Goal: Task Accomplishment & Management: Complete application form

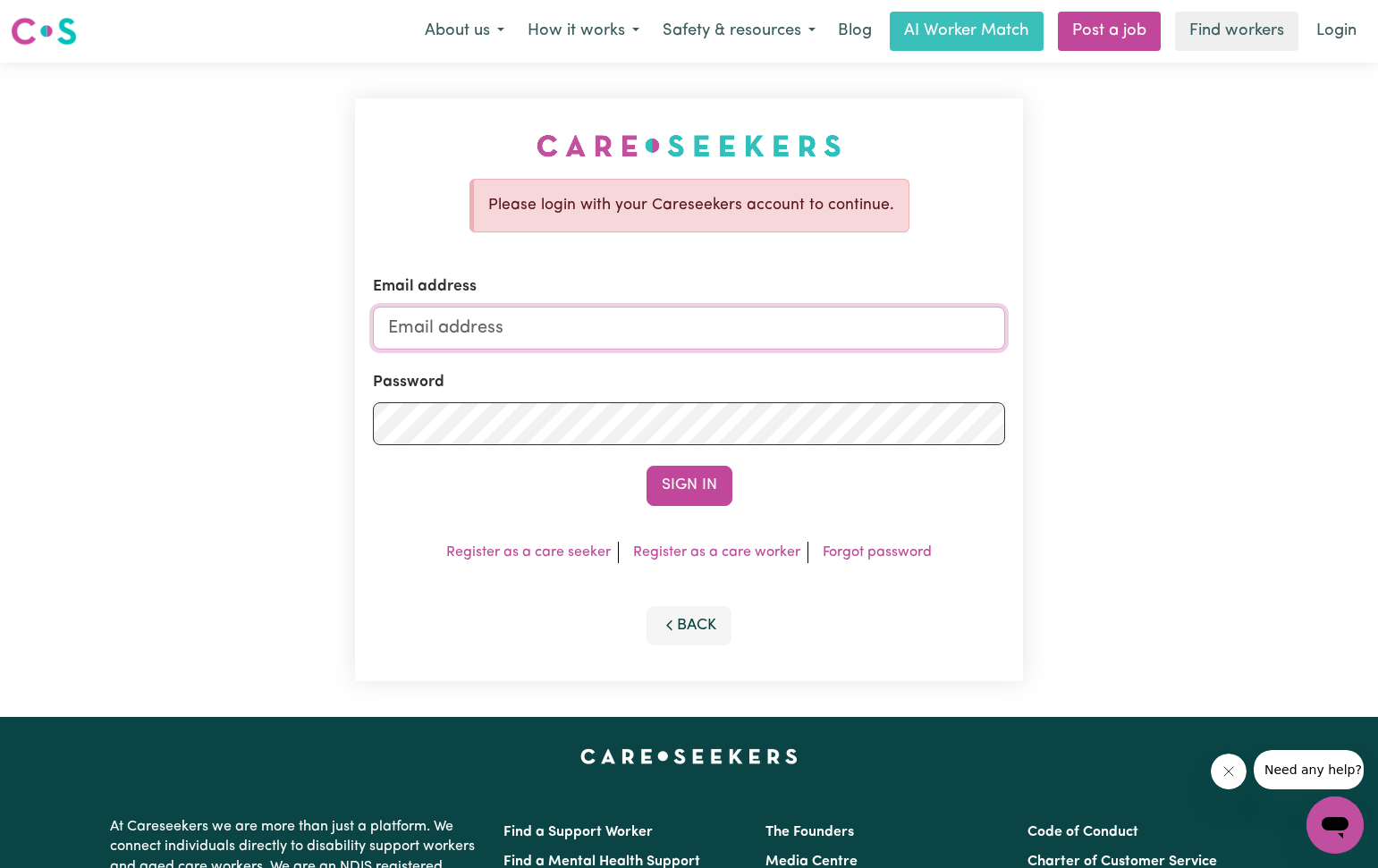
type input "[EMAIL_ADDRESS][DOMAIN_NAME]"
click at [693, 475] on button "Sign In" at bounding box center [689, 486] width 86 height 39
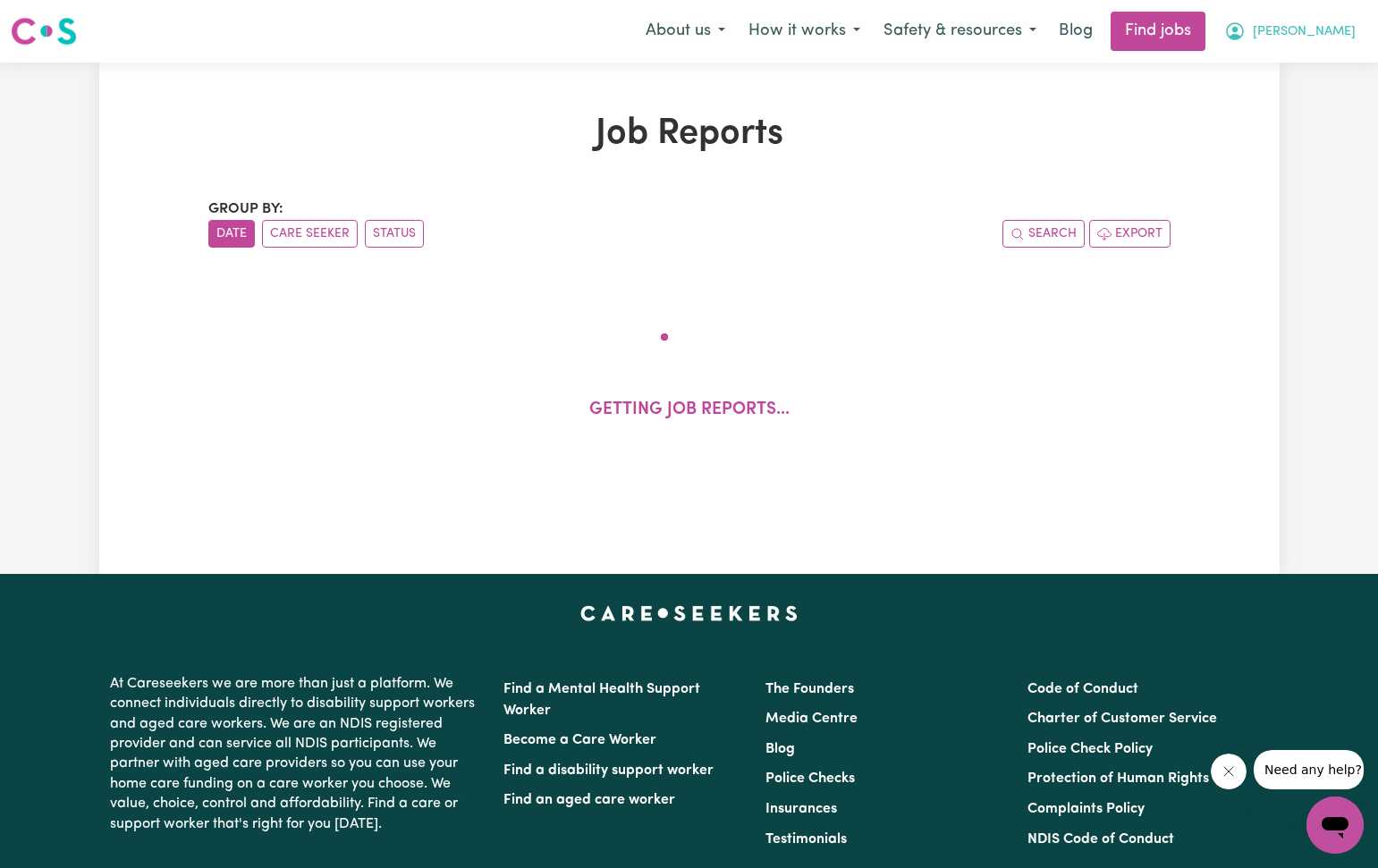
click at [1246, 26] on icon "My Account" at bounding box center [1234, 31] width 21 height 21
click at [1272, 98] on link "My Dashboard" at bounding box center [1296, 103] width 142 height 34
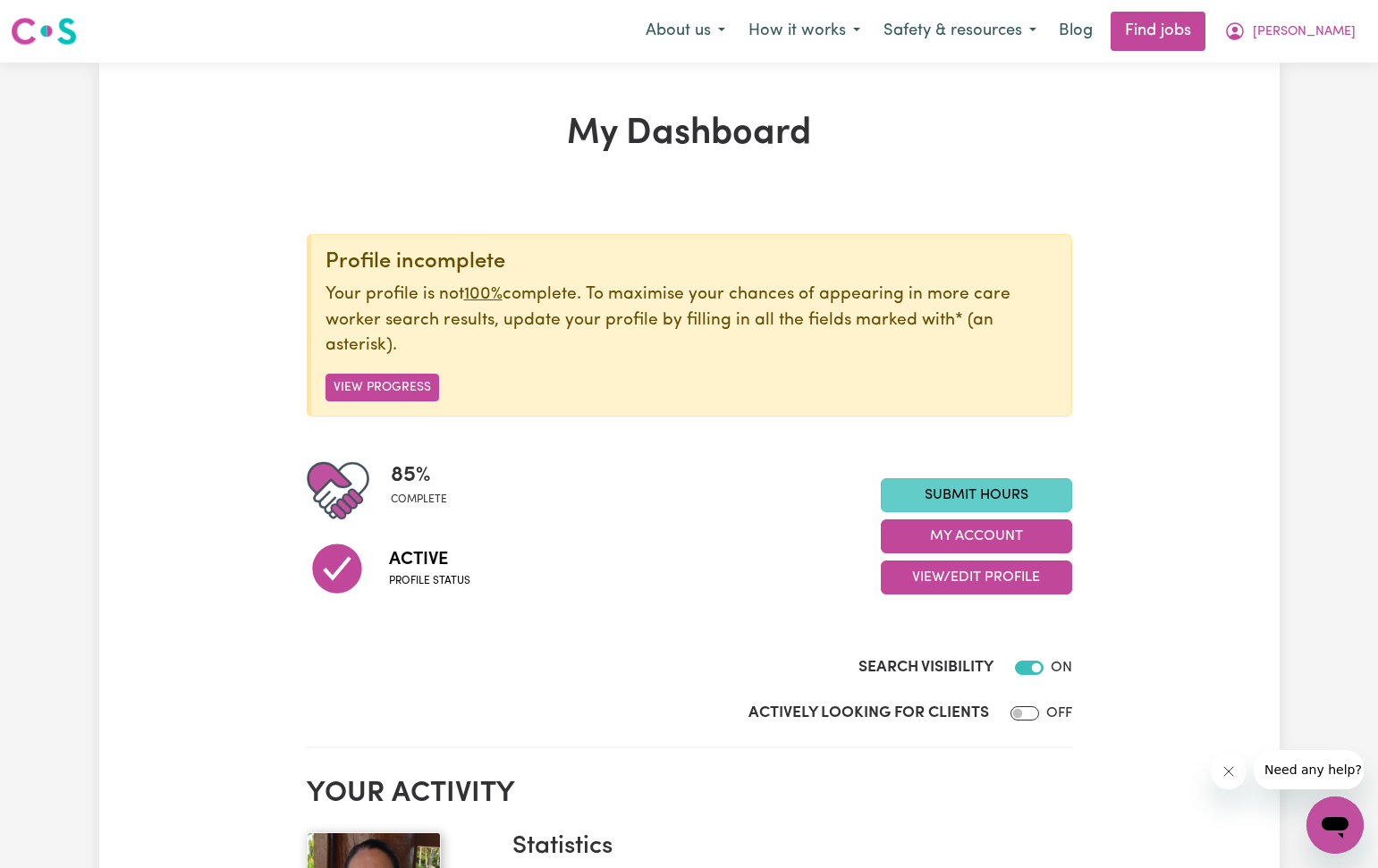
click at [1026, 489] on link "Submit Hours" at bounding box center [975, 495] width 191 height 34
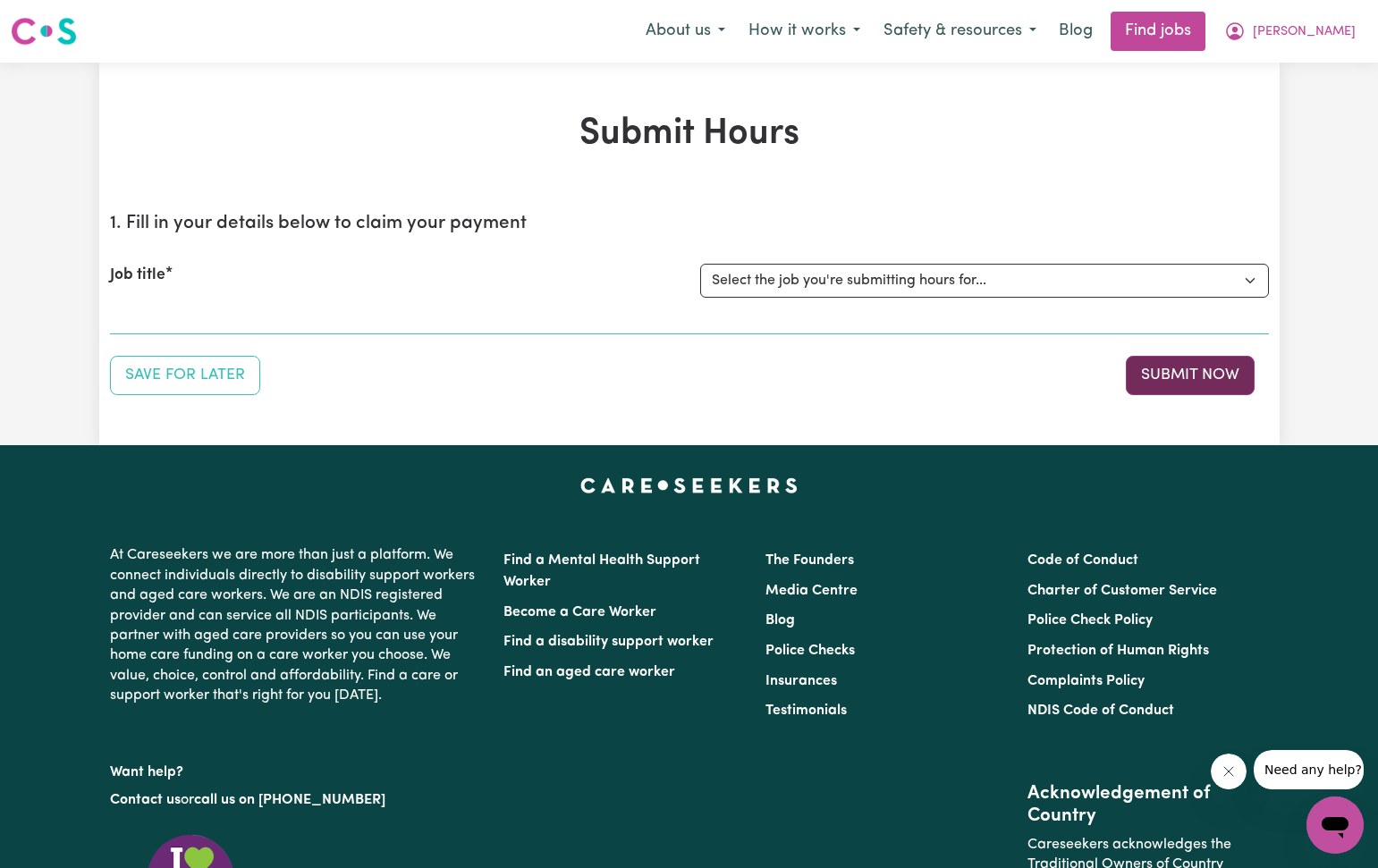
click at [1164, 380] on button "Submit Now" at bounding box center [1190, 376] width 129 height 39
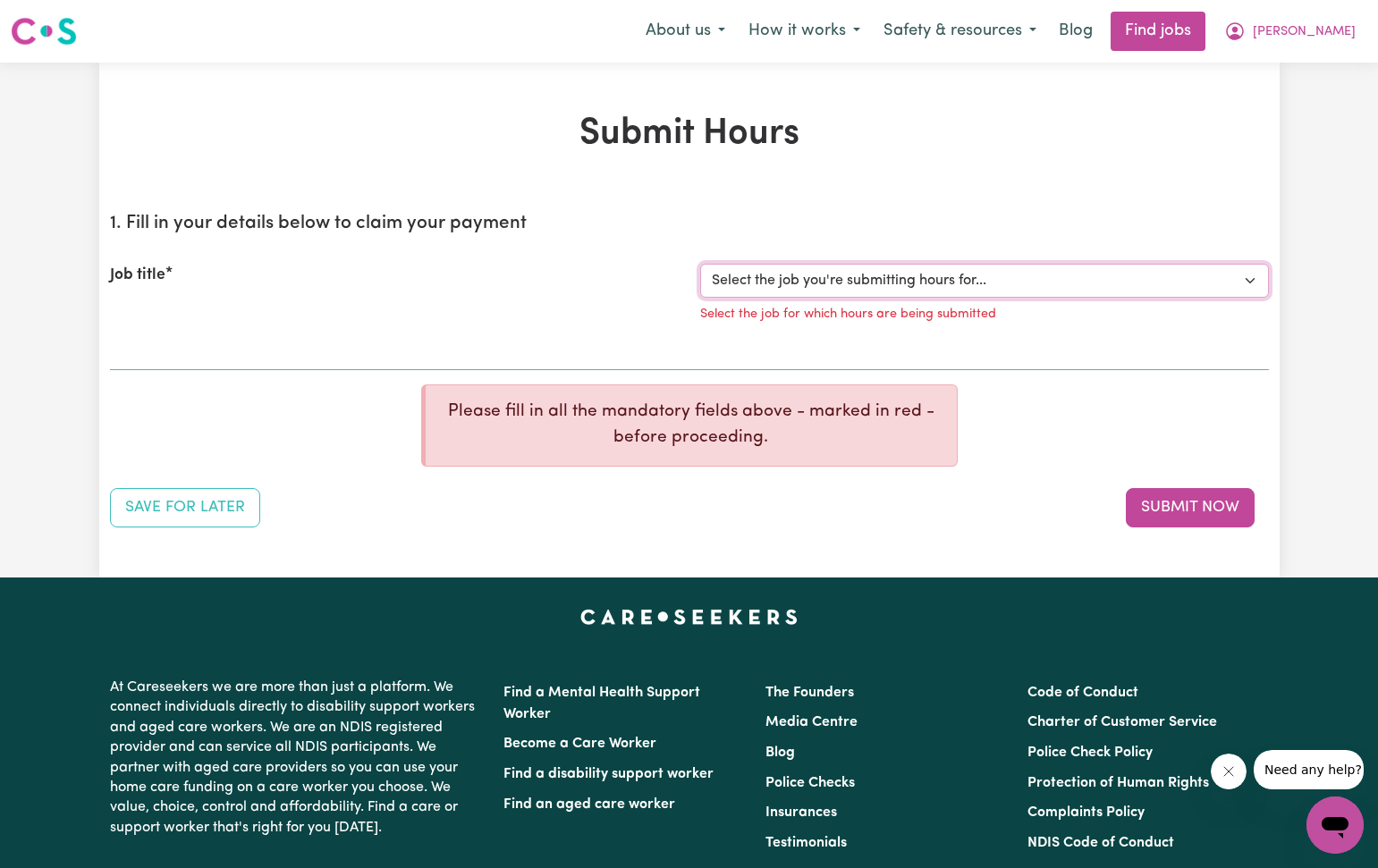
select select "2766"
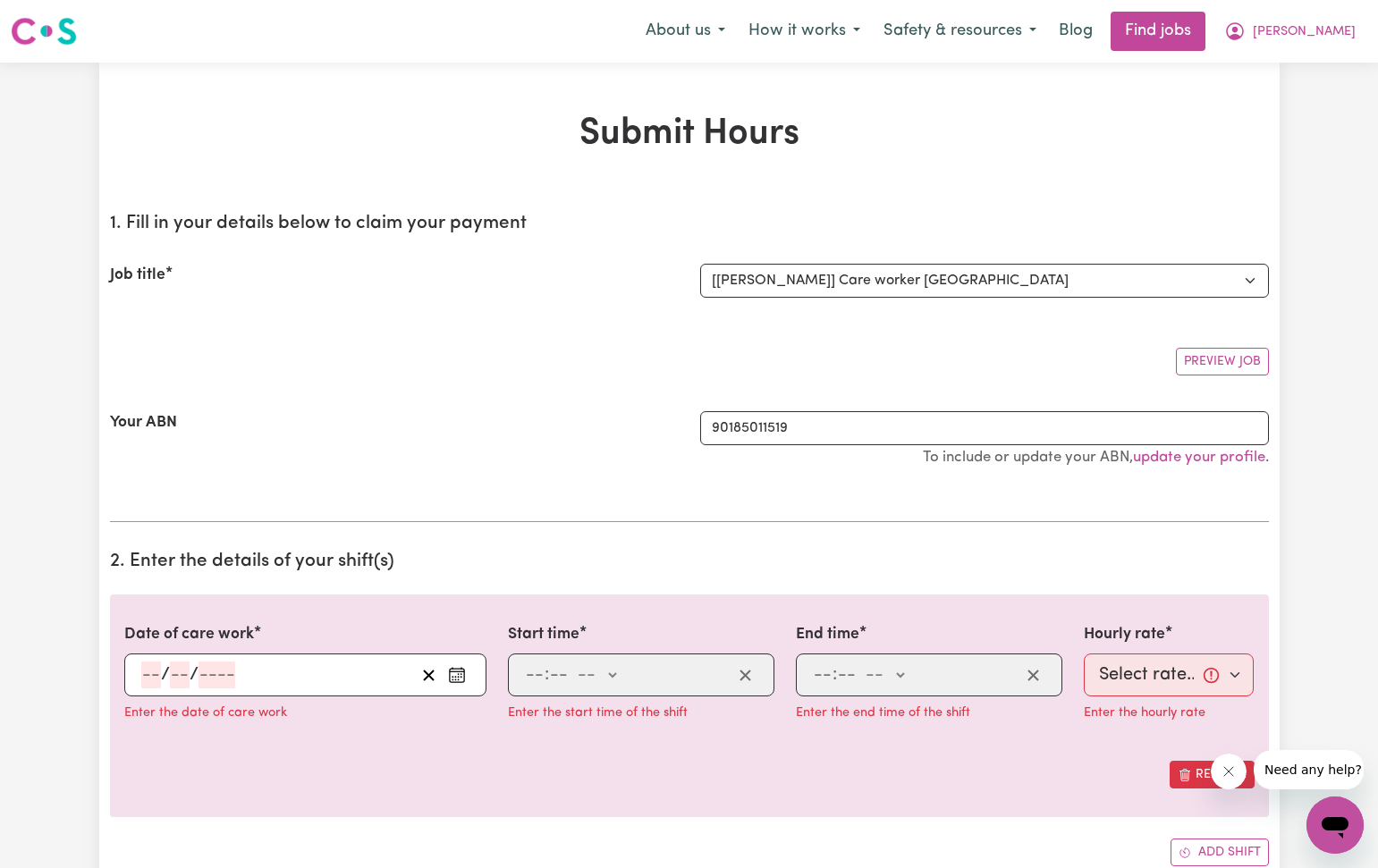
click at [460, 676] on icon "Enter the date of care work" at bounding box center [456, 674] width 18 height 18
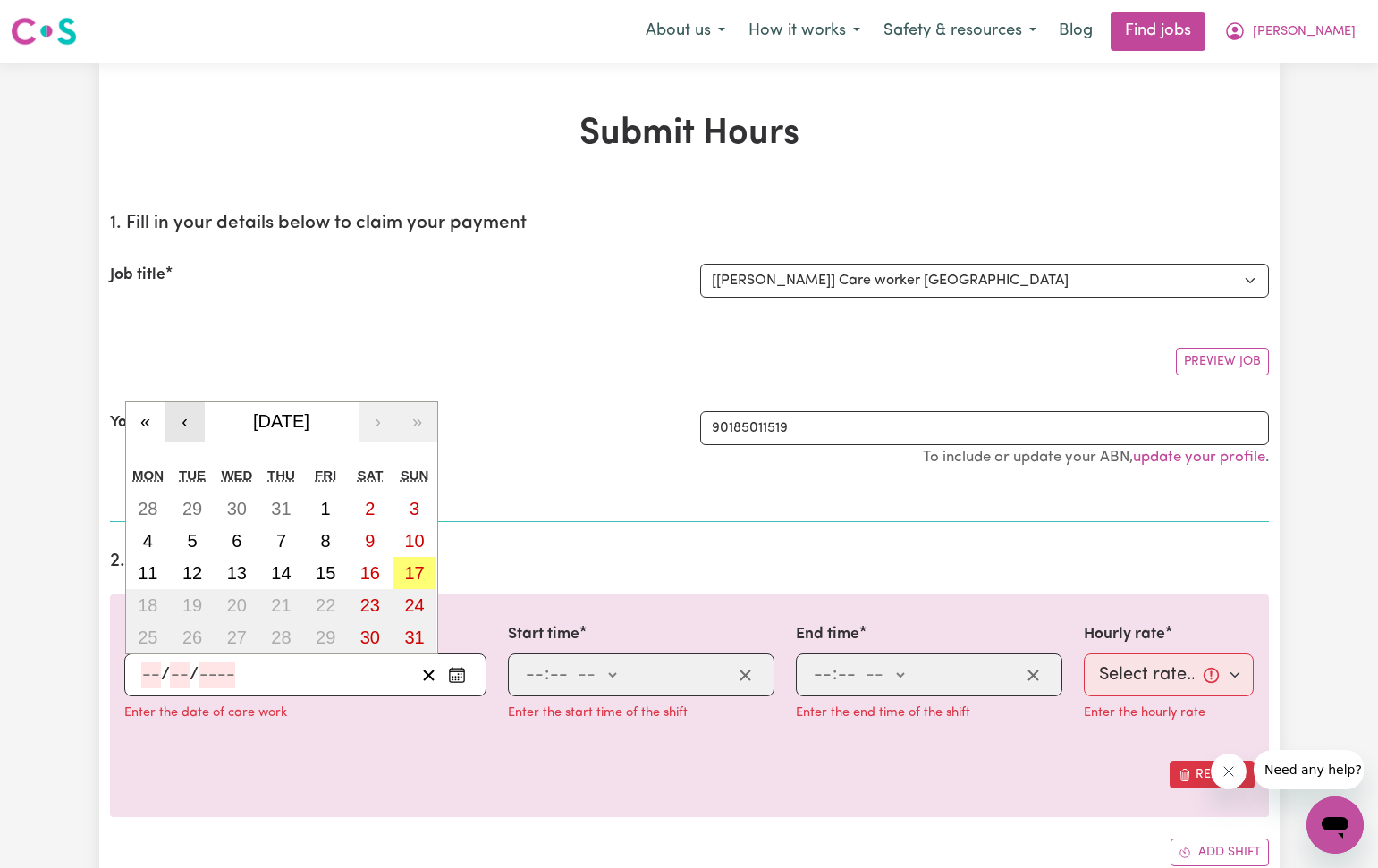
click at [182, 421] on button "‹" at bounding box center [185, 421] width 39 height 39
click at [241, 505] on abbr "2" at bounding box center [236, 508] width 10 height 20
type input "[DATE]"
type input "2"
type input "7"
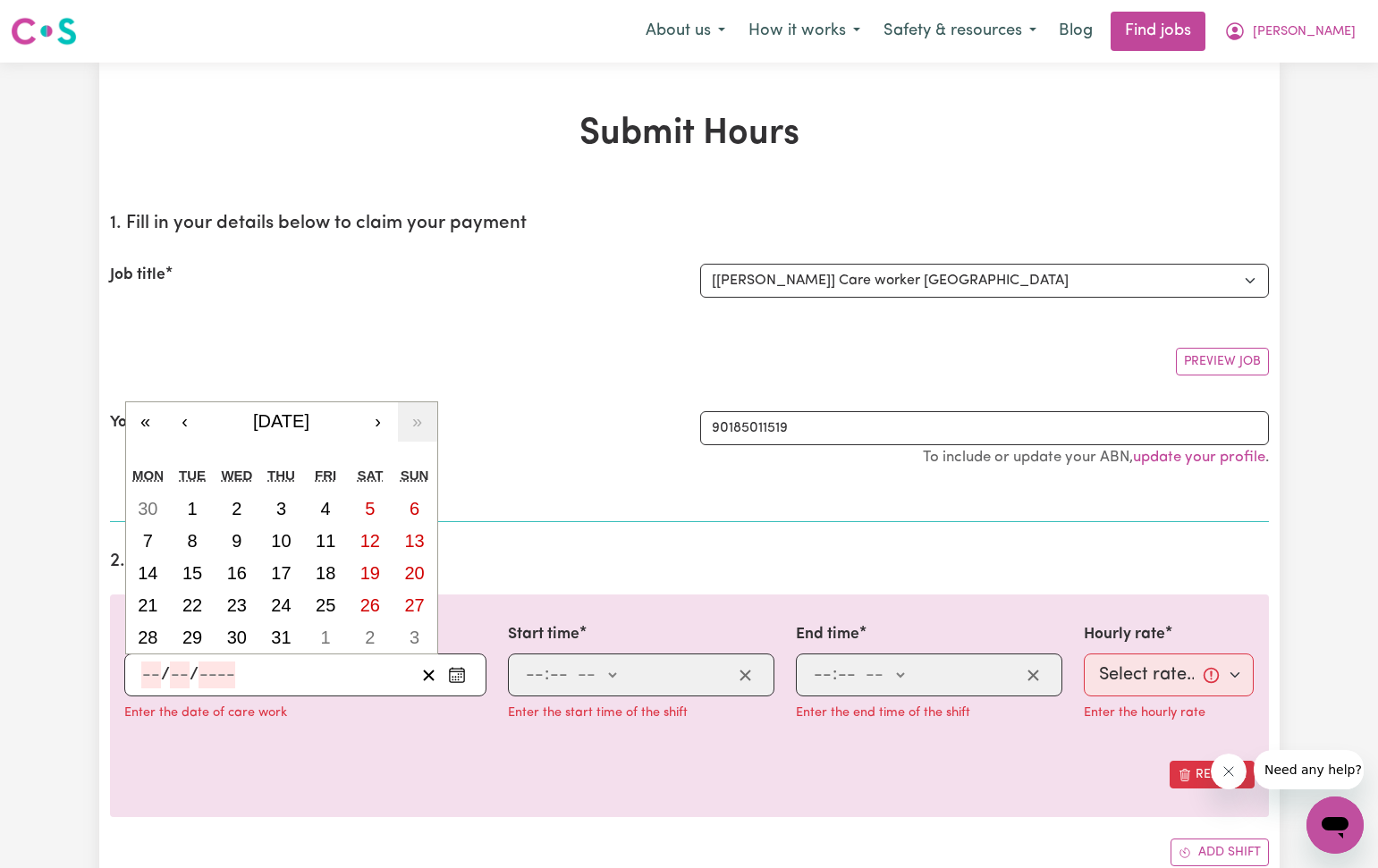
type input "2025"
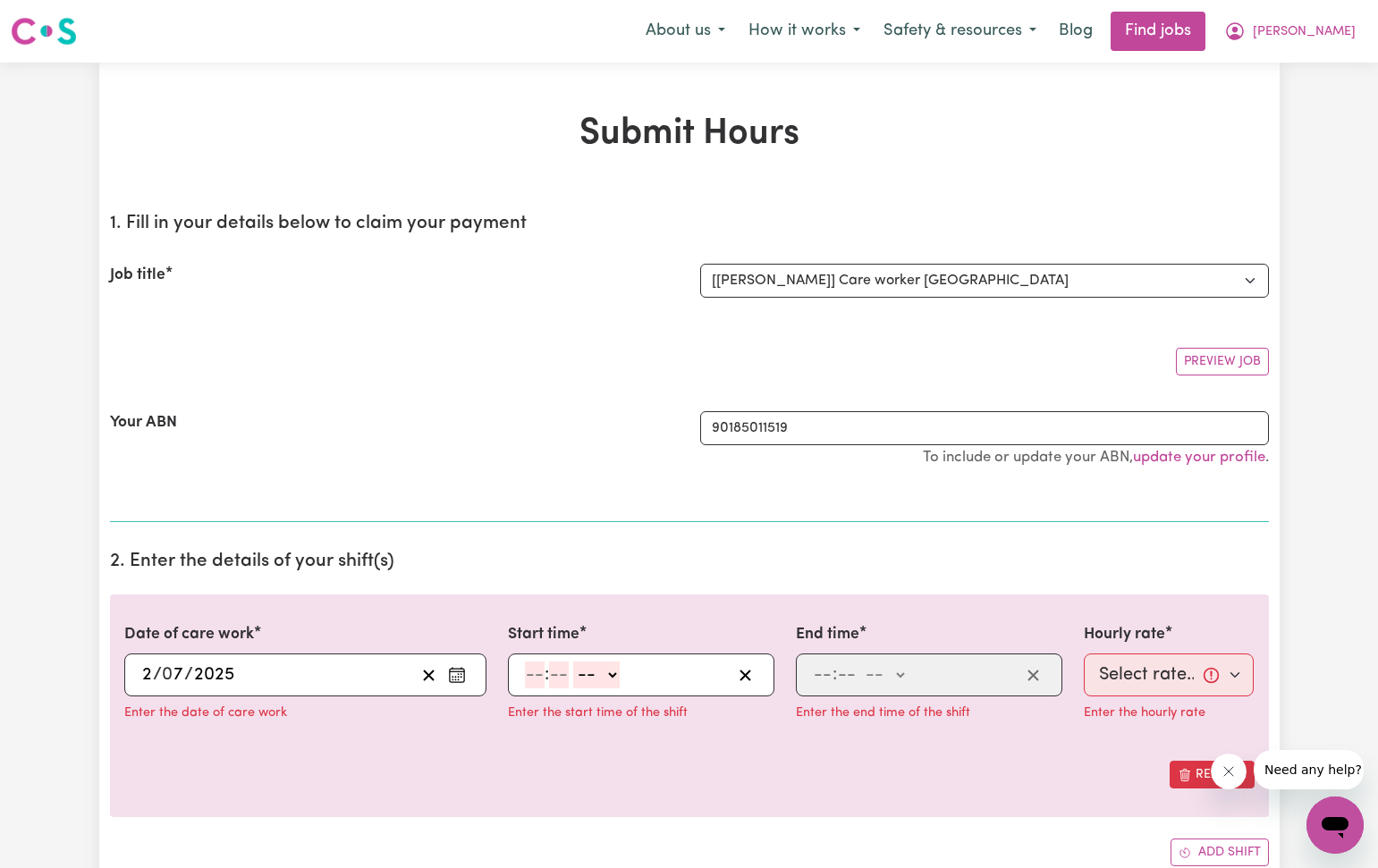
click at [534, 676] on input "number" at bounding box center [534, 675] width 20 height 27
type input "12"
type input "30"
select select "pm"
type input "12:30"
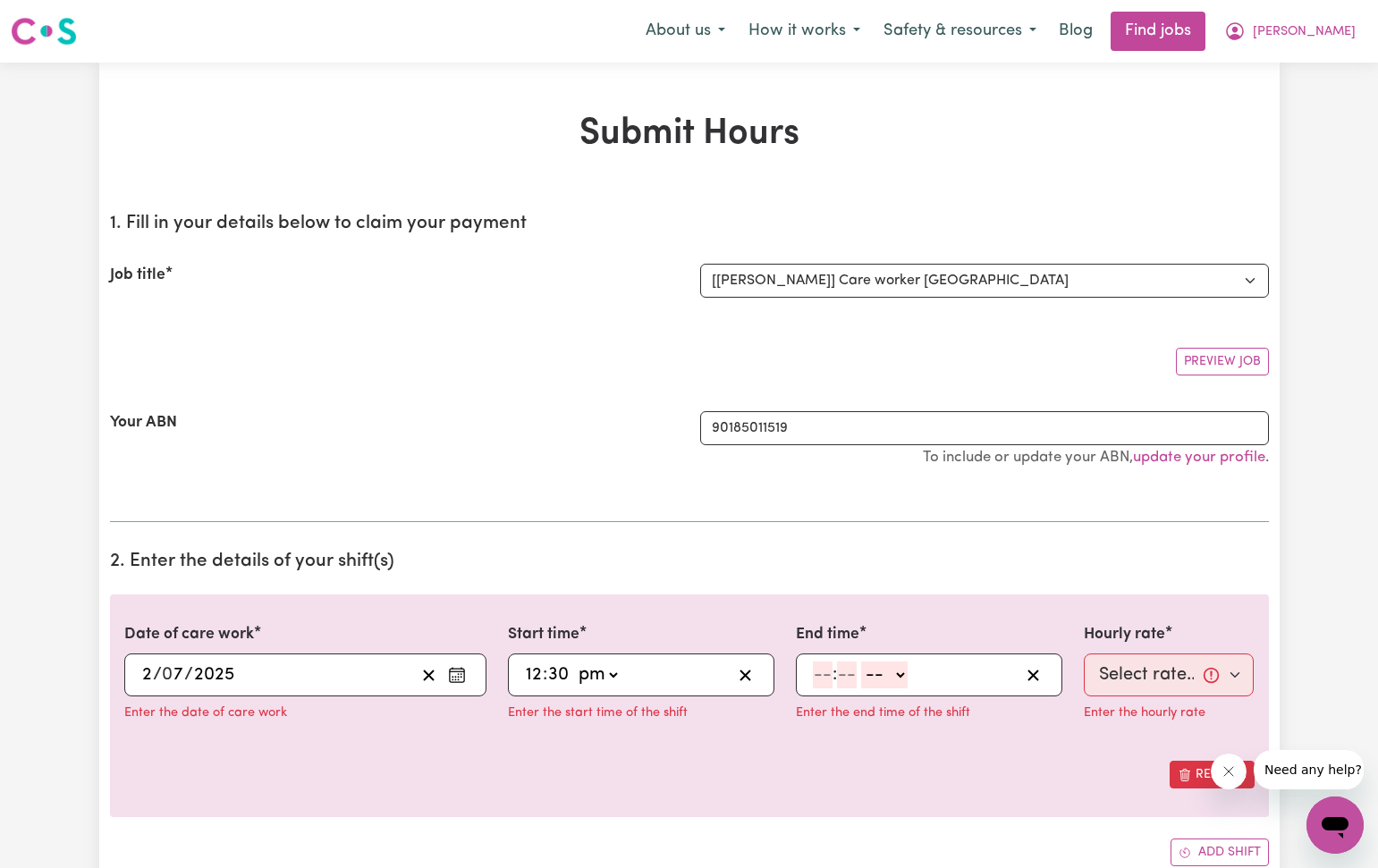
click at [819, 680] on input "number" at bounding box center [822, 675] width 20 height 27
type input "5"
type input "30"
select select "pm"
type input "17:30"
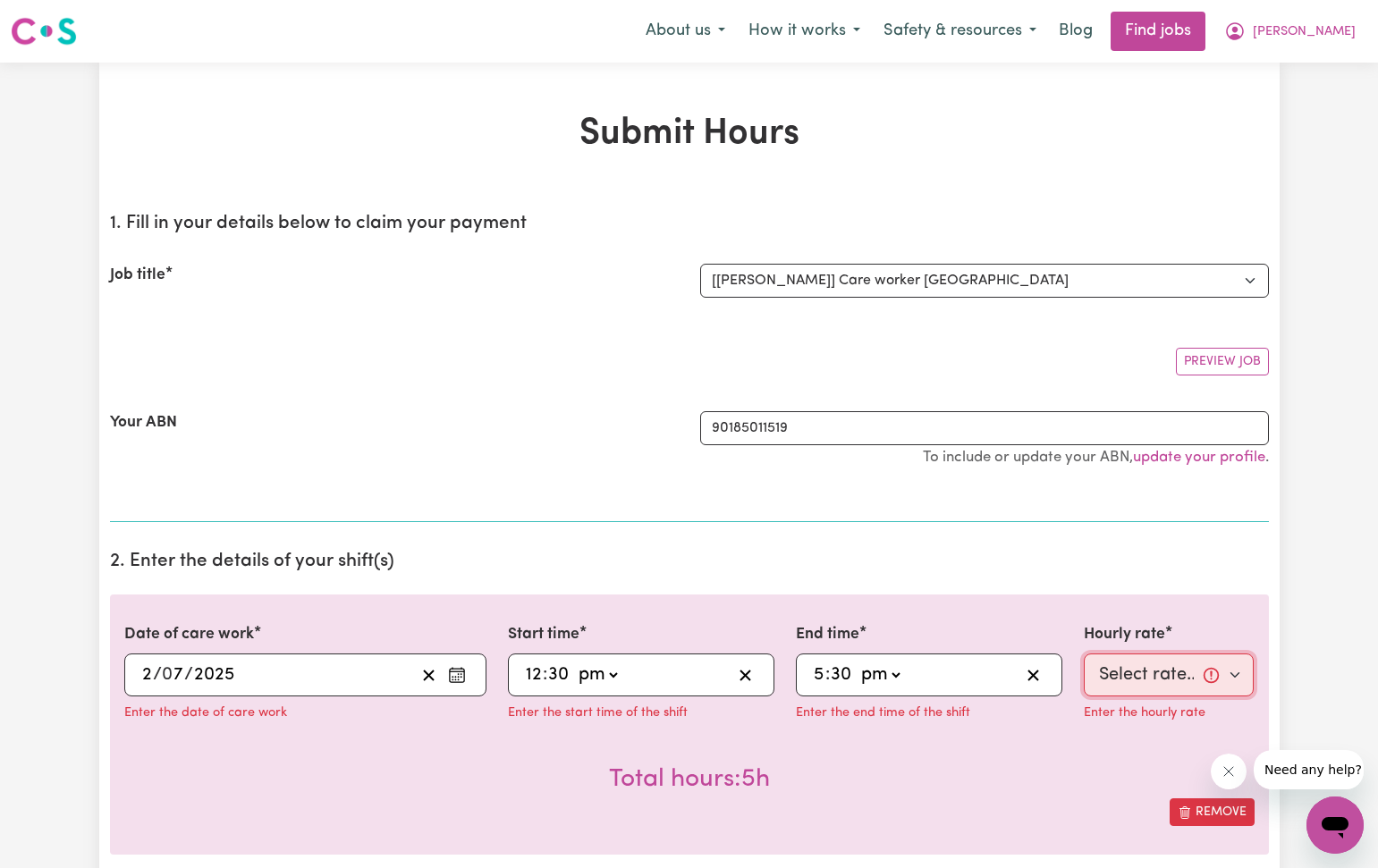
select select "40-Weekday"
click at [1064, 763] on div "Total hours: 5h" at bounding box center [689, 765] width 1130 height 66
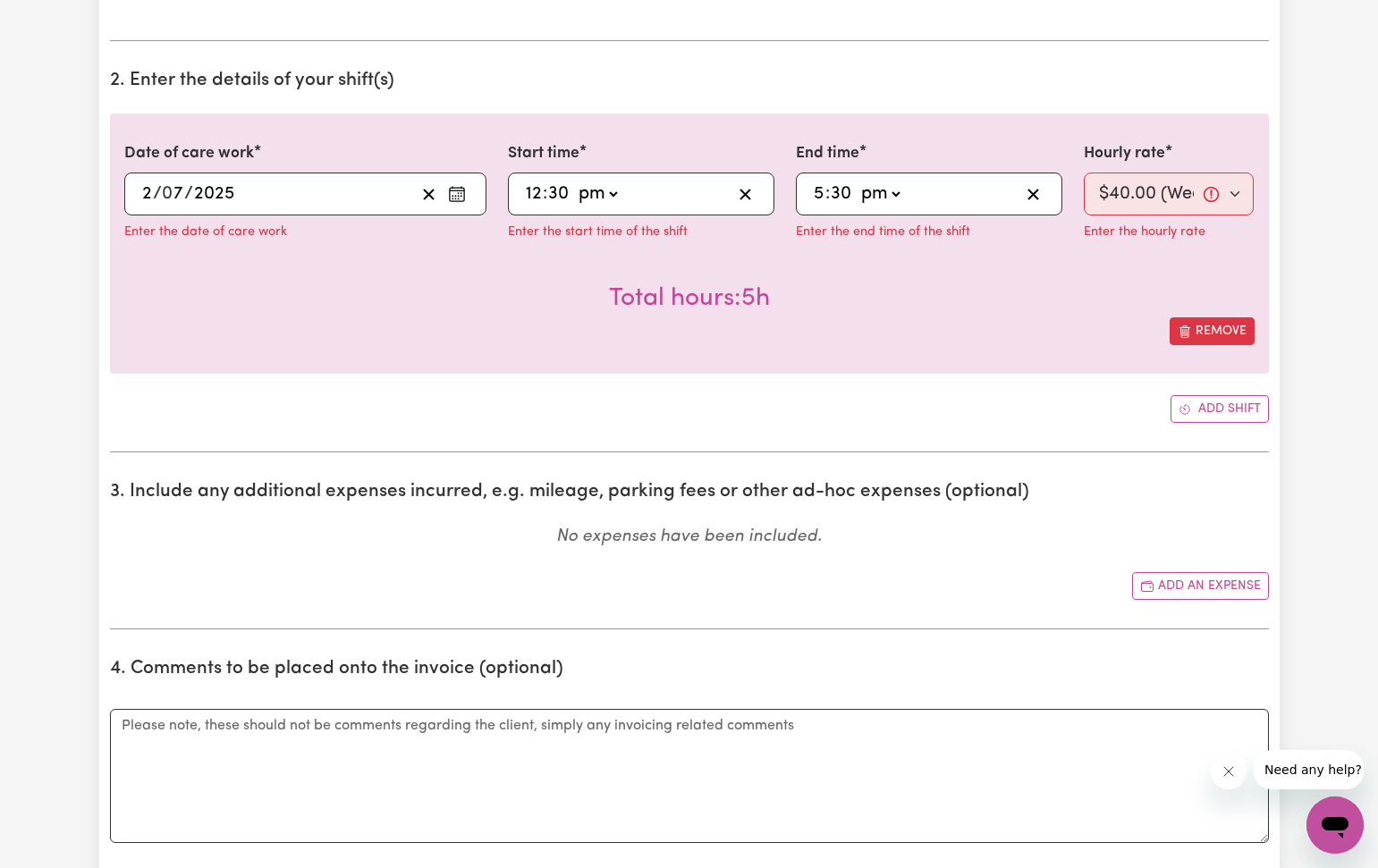
scroll to position [501, 0]
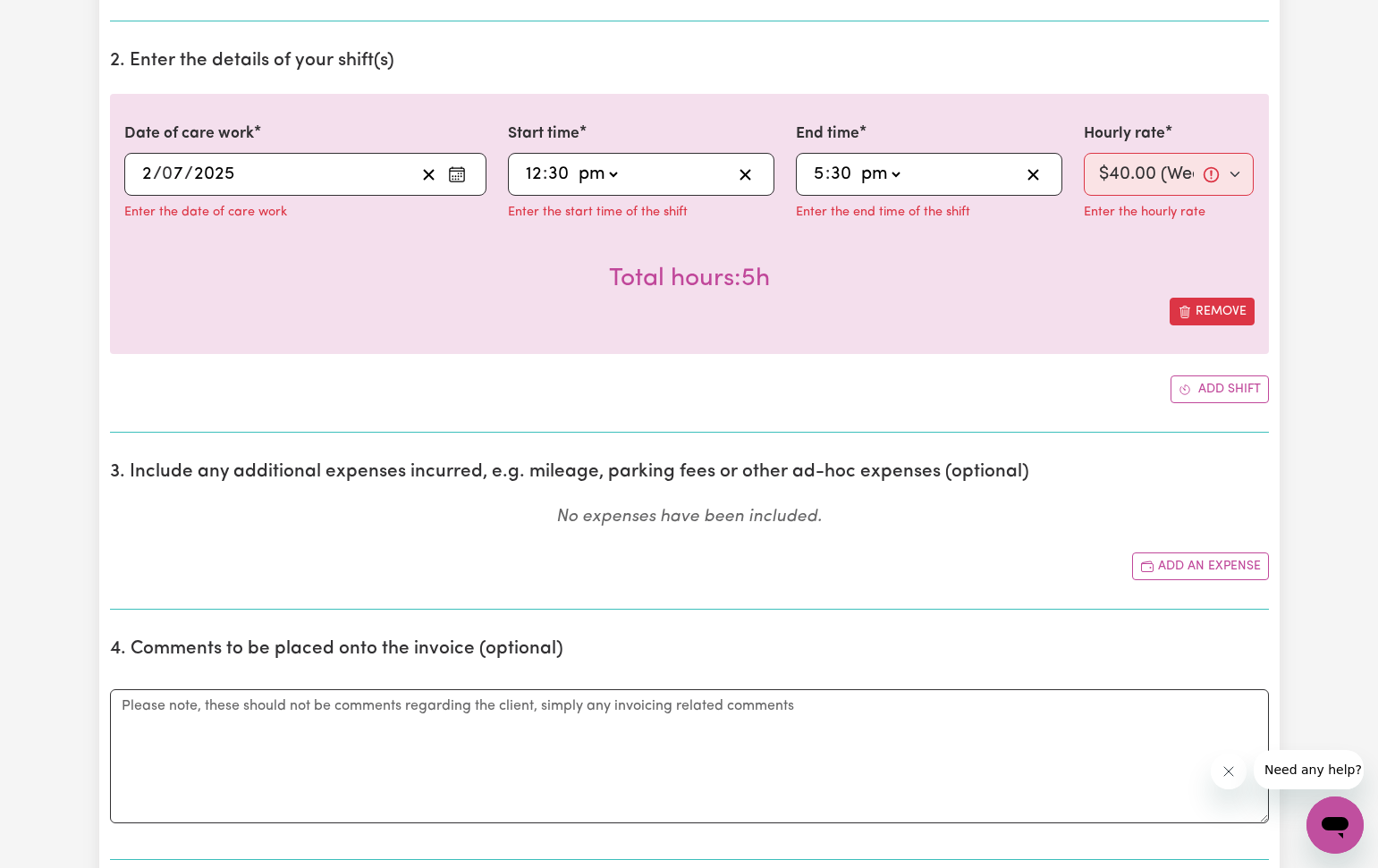
click at [1309, 461] on div "Submit Hours 1. Fill in your details below to claim your payment Job title Sele…" at bounding box center [689, 875] width 1378 height 2626
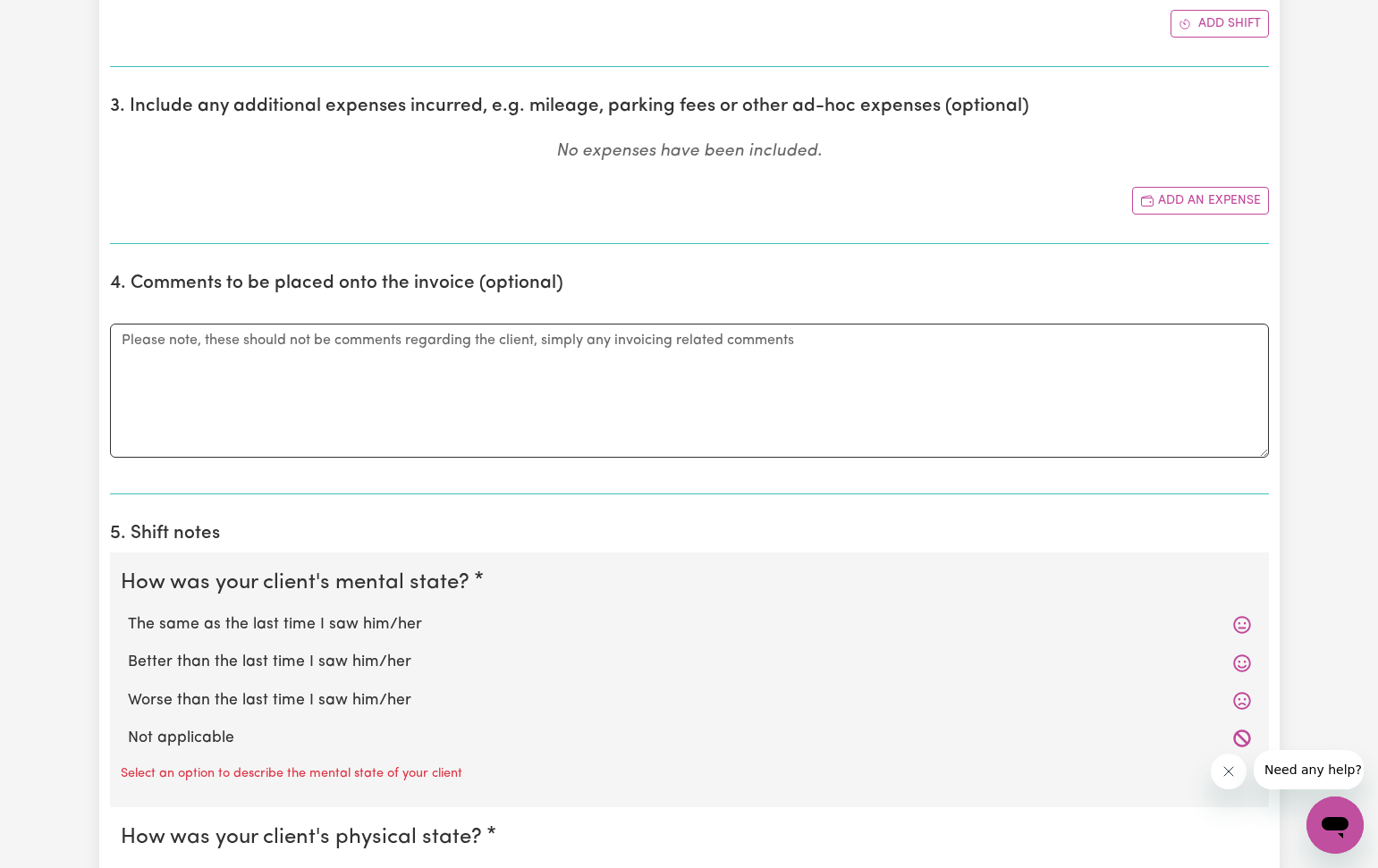
scroll to position [867, 0]
click at [123, 337] on textarea "Comments" at bounding box center [689, 390] width 1159 height 134
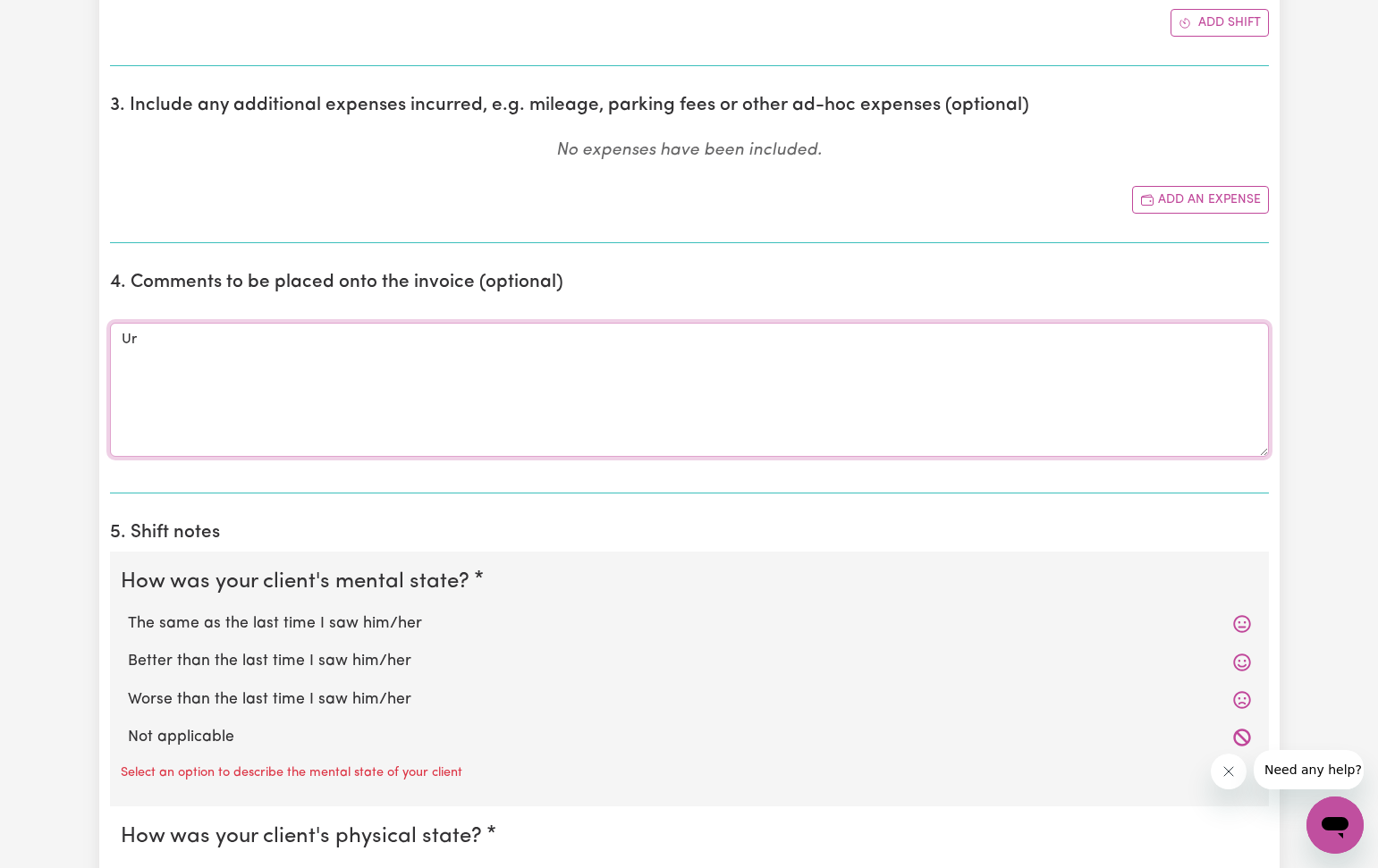
type textarea "U"
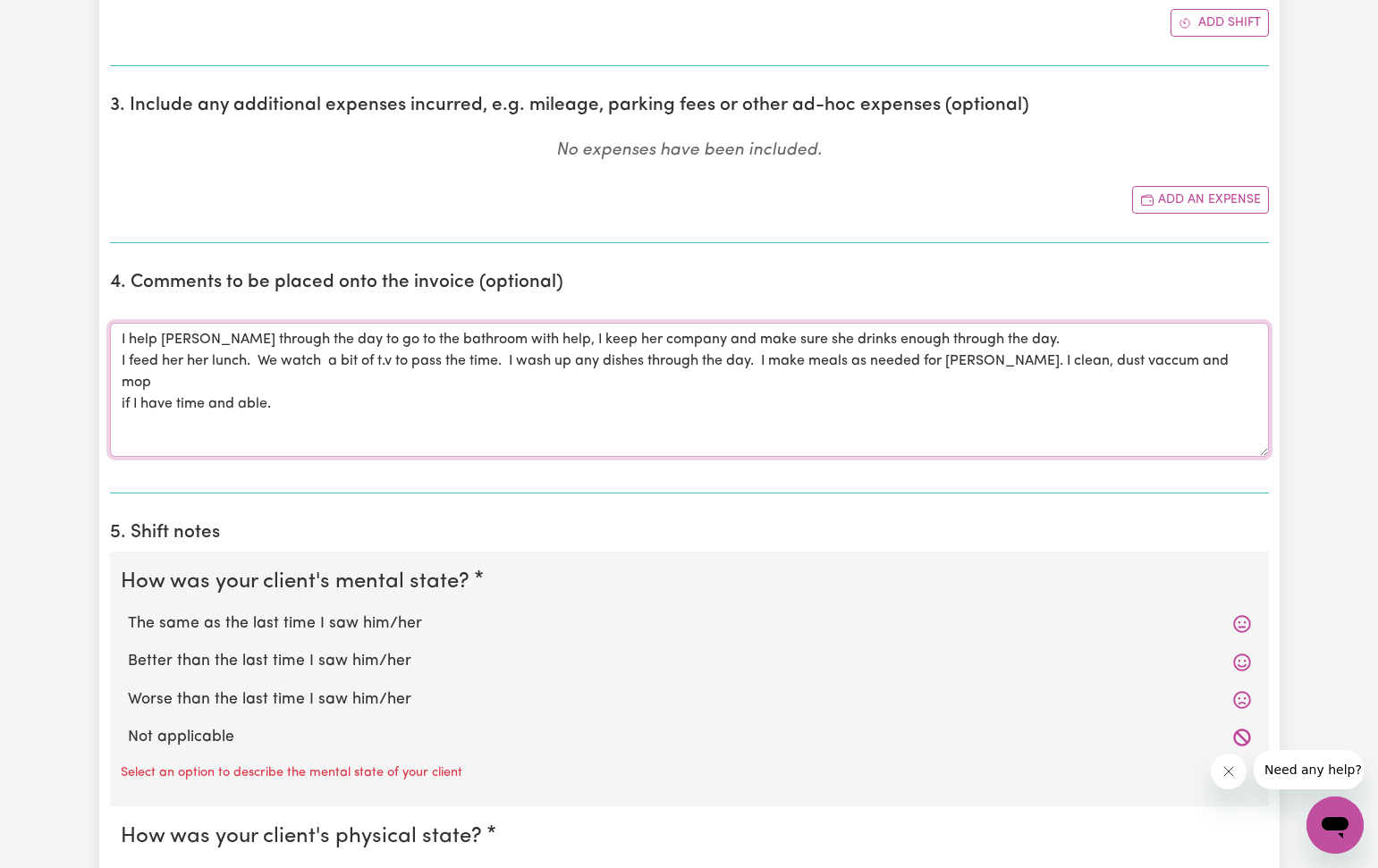
click at [1134, 356] on textarea "I help [PERSON_NAME] through the day to go to the bathroom with help, I keep he…" at bounding box center [689, 390] width 1159 height 134
click at [276, 378] on textarea "I help [PERSON_NAME] through the day to go to the bathroom with help, I keep he…" at bounding box center [689, 390] width 1159 height 134
click at [459, 336] on textarea "I help [PERSON_NAME] through the day to go to the bathroom with help, I keep he…" at bounding box center [689, 390] width 1159 height 134
drag, startPoint x: 522, startPoint y: 335, endPoint x: 458, endPoint y: 335, distance: 64.0
click at [458, 335] on textarea "I help [PERSON_NAME] through the day to go to the bathroom, with help, I keep h…" at bounding box center [689, 390] width 1159 height 134
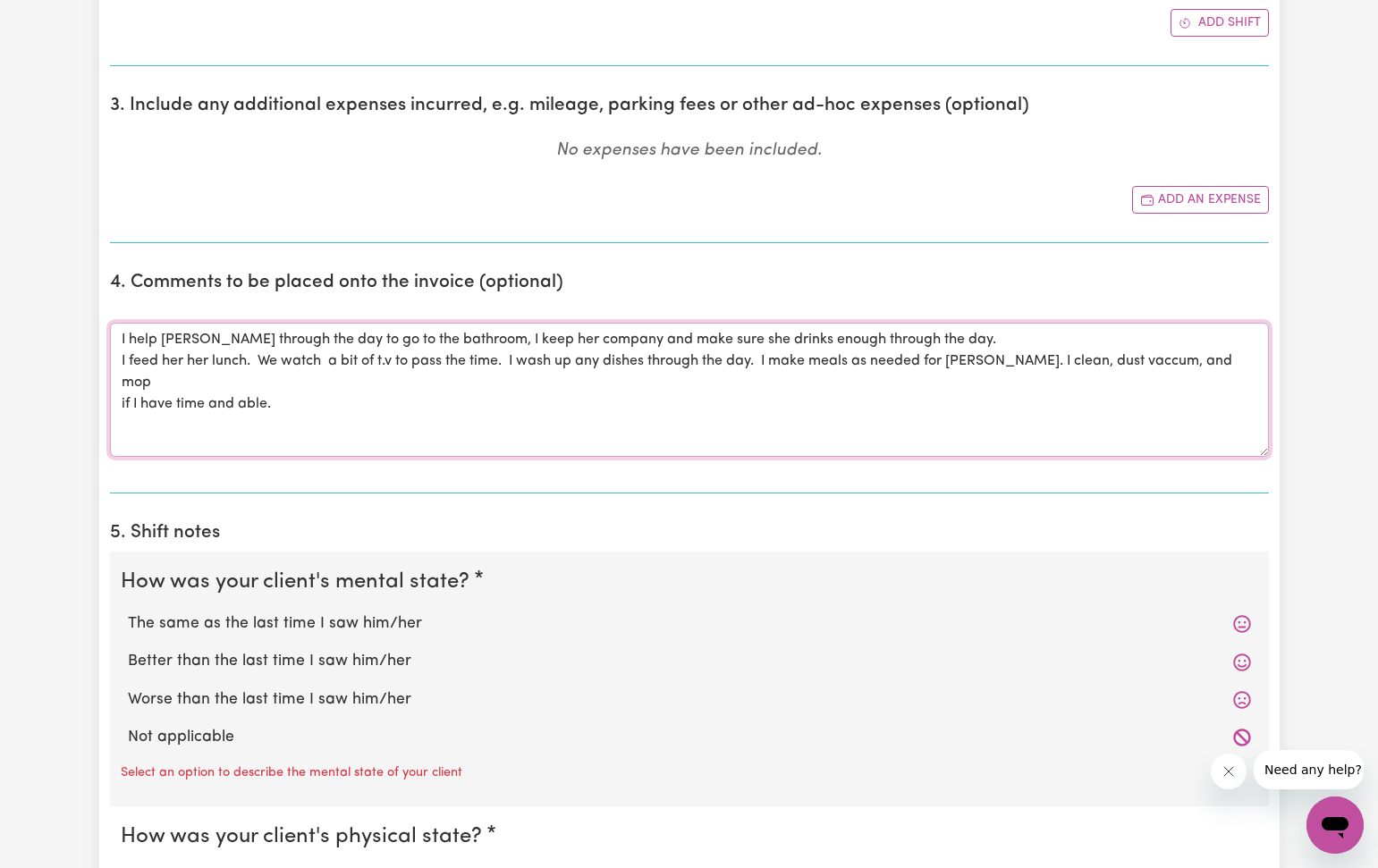
click at [275, 379] on textarea "I help [PERSON_NAME] through the day to go to the bathroom, I keep her company …" at bounding box center [689, 390] width 1159 height 134
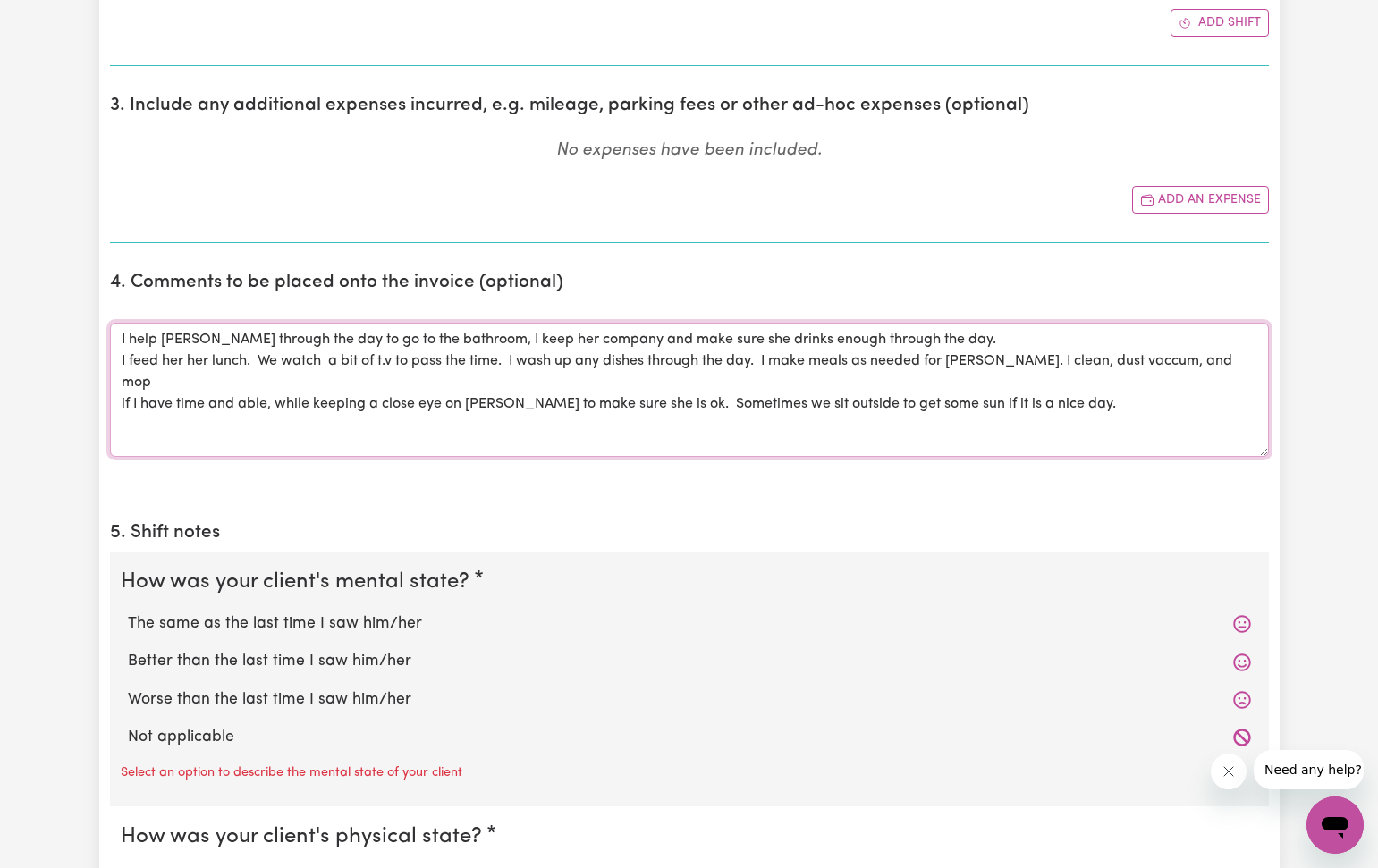
type textarea "I help [PERSON_NAME] through the day to go to the bathroom, I keep her company …"
click at [346, 616] on label "The same as the last time I saw him/her" at bounding box center [689, 624] width 1123 height 23
click at [128, 613] on input "The same as the last time I saw him/her" at bounding box center [127, 612] width 1 height 1
radio input "true"
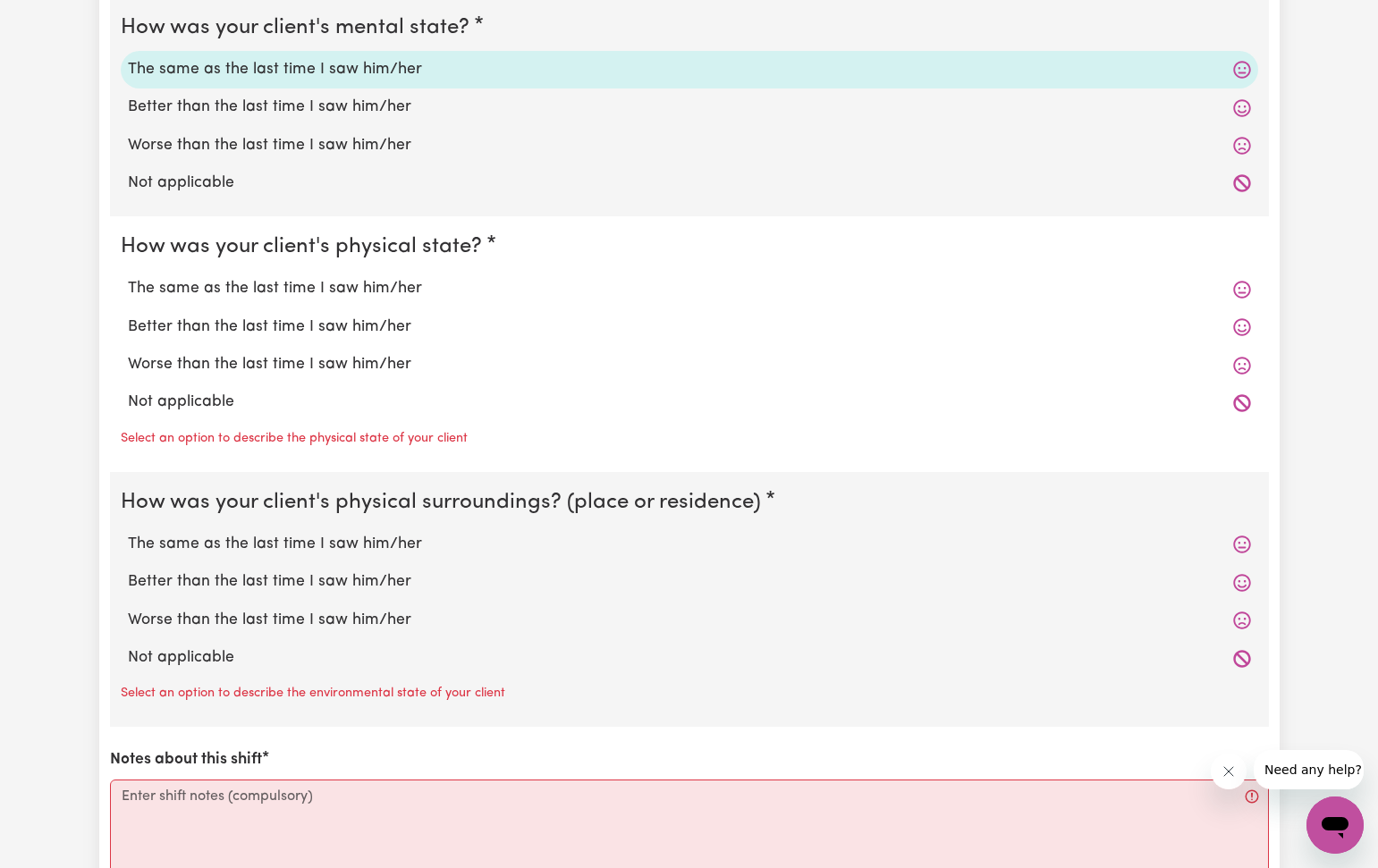
scroll to position [1423, 0]
click at [386, 282] on label "The same as the last time I saw him/her" at bounding box center [689, 287] width 1123 height 23
click at [128, 276] on input "The same as the last time I saw him/her" at bounding box center [127, 275] width 1 height 1
radio input "true"
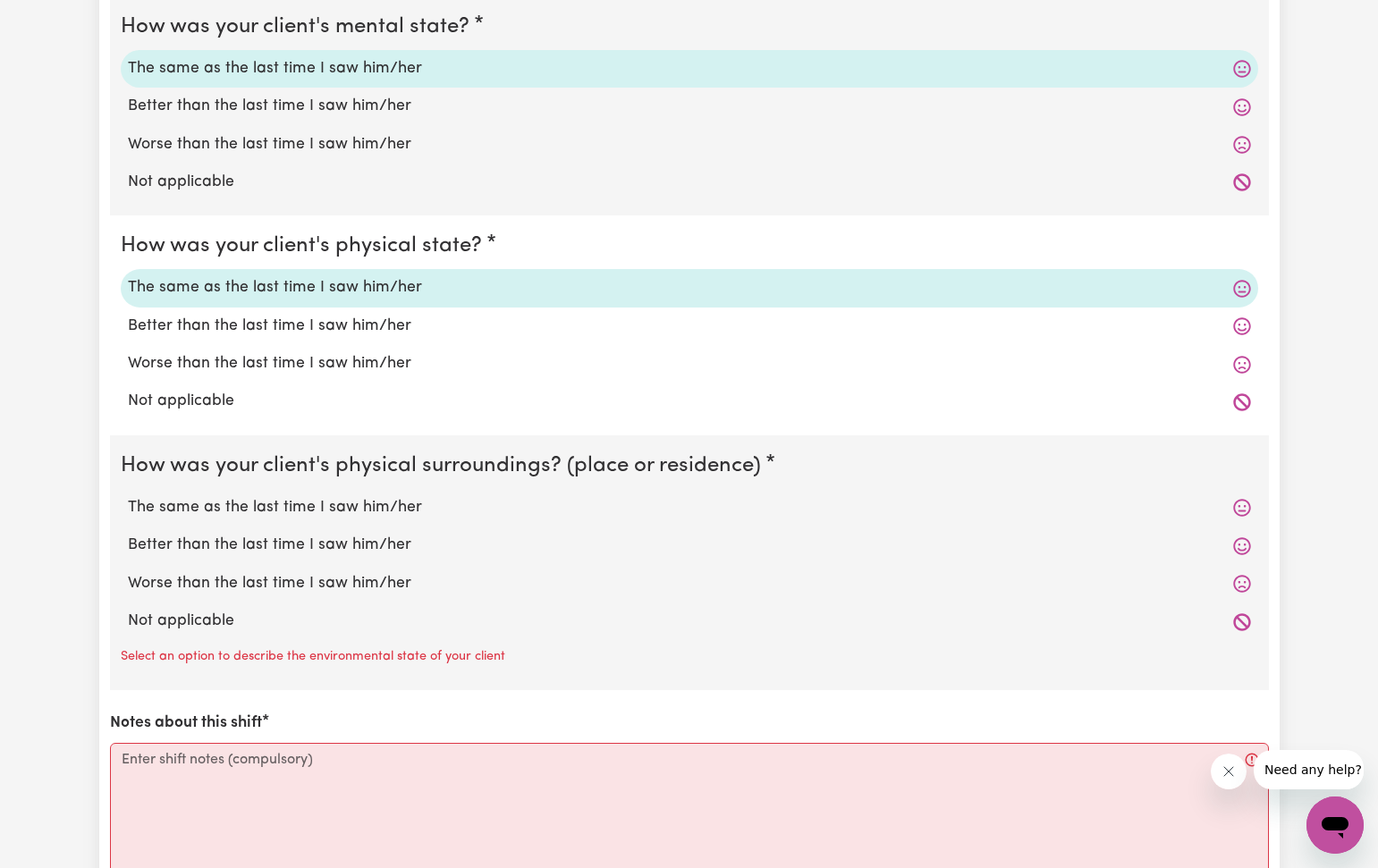
click at [306, 496] on label "The same as the last time I saw him/her" at bounding box center [689, 507] width 1123 height 23
click at [128, 495] on input "The same as the last time I saw him/her" at bounding box center [127, 495] width 1 height 1
radio input "true"
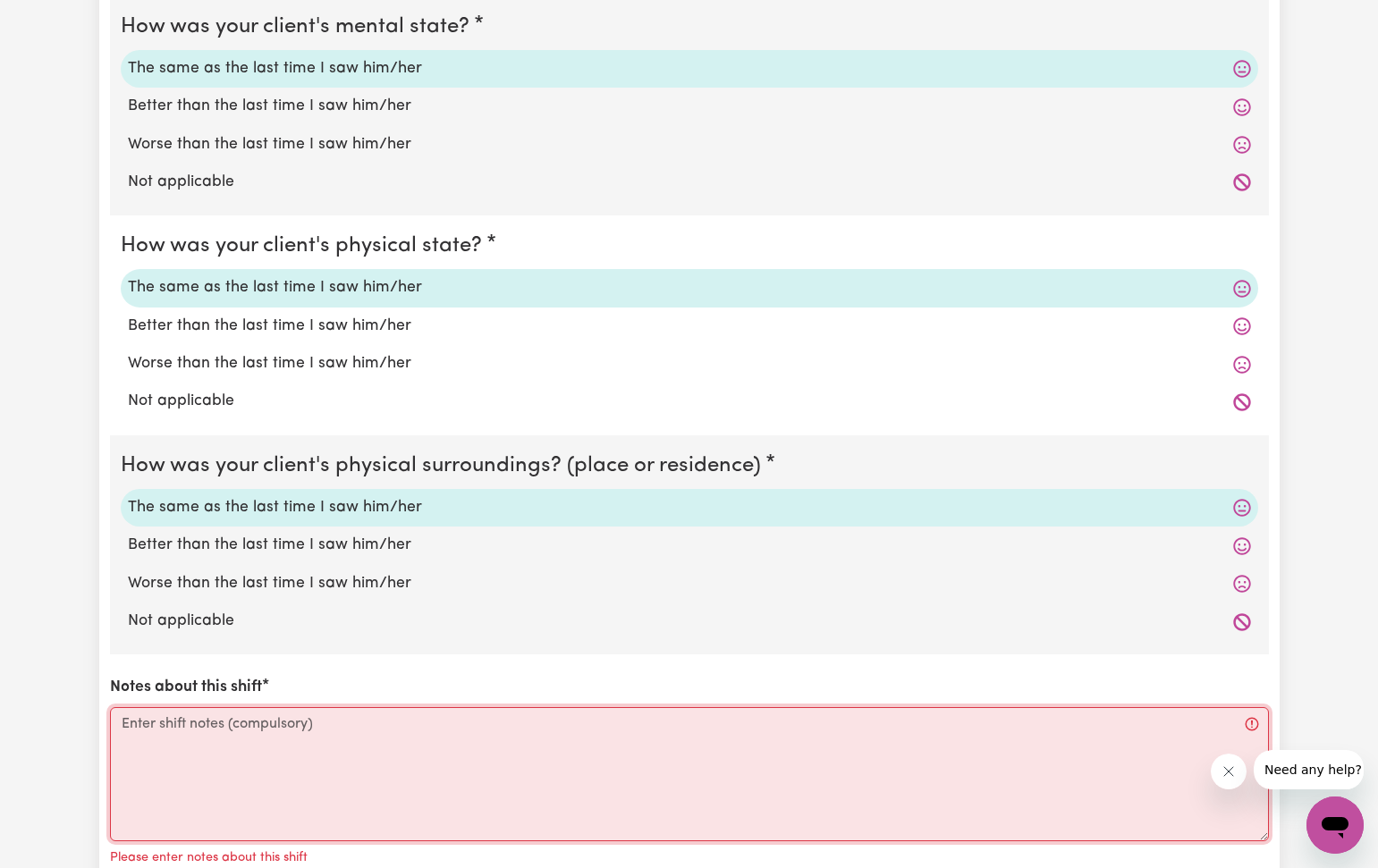
click at [126, 715] on textarea "Notes about this shift" at bounding box center [689, 774] width 1159 height 134
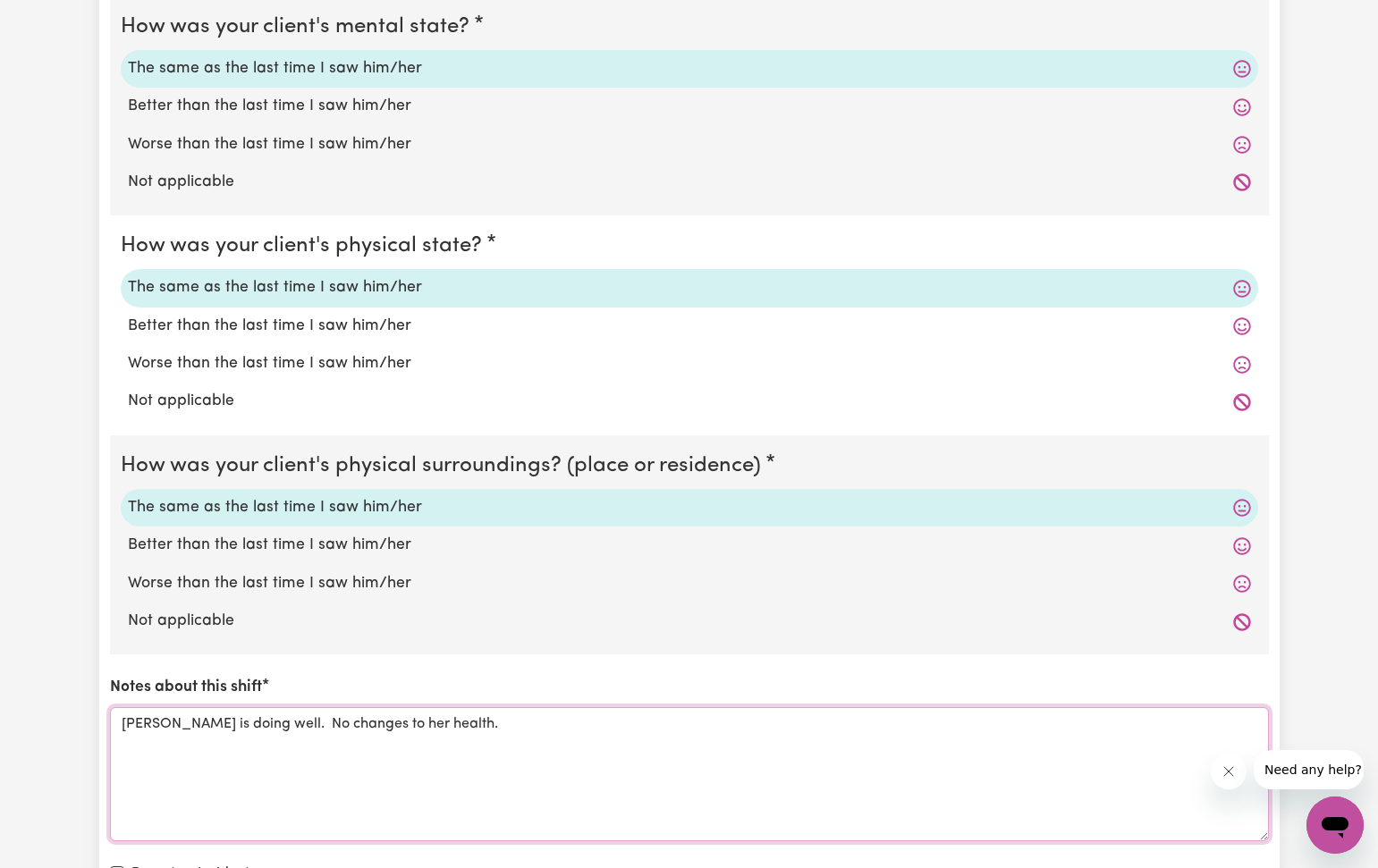
type textarea "[PERSON_NAME] is doing well. No changes to her health."
click at [405, 662] on div "How was your client's mental state? The same as the last time I saw him/her Bet…" at bounding box center [689, 451] width 1159 height 910
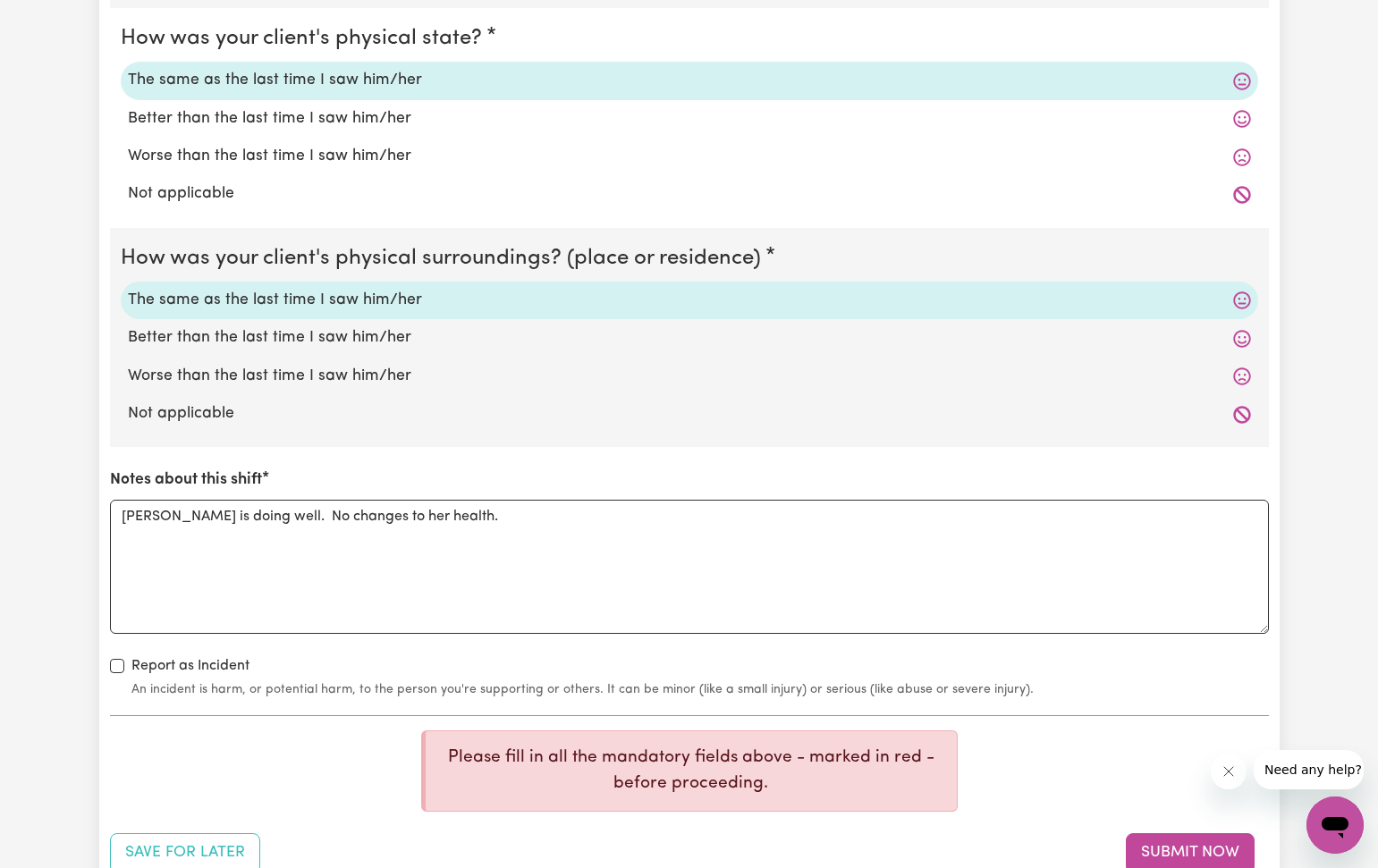
scroll to position [1636, 0]
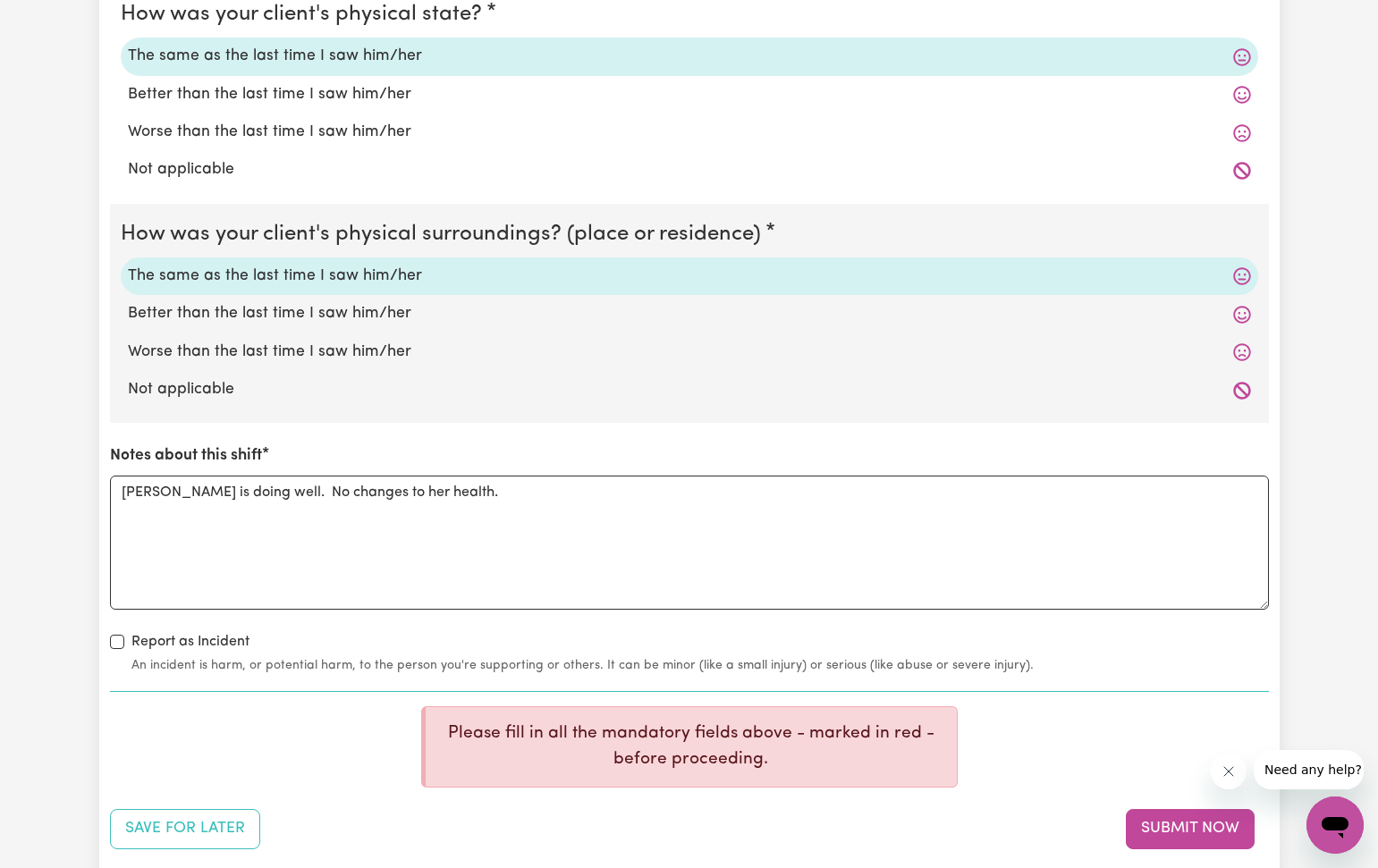
scroll to position [1659, 0]
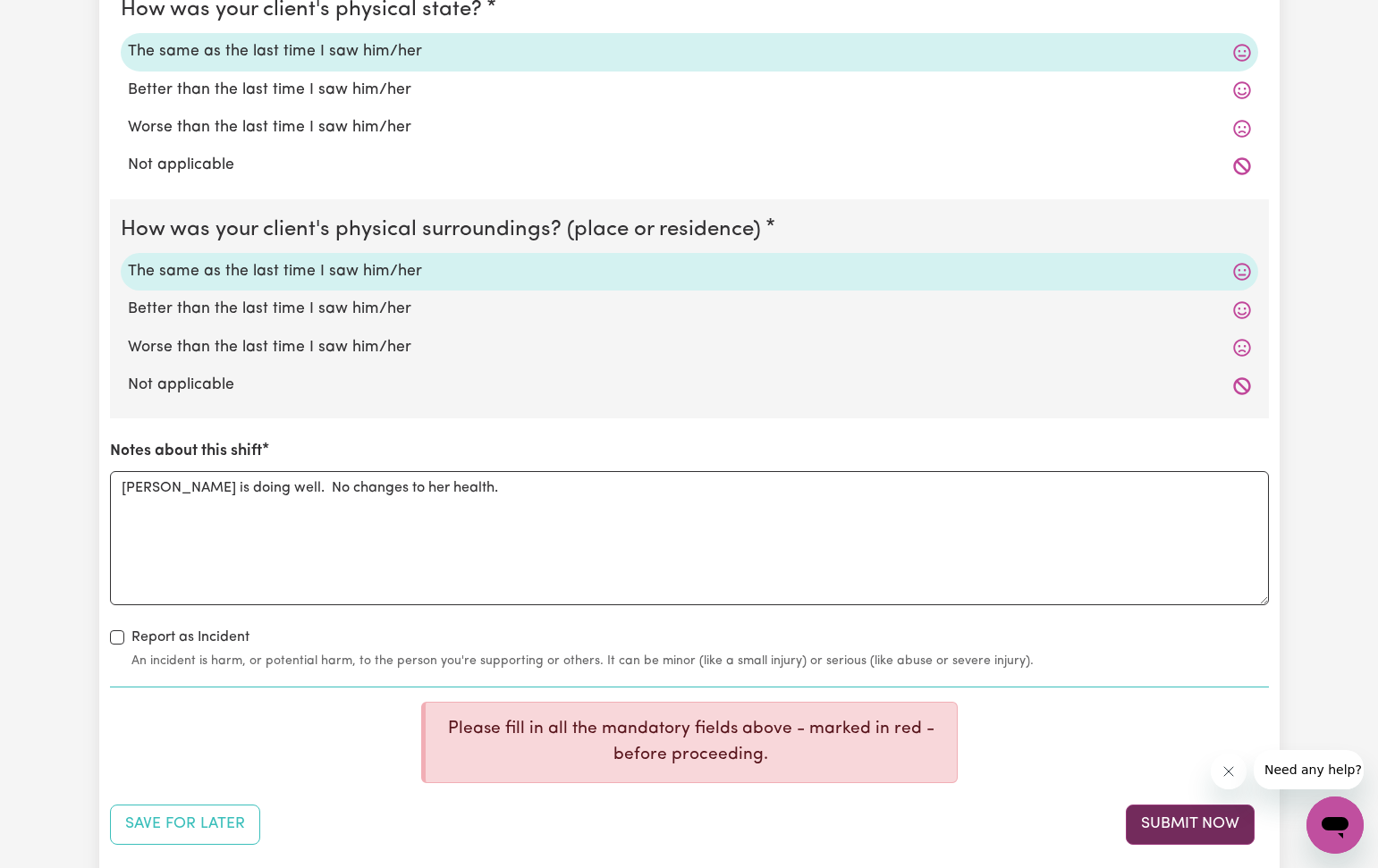
click at [1139, 812] on button "Submit Now" at bounding box center [1190, 824] width 129 height 39
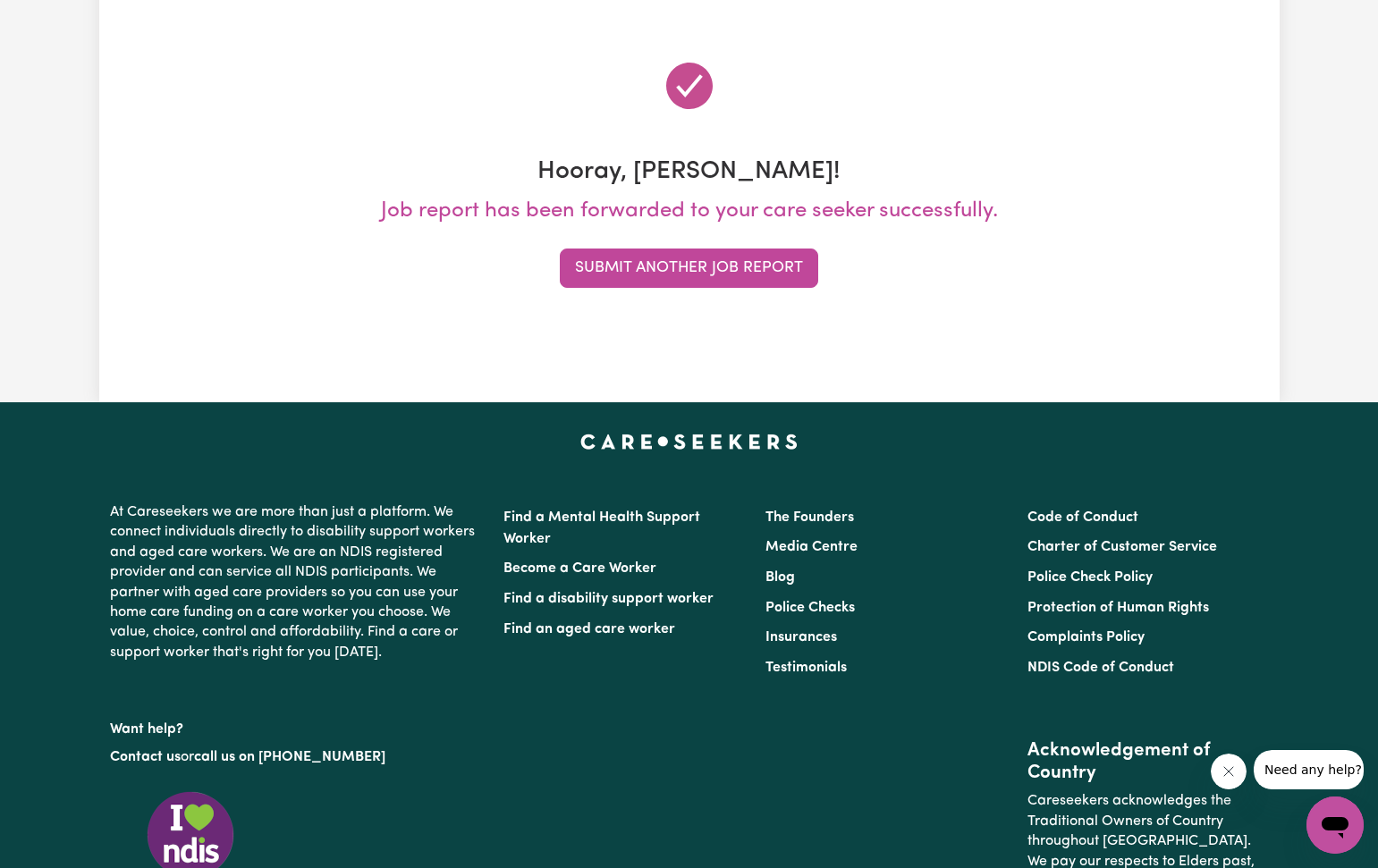
scroll to position [0, 0]
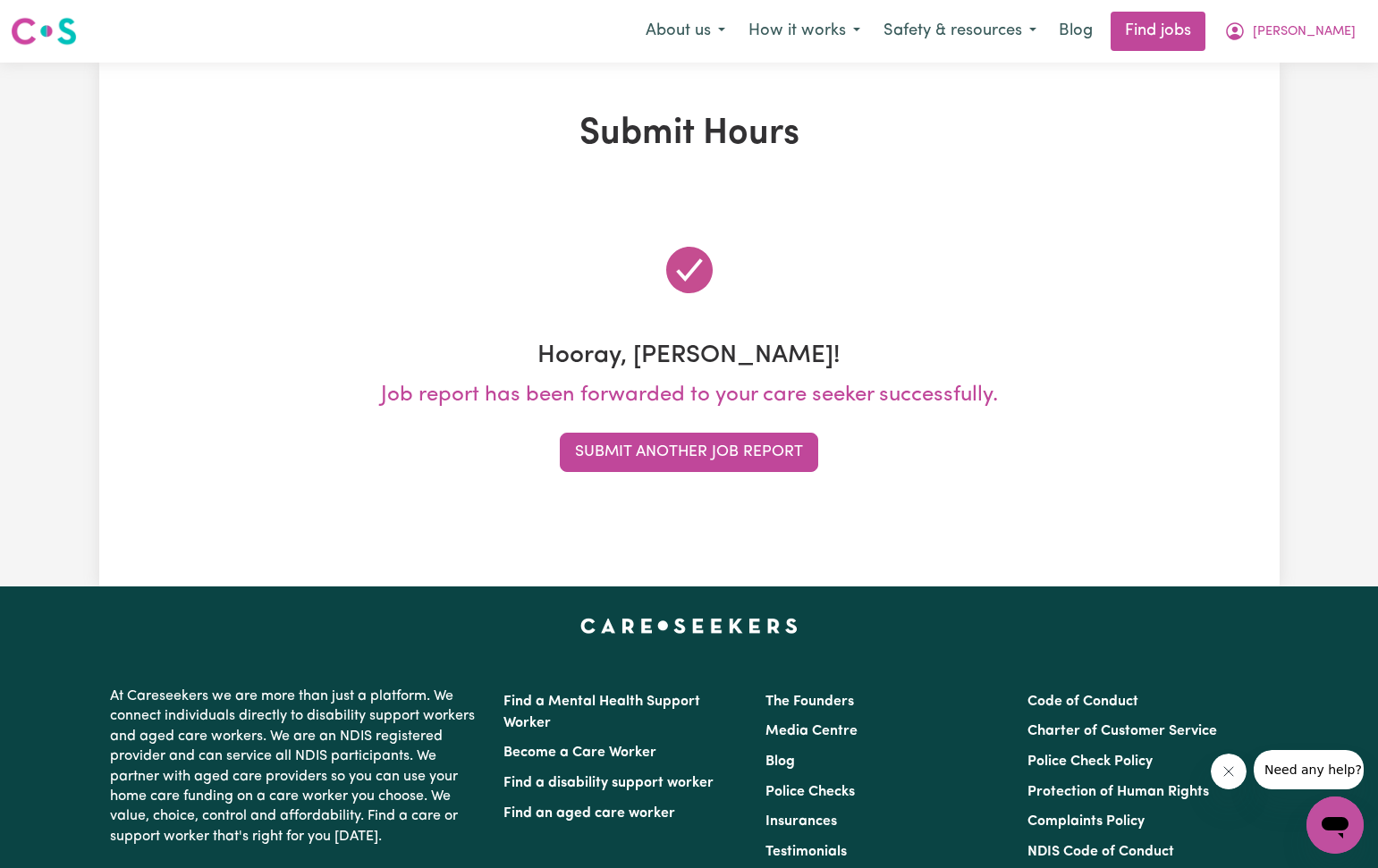
click at [693, 454] on button "Submit Another Job Report" at bounding box center [688, 452] width 258 height 39
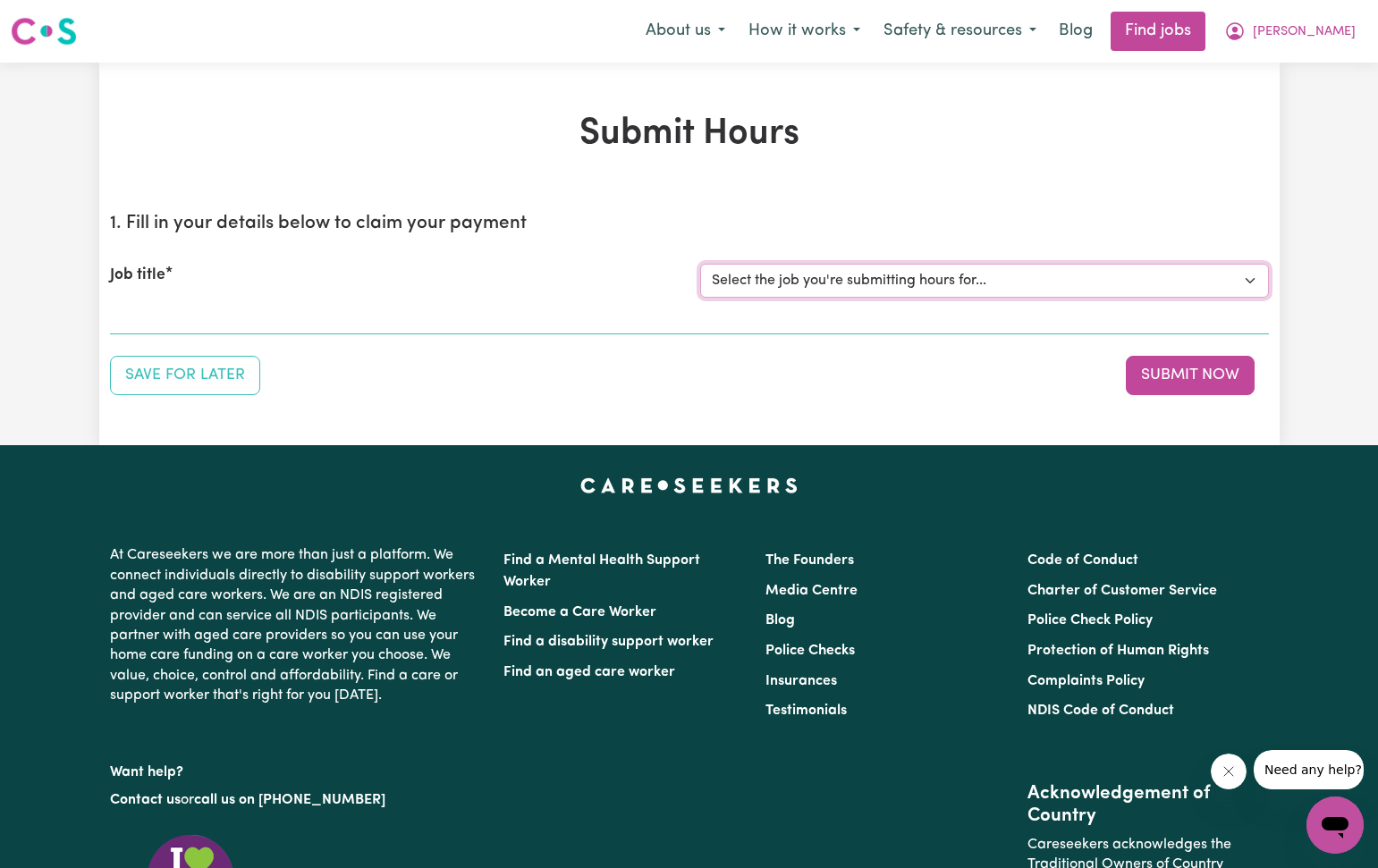
select select "2766"
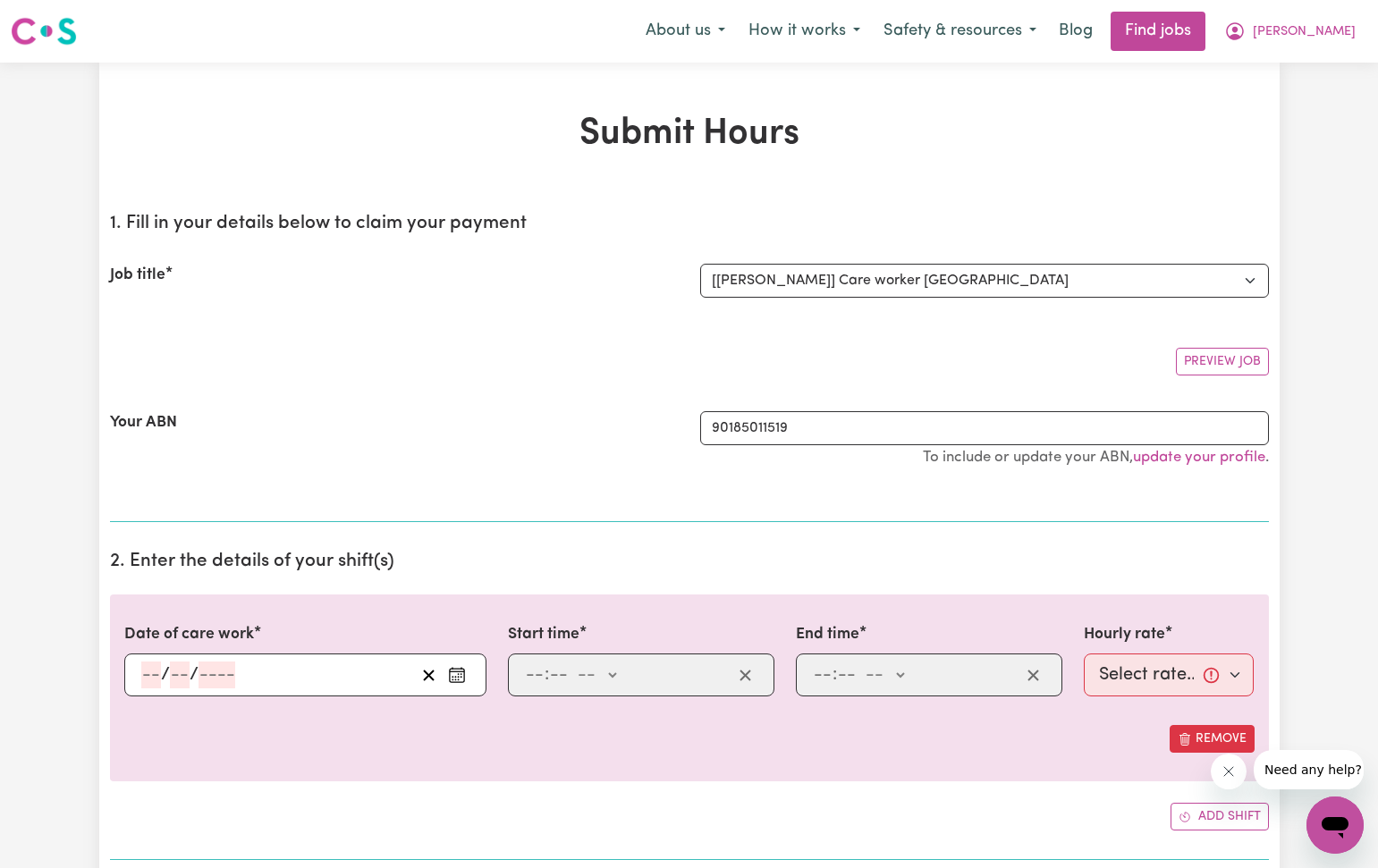
click at [460, 676] on icon "Enter the date of care work" at bounding box center [456, 674] width 18 height 18
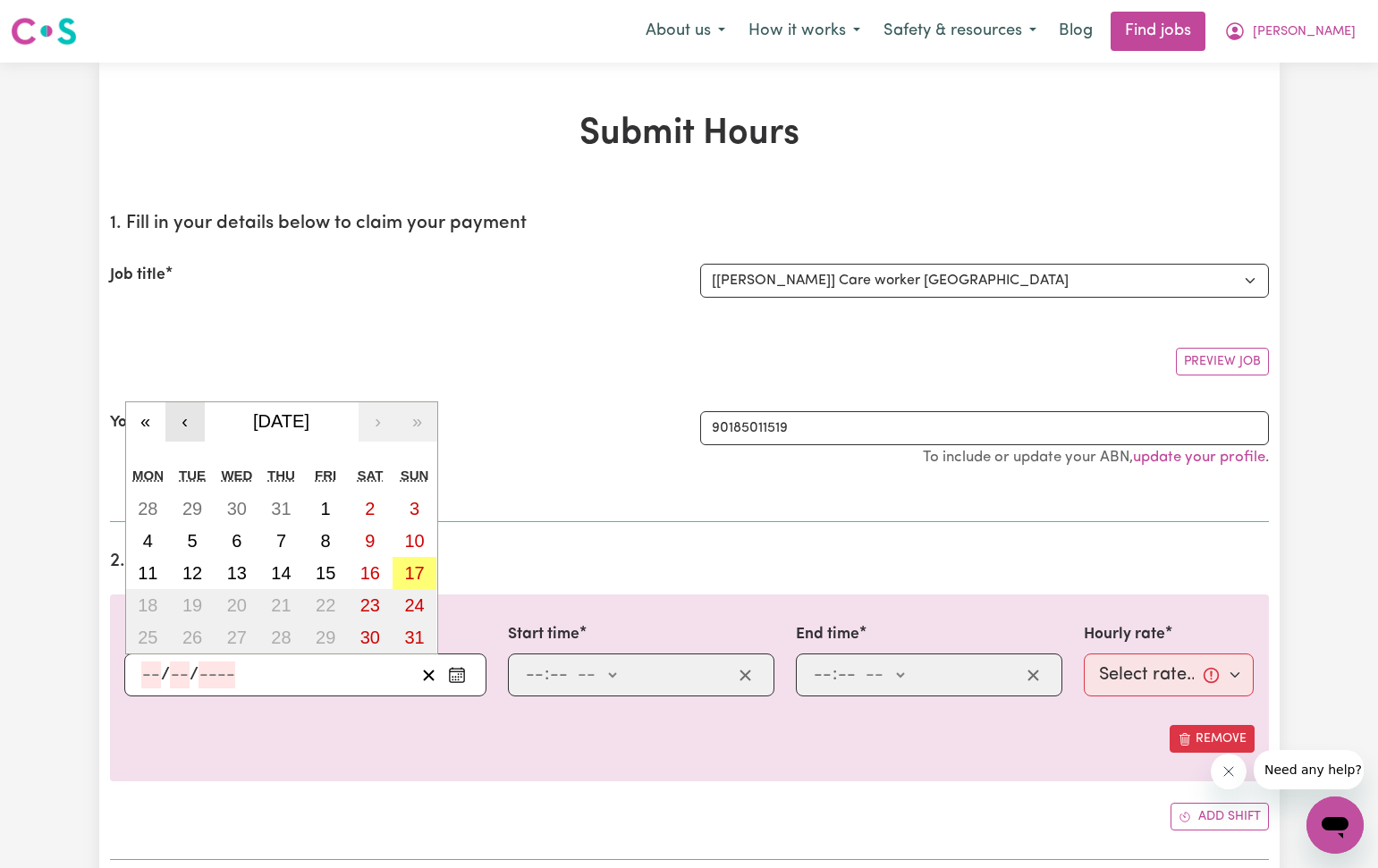
click at [186, 419] on button "‹" at bounding box center [185, 421] width 39 height 39
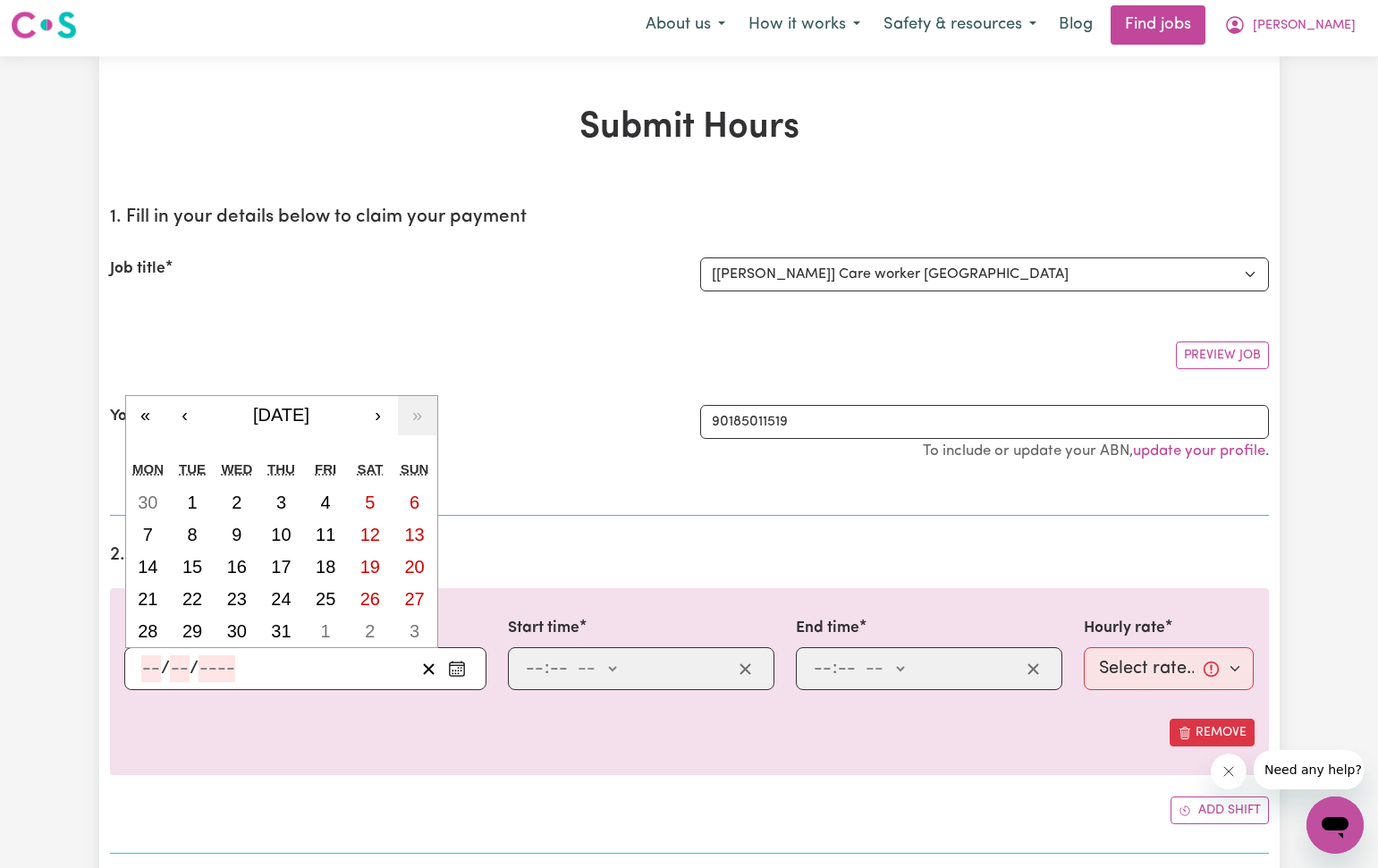
scroll to position [2, 0]
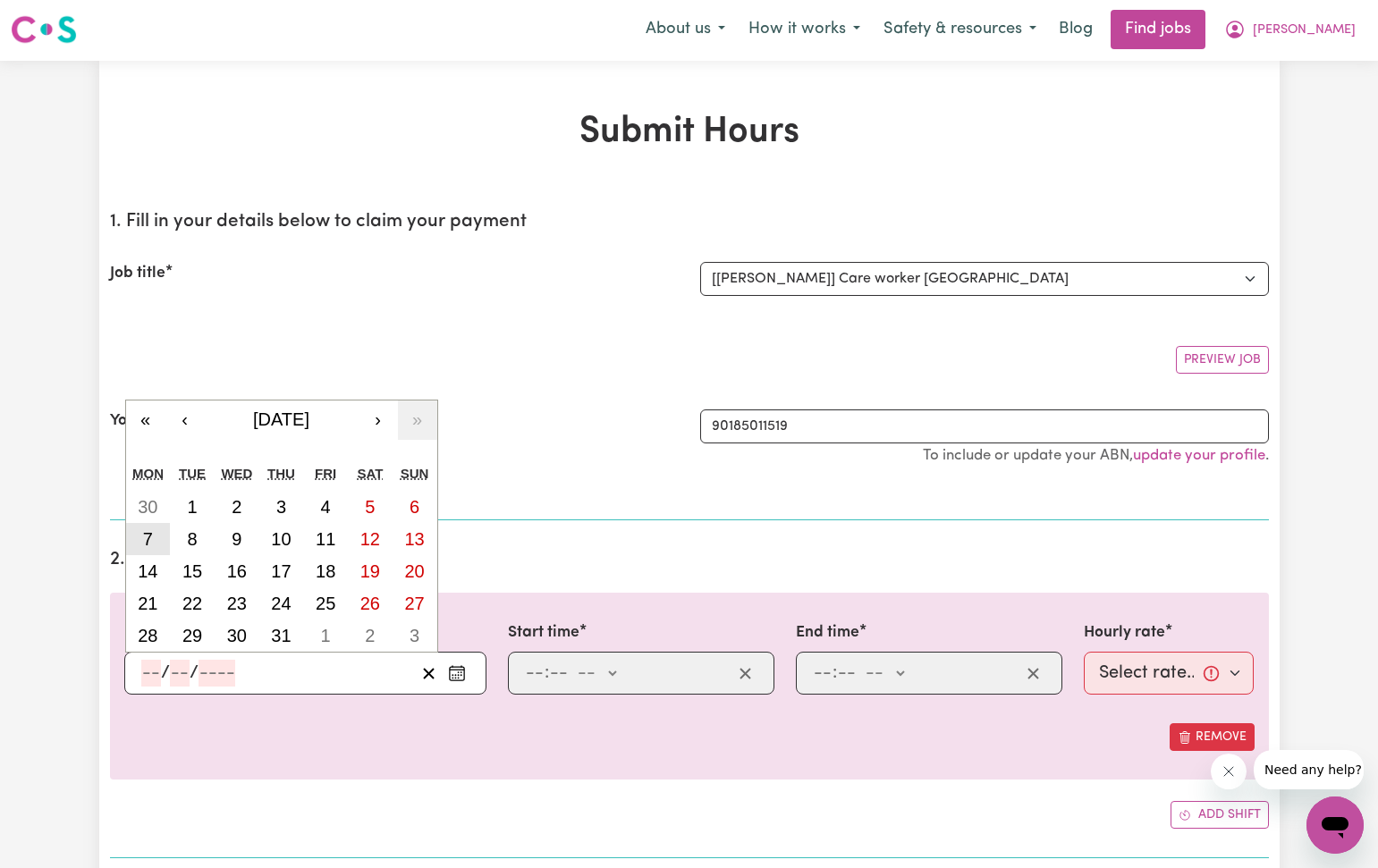
click at [156, 537] on button "7" at bounding box center [148, 539] width 45 height 33
type input "[DATE]"
type input "7"
type input "2025"
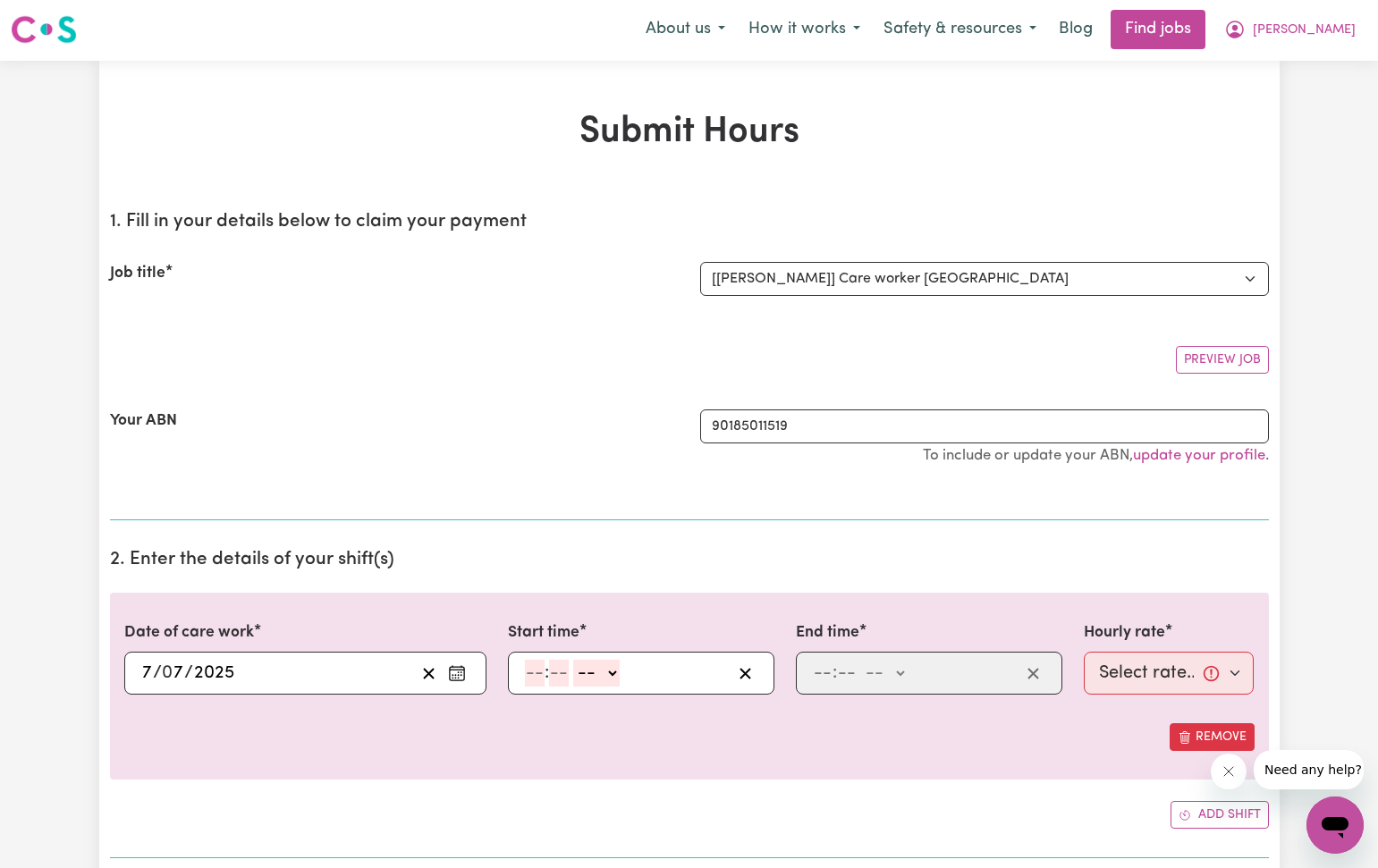
click at [531, 679] on input "number" at bounding box center [534, 673] width 20 height 27
type input "12"
type input "30"
select select "pm"
type input "12:30"
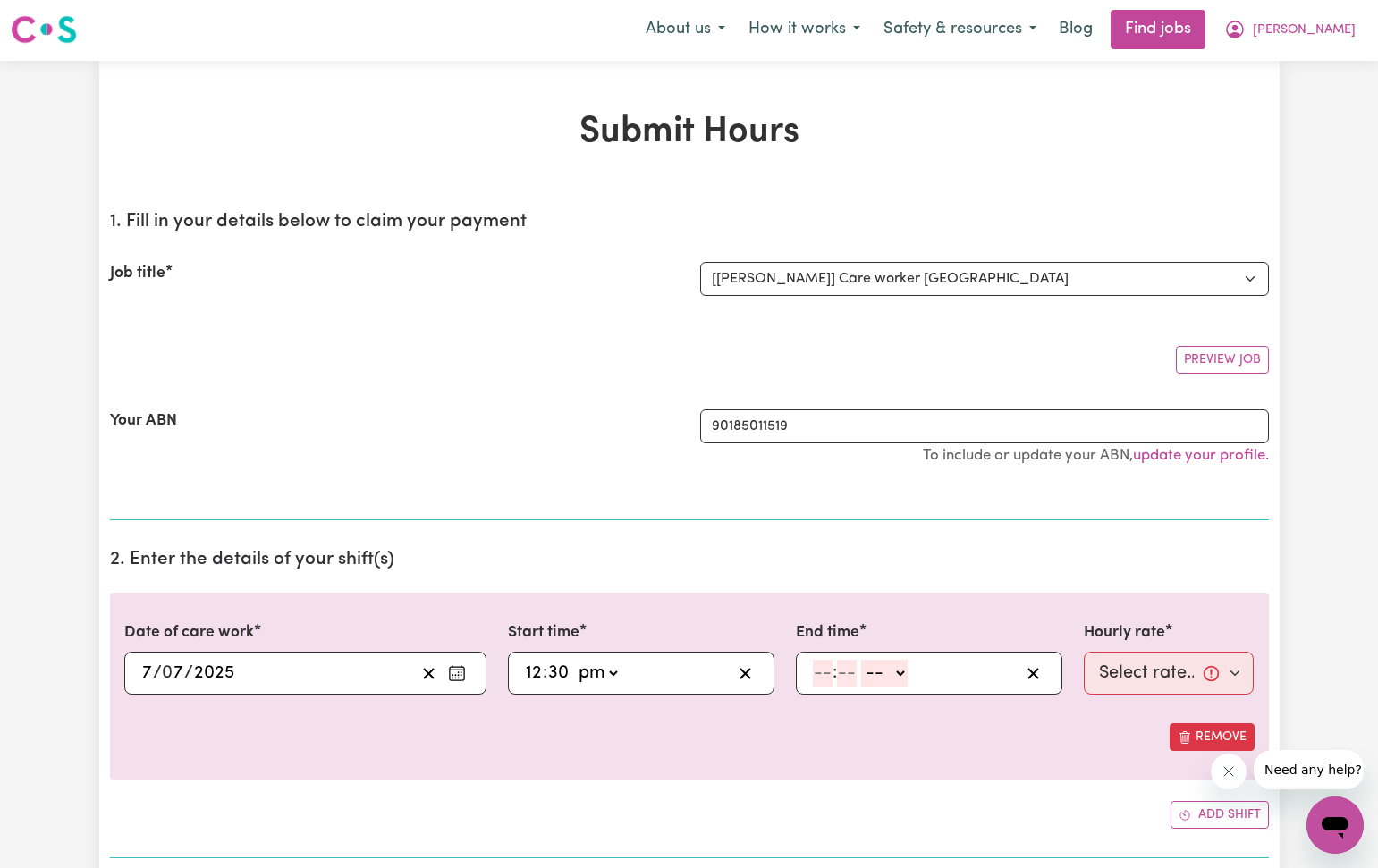
click at [822, 671] on input "number" at bounding box center [822, 673] width 20 height 27
type input "5"
type input "30"
select select "pm"
type input "17:30"
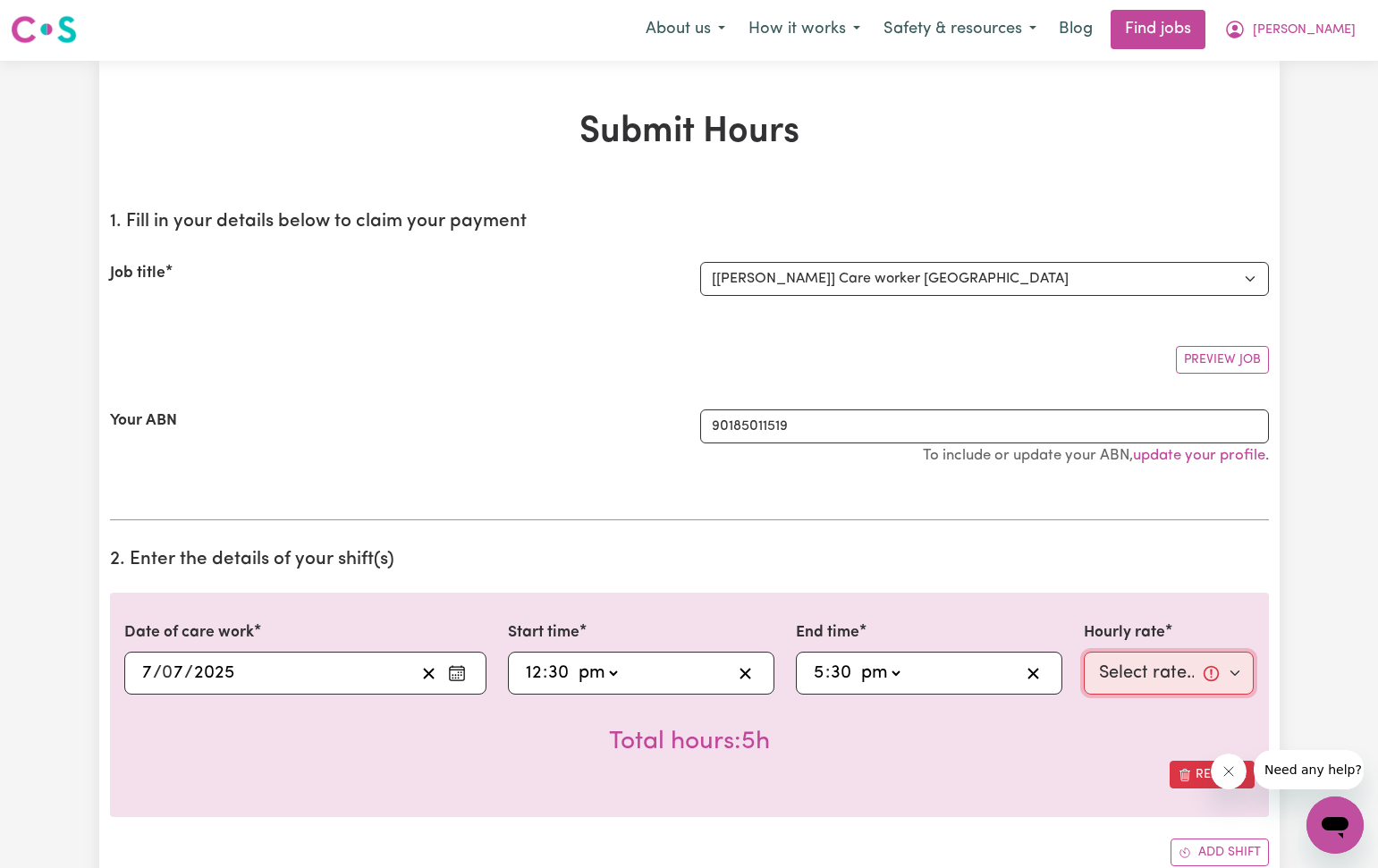
select select "40-Weekday"
click at [1113, 738] on div "Total hours: 5h" at bounding box center [689, 727] width 1130 height 66
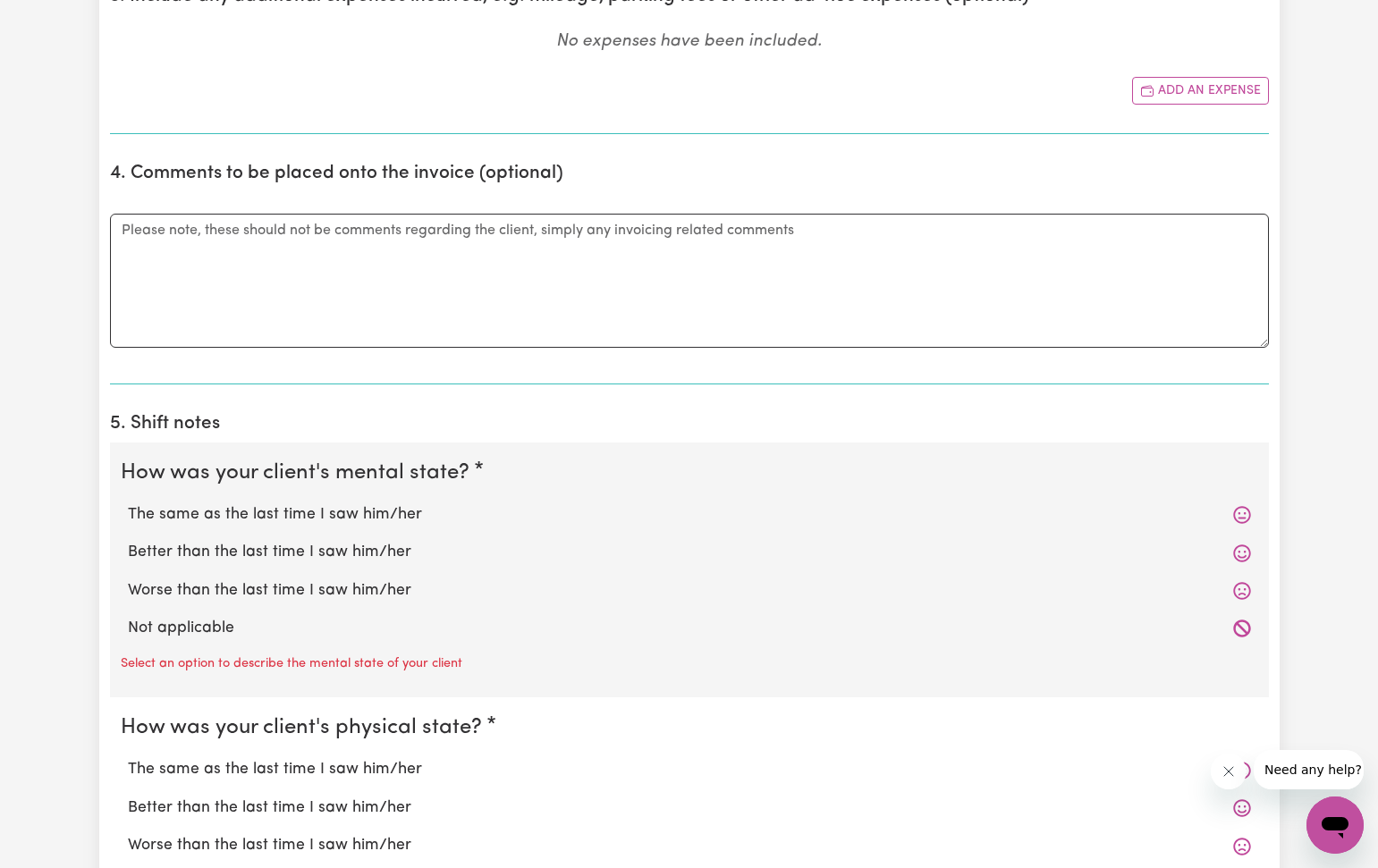
scroll to position [960, 0]
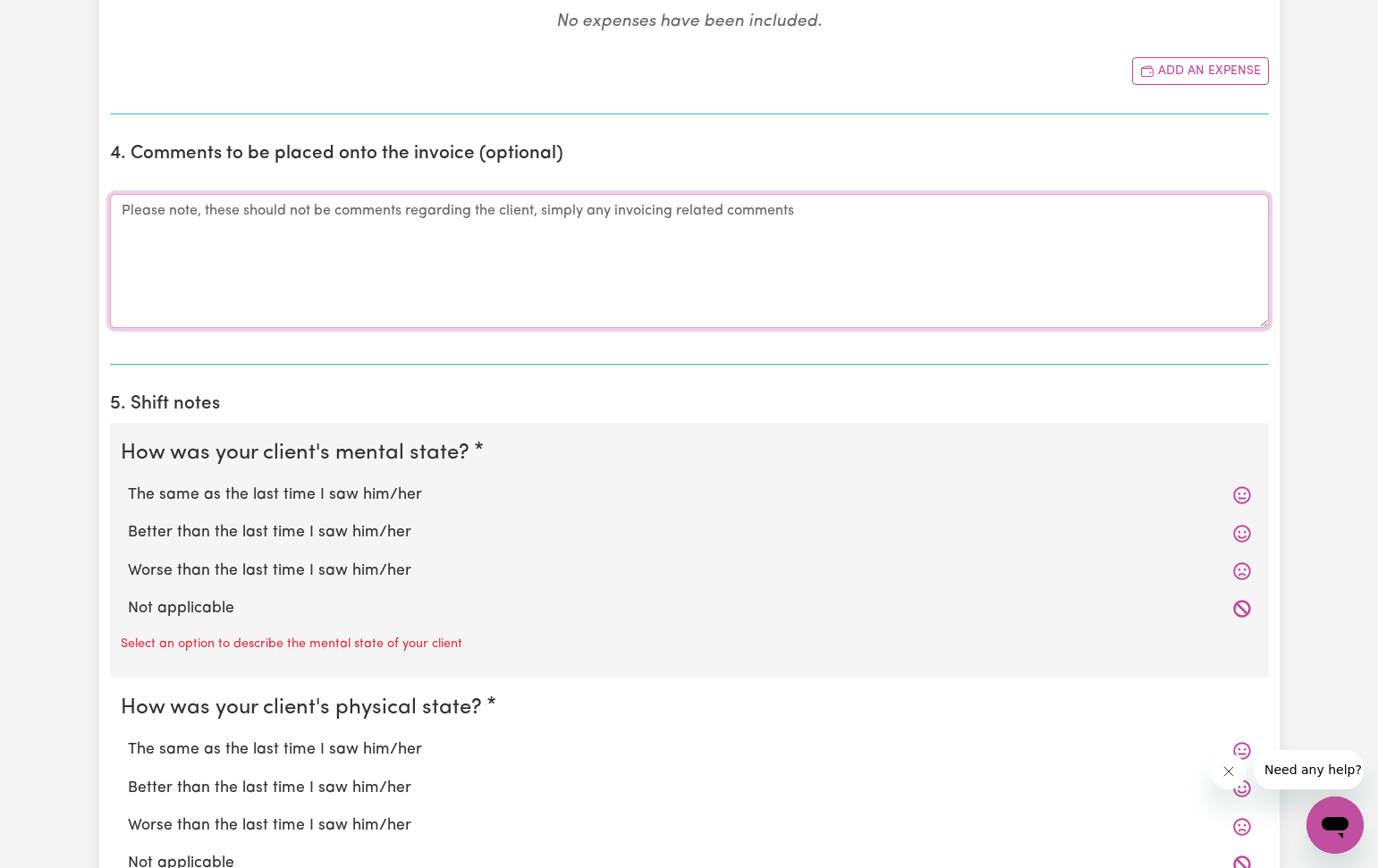
click at [130, 206] on textarea "Comments" at bounding box center [689, 261] width 1159 height 134
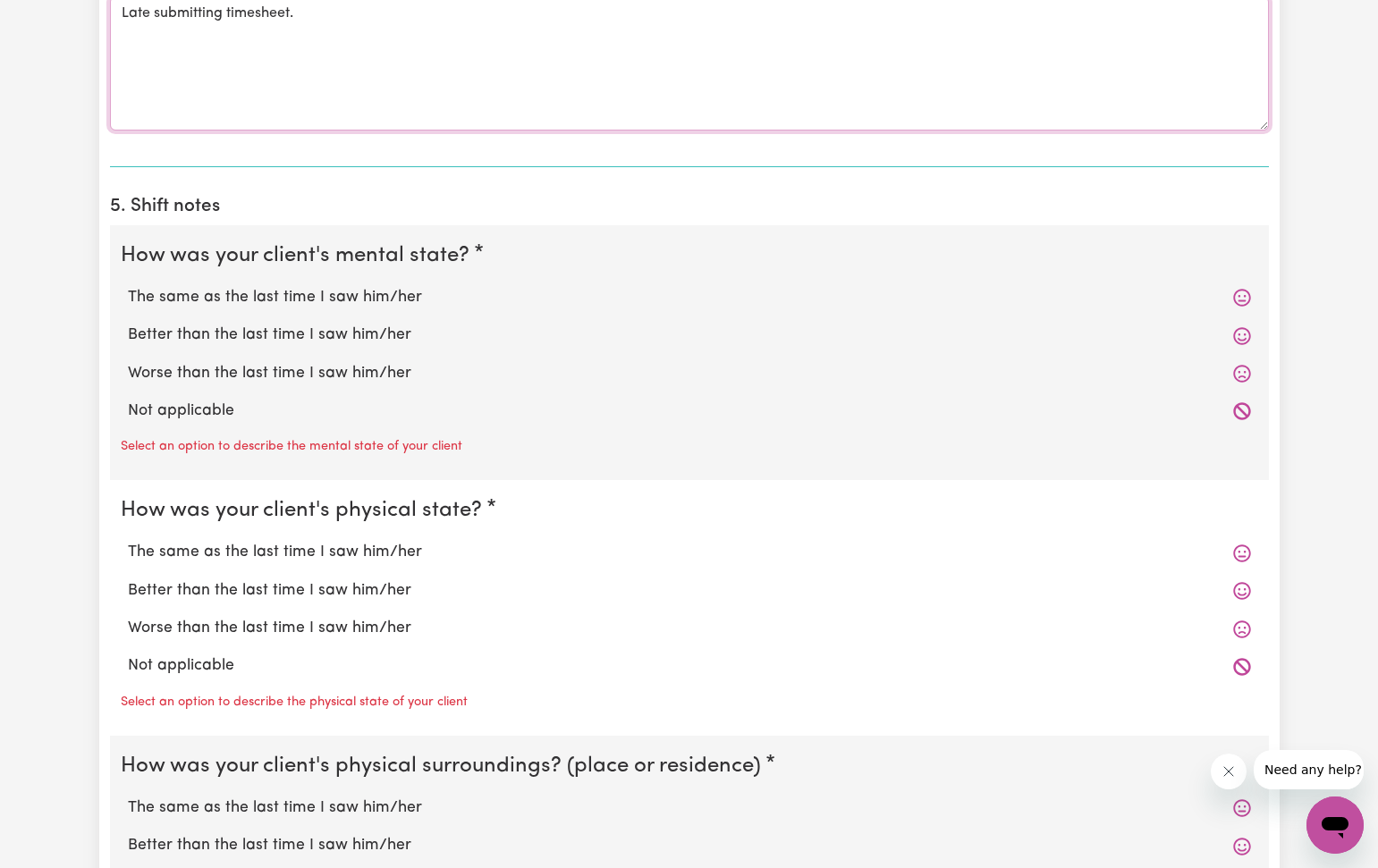
scroll to position [1160, 0]
type textarea "Late submitting timesheet."
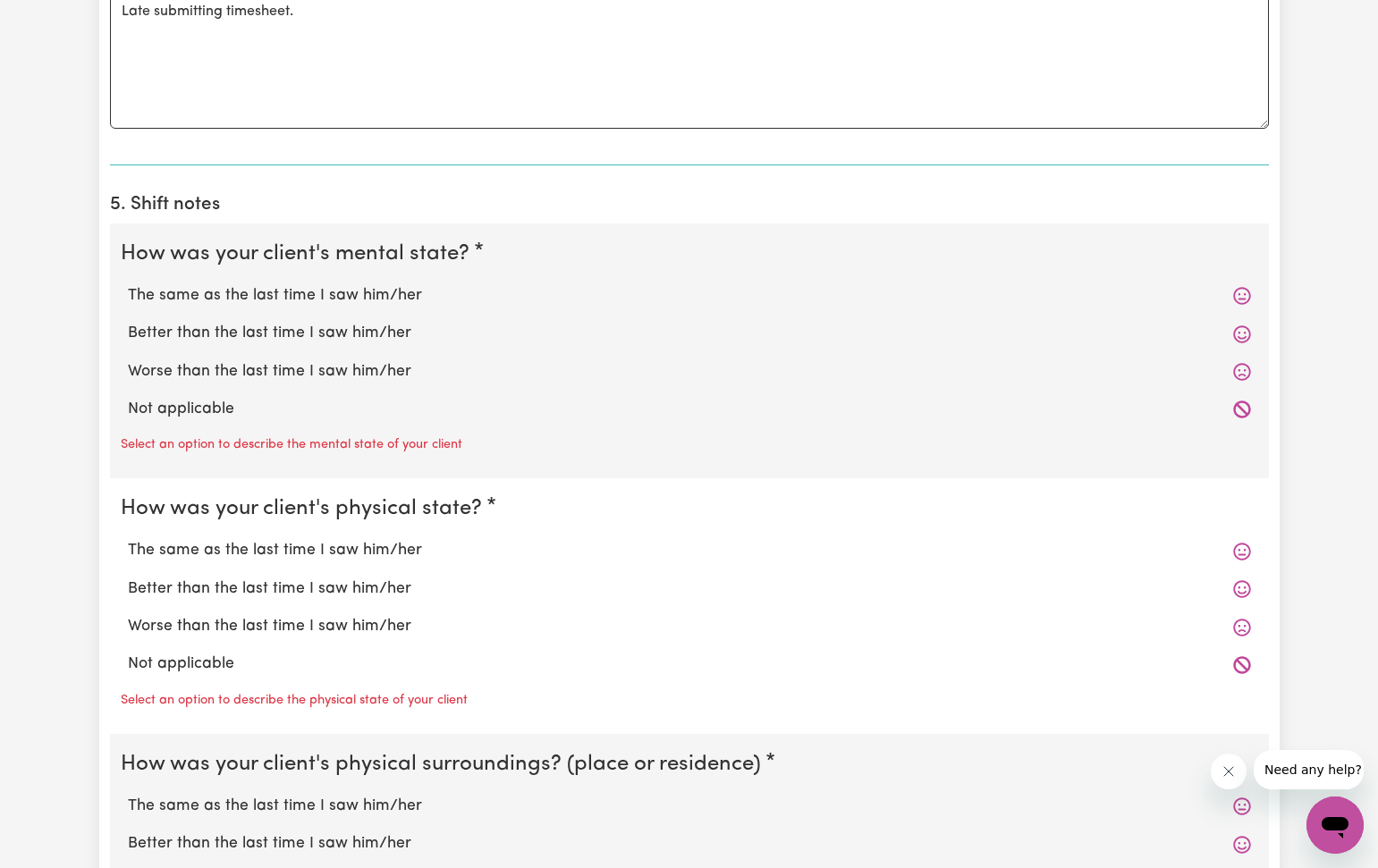
drag, startPoint x: 198, startPoint y: 288, endPoint x: 213, endPoint y: 446, distance: 158.7
click at [198, 290] on label "The same as the last time I saw him/her" at bounding box center [689, 296] width 1123 height 23
click at [128, 284] on input "The same as the last time I saw him/her" at bounding box center [127, 283] width 1 height 1
radio input "true"
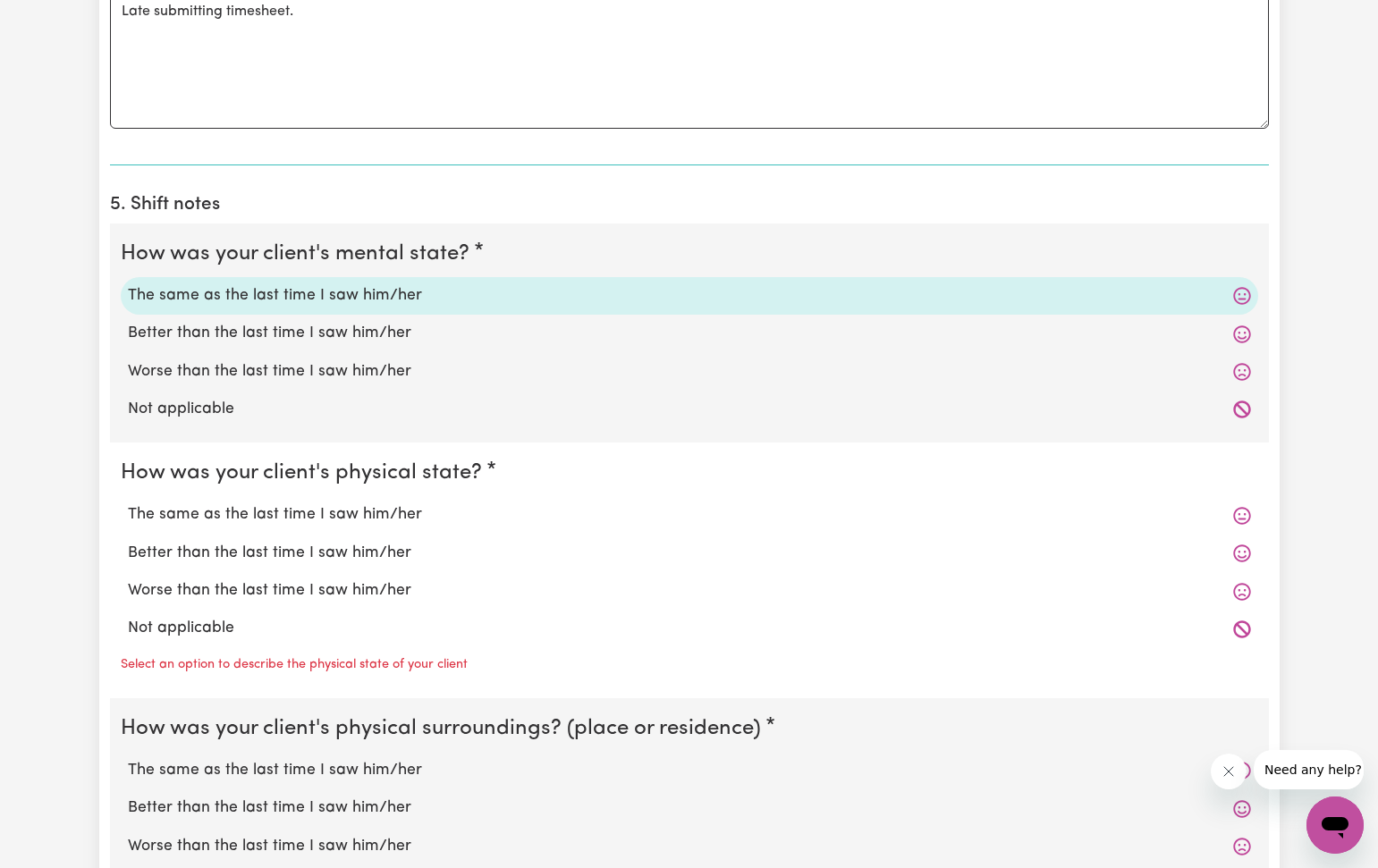
drag, startPoint x: 213, startPoint y: 509, endPoint x: 208, endPoint y: 584, distance: 75.2
click at [213, 510] on label "The same as the last time I saw him/her" at bounding box center [689, 515] width 1123 height 23
click at [128, 503] on input "The same as the last time I saw him/her" at bounding box center [127, 503] width 1 height 1
radio input "true"
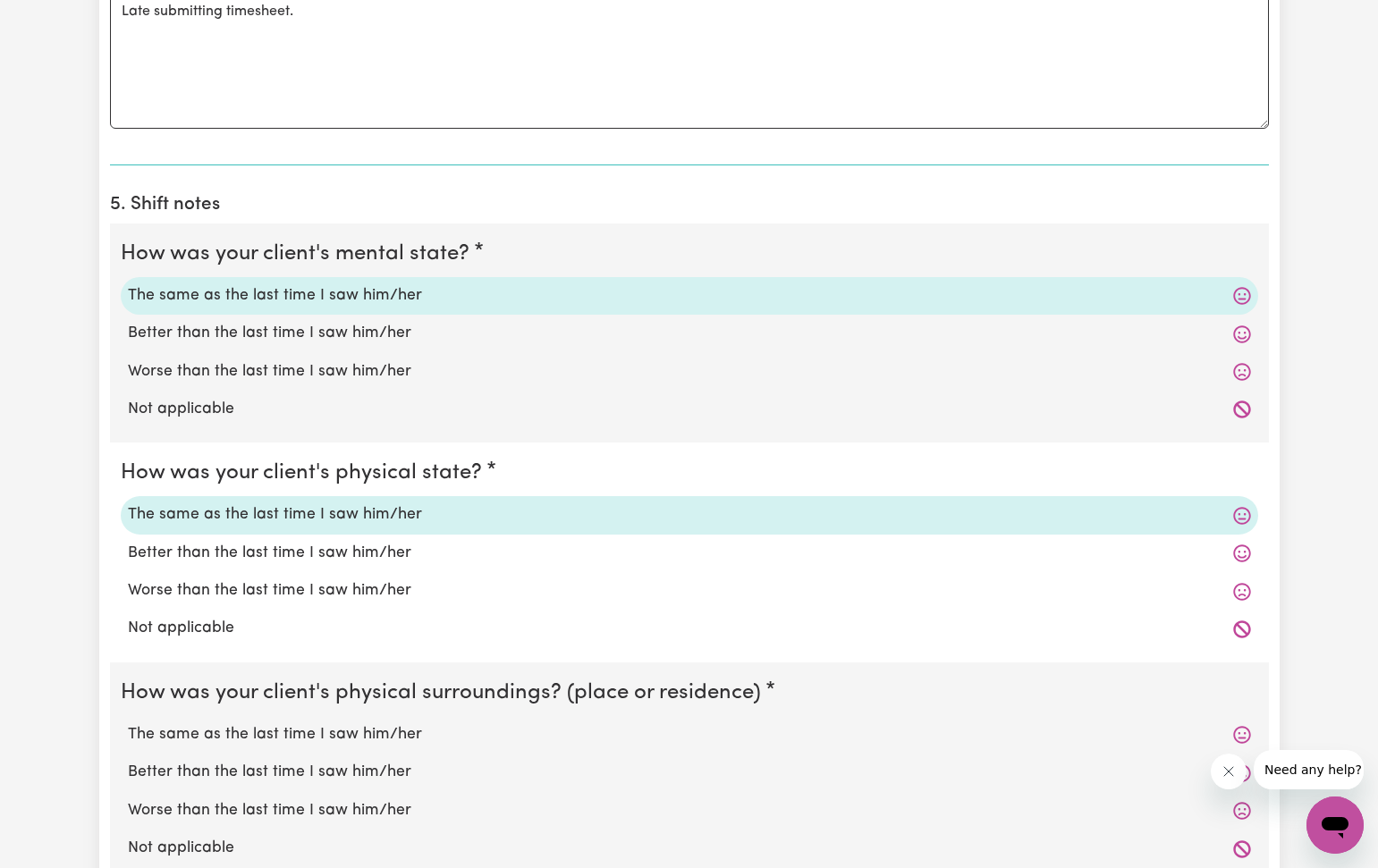
click at [199, 723] on label "The same as the last time I saw him/her" at bounding box center [689, 735] width 1123 height 23
click at [128, 723] on input "The same as the last time I saw him/her" at bounding box center [127, 723] width 1 height 1
radio input "true"
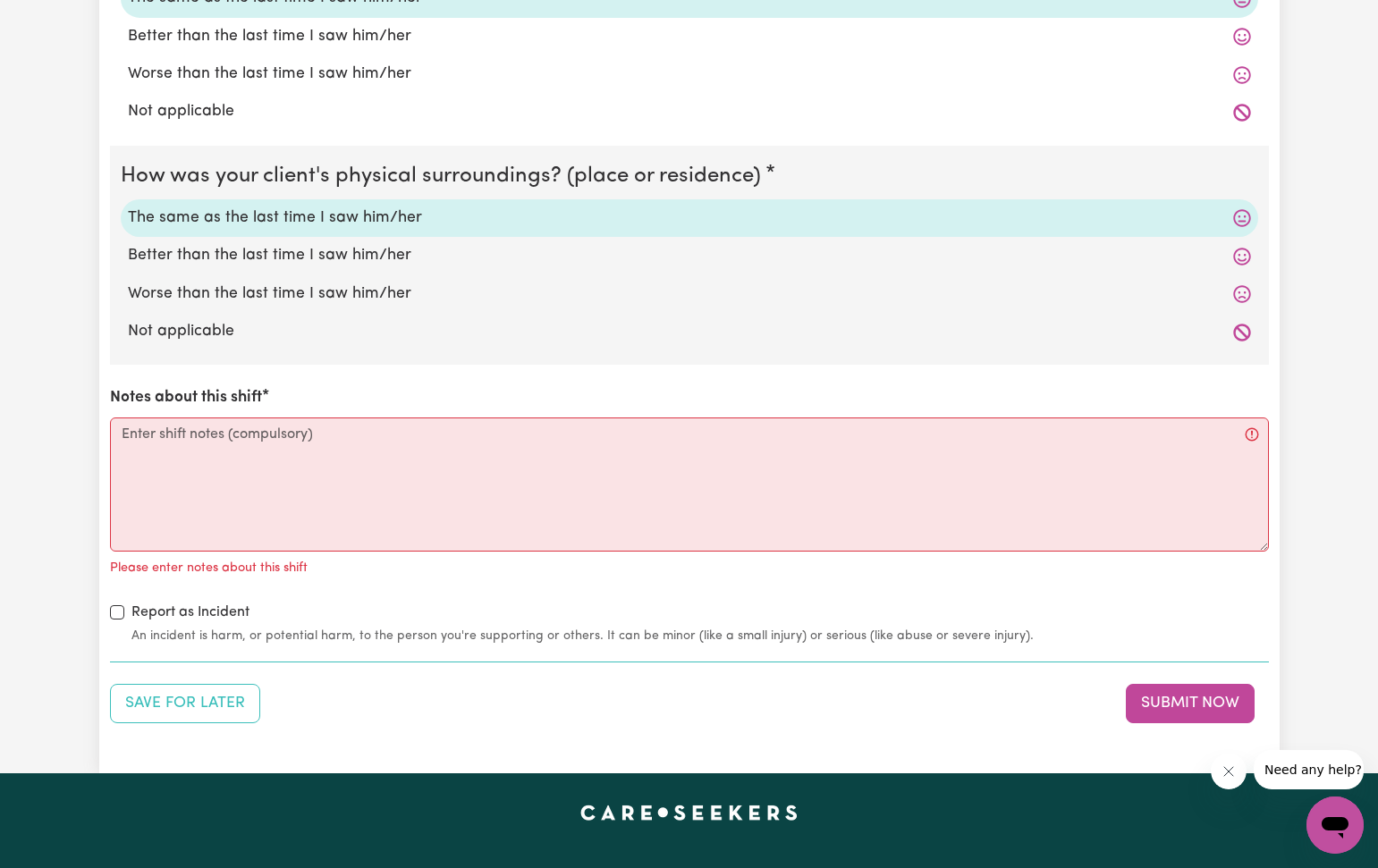
scroll to position [1695, 0]
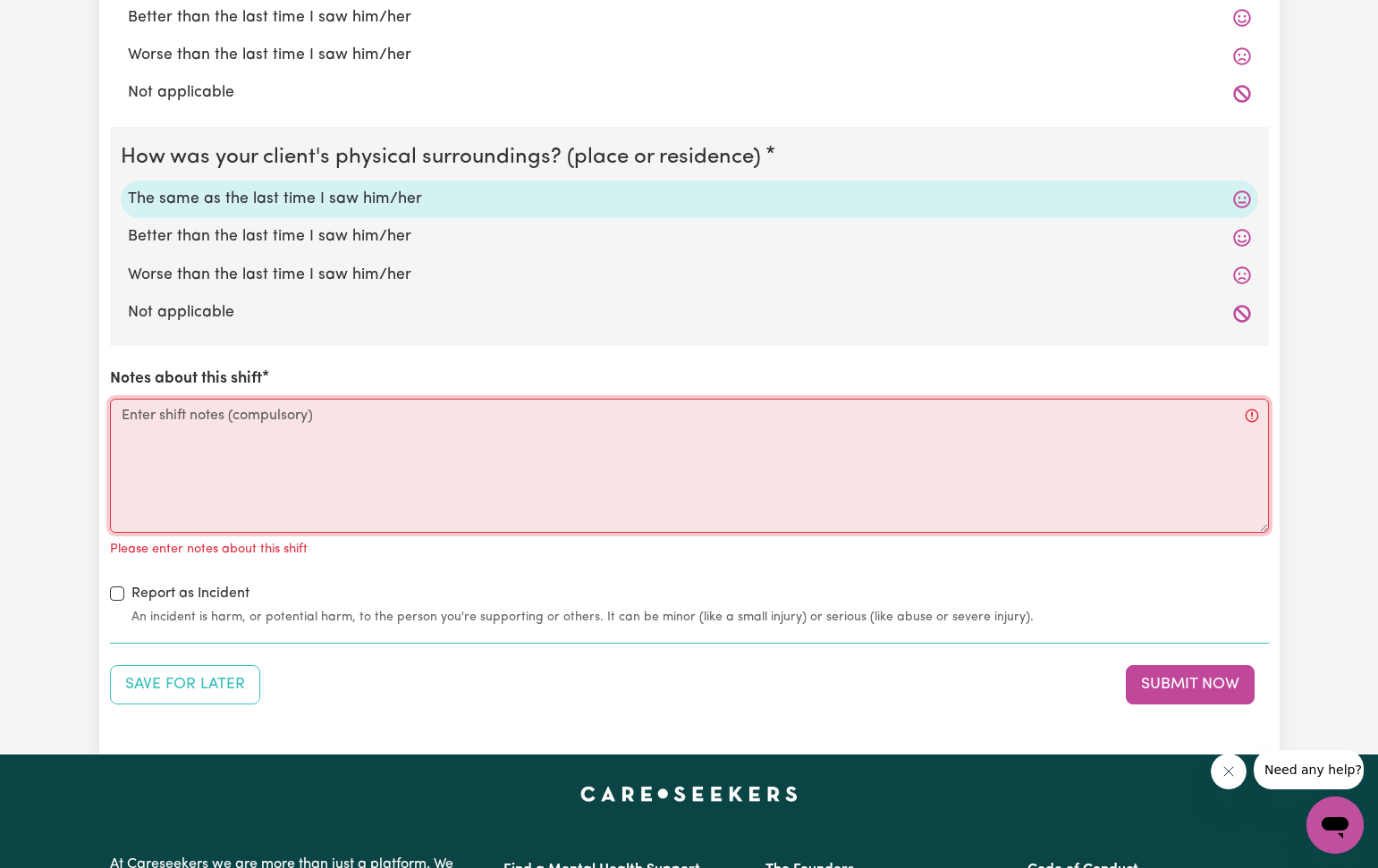
click at [119, 402] on textarea "Notes about this shift" at bounding box center [689, 466] width 1159 height 134
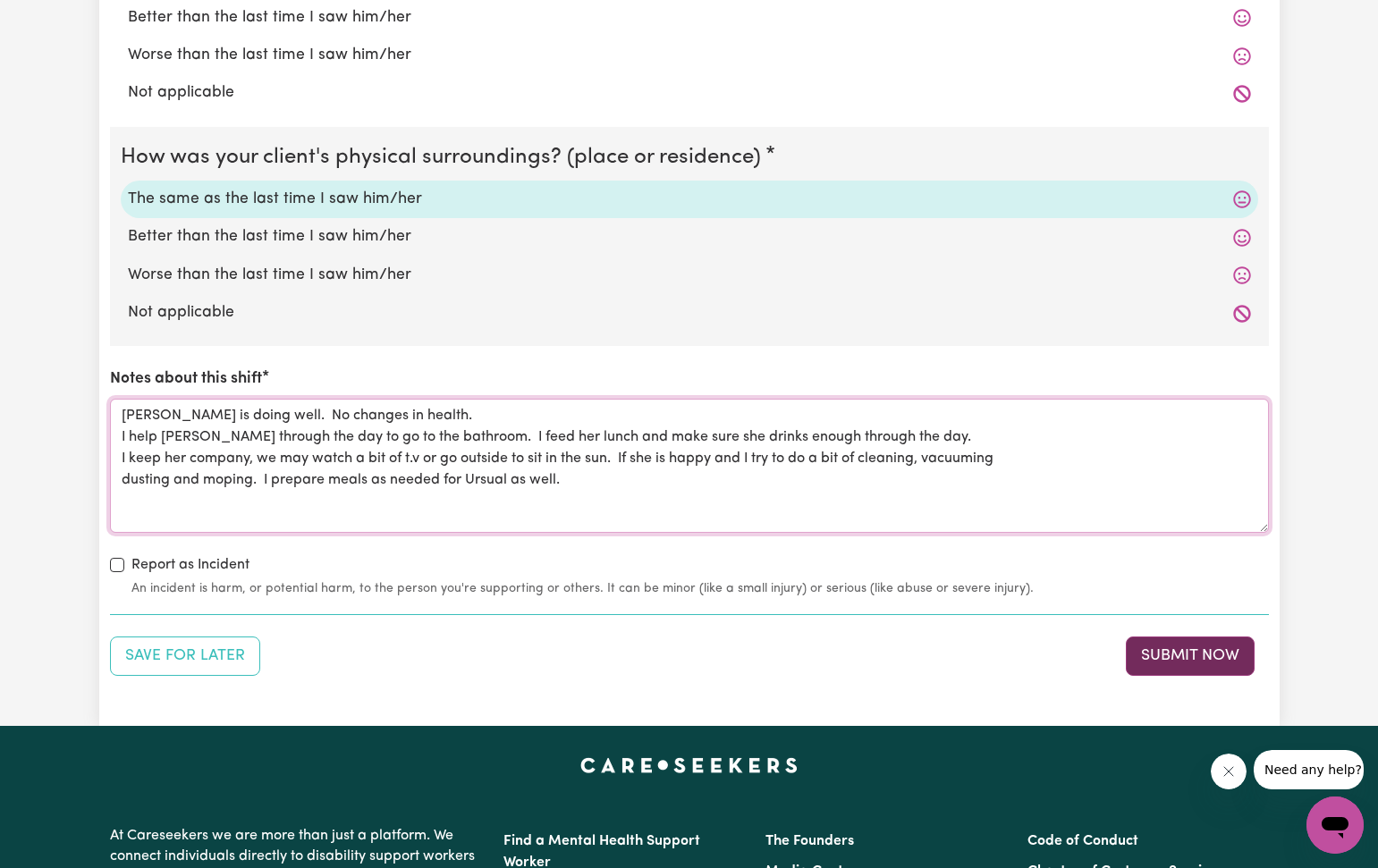
type textarea "[PERSON_NAME] is doing well. No changes in health. I help [PERSON_NAME] through…"
click at [1187, 641] on button "Submit Now" at bounding box center [1190, 656] width 129 height 39
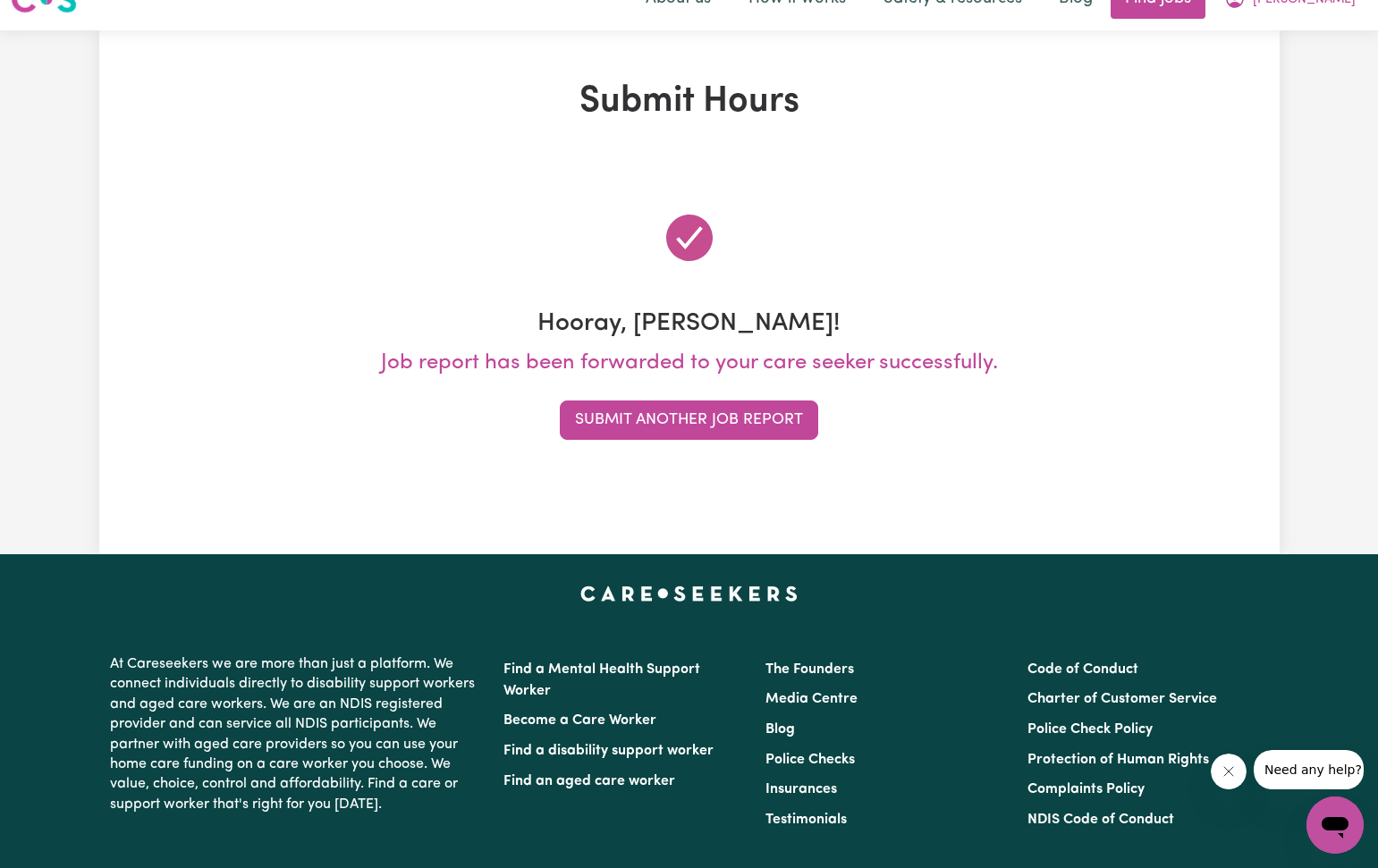
scroll to position [0, 0]
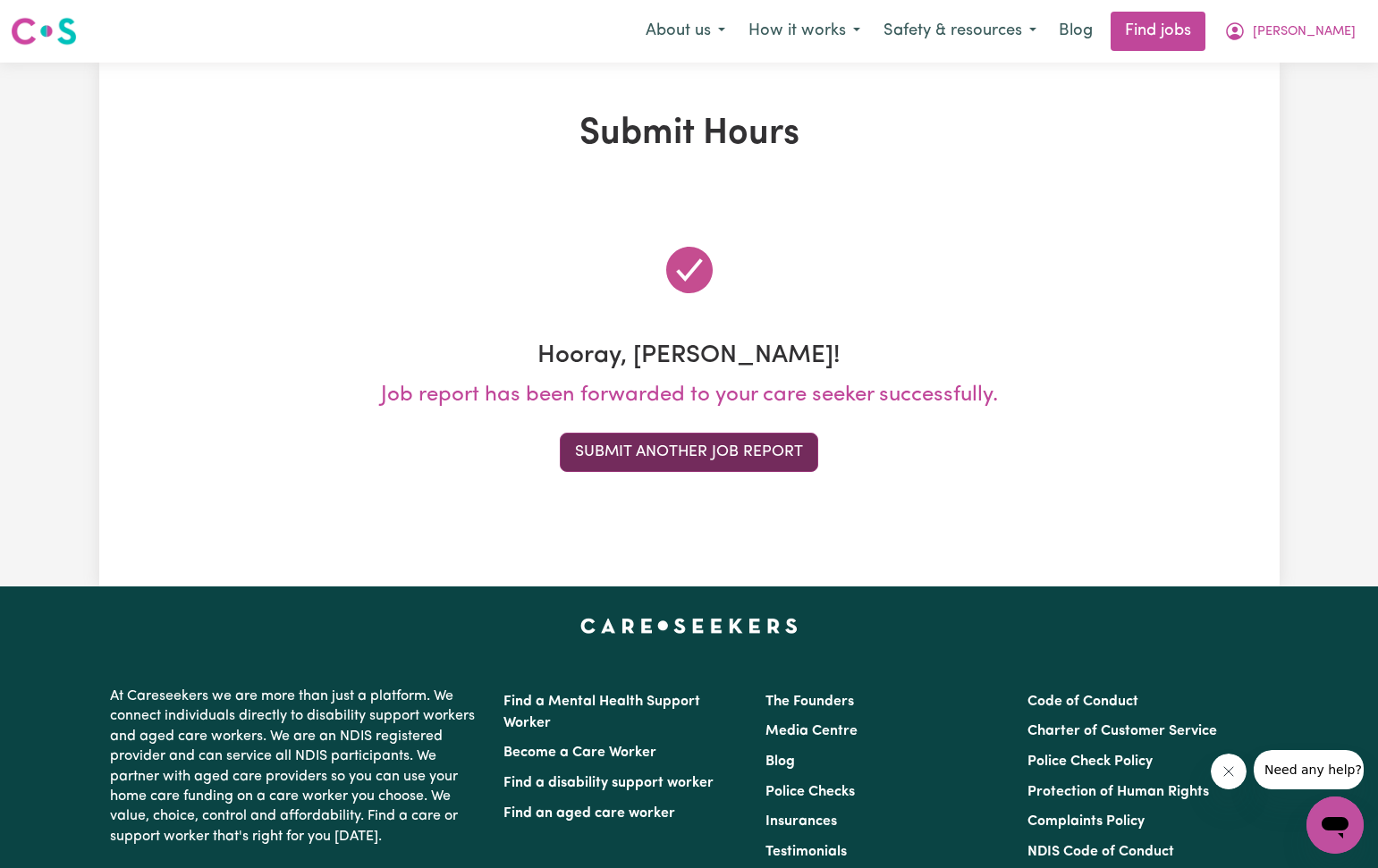
click at [699, 462] on button "Submit Another Job Report" at bounding box center [688, 452] width 258 height 39
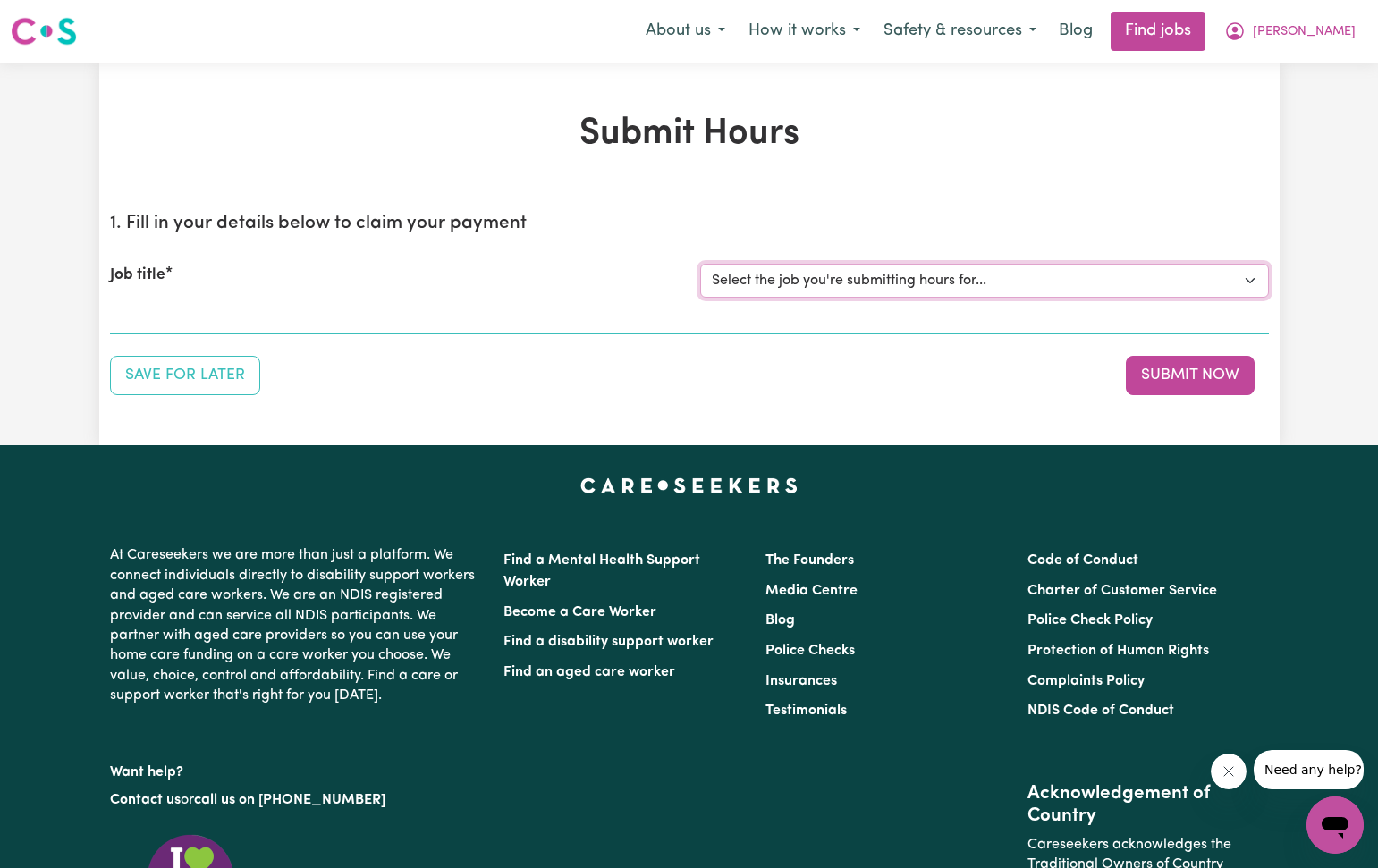
select select "2766"
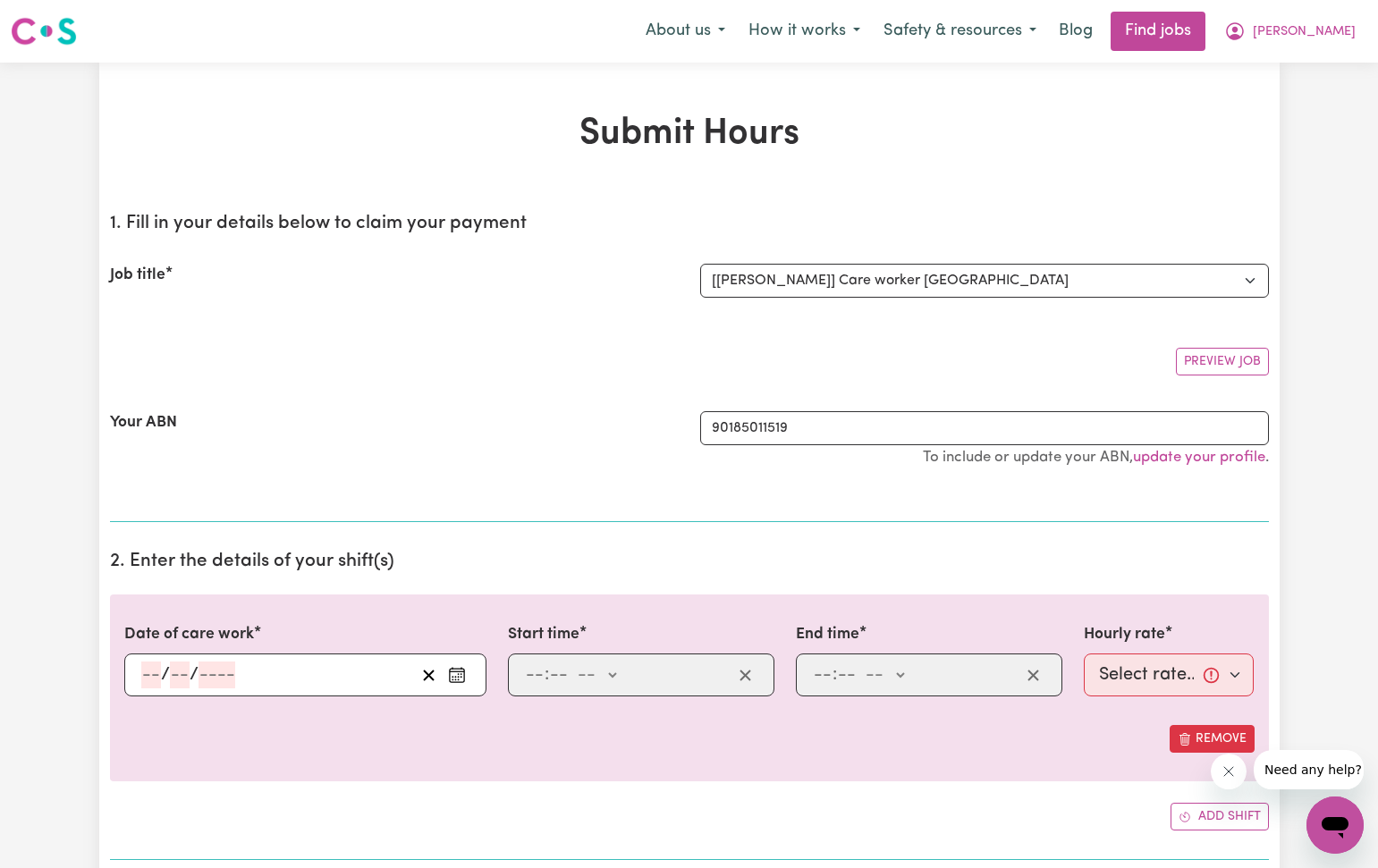
click at [452, 676] on icon "Enter the date of care work" at bounding box center [456, 674] width 18 height 18
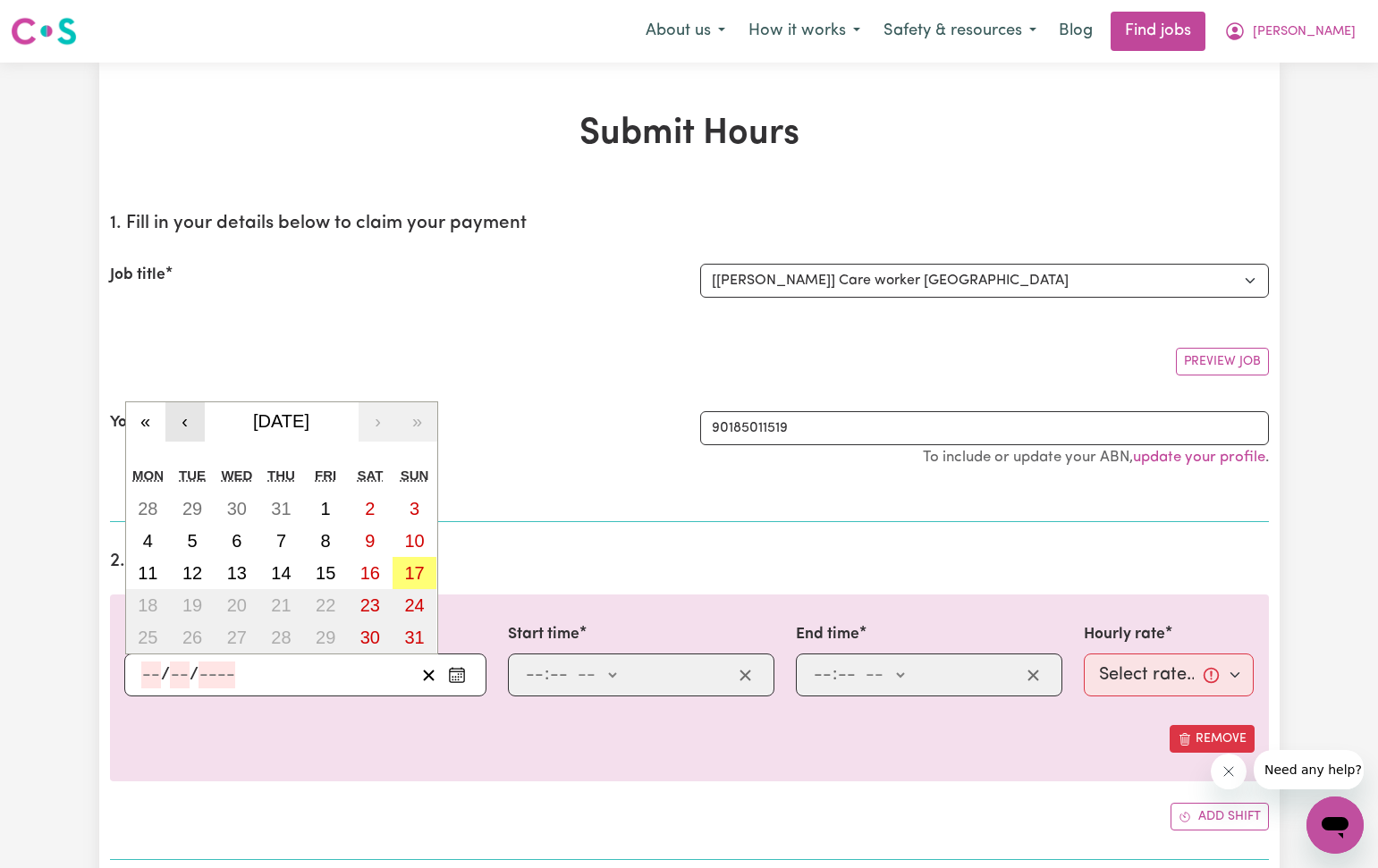
click at [190, 427] on button "‹" at bounding box center [185, 421] width 39 height 39
click at [240, 539] on abbr "9" at bounding box center [236, 541] width 10 height 20
type input "[DATE]"
type input "9"
type input "7"
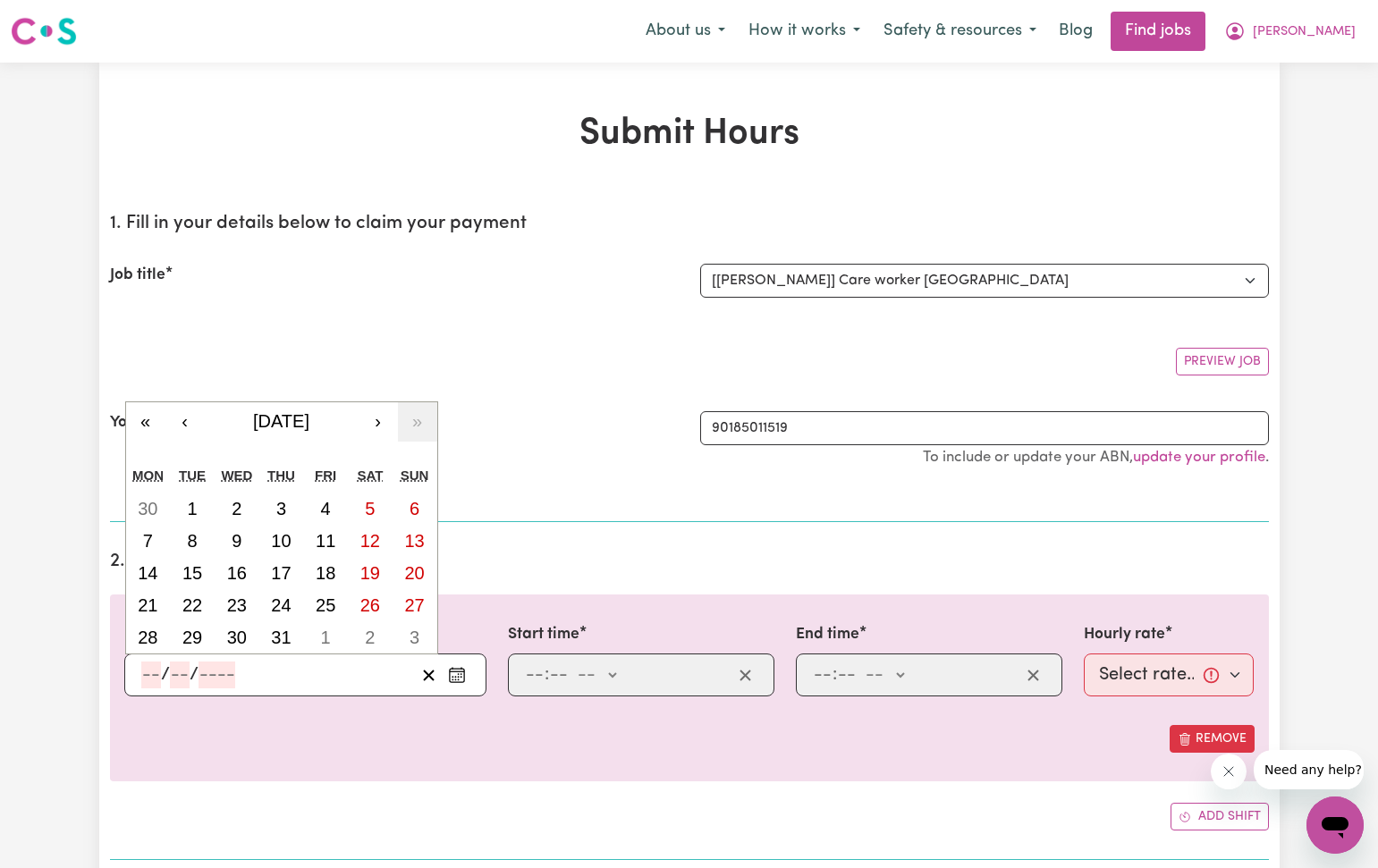
type input "2025"
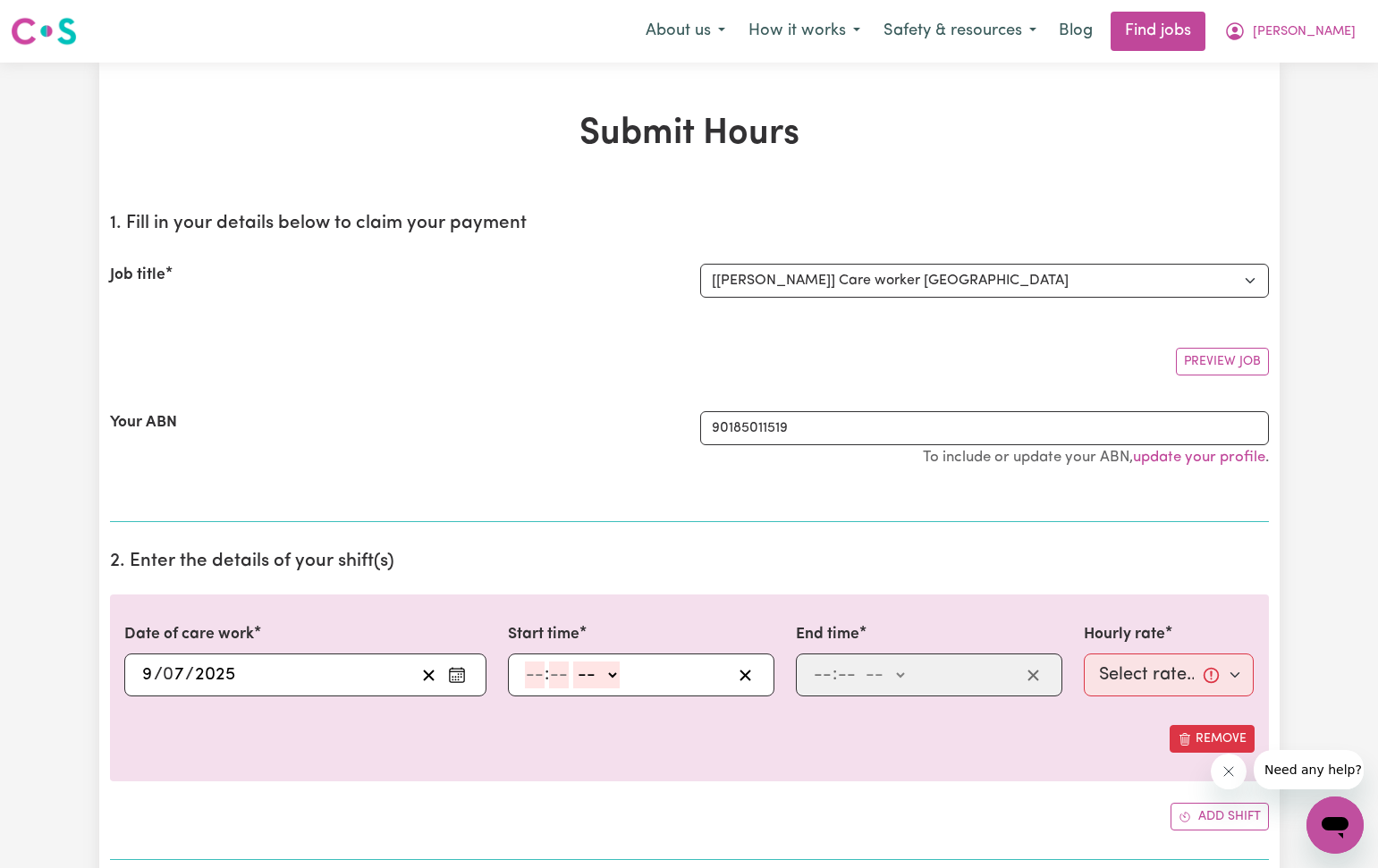
click at [530, 671] on input "number" at bounding box center [534, 675] width 20 height 27
type input "12"
type input "30"
select select "pm"
type input "12:30"
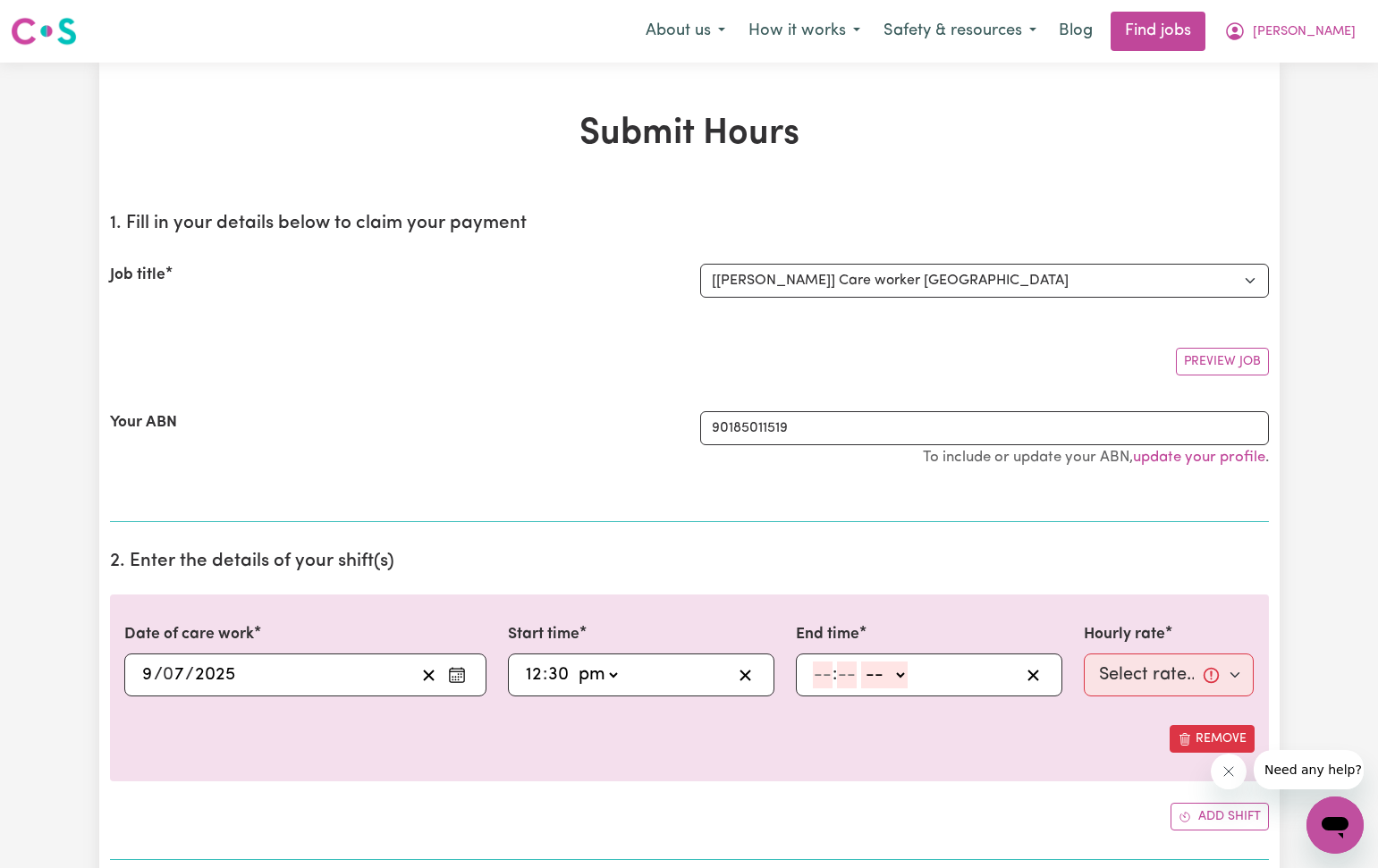
click at [824, 674] on input "number" at bounding box center [822, 675] width 20 height 27
type input "5"
type input "30"
select select "pm"
type input "17:30"
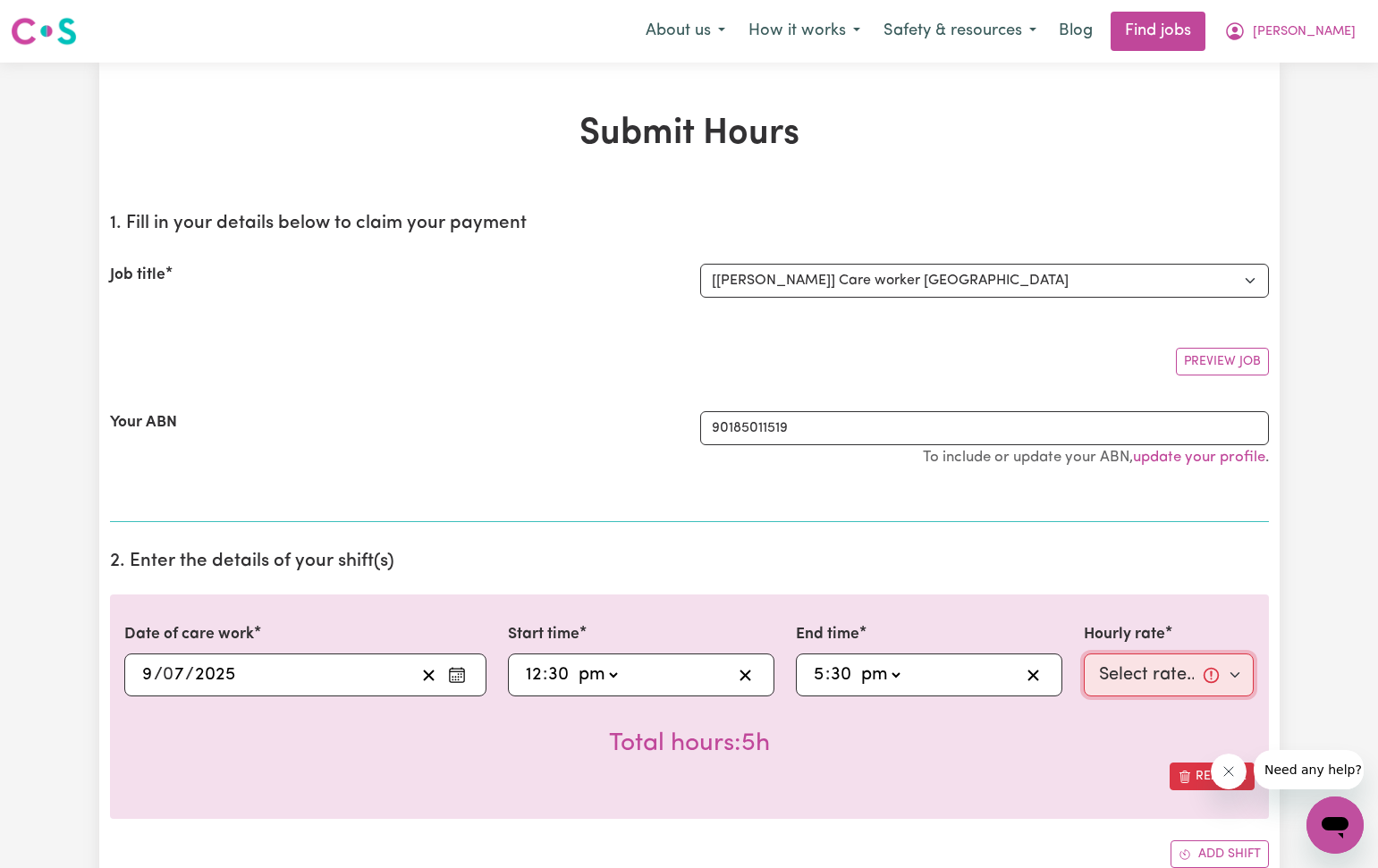
select select "40-Weekday"
click at [1096, 722] on div "Total hours: 5h" at bounding box center [689, 729] width 1130 height 66
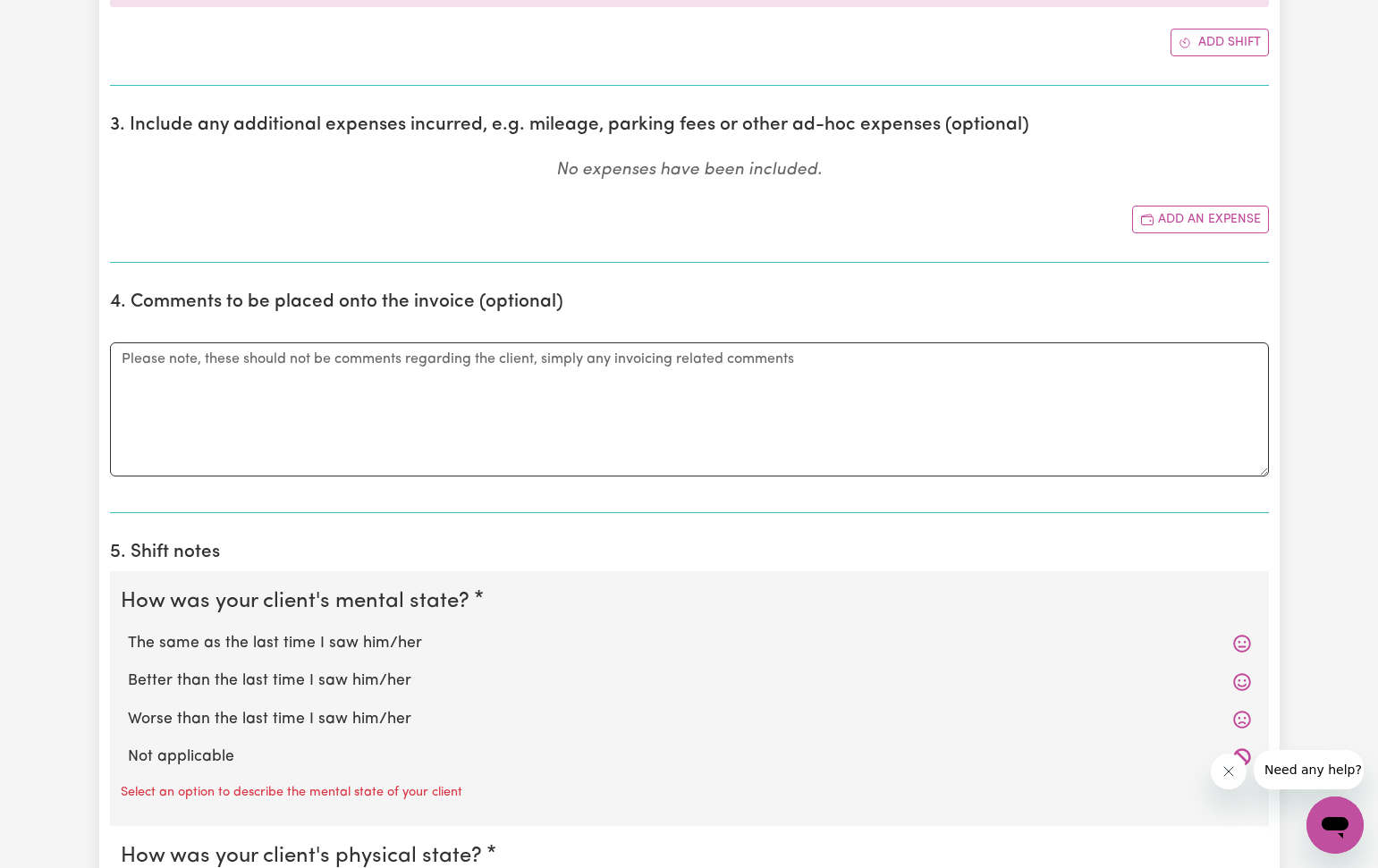
scroll to position [816, 0]
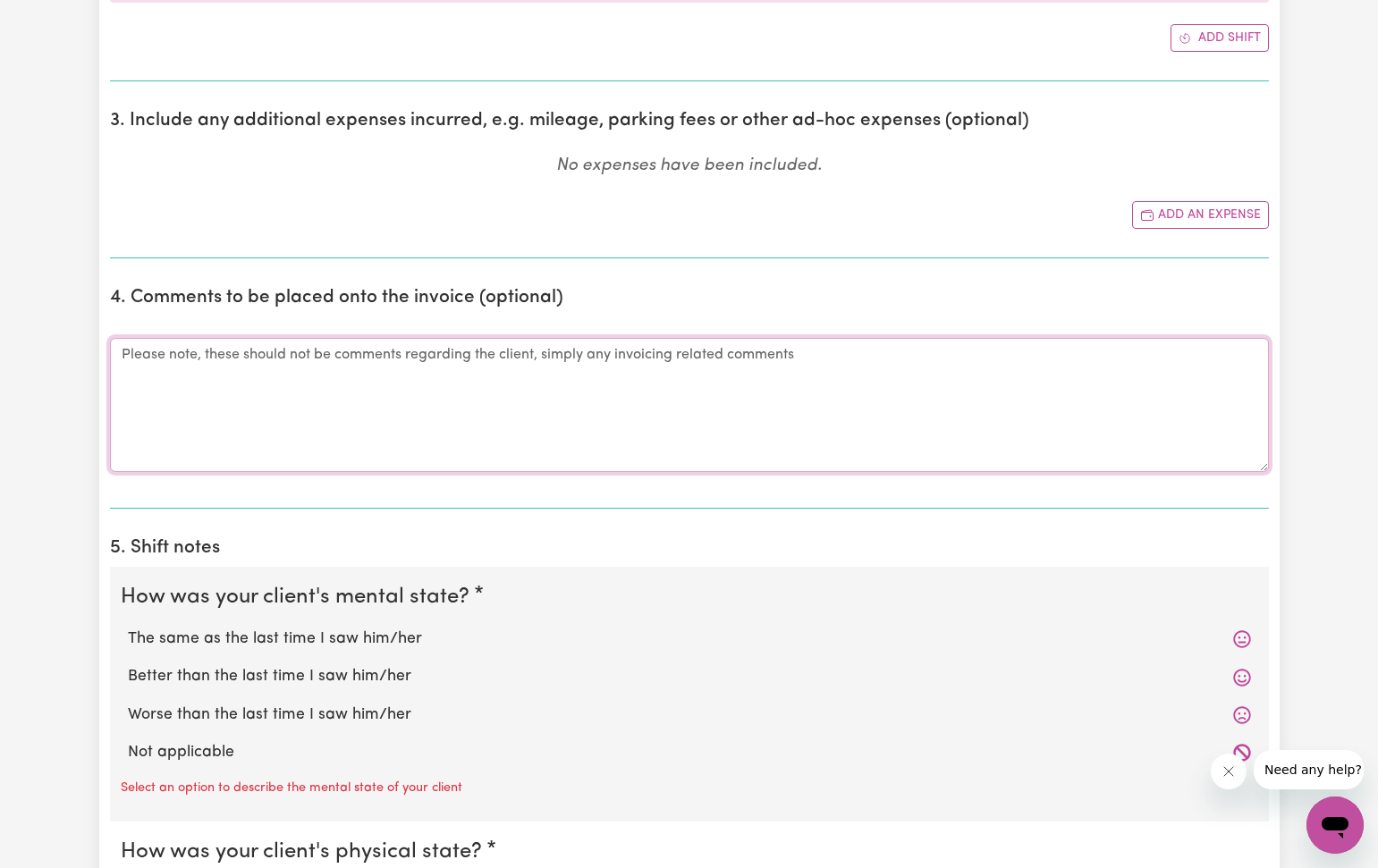
click at [123, 366] on textarea "Comments" at bounding box center [689, 405] width 1159 height 134
type textarea "Late submitting timesheet."
click at [187, 633] on label "The same as the last time I saw him/her" at bounding box center [689, 639] width 1123 height 23
click at [128, 627] on input "The same as the last time I saw him/her" at bounding box center [127, 627] width 1 height 1
radio input "true"
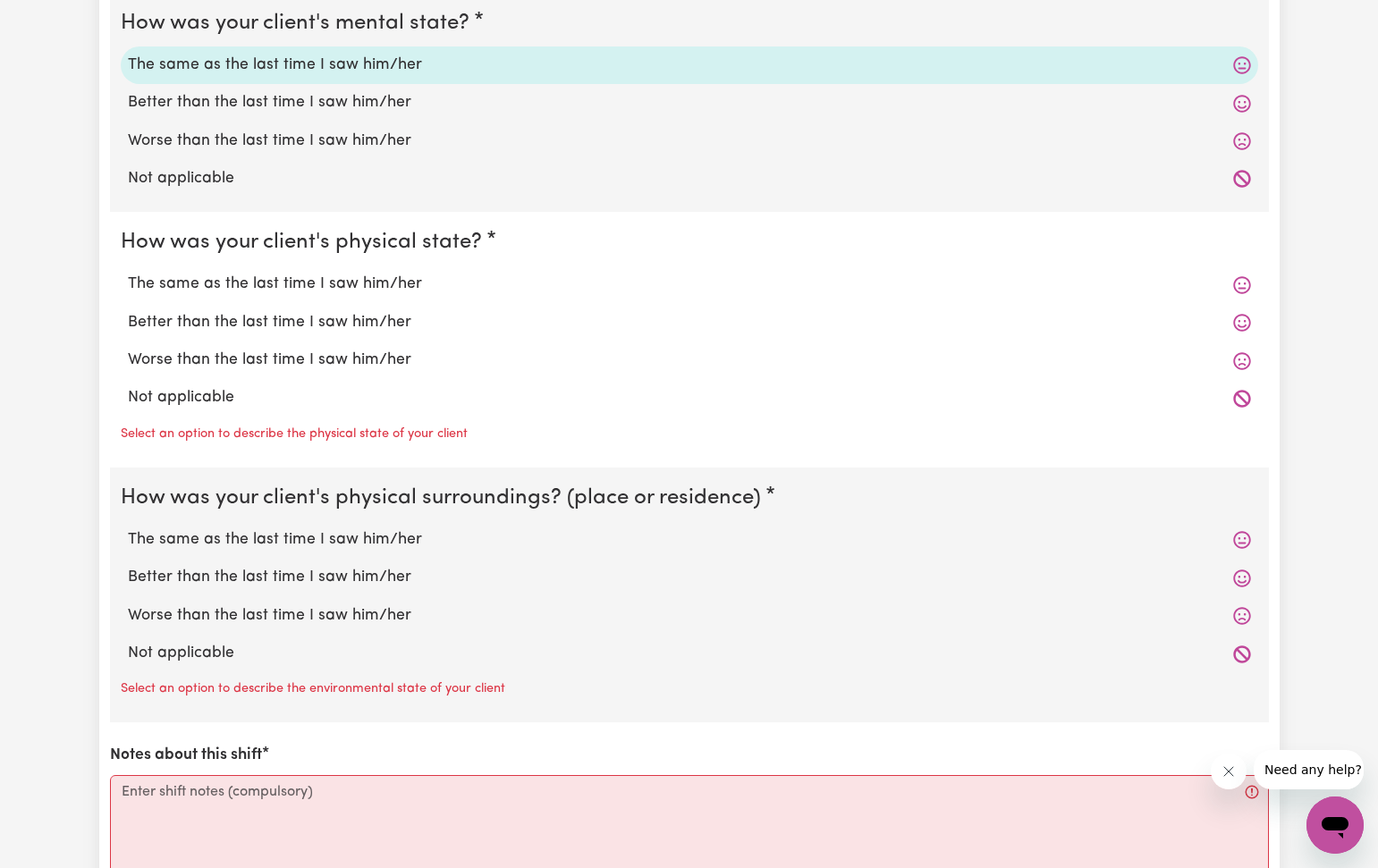
scroll to position [1400, 0]
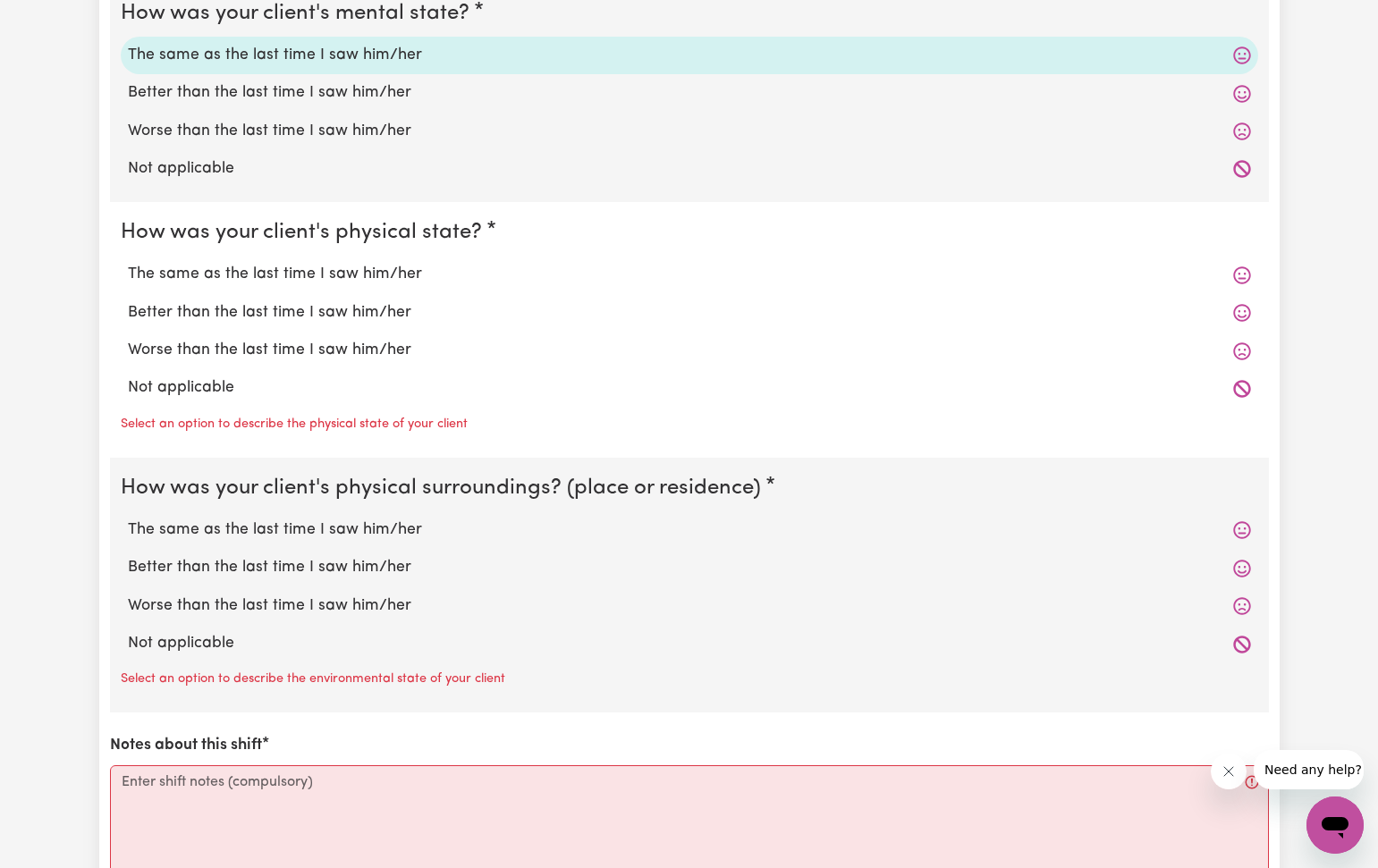
drag, startPoint x: 142, startPoint y: 272, endPoint x: 139, endPoint y: 290, distance: 18.2
click at [142, 272] on label "The same as the last time I saw him/her" at bounding box center [689, 274] width 1123 height 23
click at [128, 263] on input "The same as the last time I saw him/her" at bounding box center [127, 262] width 1 height 1
radio input "true"
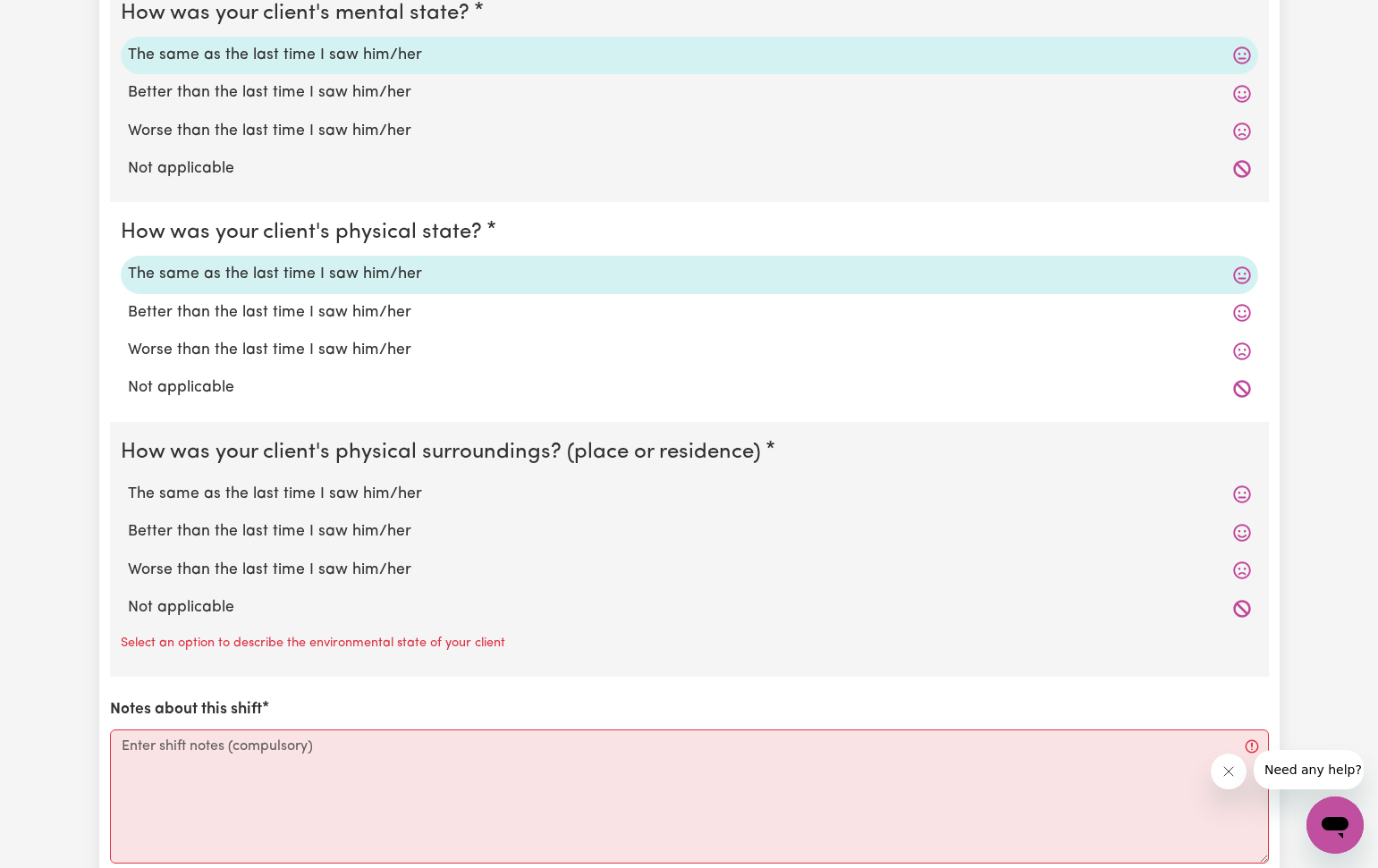
drag, startPoint x: 148, startPoint y: 477, endPoint x: 142, endPoint y: 572, distance: 95.2
click at [148, 483] on label "The same as the last time I saw him/her" at bounding box center [689, 494] width 1123 height 23
click at [128, 482] on input "The same as the last time I saw him/her" at bounding box center [127, 482] width 1 height 1
radio input "true"
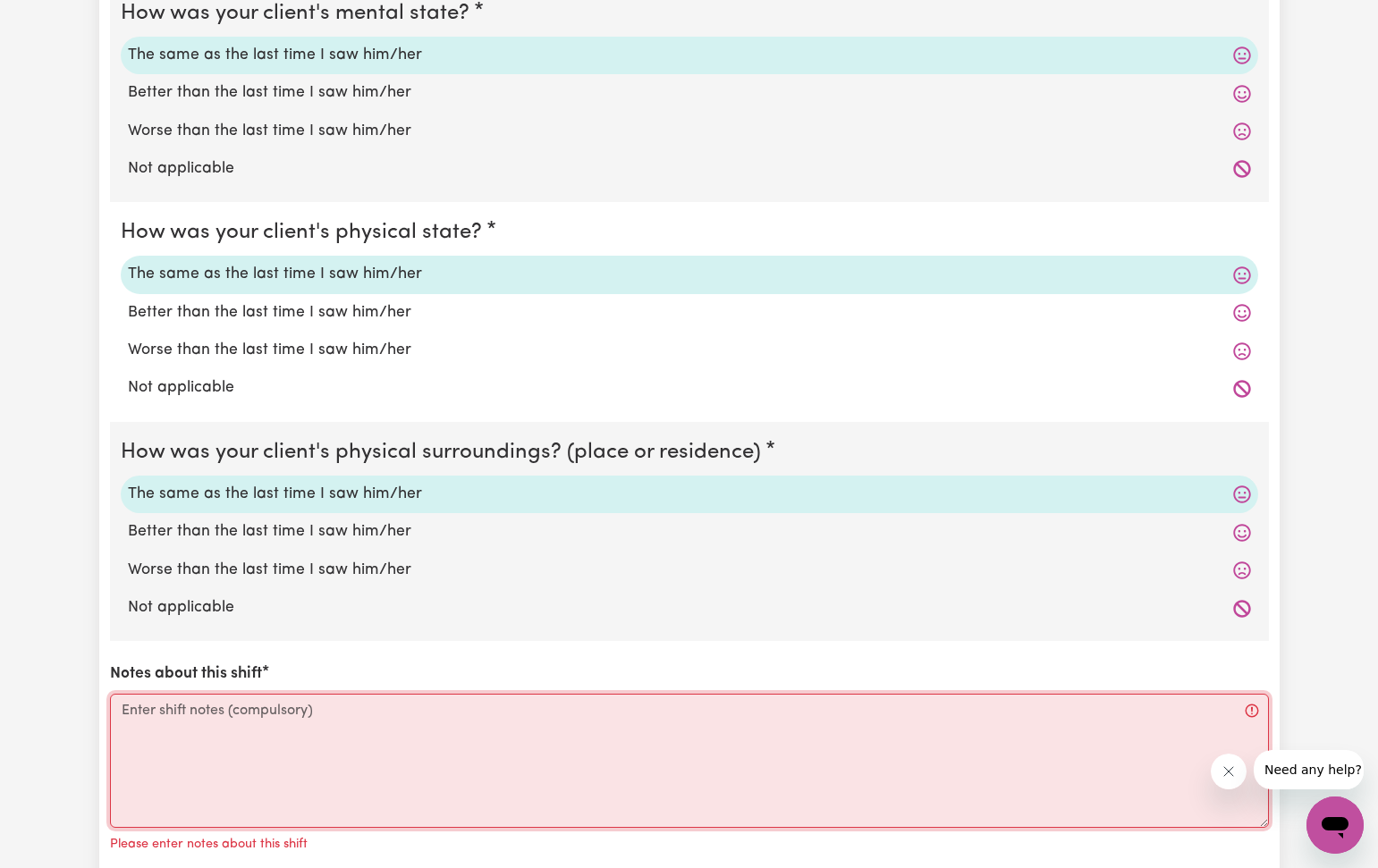
click at [122, 714] on textarea "Notes about this shift" at bounding box center [689, 761] width 1159 height 134
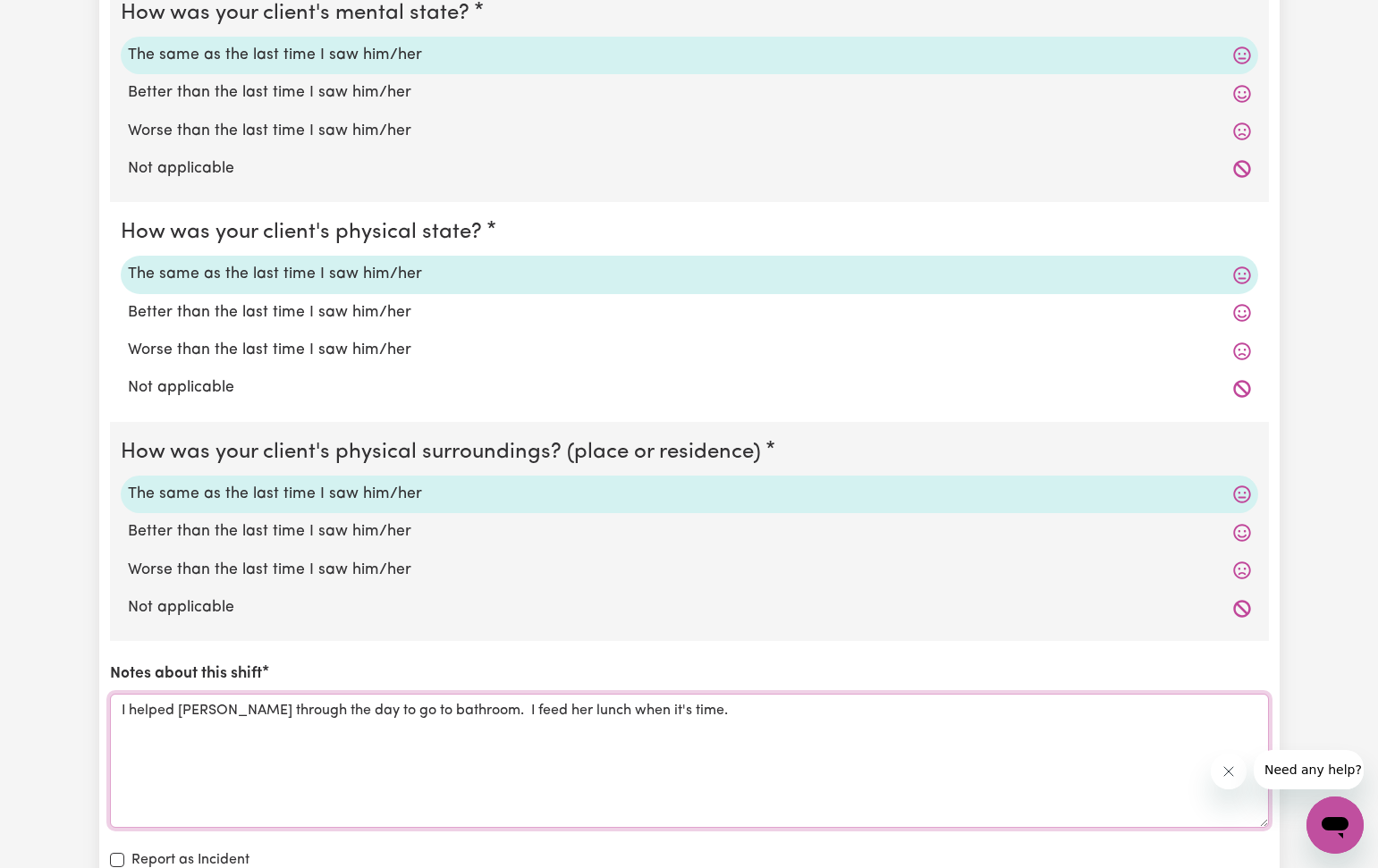
click at [489, 702] on textarea "I helped [PERSON_NAME] through the day to go to bathroom. I feed her lunch when…" at bounding box center [689, 761] width 1159 height 134
click at [659, 701] on textarea "I helped [PERSON_NAME] through the day to go to bathroom. I fed her lunch when …" at bounding box center [689, 761] width 1159 height 134
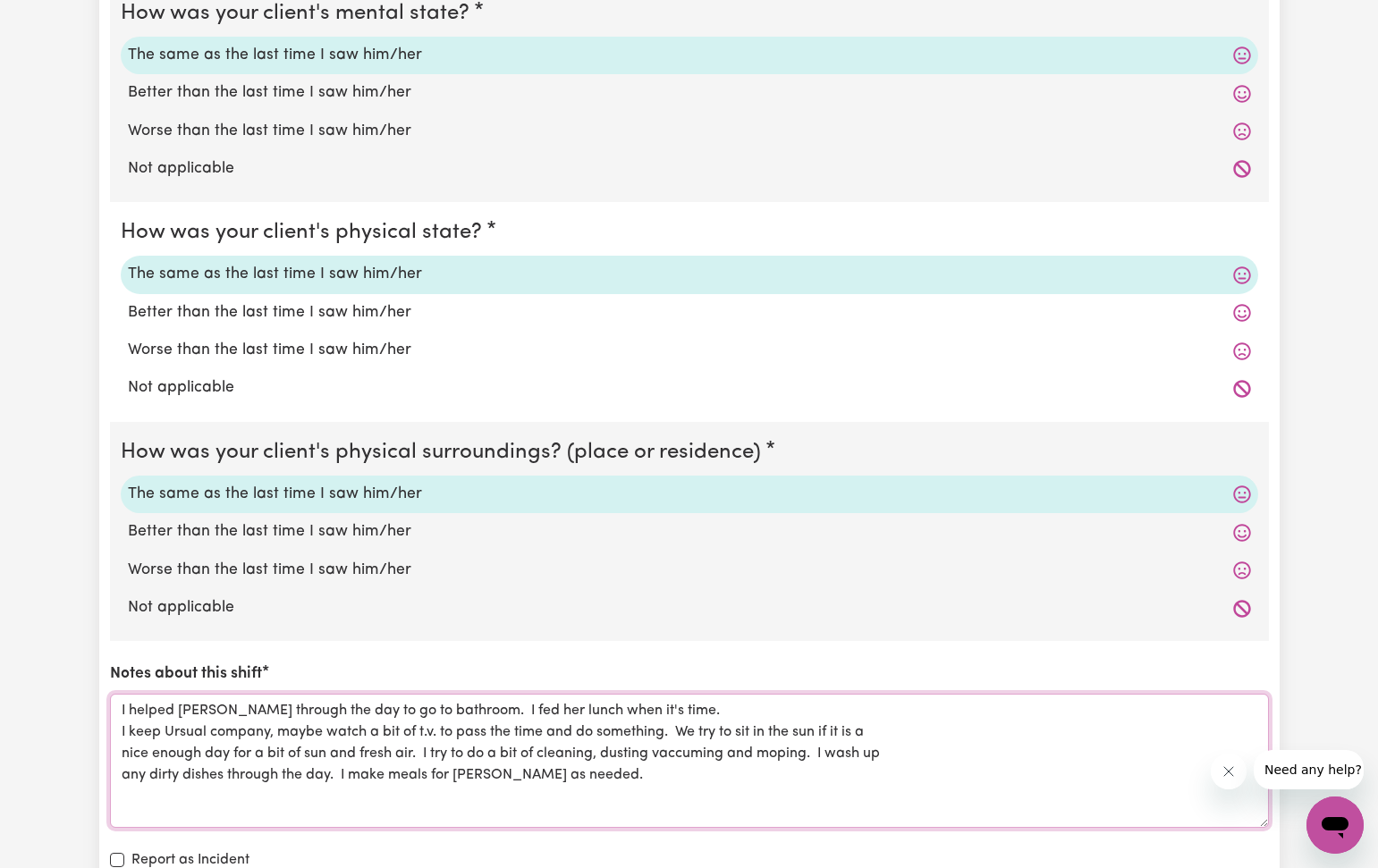
click at [482, 701] on textarea "I helped [PERSON_NAME] through the day to go to bathroom. I fed her lunch when …" at bounding box center [689, 761] width 1159 height 134
click at [574, 721] on textarea "I helped [PERSON_NAME] through the day to go to bathroom. I feed her lunch when…" at bounding box center [689, 761] width 1159 height 134
click at [683, 722] on textarea "I helped [PERSON_NAME] through the day to go to bathroom. I feed her lunch when…" at bounding box center [689, 761] width 1159 height 134
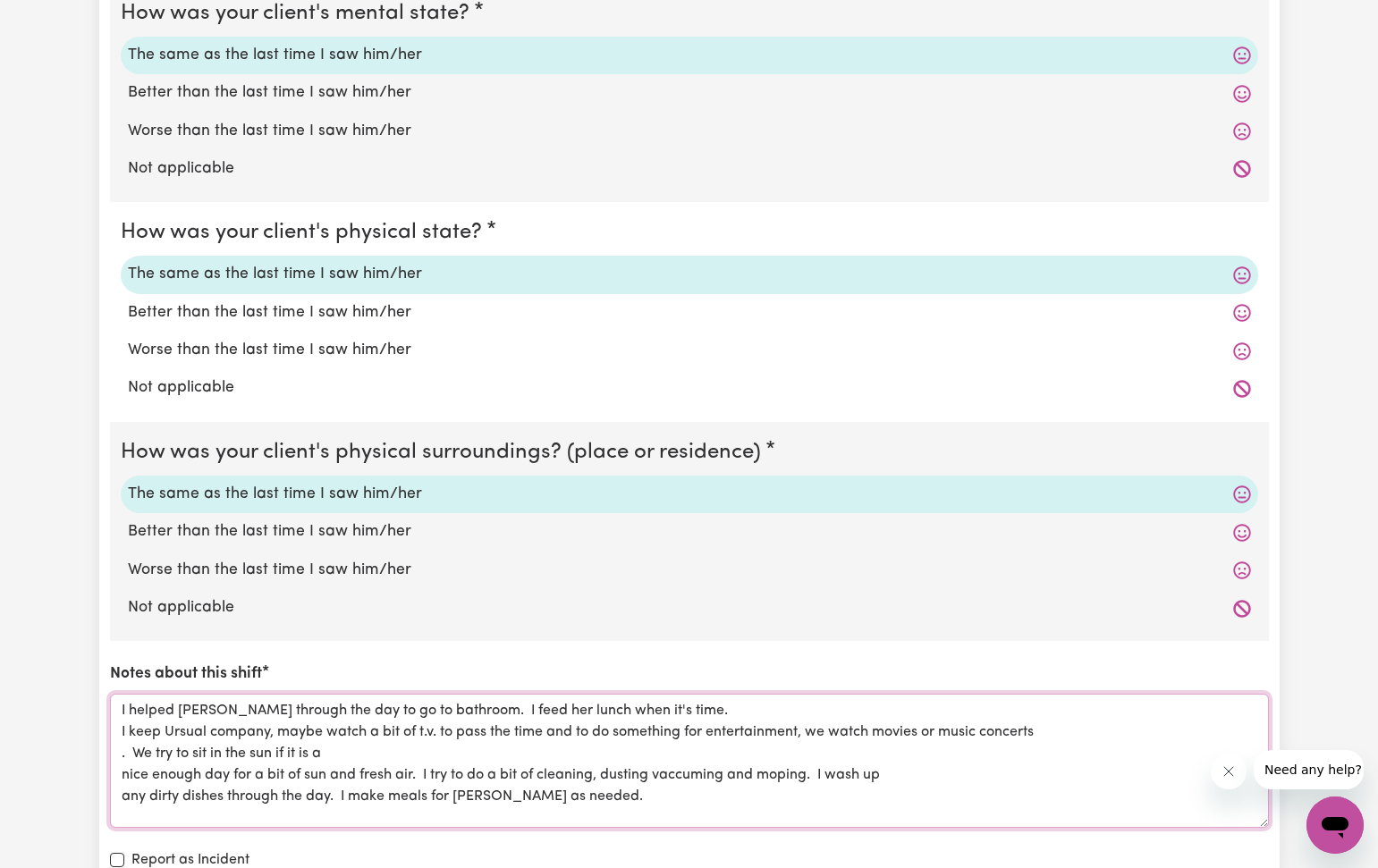
scroll to position [7, 0]
drag, startPoint x: 131, startPoint y: 735, endPoint x: 113, endPoint y: 735, distance: 18.0
click at [113, 735] on textarea "I helped [PERSON_NAME] through the day to go to bathroom. I feed her lunch when…" at bounding box center [689, 761] width 1159 height 134
click at [1040, 714] on textarea "I helped [PERSON_NAME] through the day to go to bathroom. I feed her lunch when…" at bounding box center [689, 761] width 1159 height 134
click at [122, 759] on textarea "I helped [PERSON_NAME] through the day to go to bathroom. I feed her lunch when…" at bounding box center [689, 761] width 1159 height 134
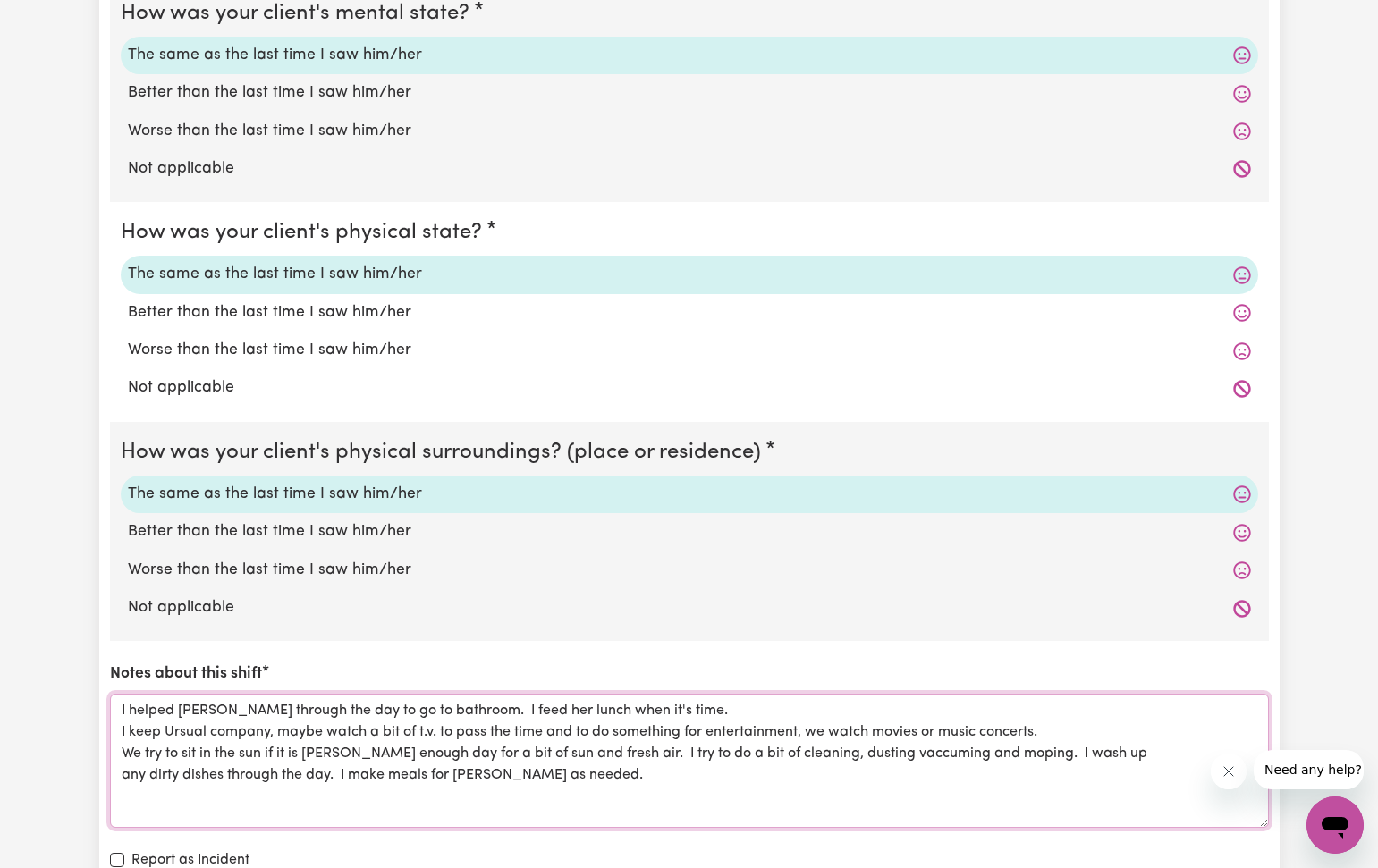
scroll to position [0, 0]
drag, startPoint x: 121, startPoint y: 696, endPoint x: 403, endPoint y: 811, distance: 304.5
click at [402, 813] on textarea "I helped [PERSON_NAME] through the day to go to bathroom. I feed her lunch when…" at bounding box center [689, 761] width 1159 height 134
type textarea "I helped [PERSON_NAME] through the day to go to bathroom. I feed her lunch when…"
click at [911, 849] on div "Report as Incident An incident is harm, or potential harm, to the person you're…" at bounding box center [689, 871] width 1159 height 44
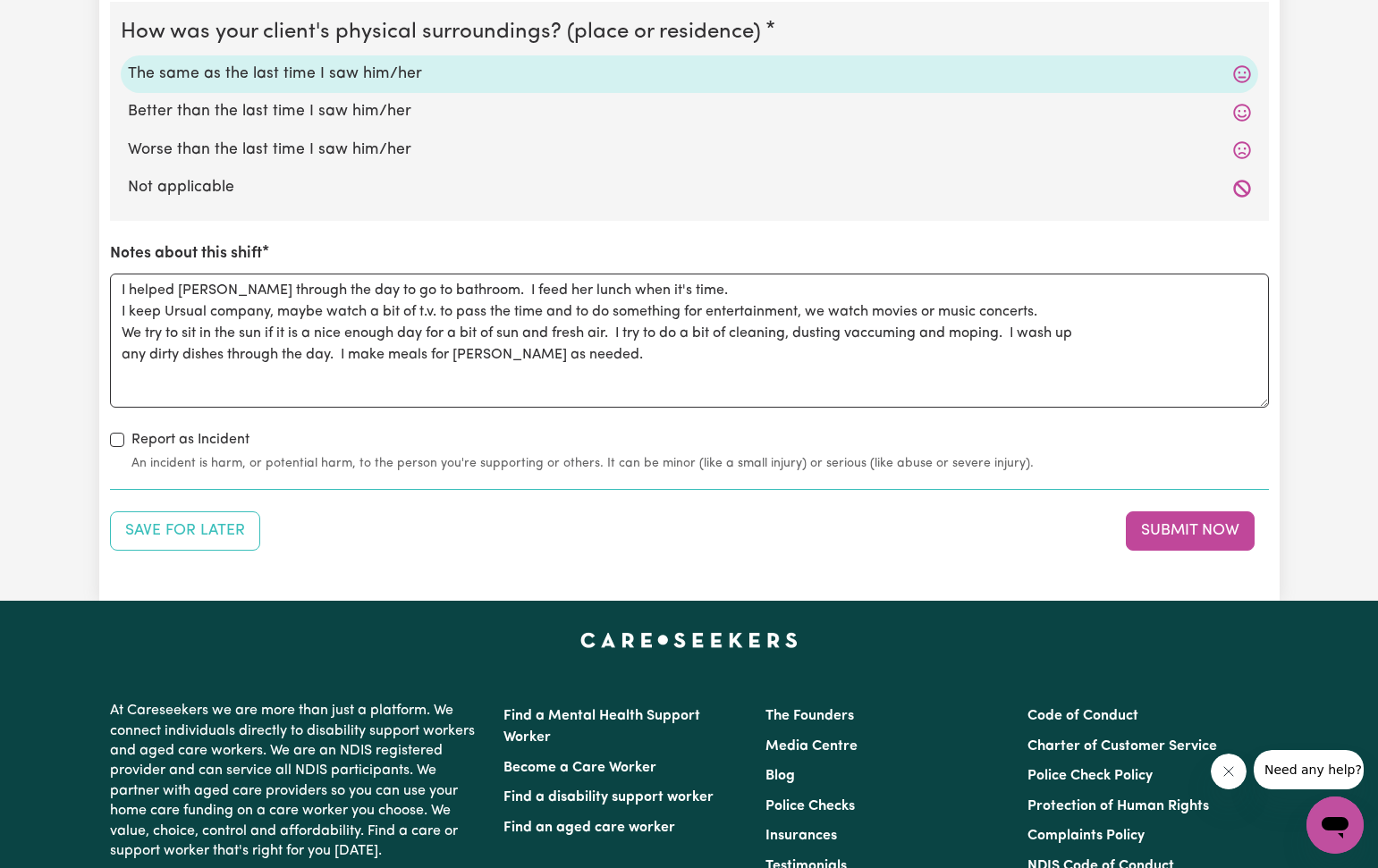
scroll to position [1821, 0]
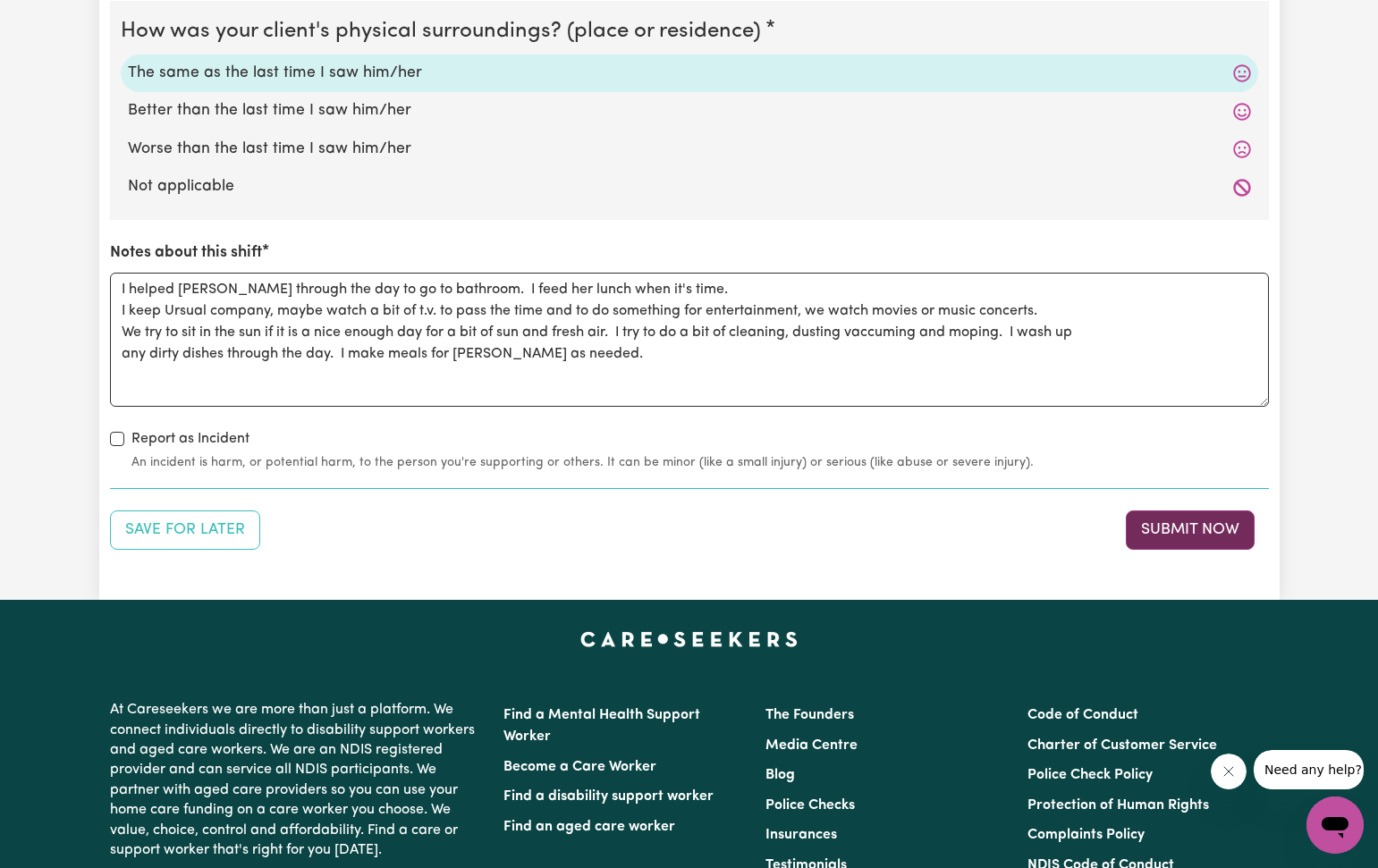
click at [1167, 513] on button "Submit Now" at bounding box center [1190, 530] width 129 height 39
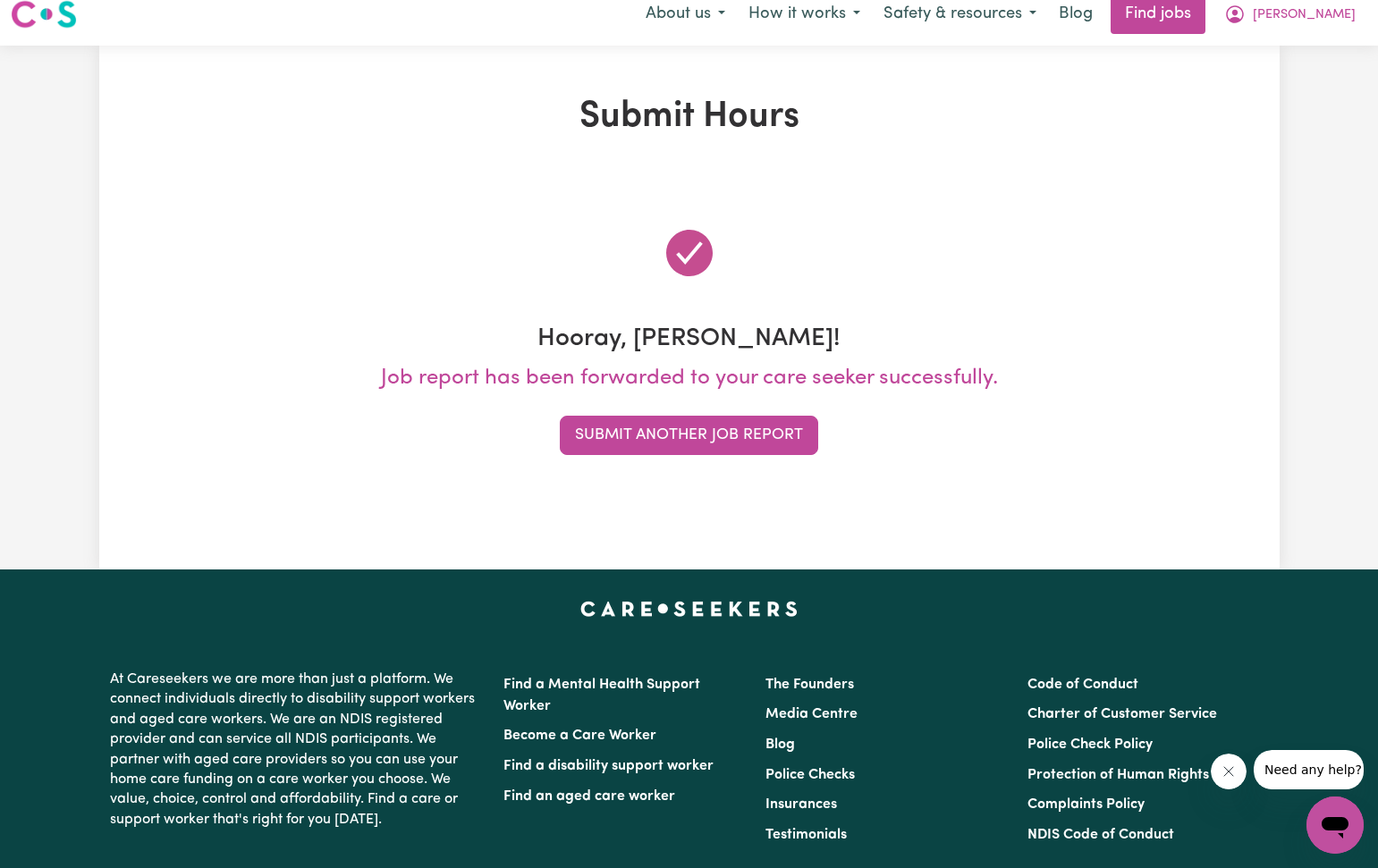
scroll to position [0, 0]
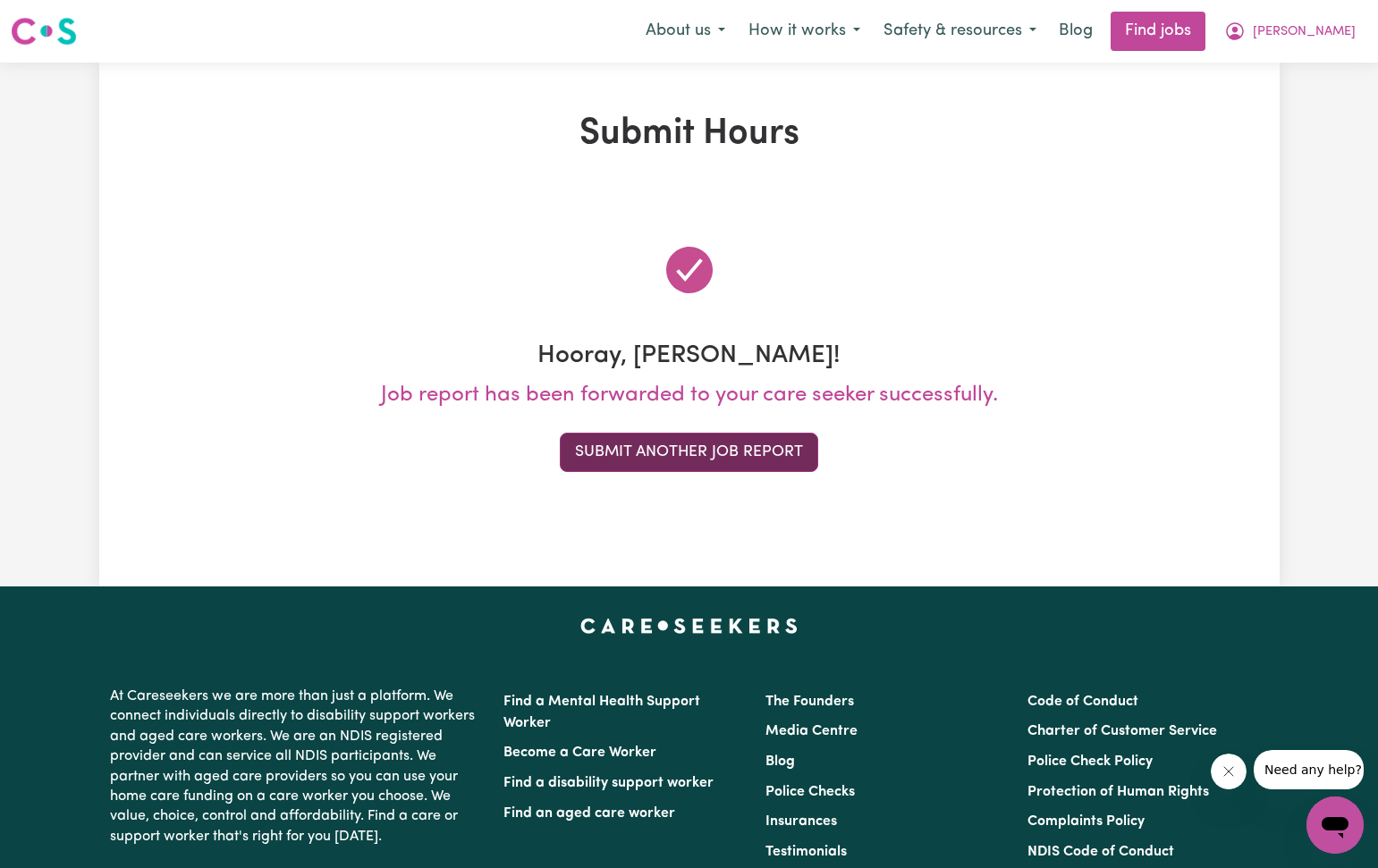
click at [730, 448] on button "Submit Another Job Report" at bounding box center [688, 452] width 258 height 39
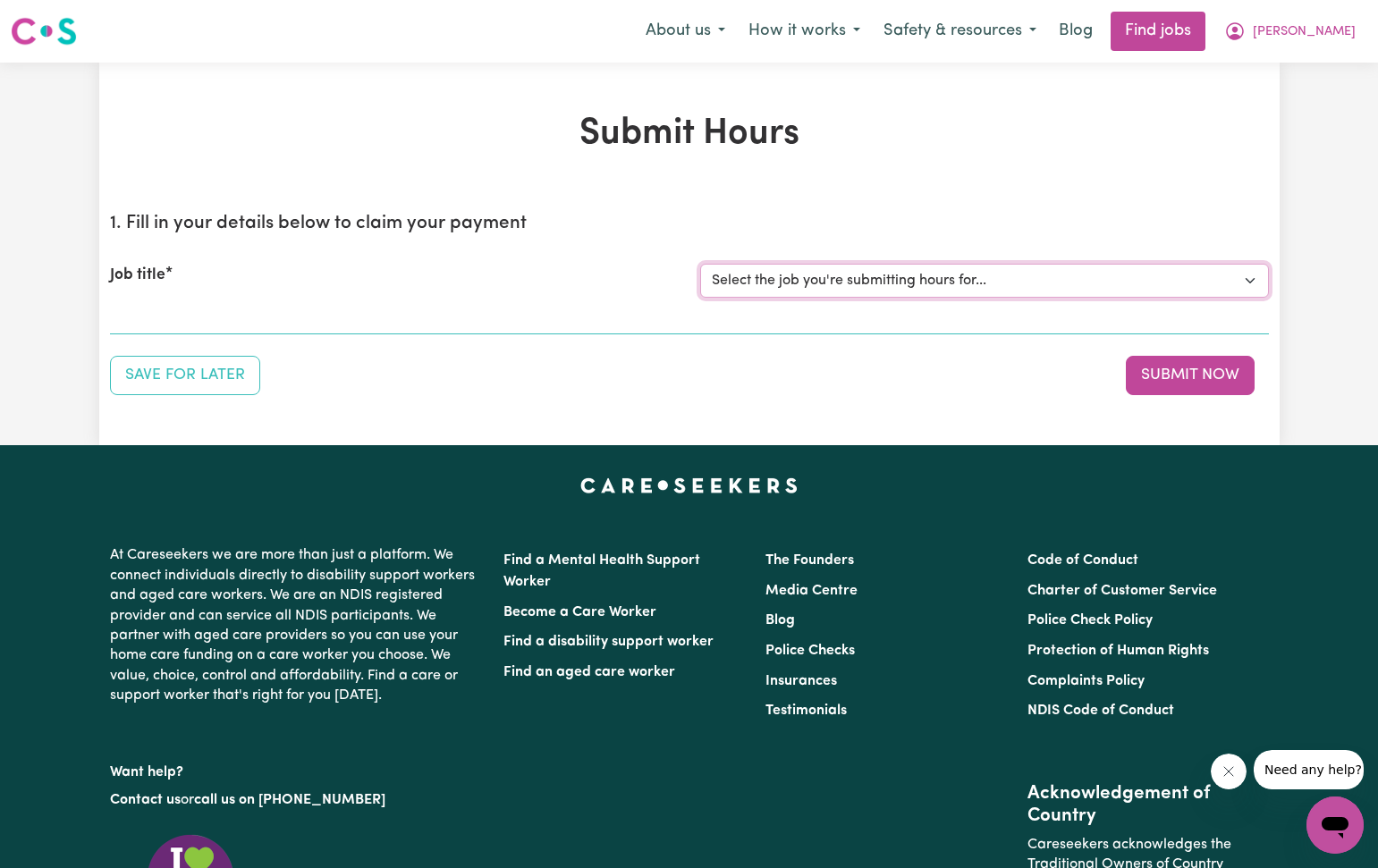
select select "2766"
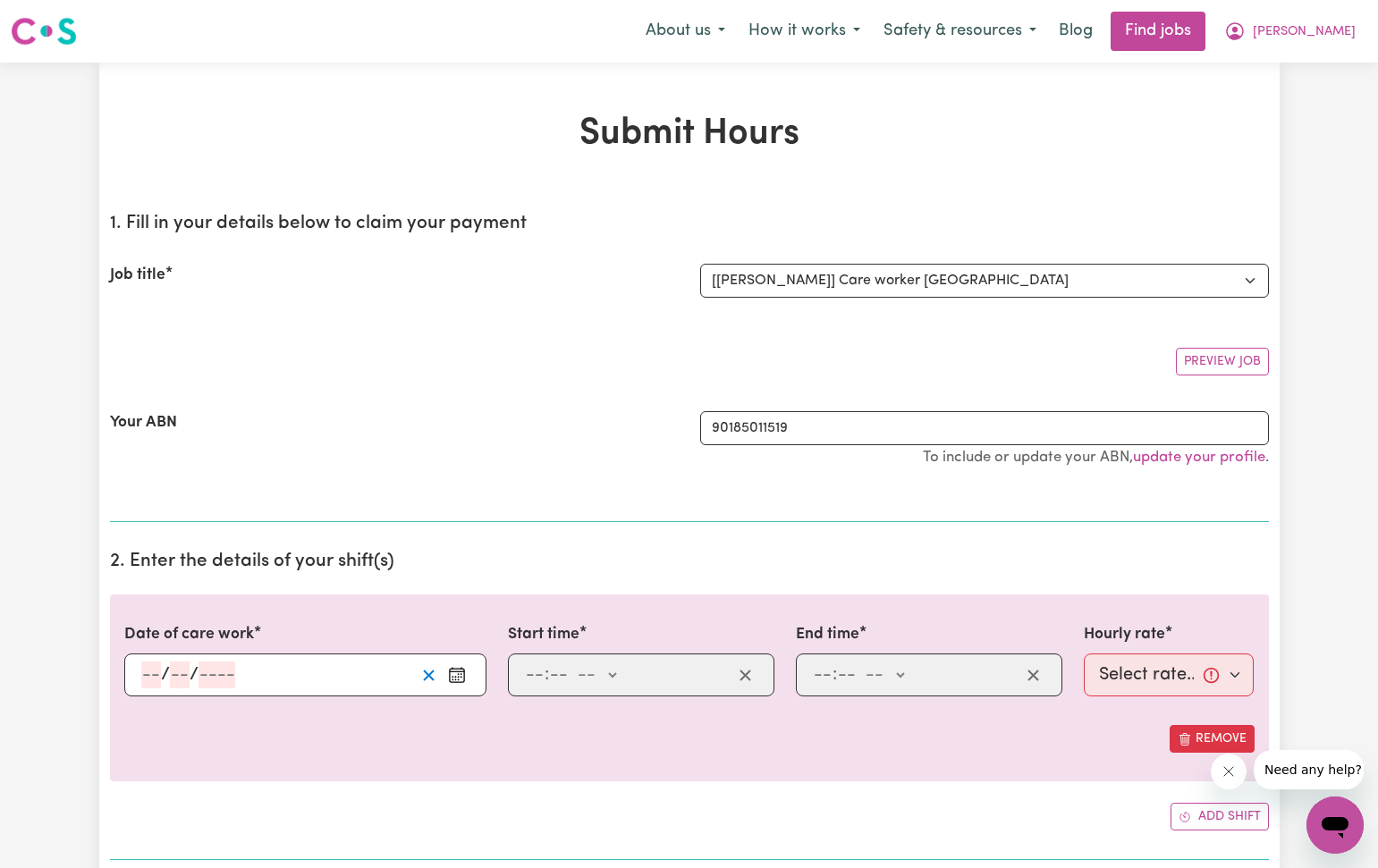
click at [424, 672] on icon "Clear date" at bounding box center [429, 675] width 17 height 17
click at [456, 679] on circle "Enter the date of care work" at bounding box center [455, 680] width 2 height 2
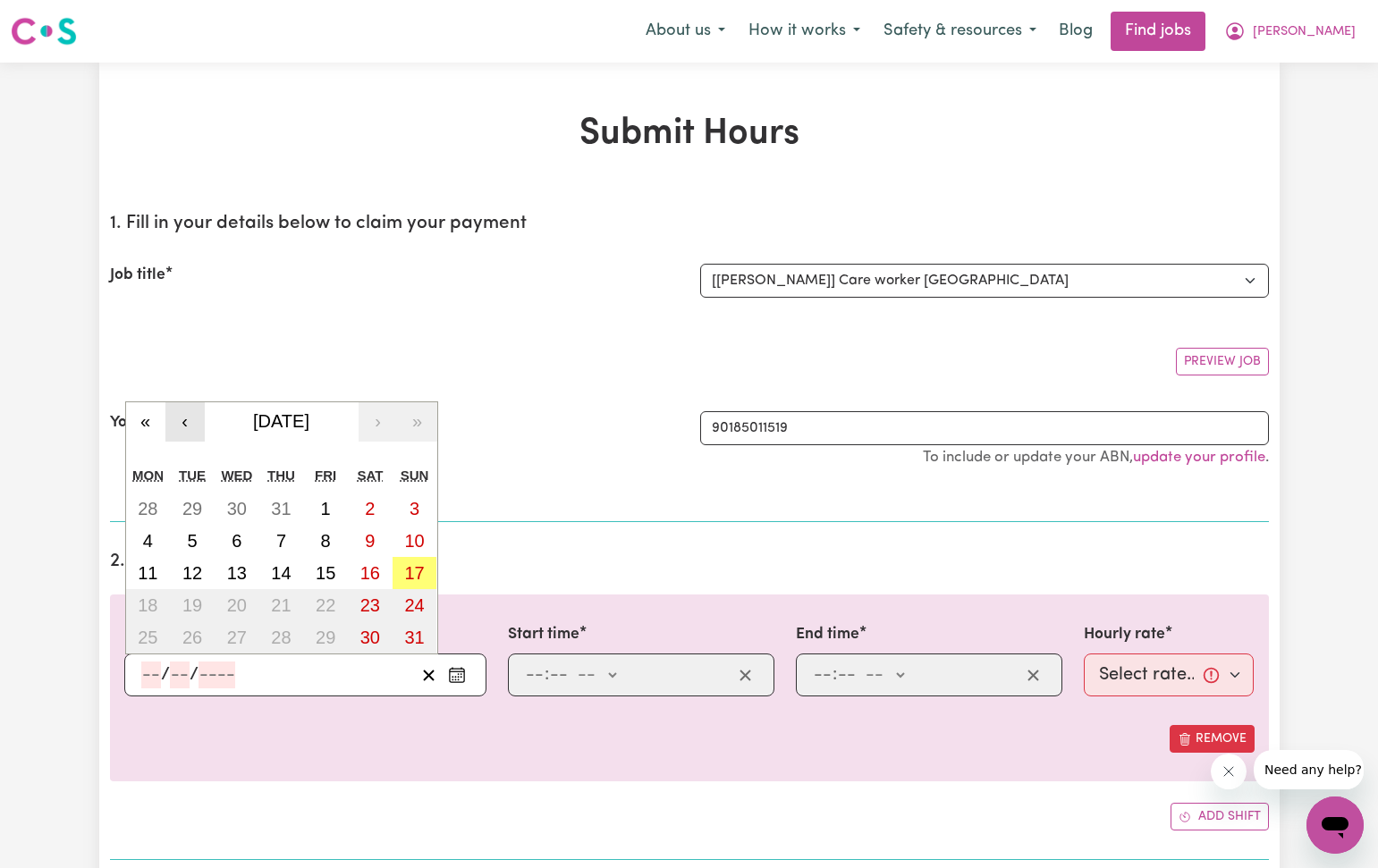
click at [186, 415] on button "‹" at bounding box center [185, 421] width 39 height 39
click at [145, 568] on abbr "14" at bounding box center [147, 572] width 20 height 20
type input "[DATE]"
type input "14"
type input "7"
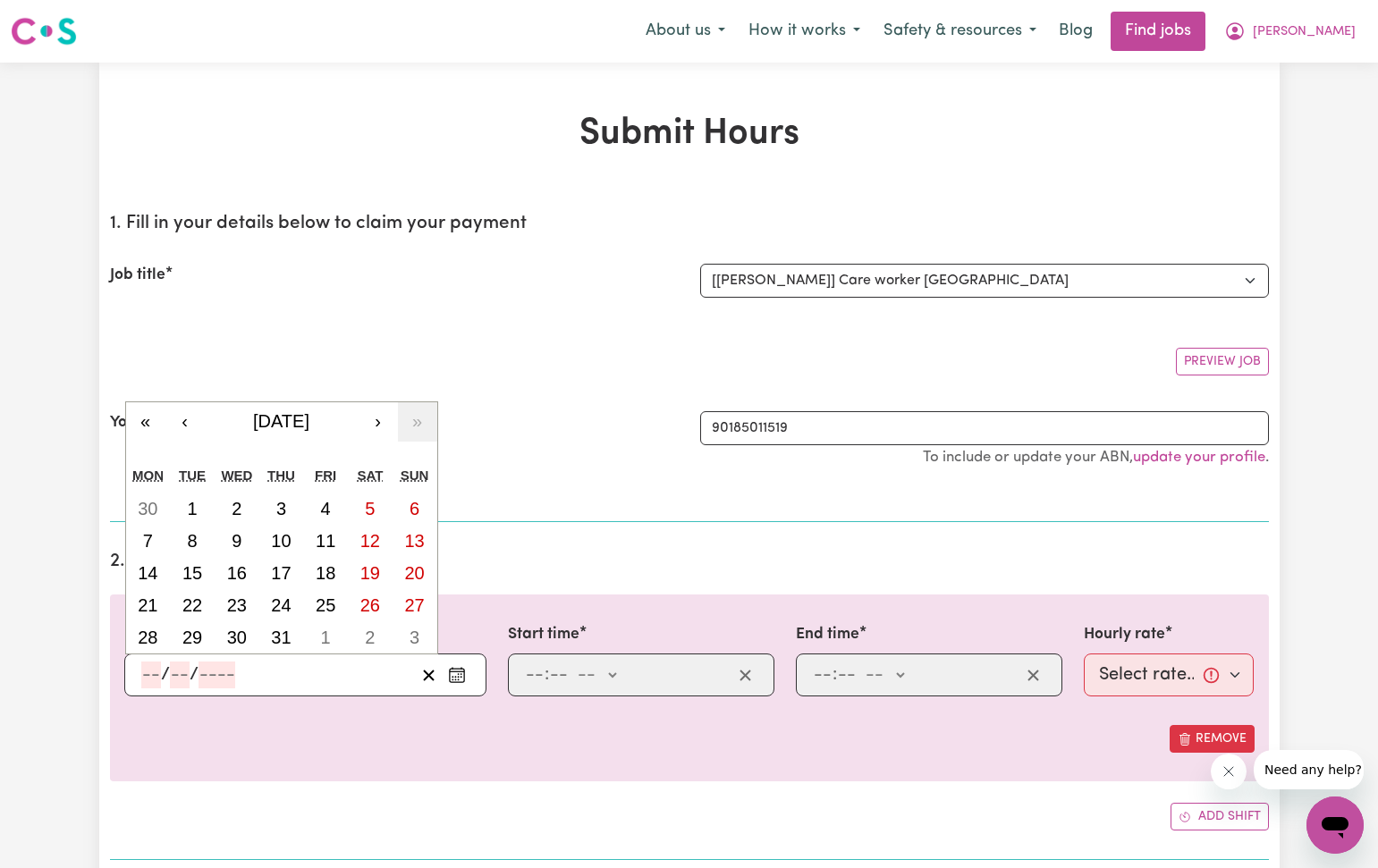
type input "2025"
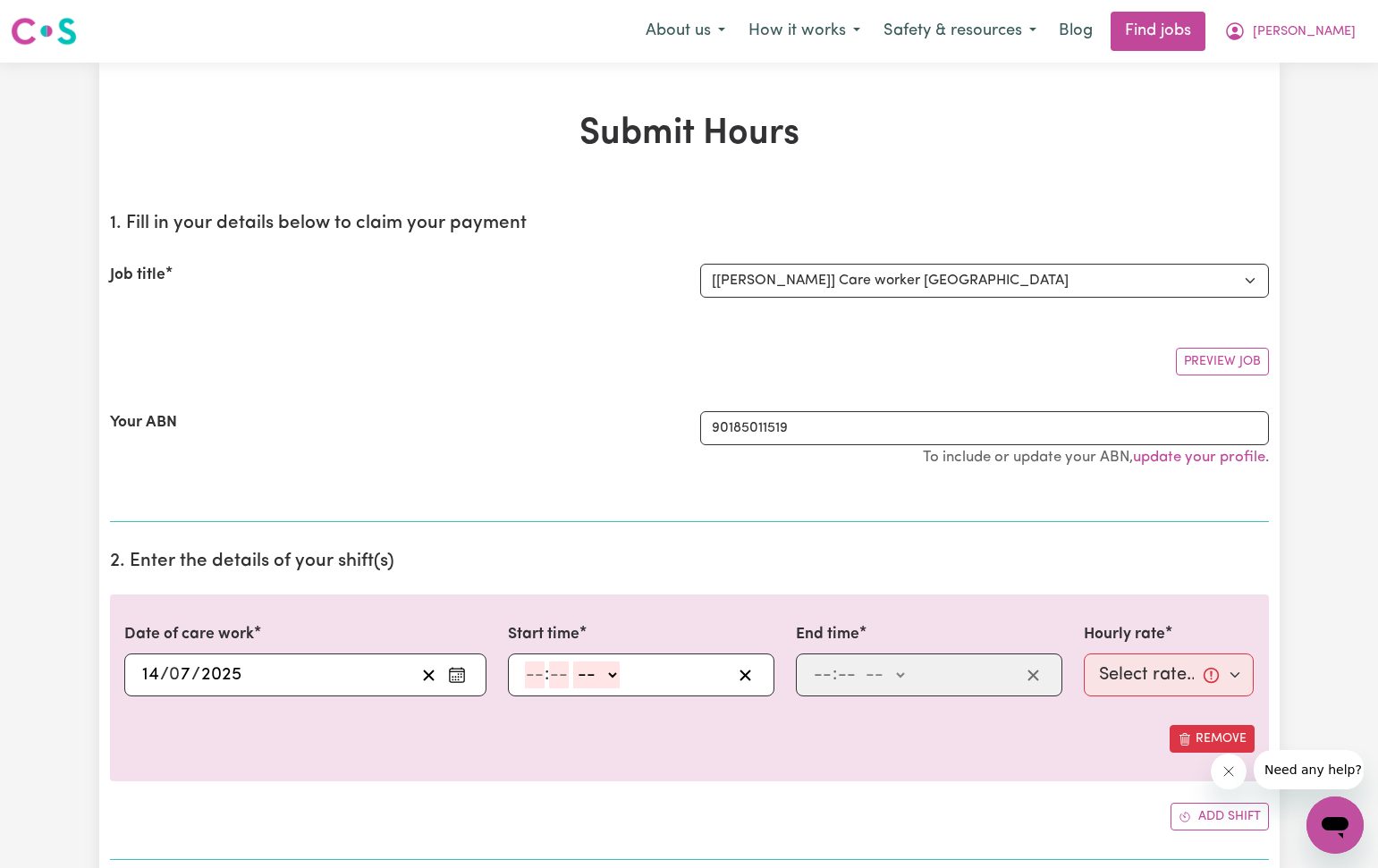
click at [536, 676] on input "number" at bounding box center [534, 675] width 20 height 27
type input "12"
type input "30"
select select "pm"
type input "12:30"
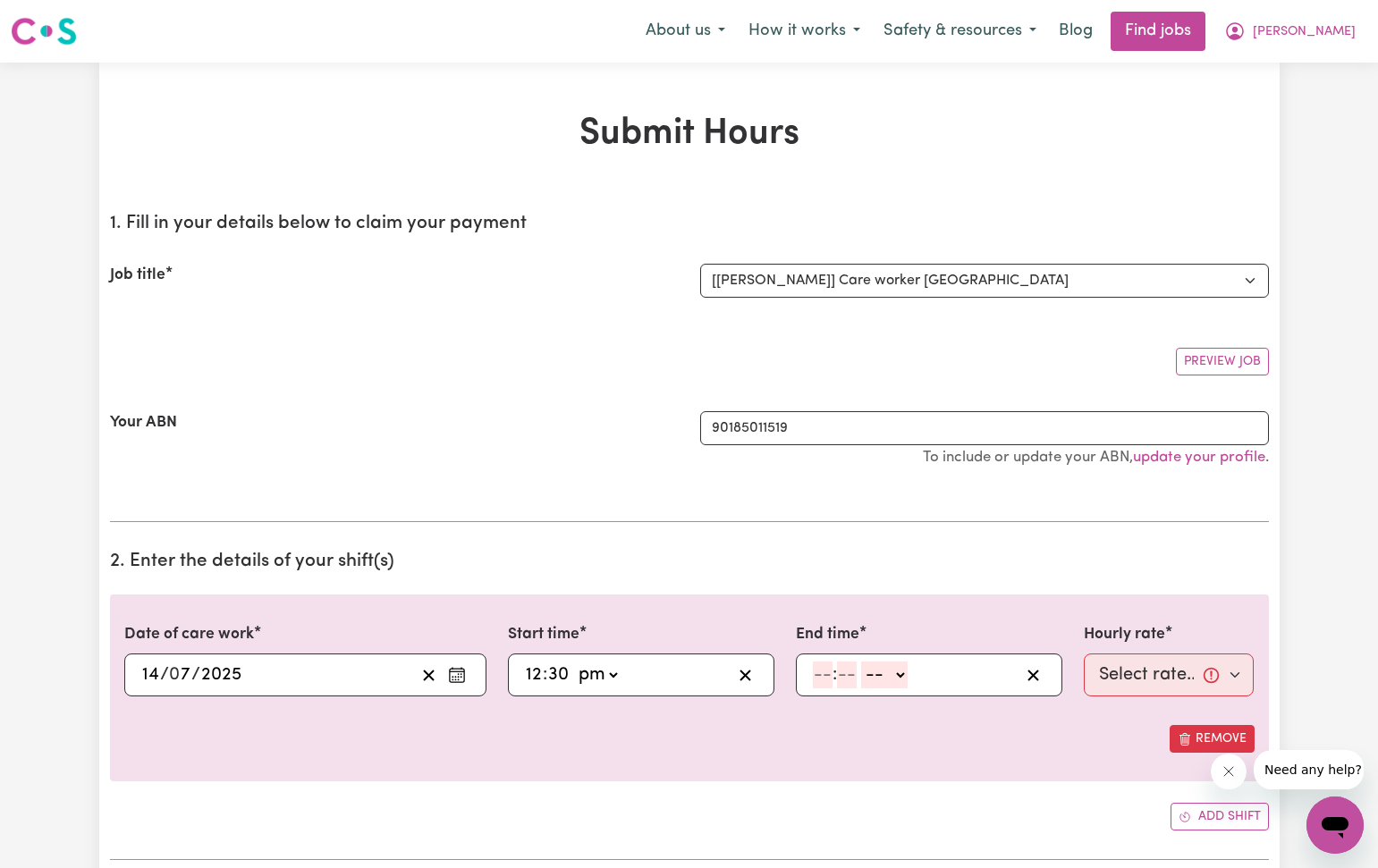
click at [822, 680] on input "number" at bounding box center [822, 675] width 20 height 27
type input "5"
type input "30"
select select "pm"
type input "17:30"
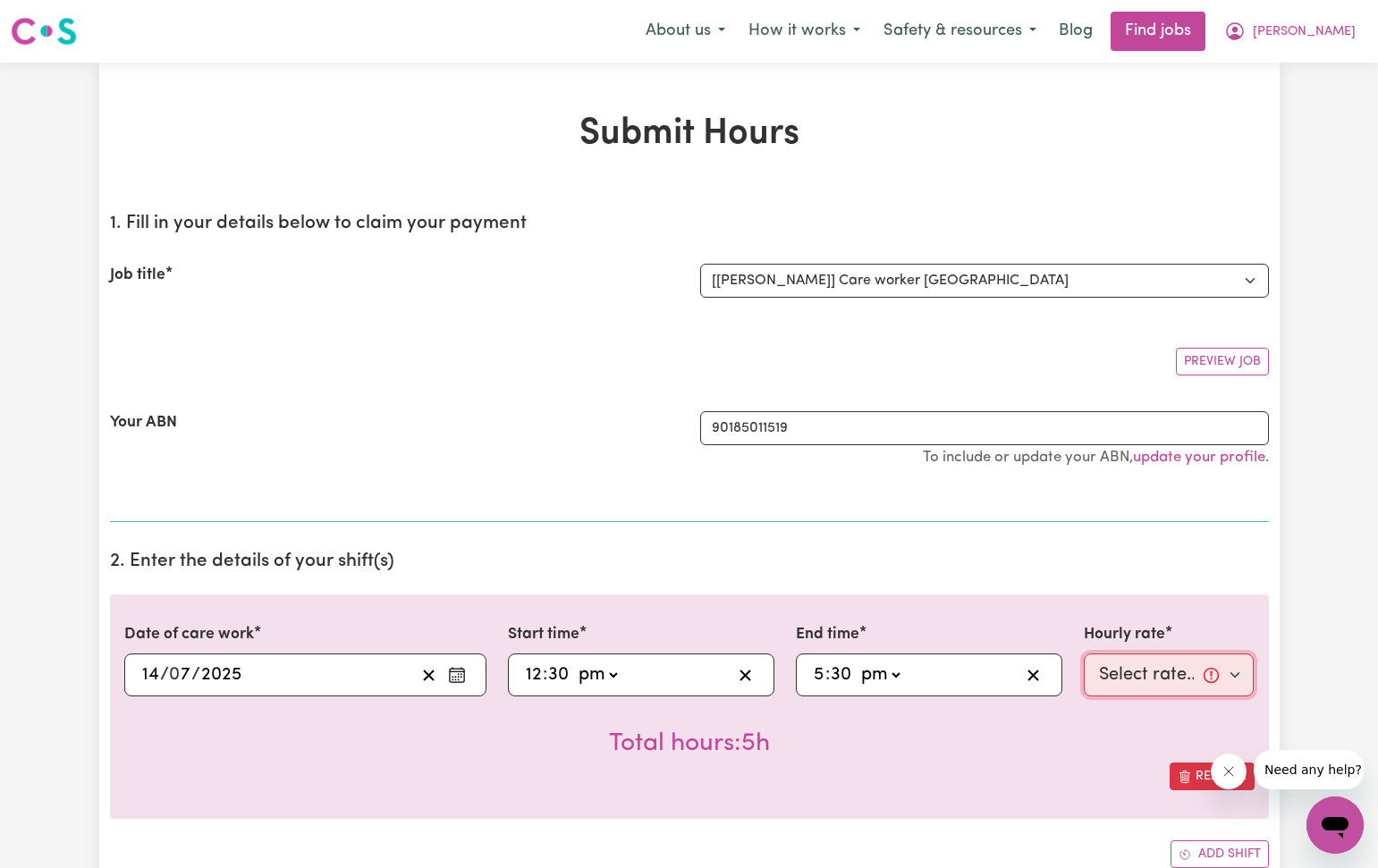
select select "40-Weekday"
click at [1069, 720] on div "Total hours: 5h" at bounding box center [689, 729] width 1130 height 66
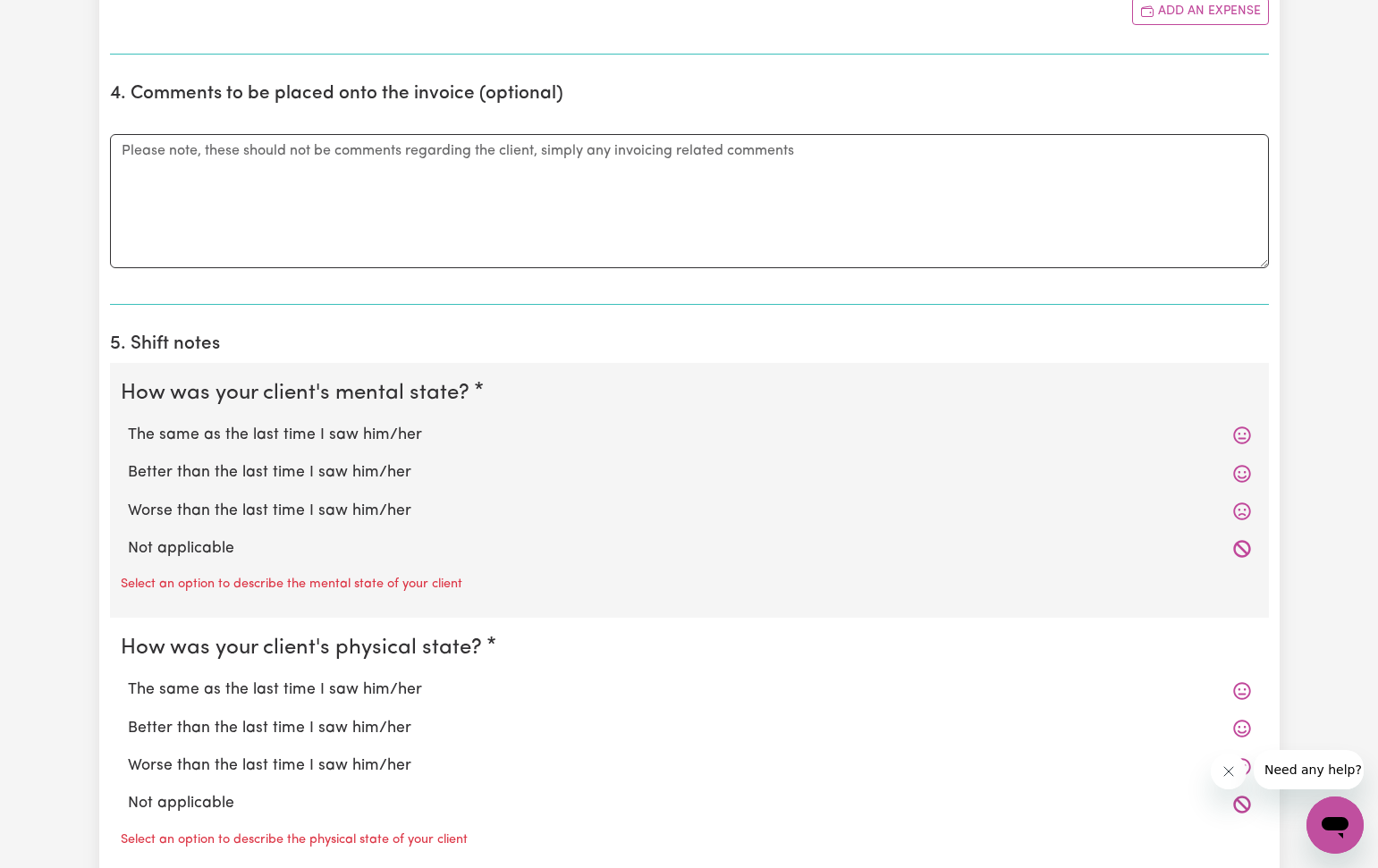
scroll to position [1031, 0]
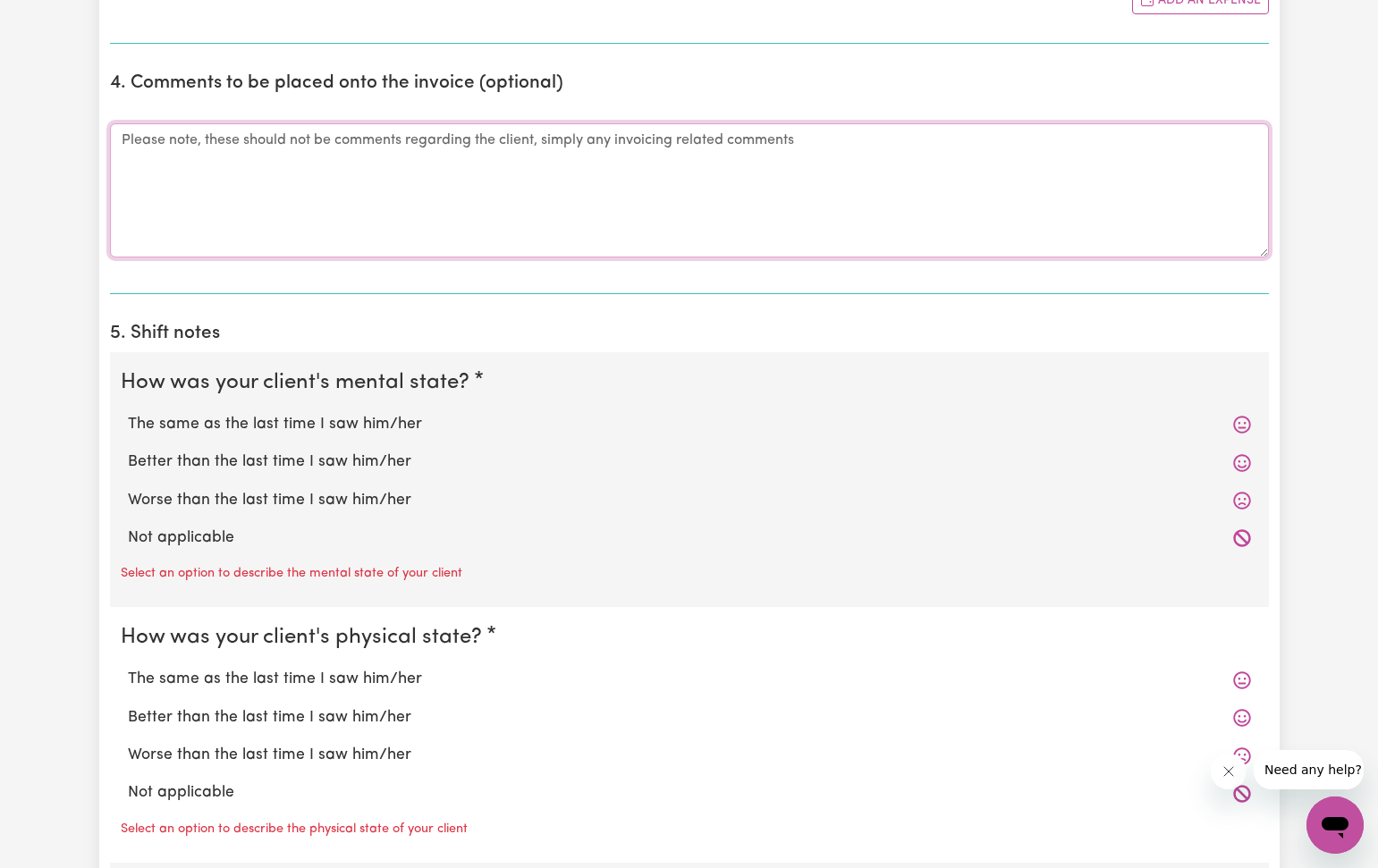
click at [138, 141] on textarea "Comments" at bounding box center [689, 190] width 1159 height 134
type textarea "Late submitting timesheet."
drag, startPoint x: 193, startPoint y: 411, endPoint x: 175, endPoint y: 535, distance: 125.3
click at [193, 420] on label "The same as the last time I saw him/her" at bounding box center [689, 424] width 1123 height 23
click at [128, 413] on input "The same as the last time I saw him/her" at bounding box center [127, 412] width 1 height 1
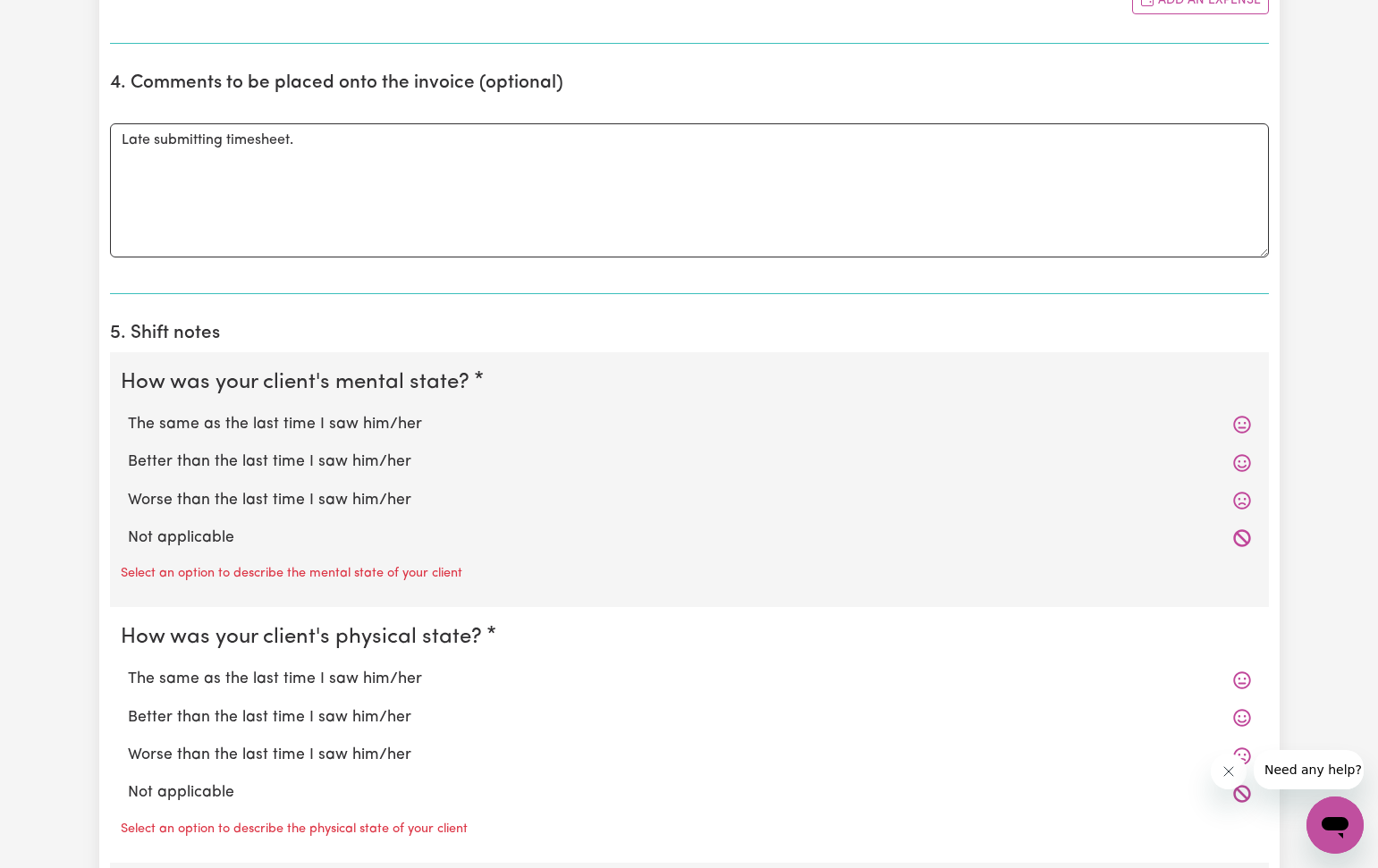
radio input "true"
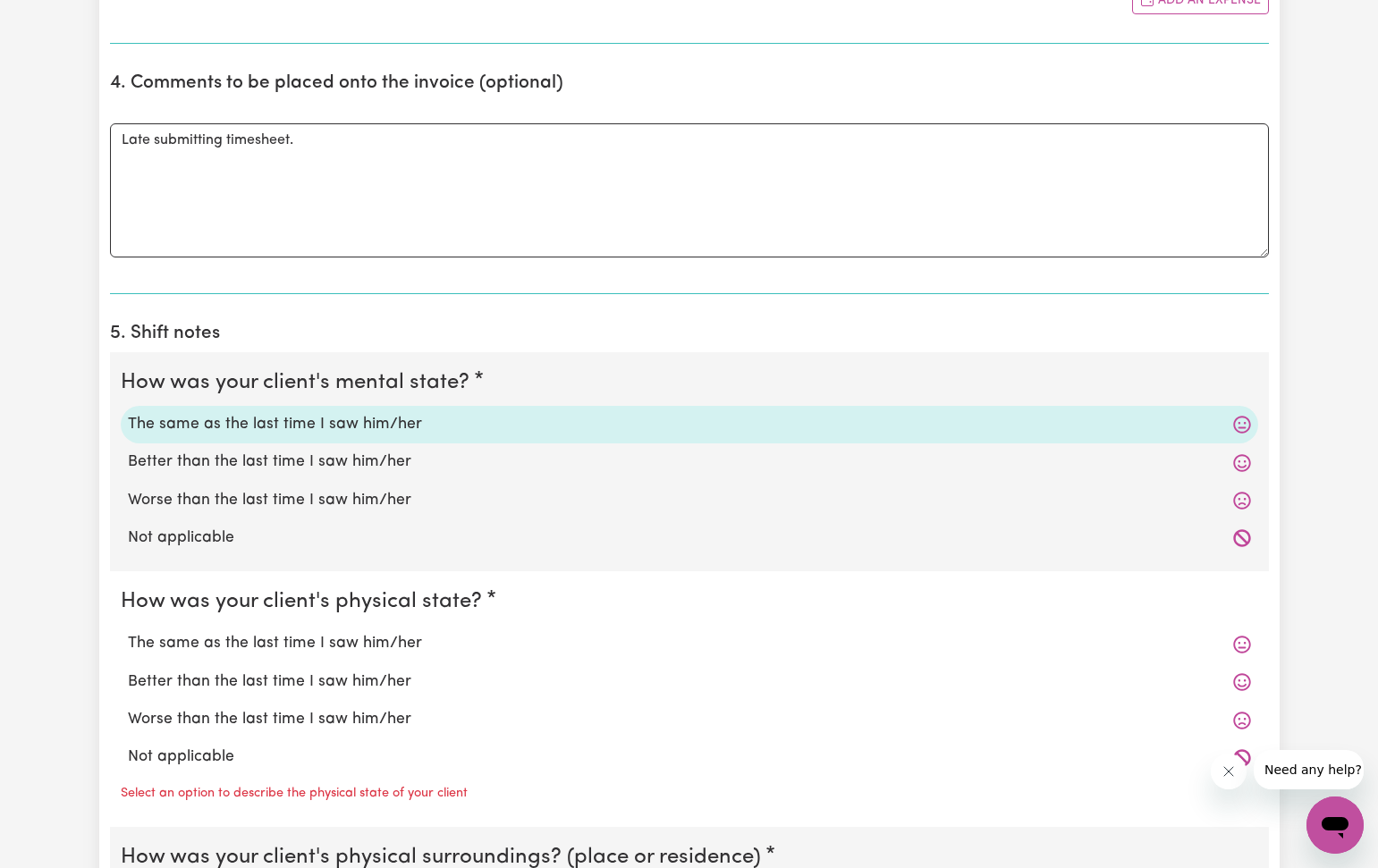
click at [185, 633] on label "The same as the last time I saw him/her" at bounding box center [689, 643] width 1123 height 23
click at [128, 632] on input "The same as the last time I saw him/her" at bounding box center [127, 631] width 1 height 1
radio input "true"
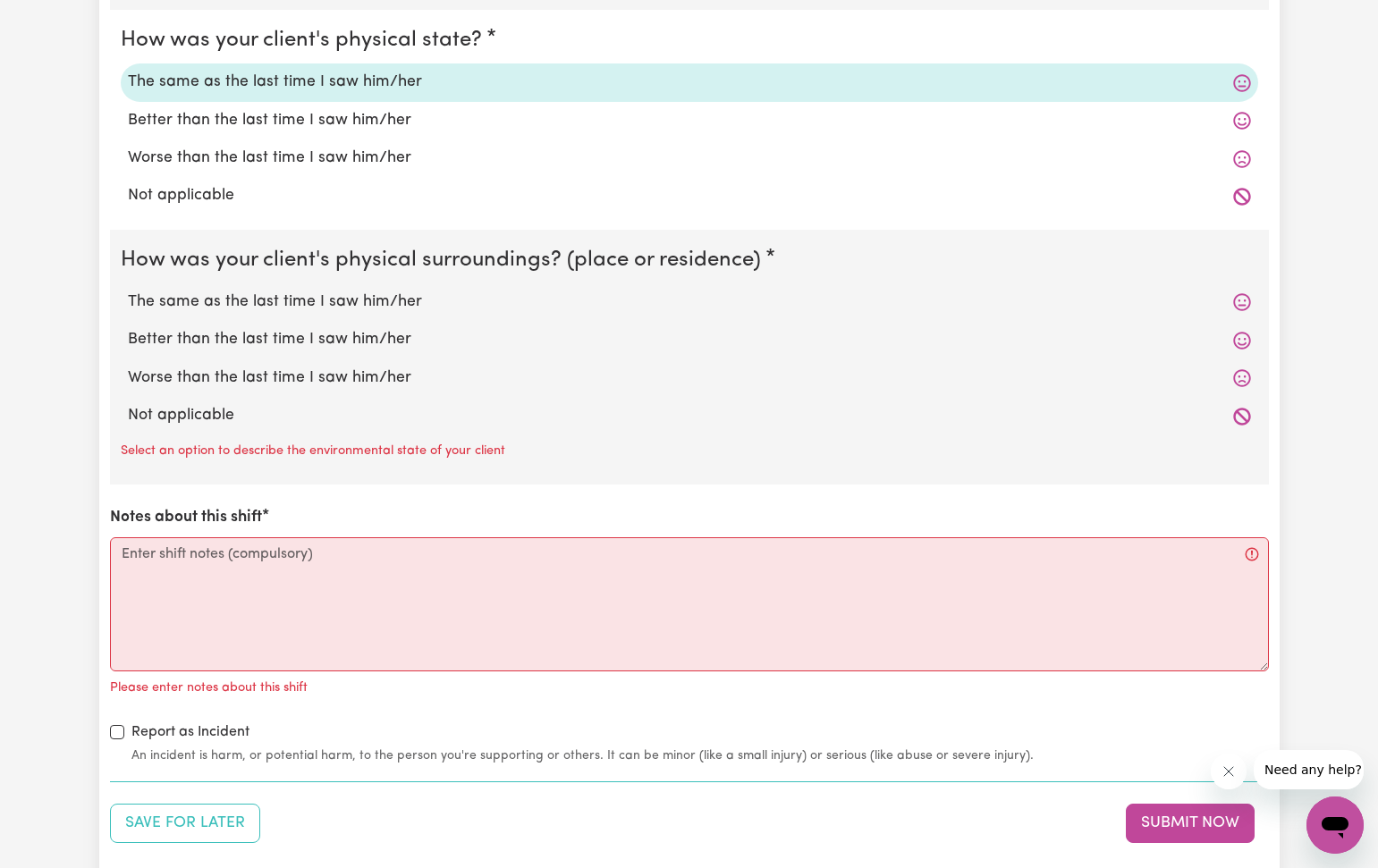
scroll to position [1649, 0]
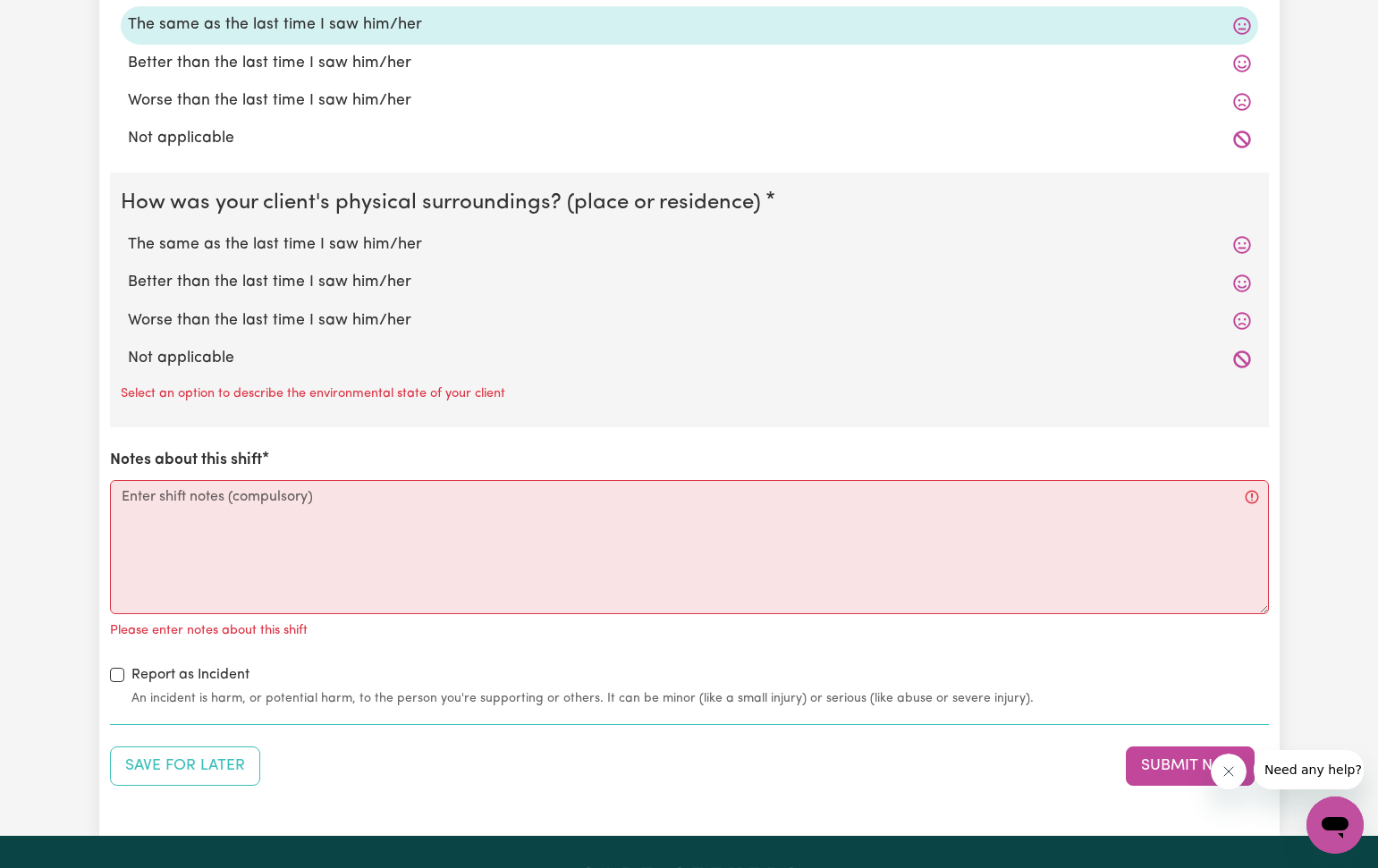
click at [214, 239] on label "The same as the last time I saw him/her" at bounding box center [689, 244] width 1123 height 23
click at [128, 233] on input "The same as the last time I saw him/her" at bounding box center [127, 232] width 1 height 1
radio input "true"
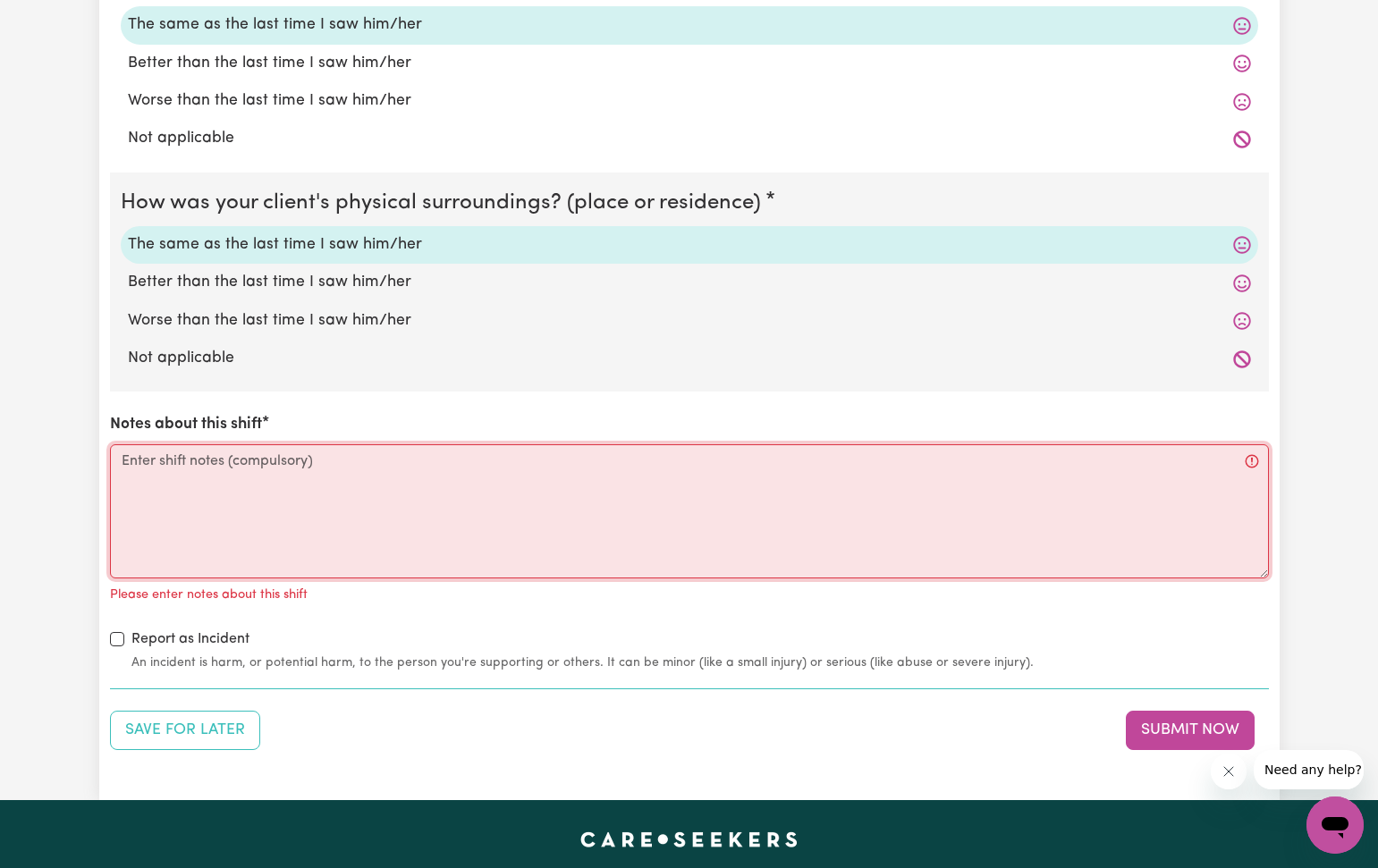
click at [119, 452] on textarea "Notes about this shift" at bounding box center [689, 512] width 1159 height 134
paste textarea "I helped [PERSON_NAME] through the day to go to bathroom. I feed her lunch when…"
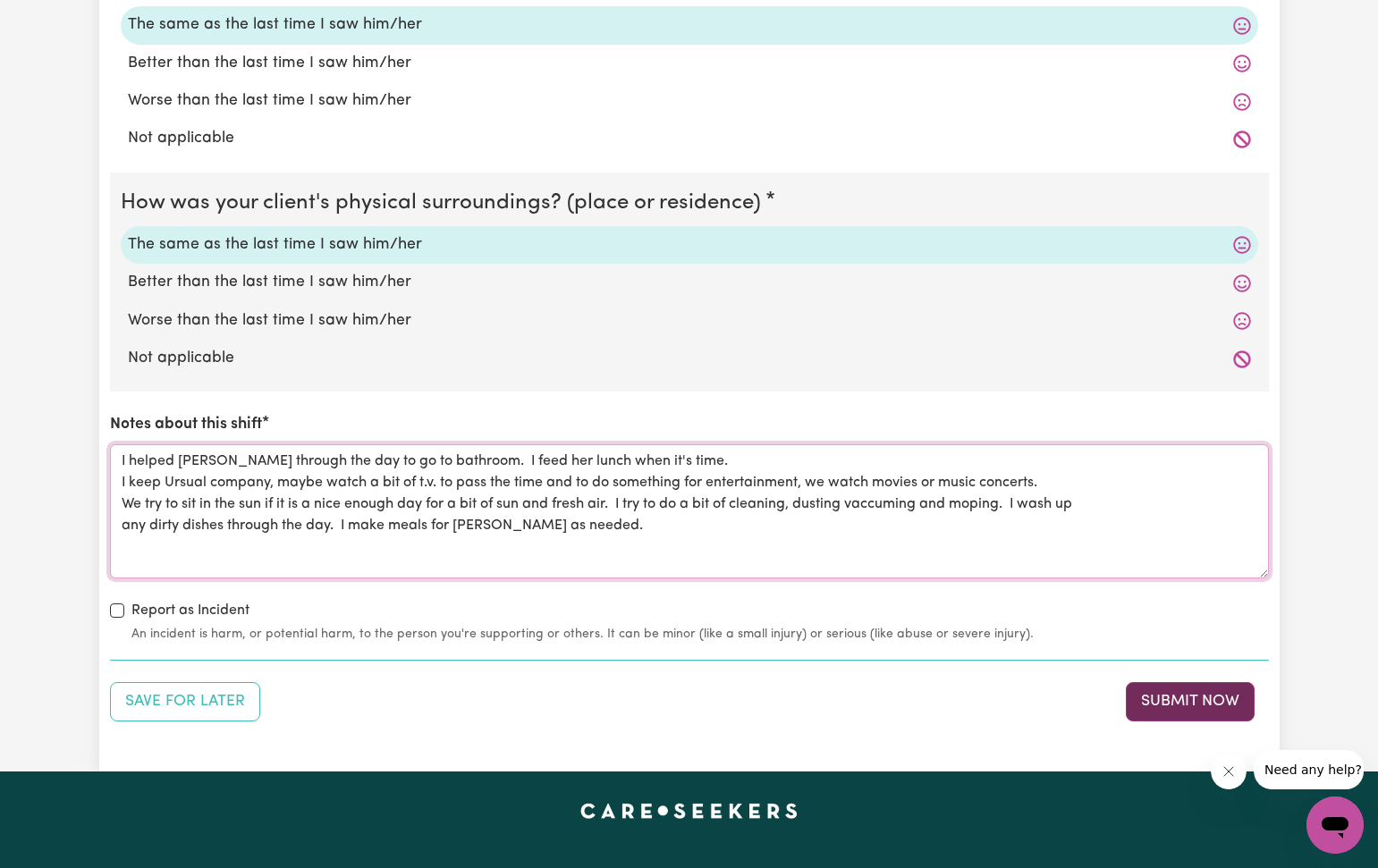
type textarea "I helped [PERSON_NAME] through the day to go to bathroom. I feed her lunch when…"
click at [1183, 687] on button "Submit Now" at bounding box center [1190, 702] width 129 height 39
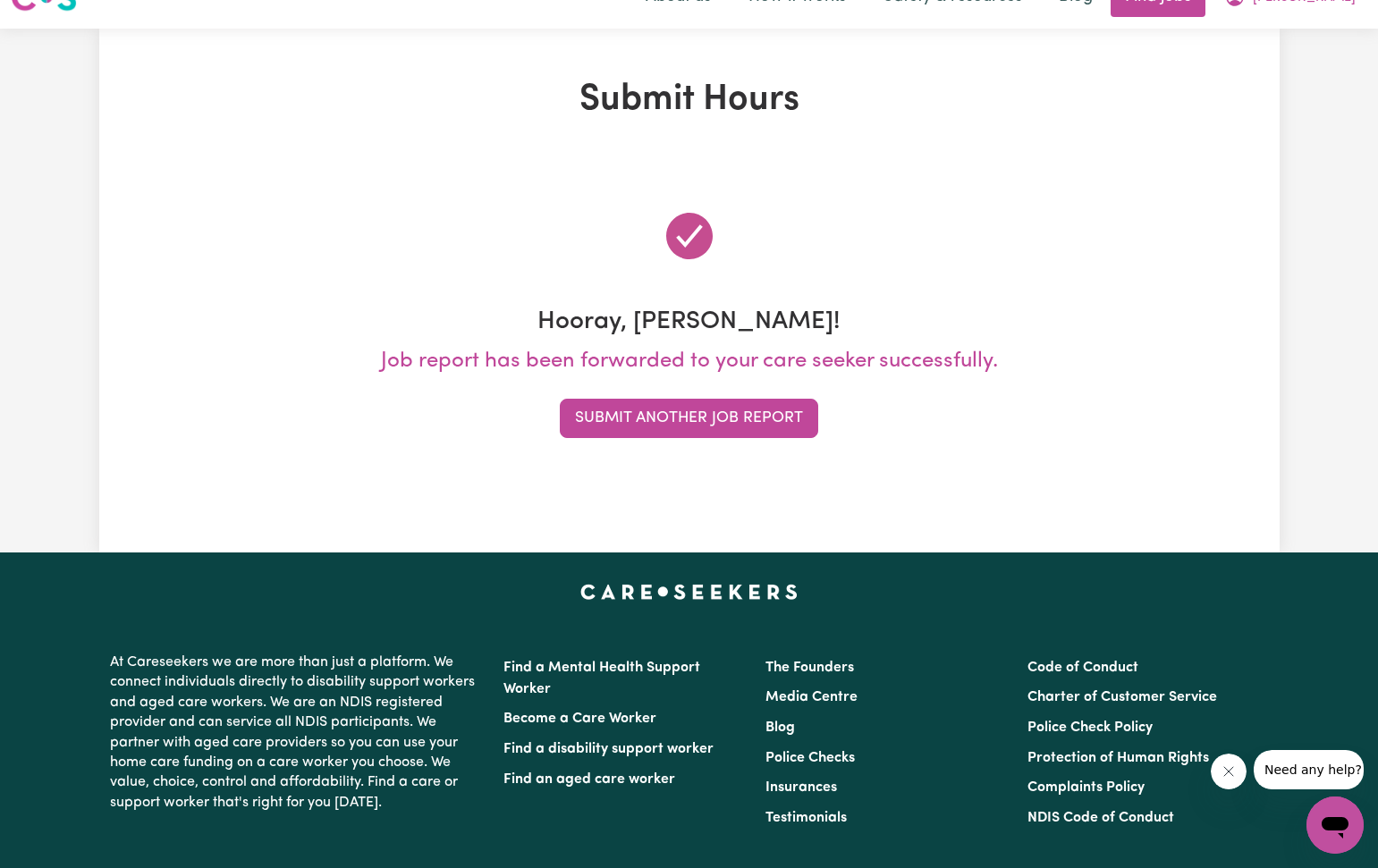
scroll to position [0, 0]
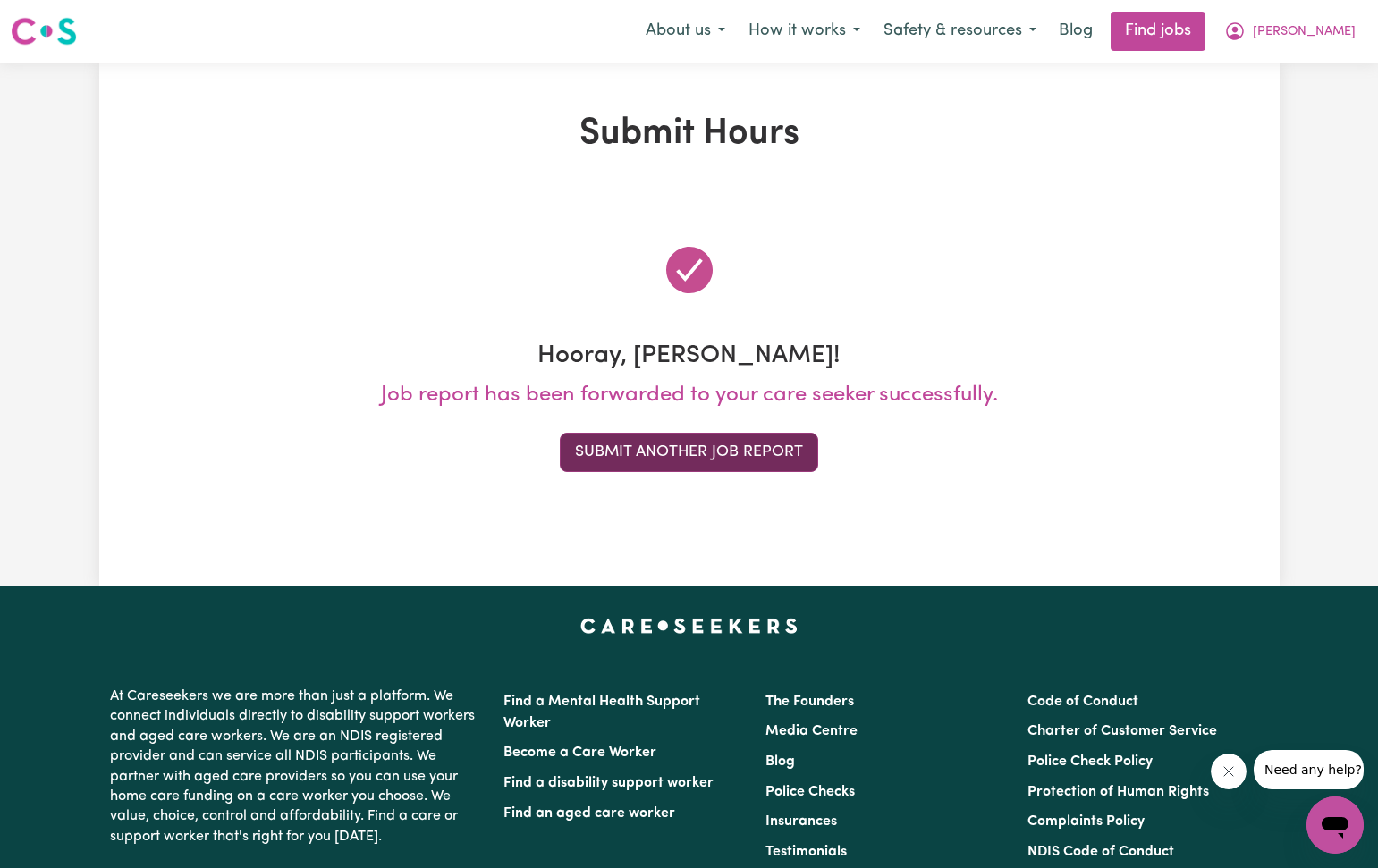
click at [778, 462] on button "Submit Another Job Report" at bounding box center [688, 452] width 258 height 39
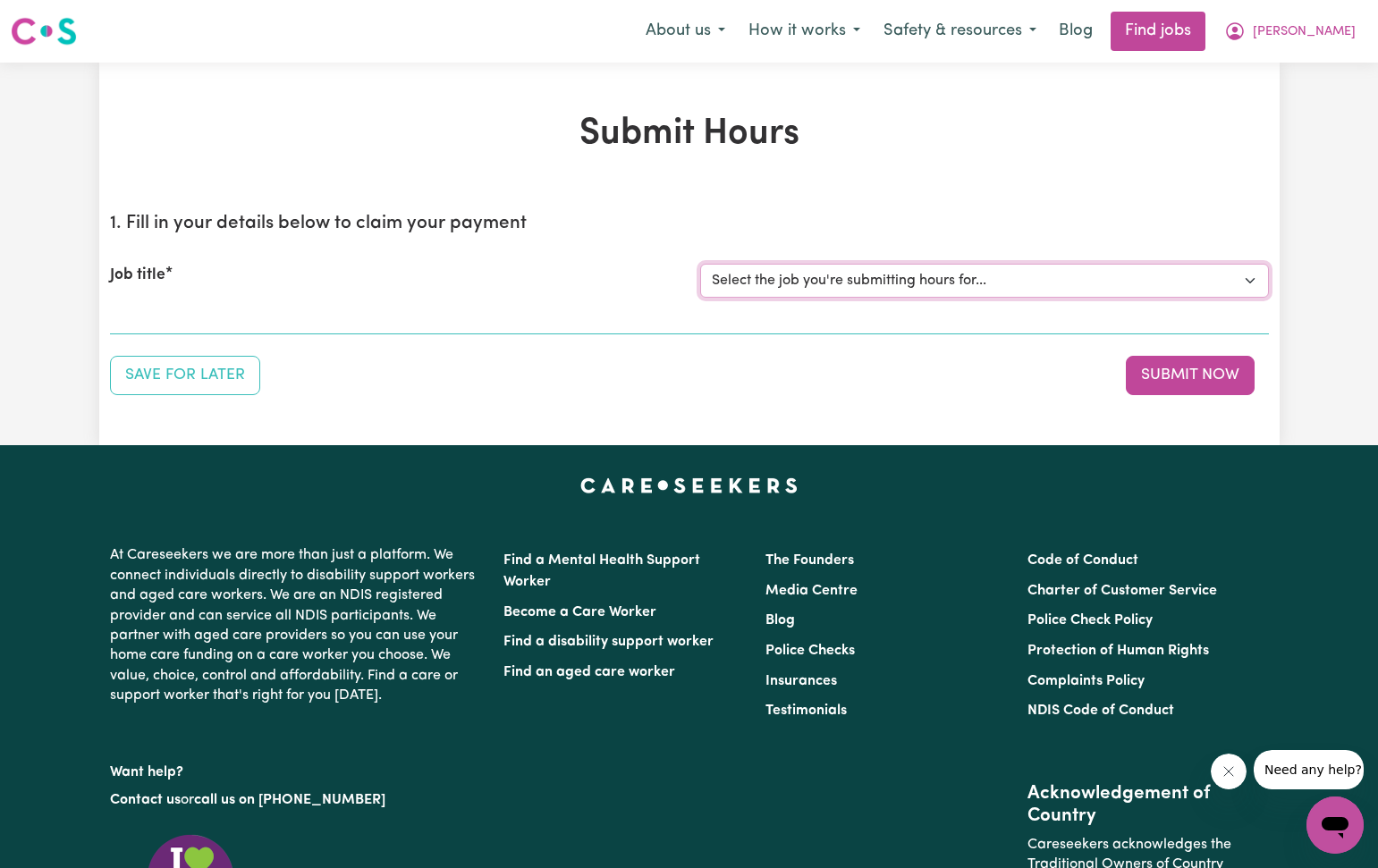
select select "2766"
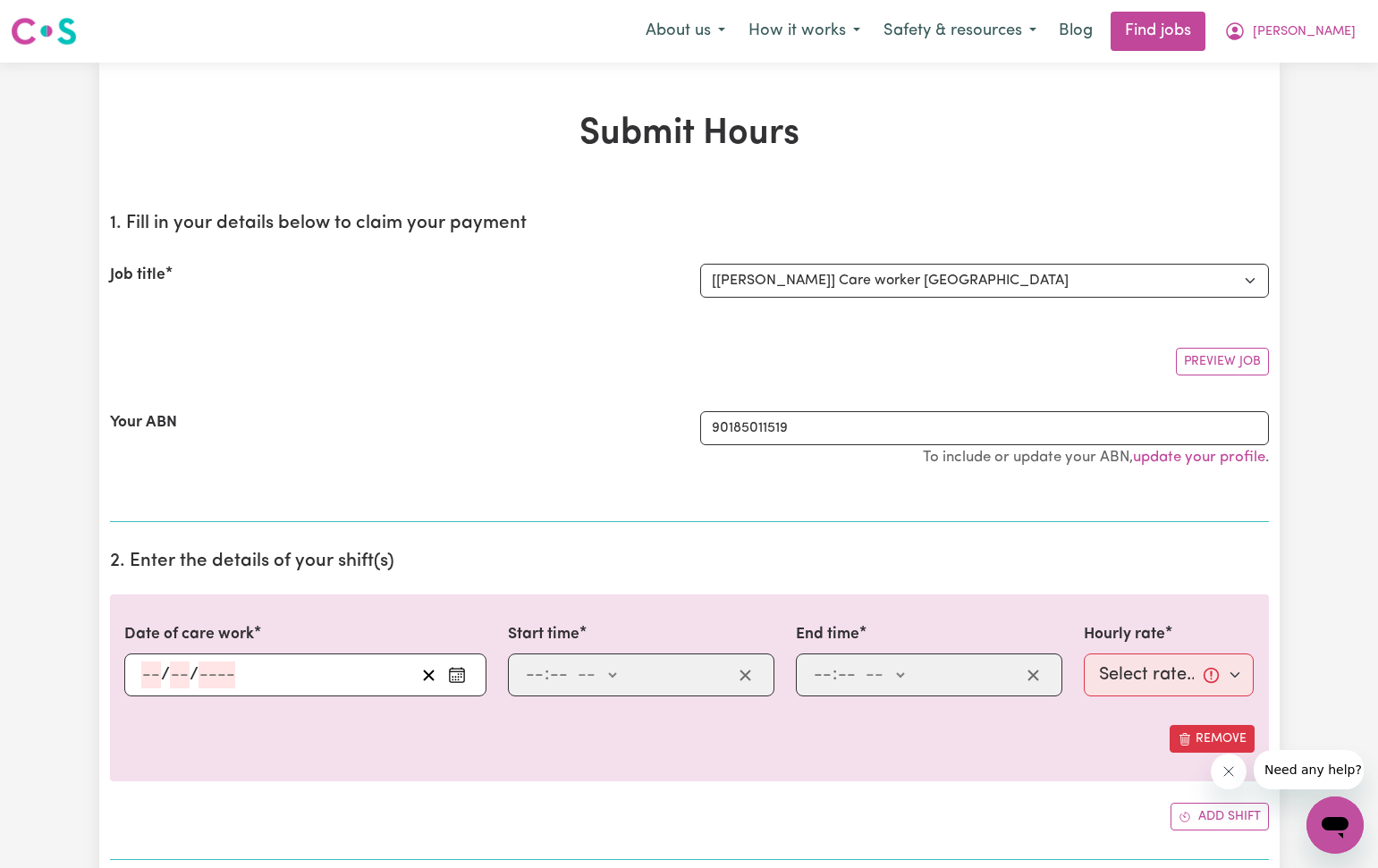
click at [454, 673] on icon "Enter the date of care work" at bounding box center [456, 674] width 18 height 18
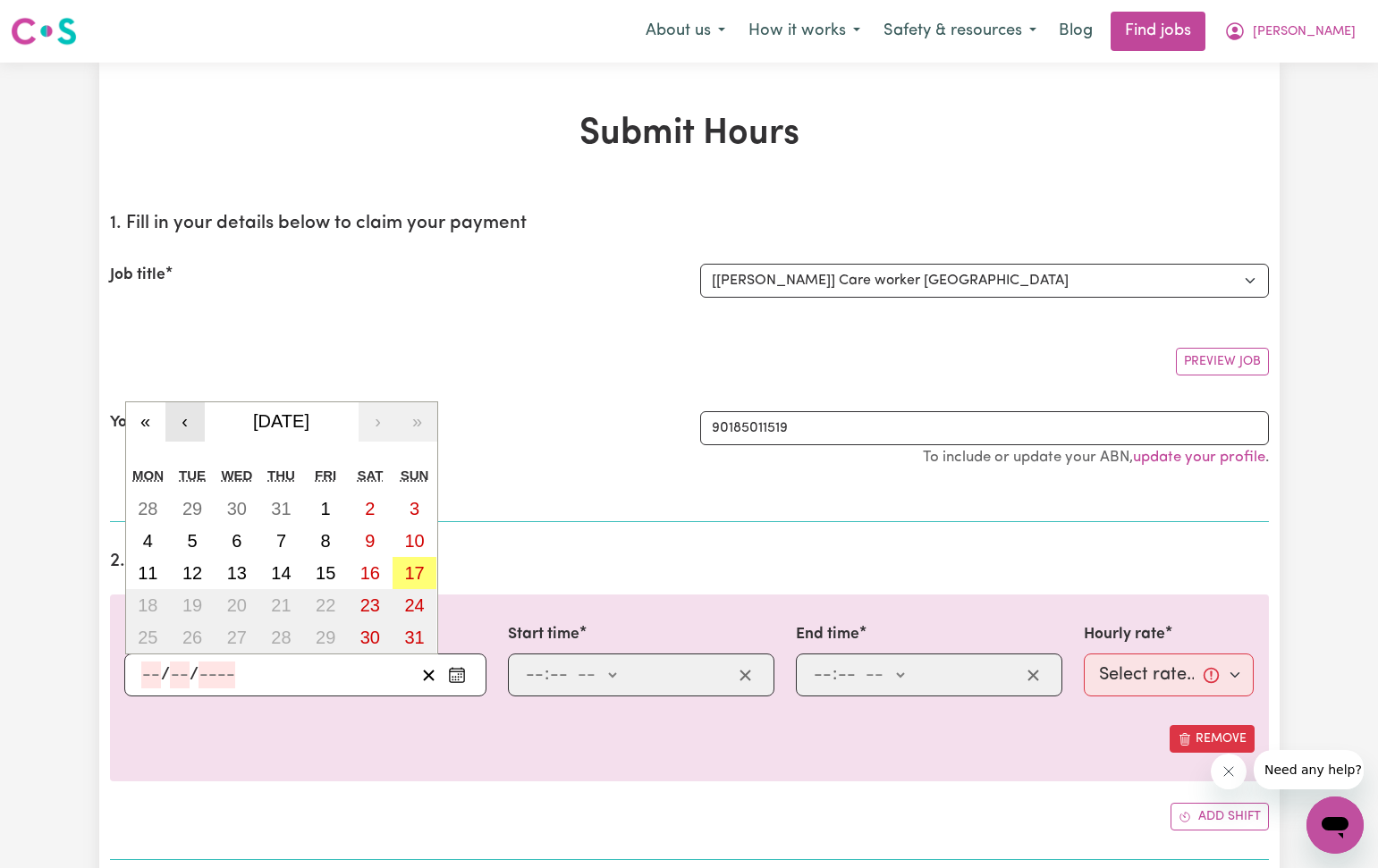
click at [183, 422] on button "‹" at bounding box center [185, 421] width 39 height 39
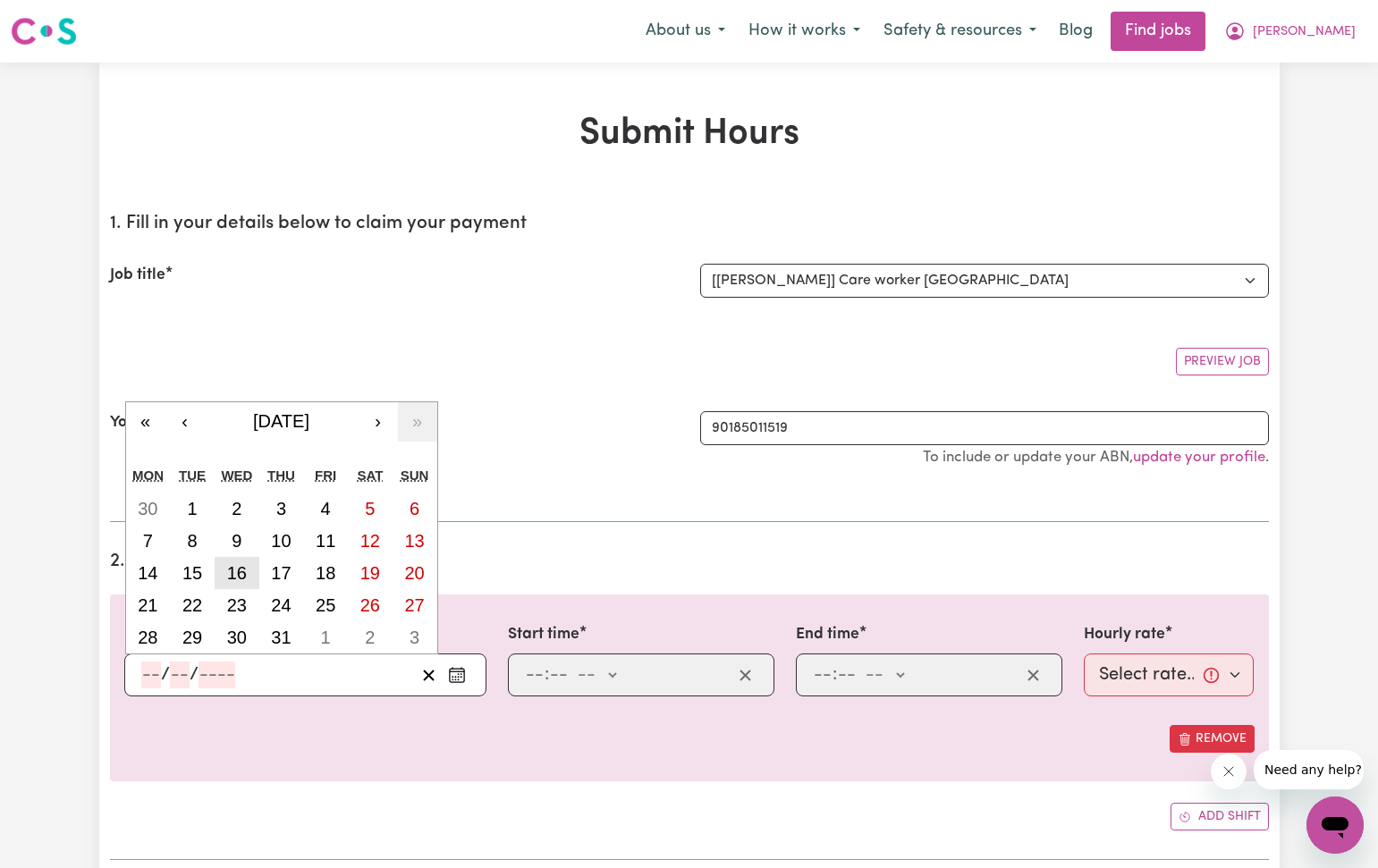
click at [234, 577] on abbr "16" at bounding box center [237, 572] width 20 height 20
type input "[DATE]"
type input "16"
type input "7"
type input "2025"
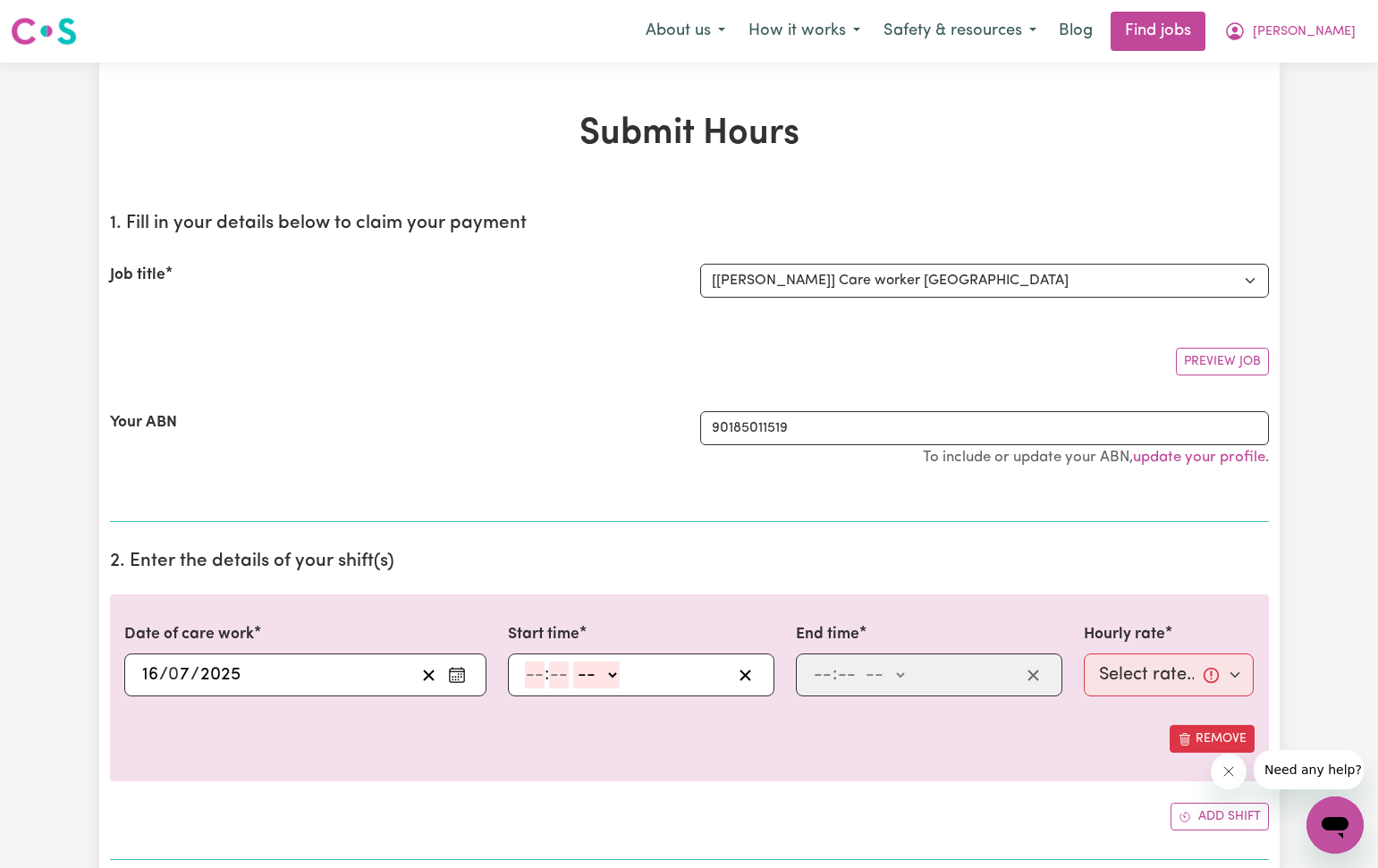
click at [530, 671] on input "number" at bounding box center [534, 675] width 20 height 27
type input "12"
type input "30"
select select "pm"
type input "12:30"
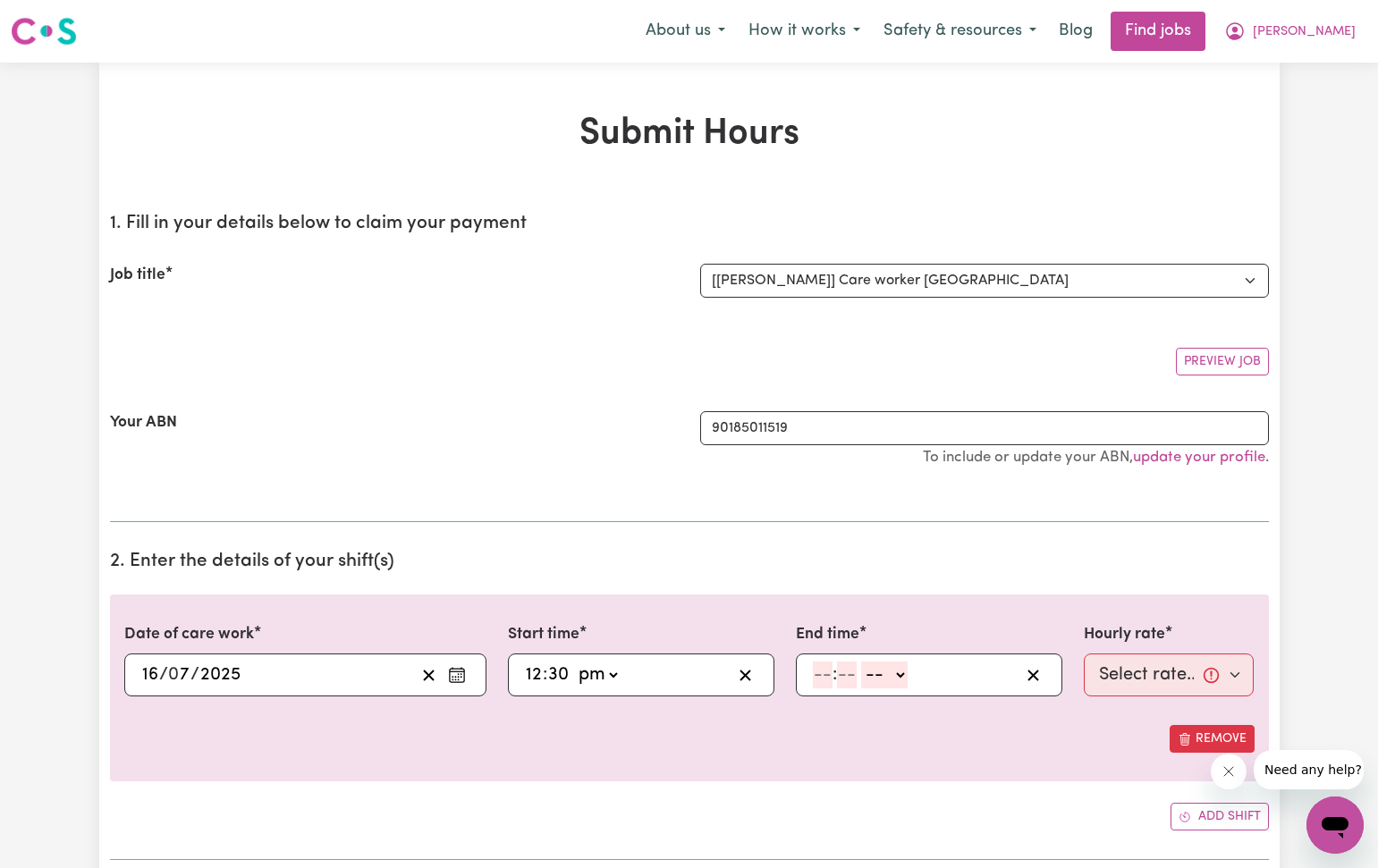
click at [818, 680] on input "number" at bounding box center [822, 675] width 20 height 27
type input "5"
type input "30"
select select "pm"
type input "17:30"
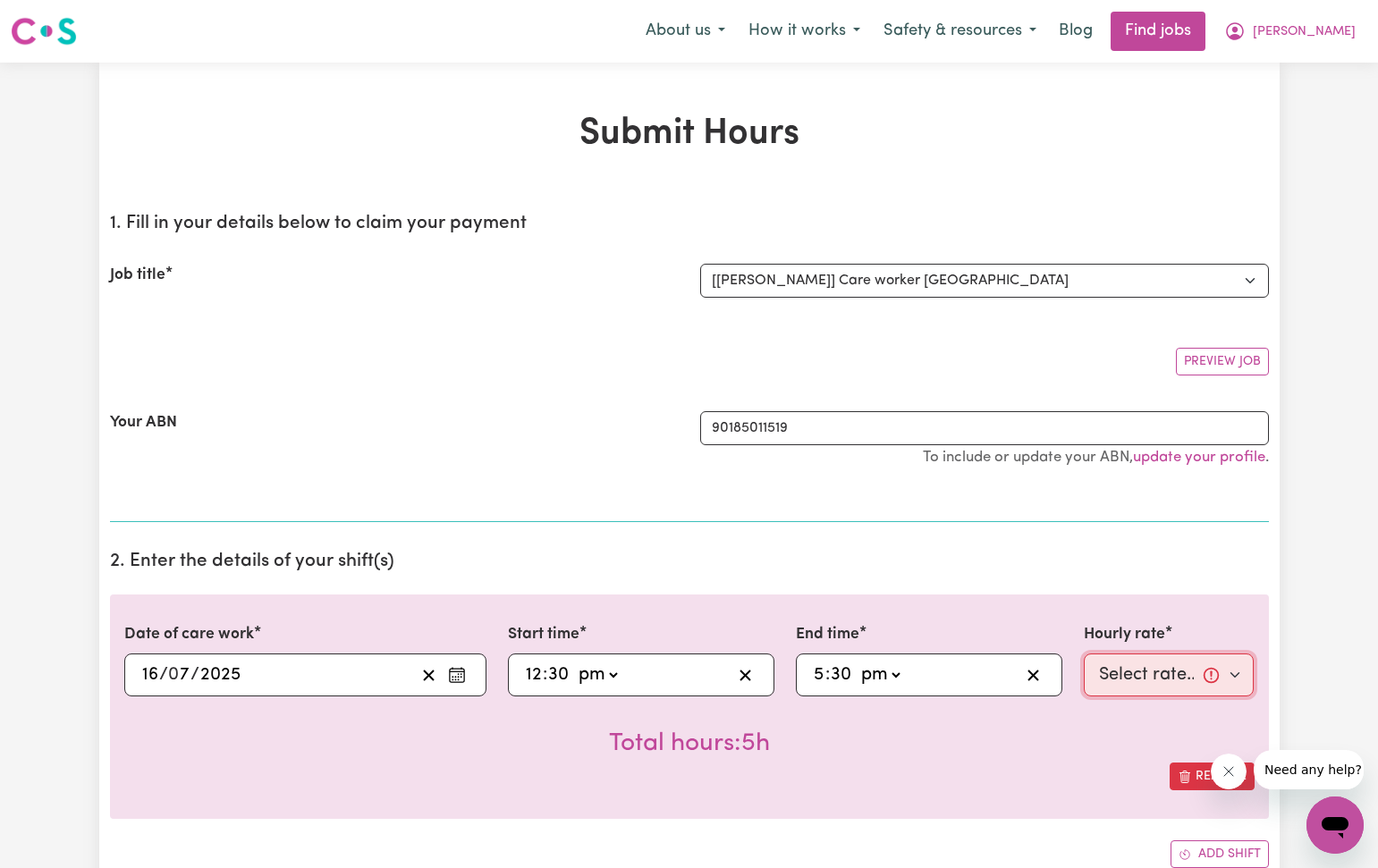
select select "40-Weekday"
click at [1038, 766] on div "Remove" at bounding box center [689, 777] width 1130 height 28
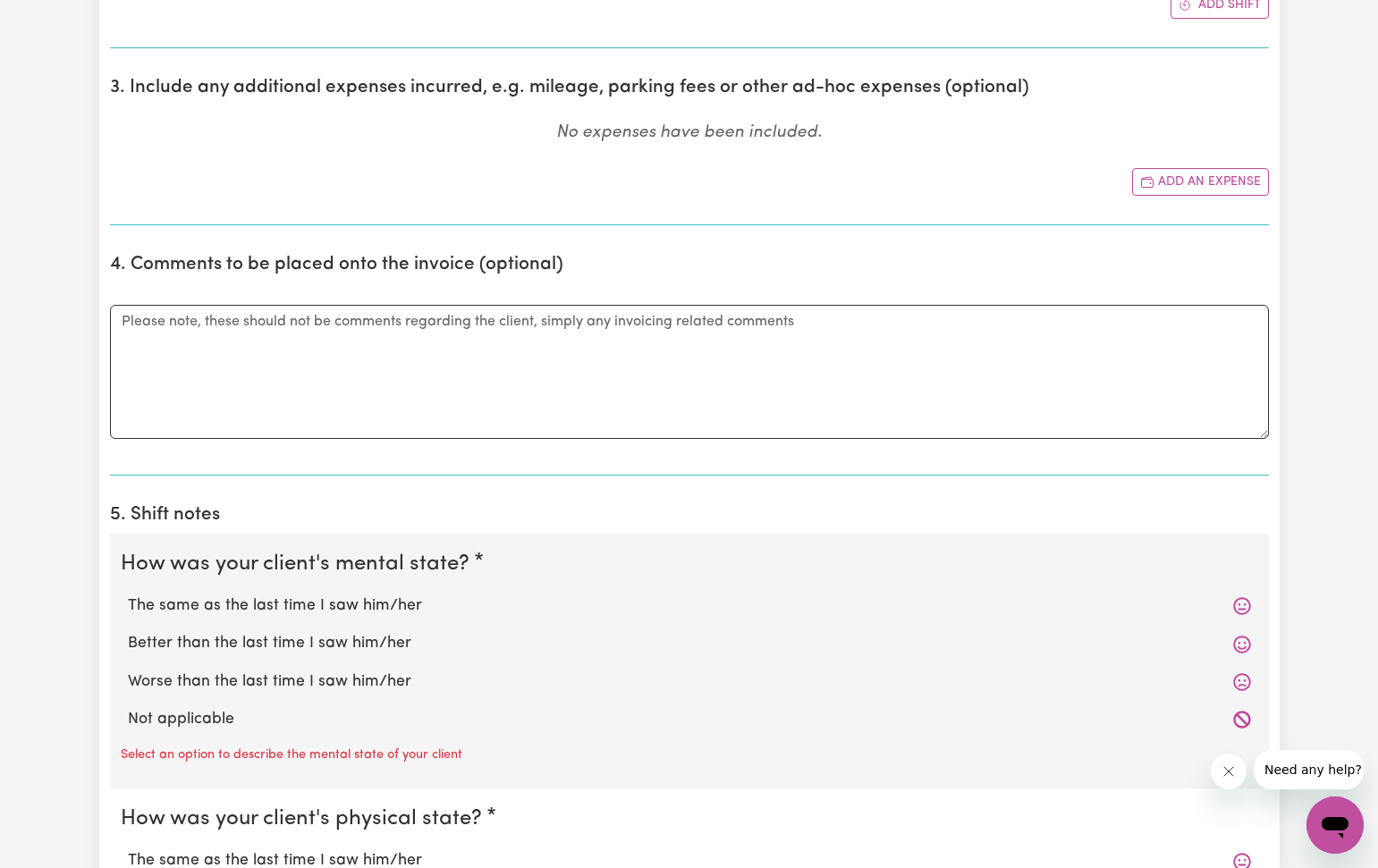
scroll to position [854, 0]
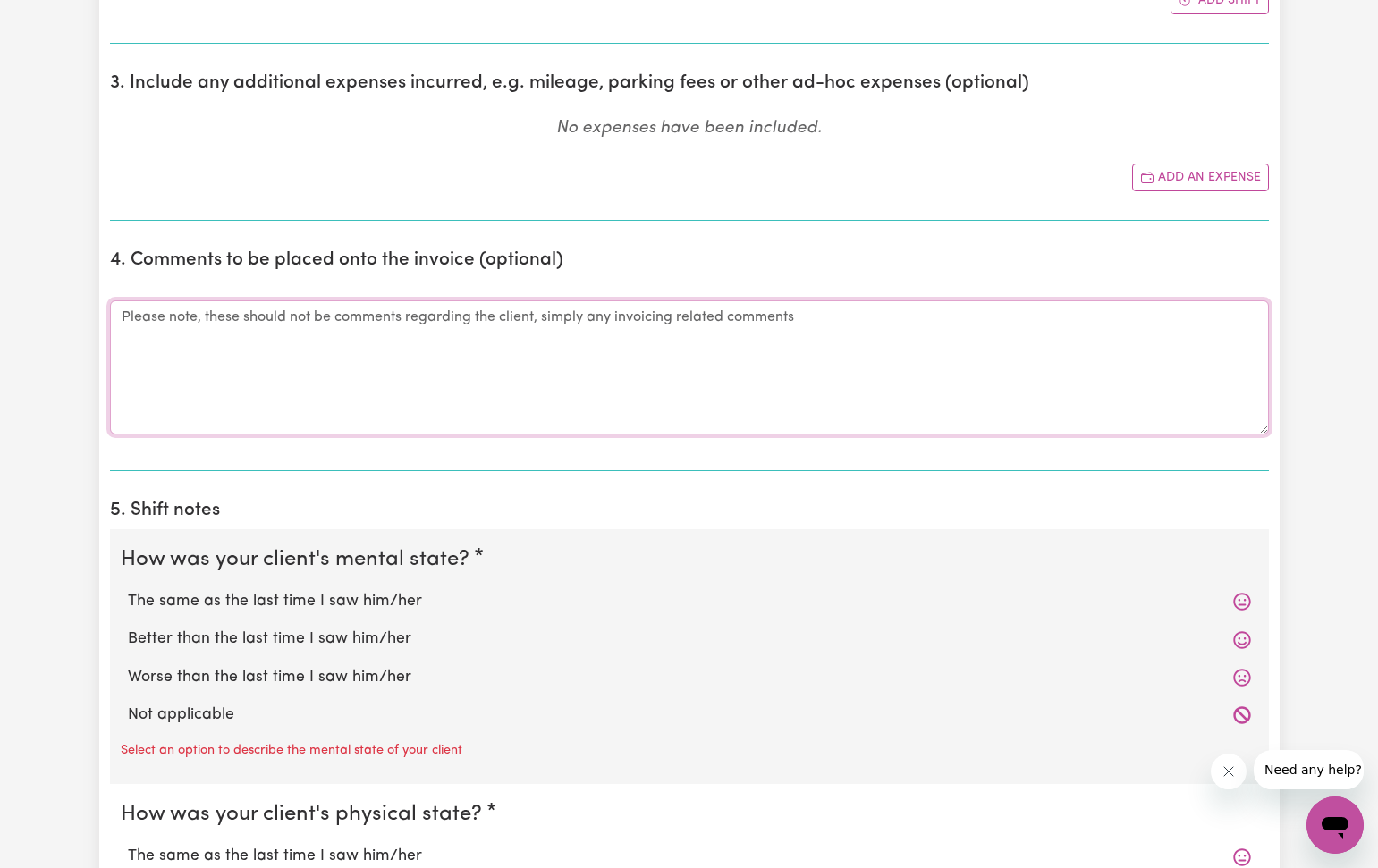
click at [117, 310] on textarea "Comments" at bounding box center [689, 367] width 1159 height 134
type textarea "Late sumitting timesheet."
drag, startPoint x: 357, startPoint y: 597, endPoint x: 360, endPoint y: 646, distance: 49.1
click at [359, 598] on label "The same as the last time I saw him/her" at bounding box center [689, 601] width 1123 height 23
click at [128, 590] on input "The same as the last time I saw him/her" at bounding box center [127, 589] width 1 height 1
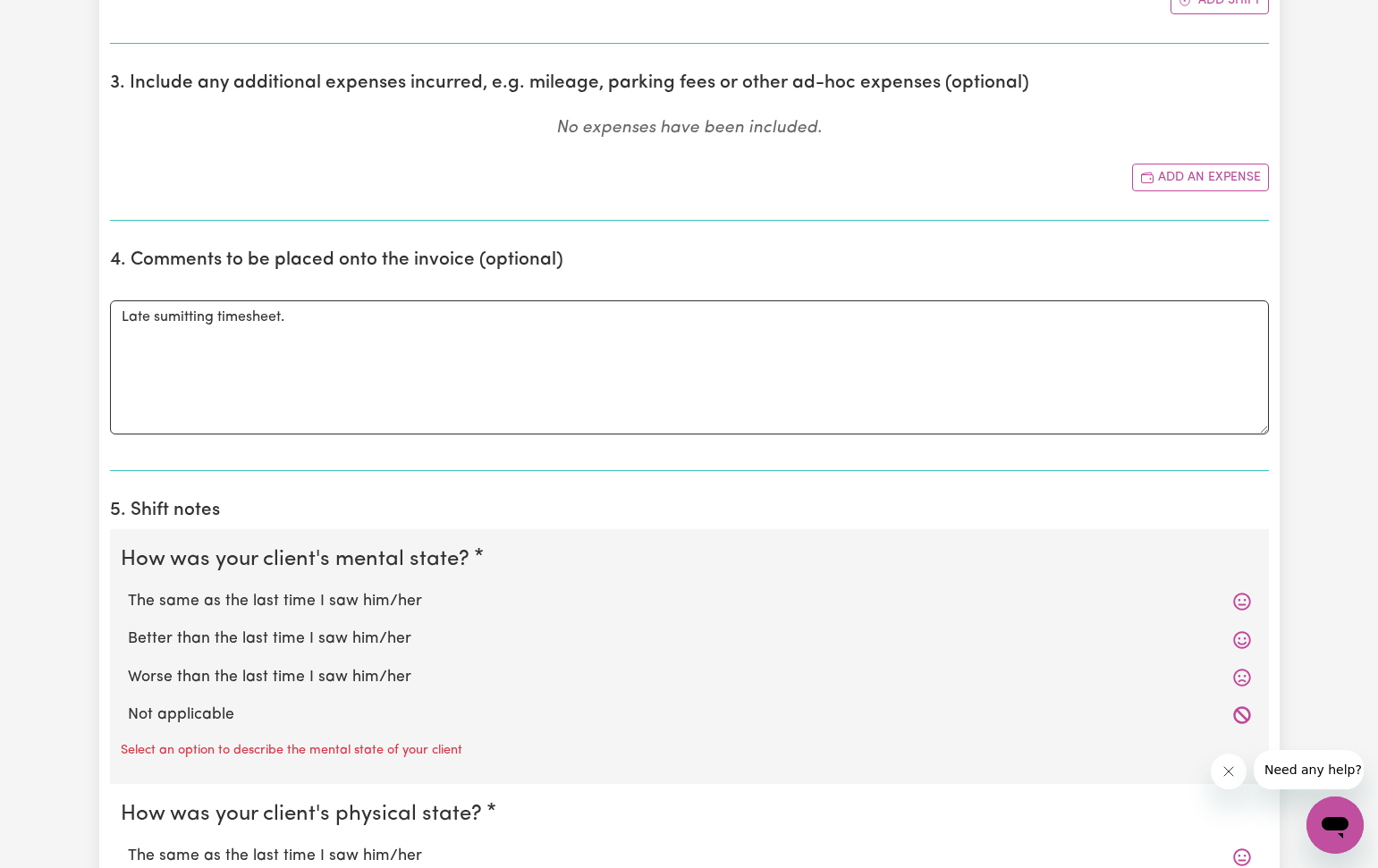
radio input "true"
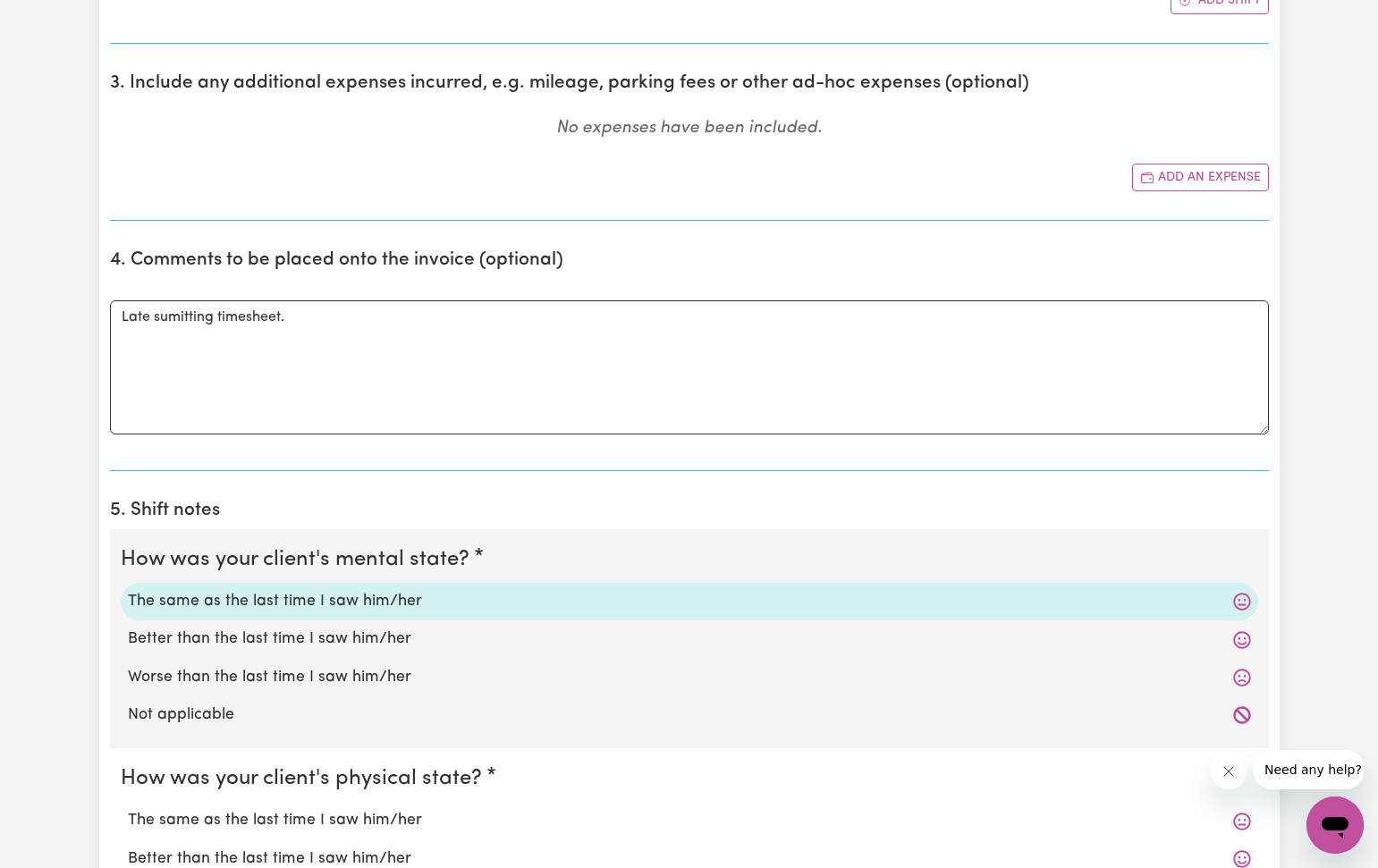
click at [352, 819] on label "The same as the last time I saw him/her" at bounding box center [689, 820] width 1123 height 23
click at [128, 809] on input "The same as the last time I saw him/her" at bounding box center [127, 808] width 1 height 1
radio input "true"
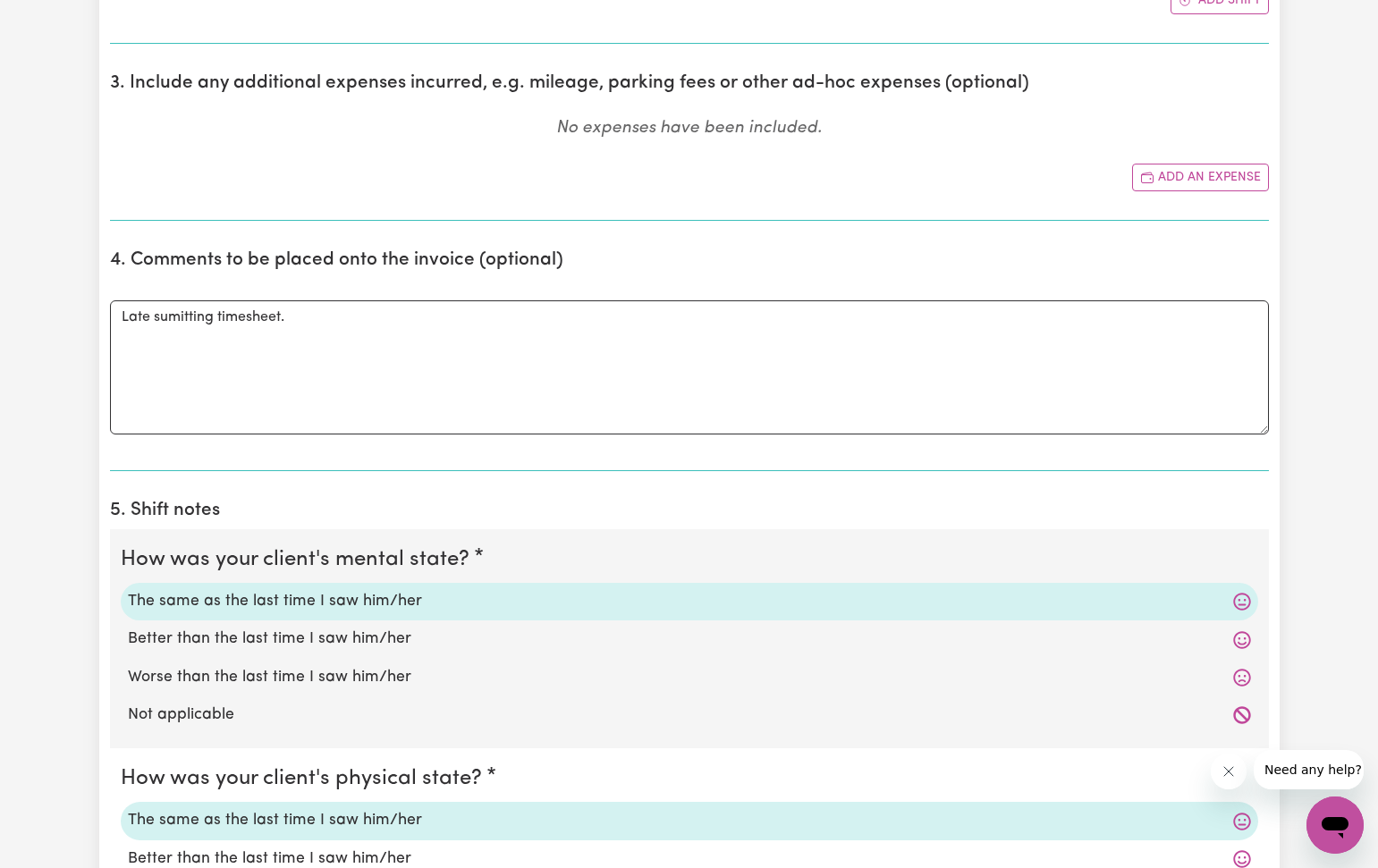
click at [570, 751] on fieldset "How was your client's physical state? The same as the last time I saw him/her B…" at bounding box center [689, 859] width 1159 height 220
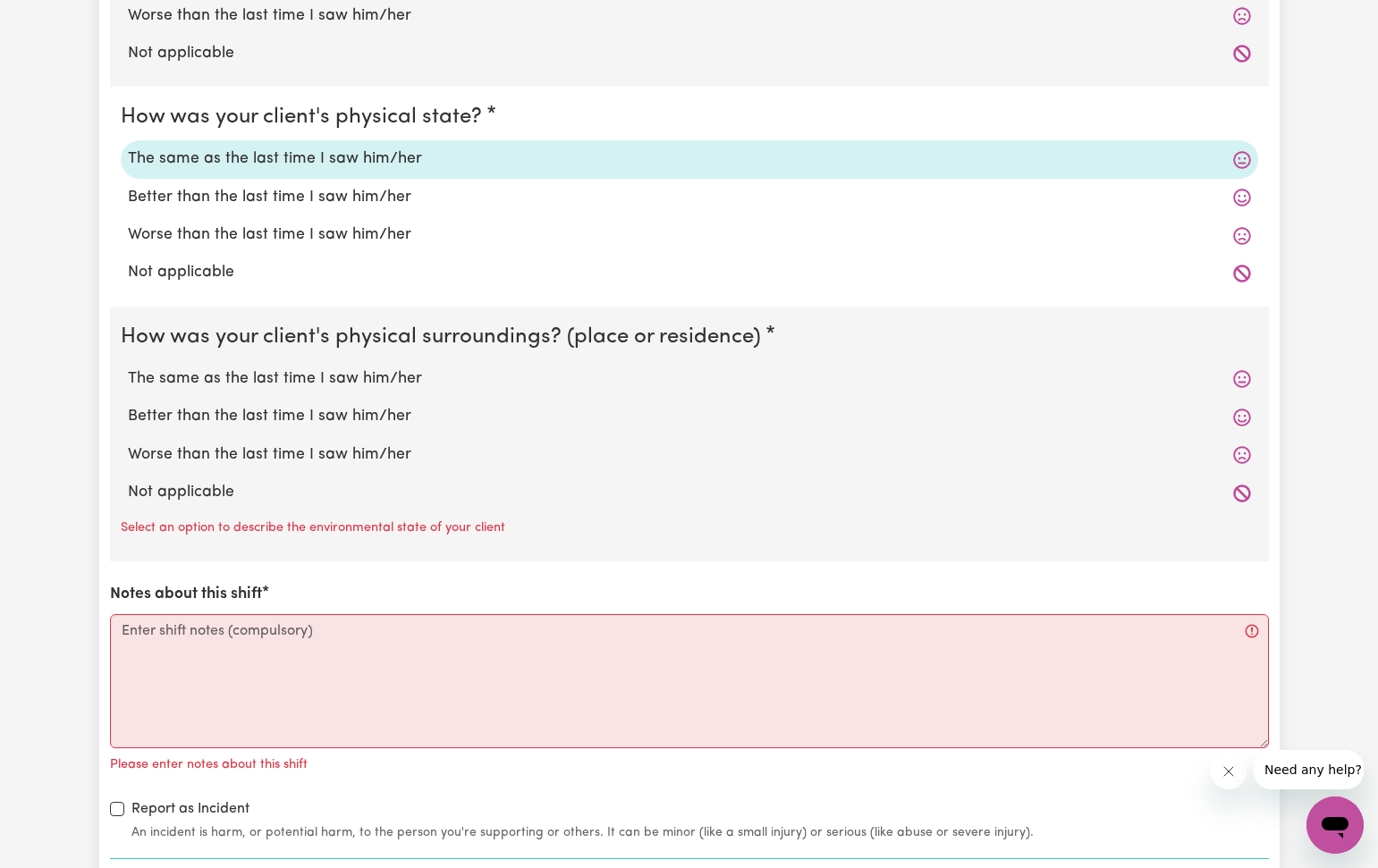
scroll to position [1516, 0]
drag, startPoint x: 338, startPoint y: 369, endPoint x: 296, endPoint y: 462, distance: 102.0
click at [338, 369] on label "The same as the last time I saw him/her" at bounding box center [689, 378] width 1123 height 23
click at [128, 366] on input "The same as the last time I saw him/her" at bounding box center [127, 365] width 1 height 1
radio input "true"
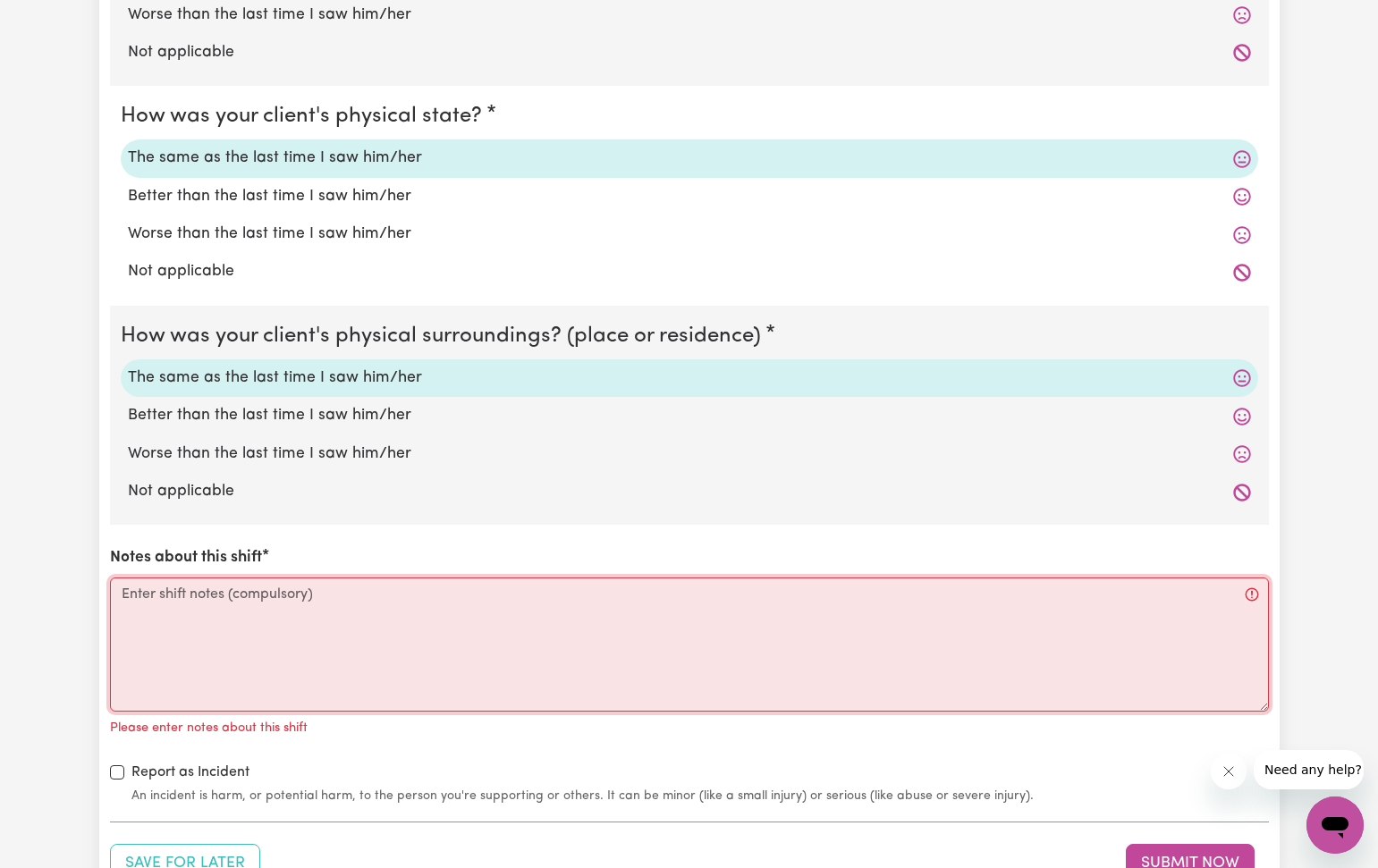
click at [149, 596] on textarea "Notes about this shift" at bounding box center [689, 644] width 1159 height 134
paste textarea "I helped [PERSON_NAME] through the day to go to bathroom. I feed her lunch when…"
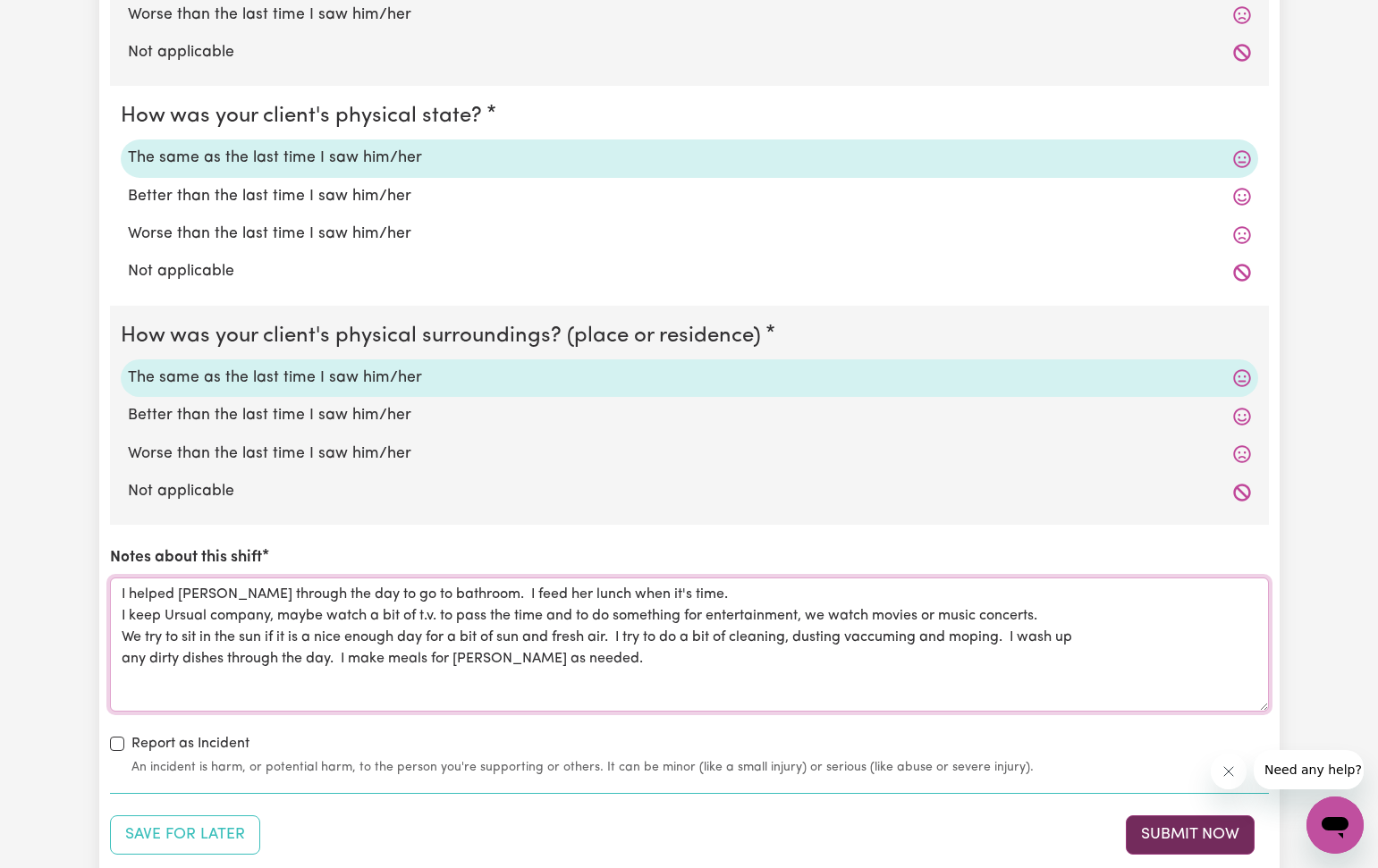
type textarea "I helped [PERSON_NAME] through the day to go to bathroom. I feed her lunch when…"
click at [1183, 827] on button "Submit Now" at bounding box center [1190, 834] width 129 height 39
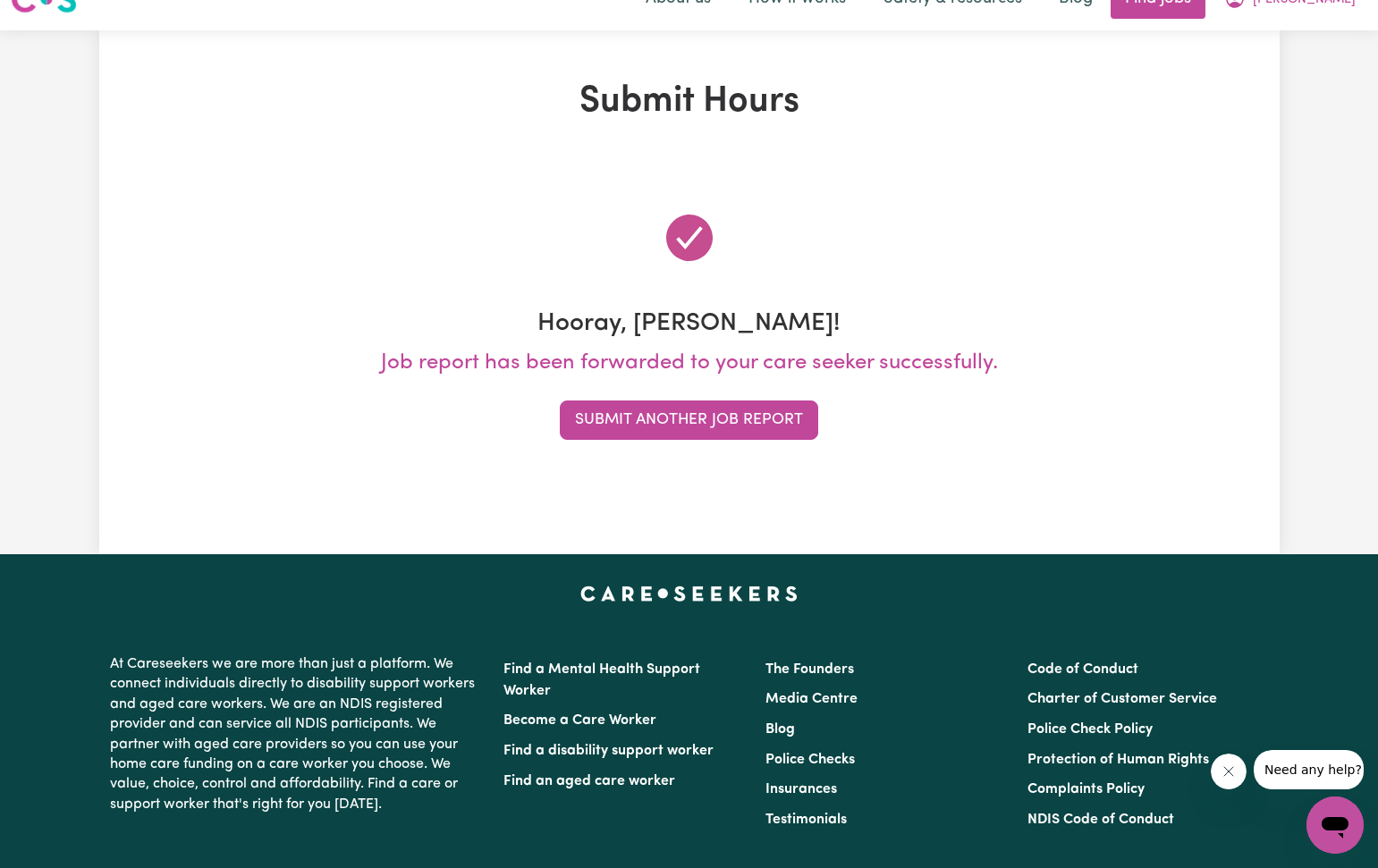
scroll to position [0, 0]
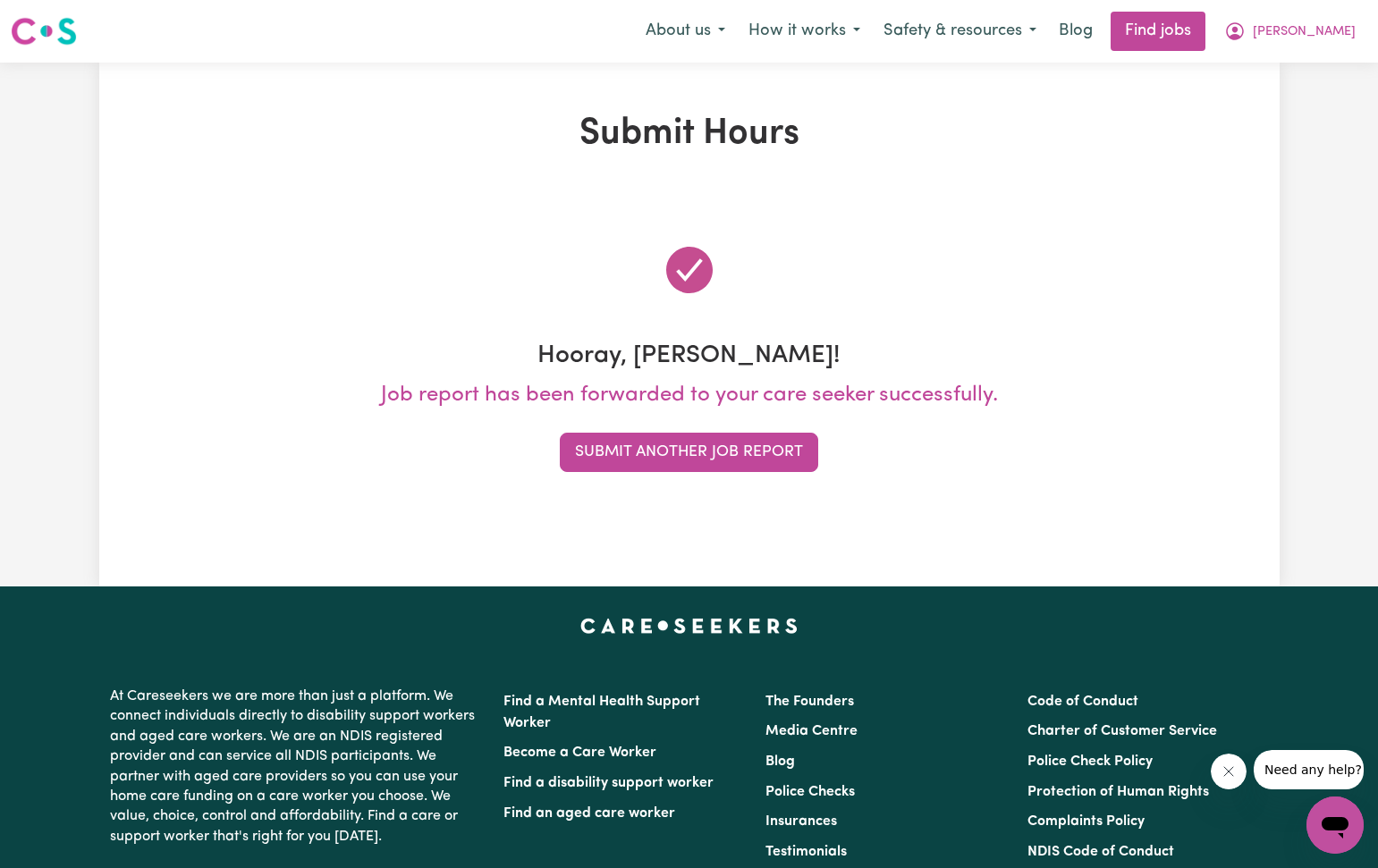
click at [723, 448] on button "Submit Another Job Report" at bounding box center [688, 452] width 258 height 39
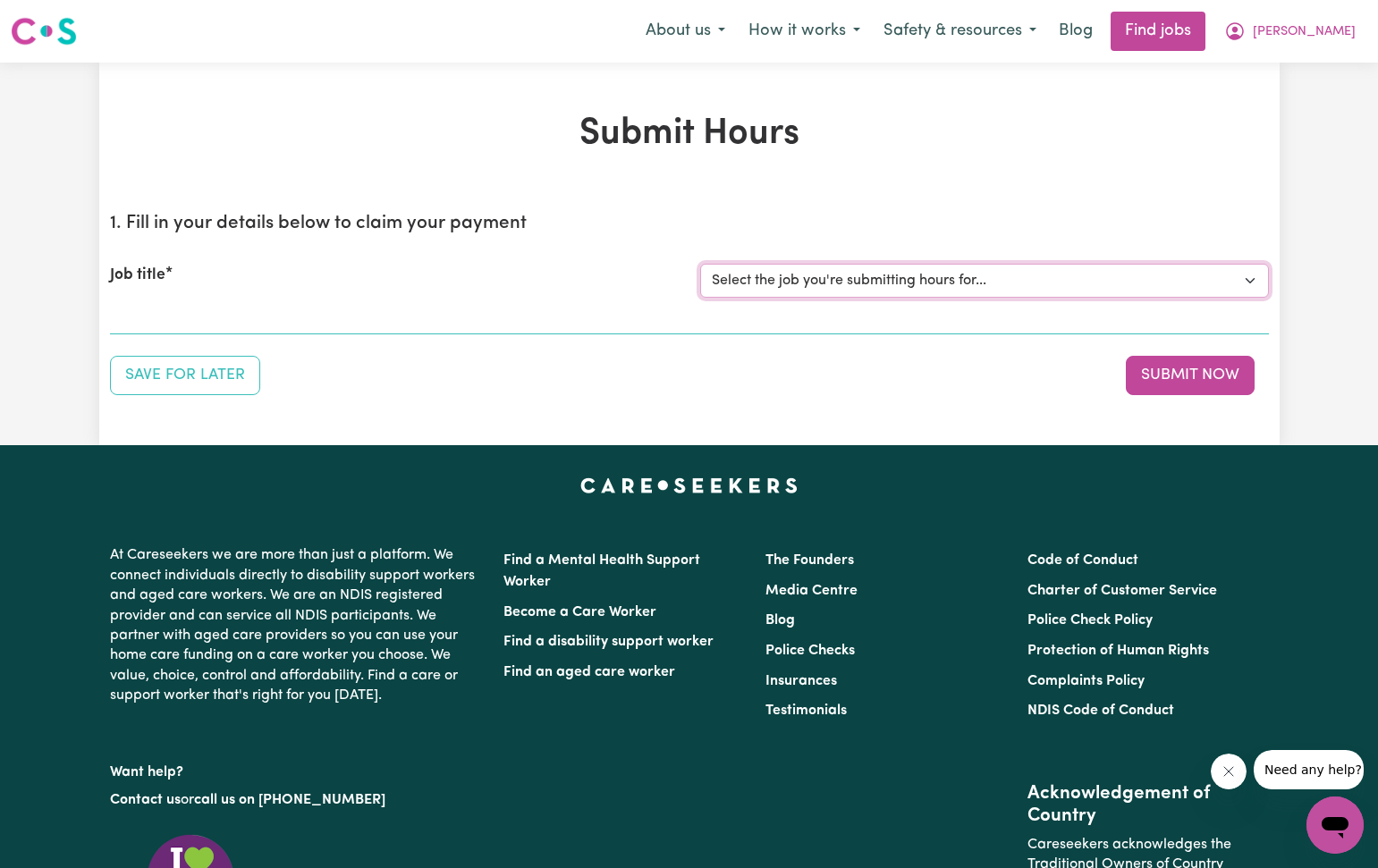
select select "2766"
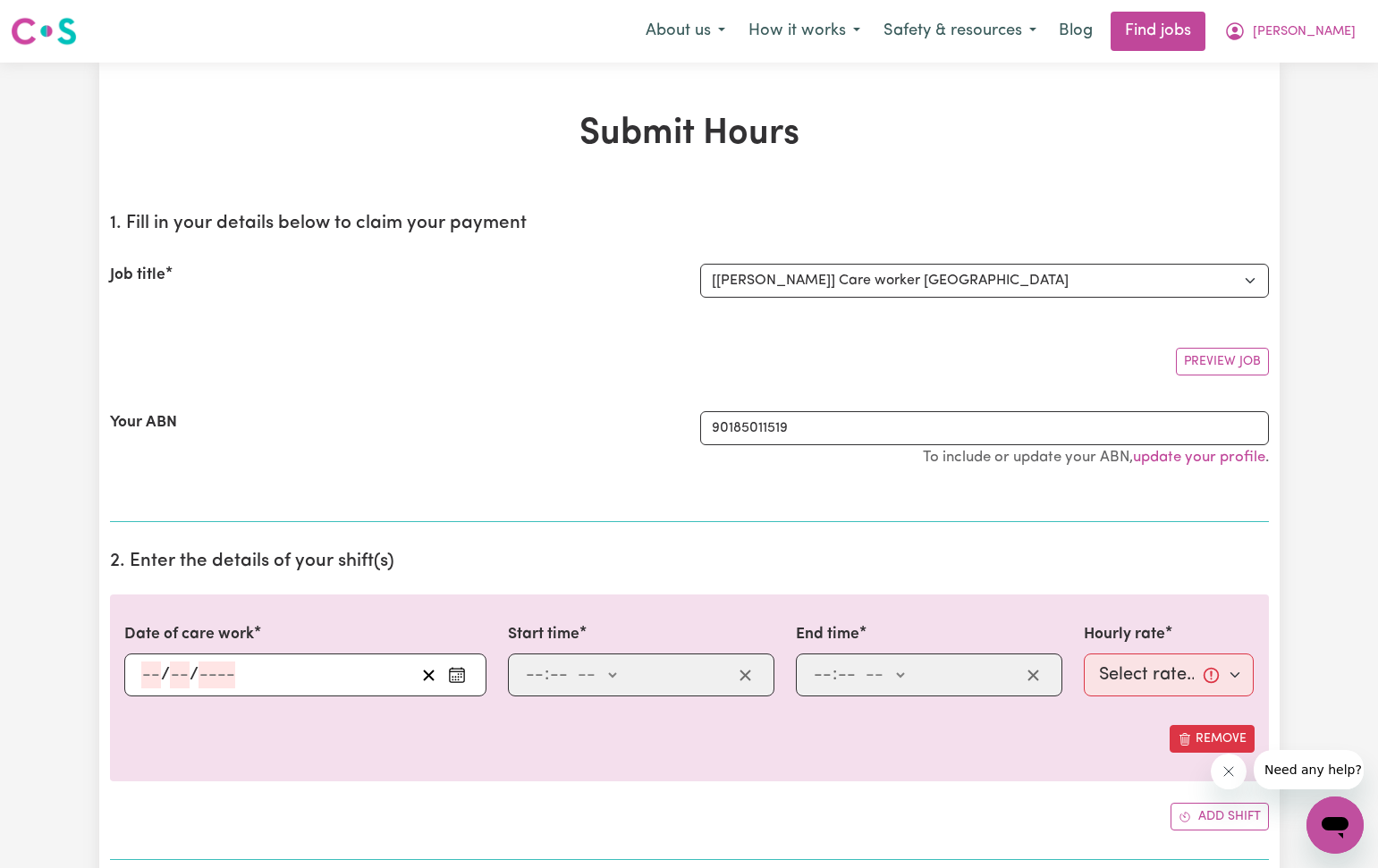
click at [463, 678] on icon "Enter the date of care work" at bounding box center [456, 674] width 18 height 18
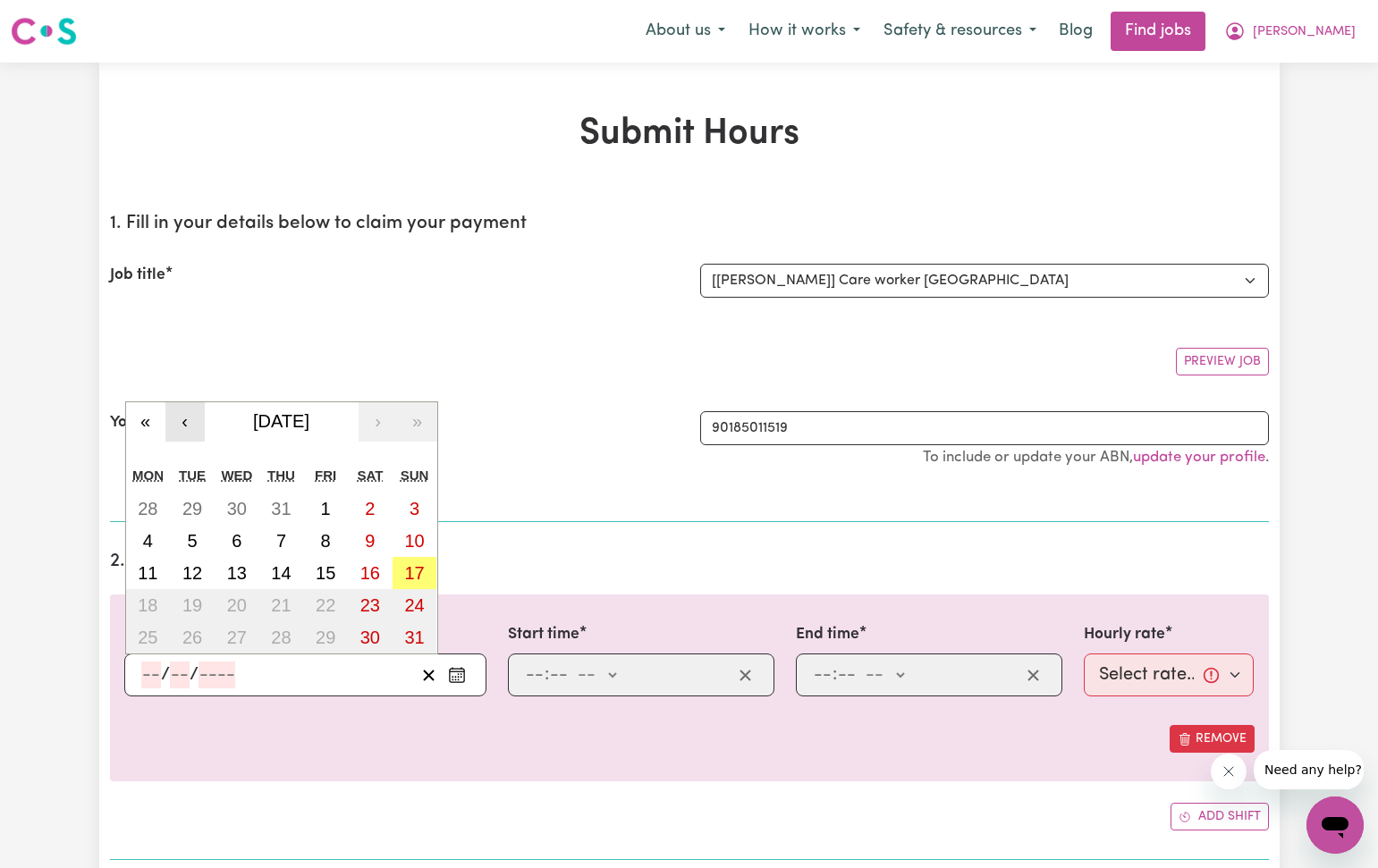
click at [191, 419] on button "‹" at bounding box center [185, 421] width 39 height 39
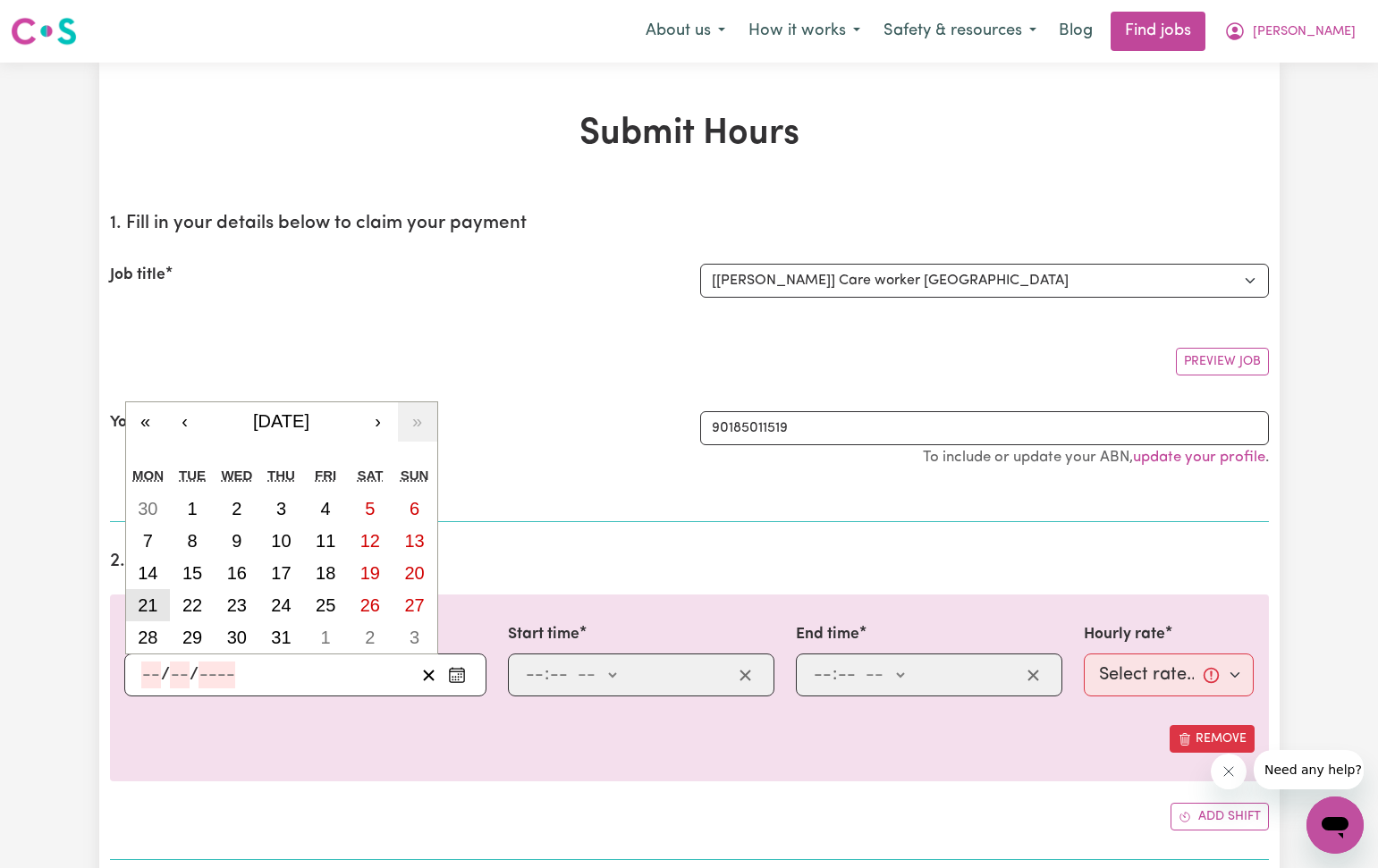
click at [149, 605] on abbr "21" at bounding box center [147, 605] width 20 height 20
type input "[DATE]"
type input "21"
type input "7"
type input "2025"
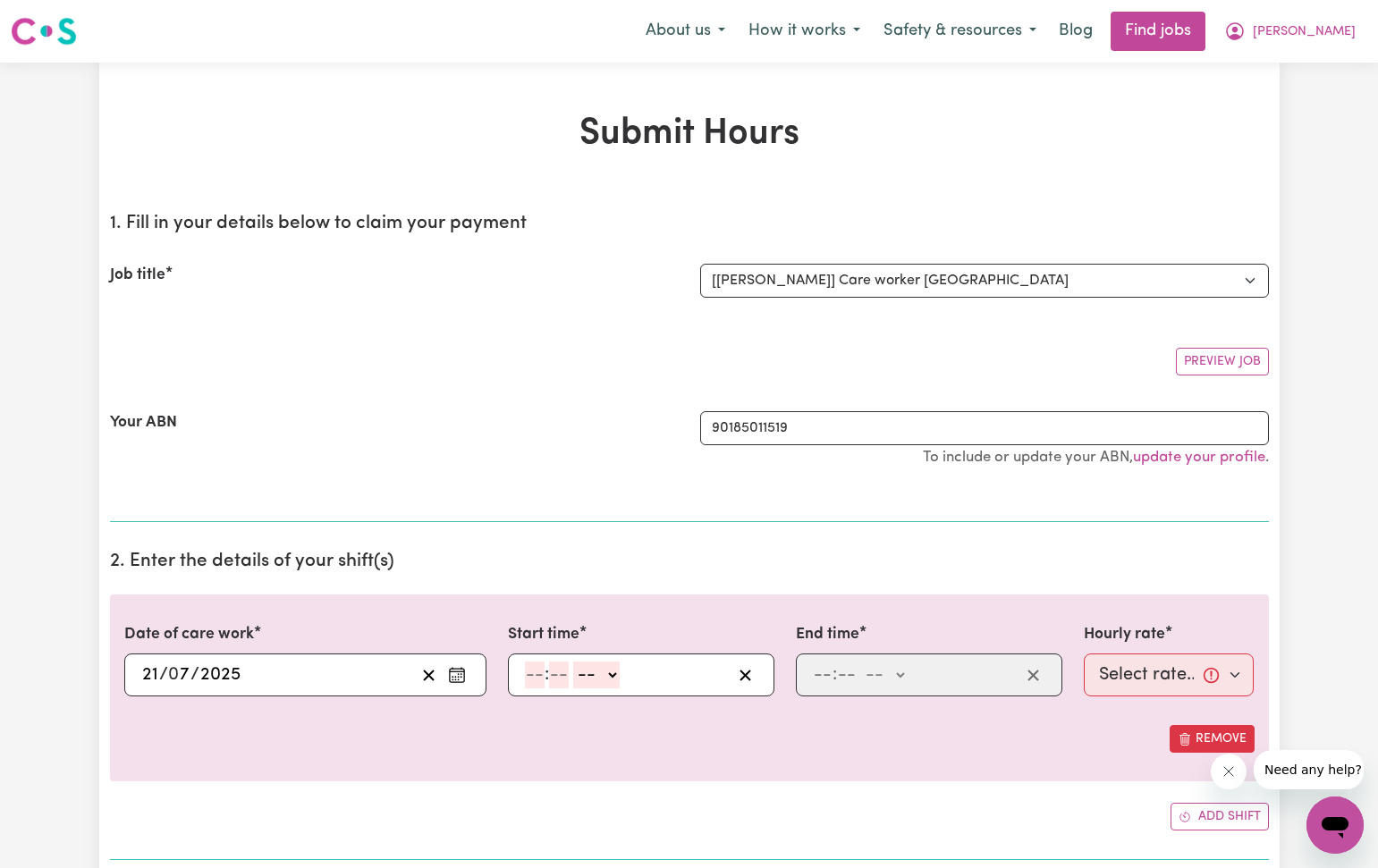
click at [534, 670] on input "number" at bounding box center [534, 675] width 20 height 27
type input "12"
type input "30"
select select "pm"
type input "12:30"
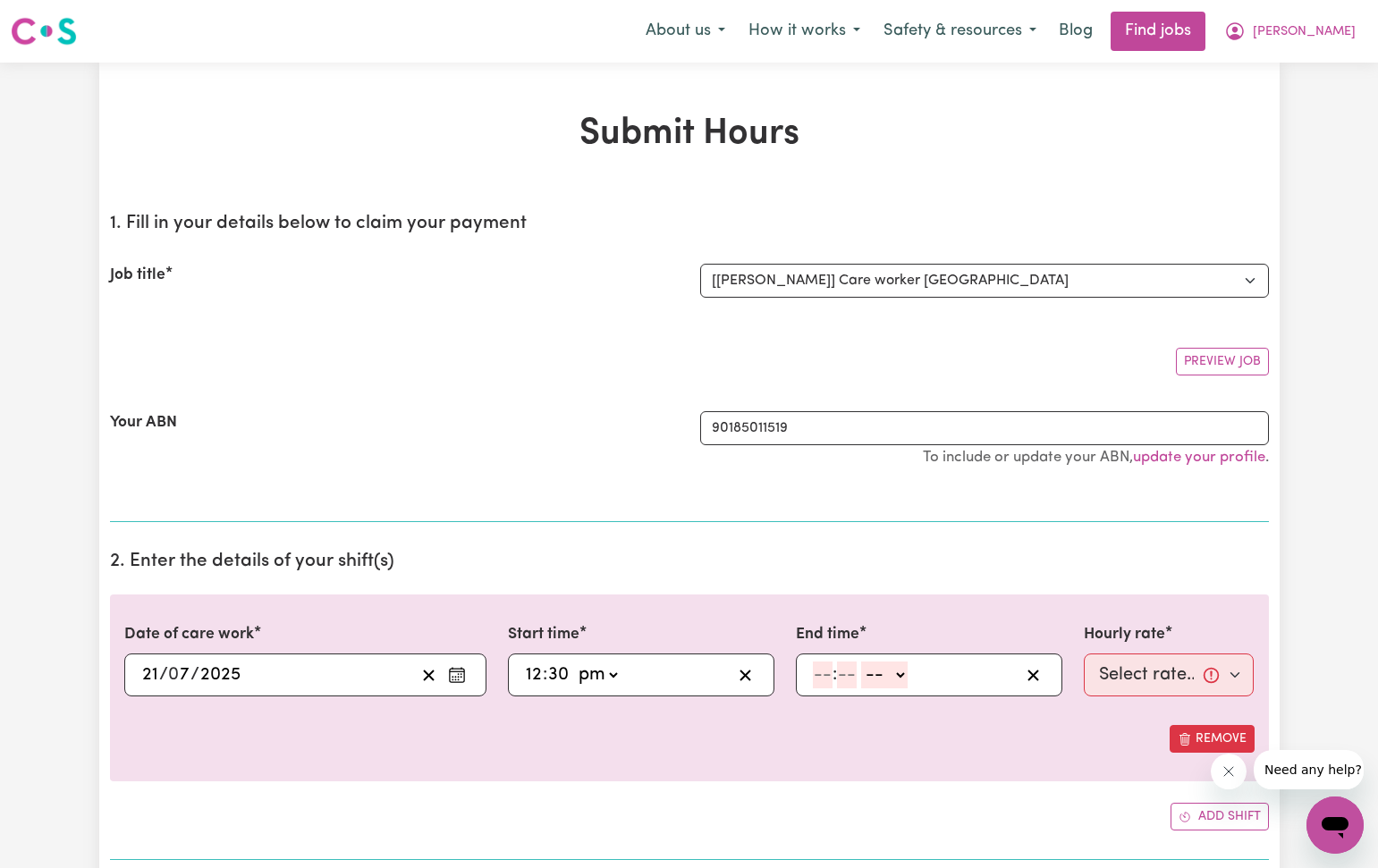
click at [826, 676] on input "number" at bounding box center [822, 675] width 20 height 27
type input "5"
type input "30"
select select "pm"
type input "17:30"
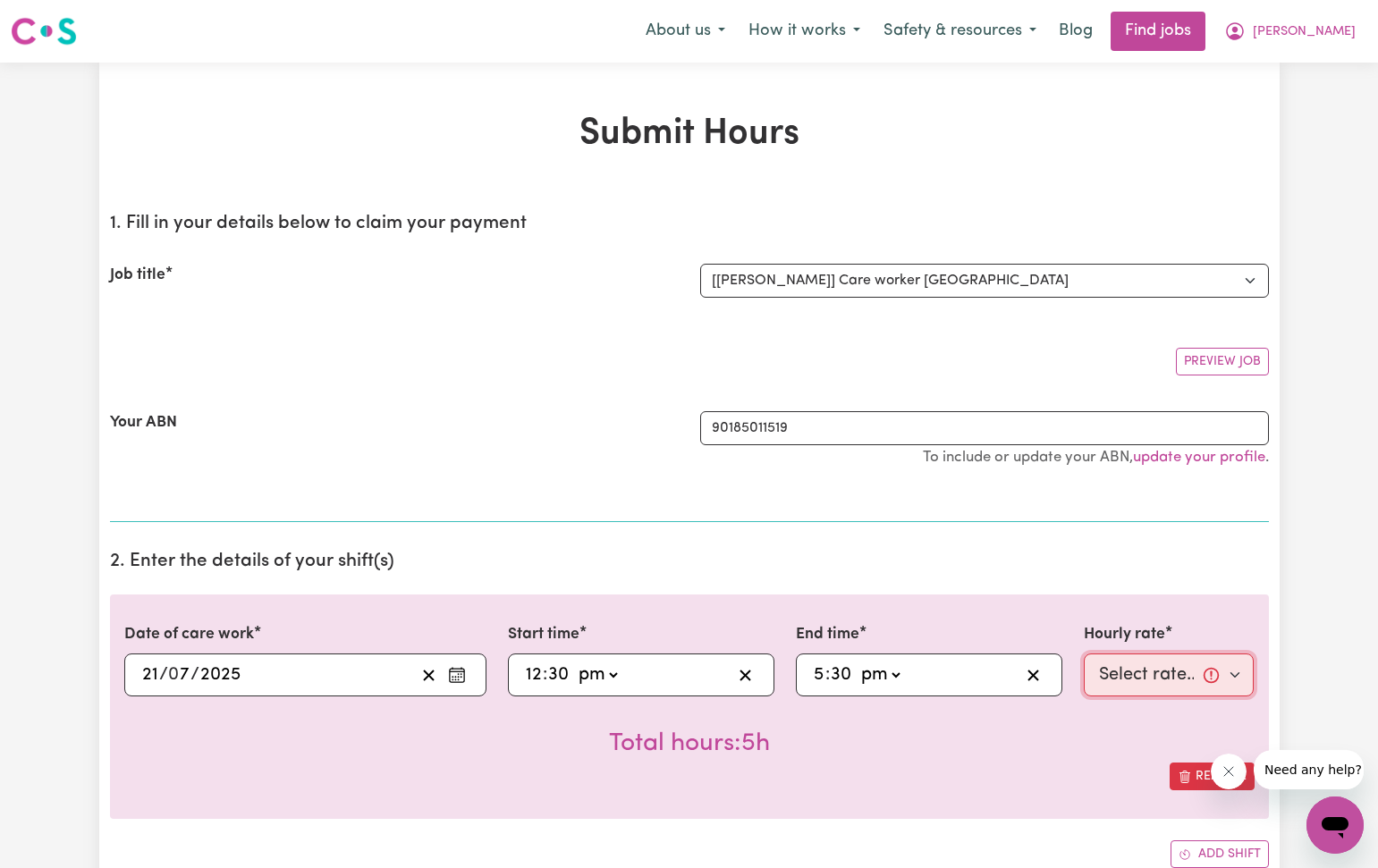
select select "40-Weekday"
click at [1079, 727] on div "Total hours: 5h" at bounding box center [689, 729] width 1130 height 66
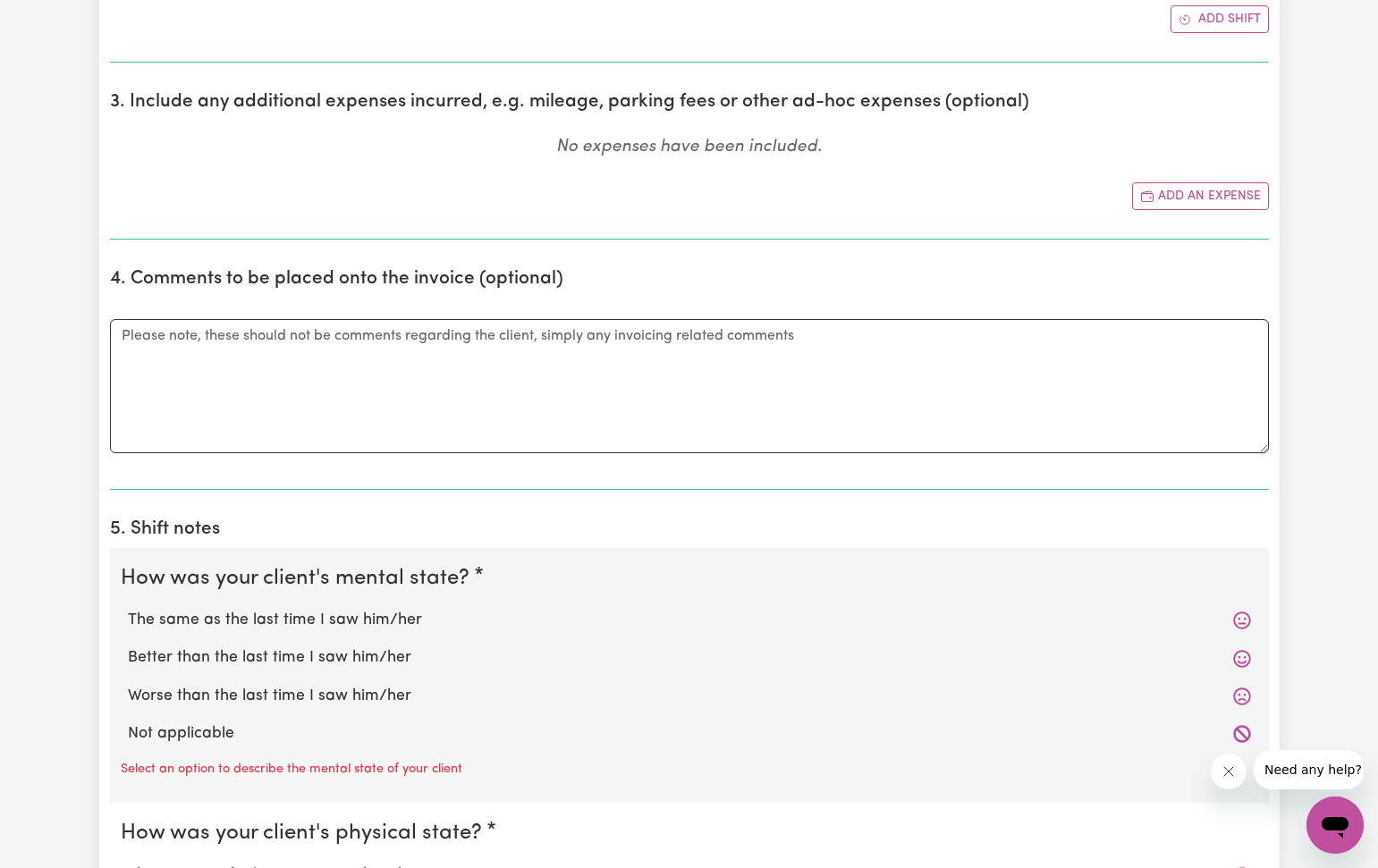
scroll to position [904, 0]
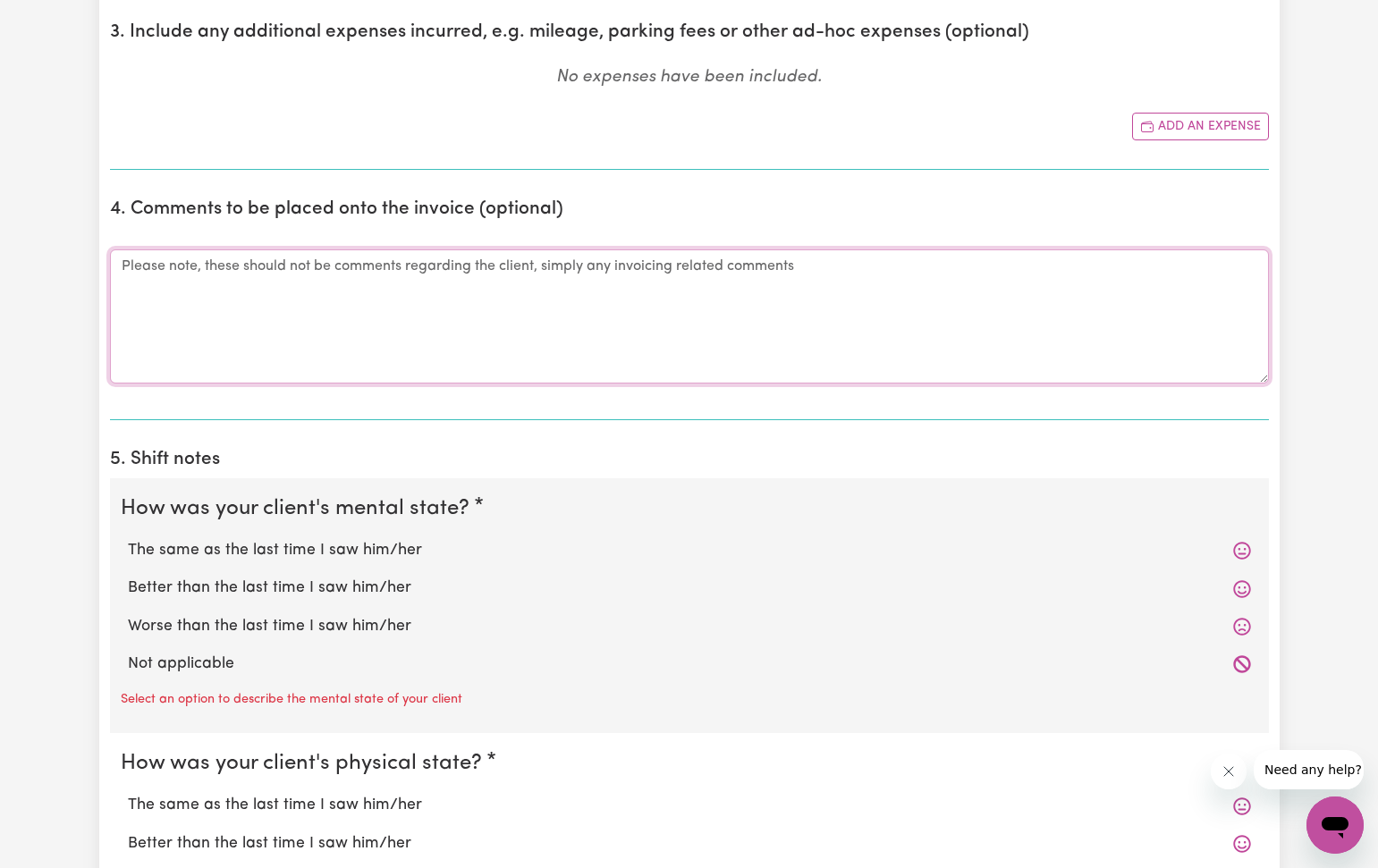
click at [113, 261] on textarea "Comments" at bounding box center [689, 317] width 1159 height 134
type textarea "Late submitting timesheet."
drag, startPoint x: 330, startPoint y: 543, endPoint x: 315, endPoint y: 634, distance: 92.2
click at [330, 543] on label "The same as the last time I saw him/her" at bounding box center [689, 550] width 1123 height 23
click at [128, 539] on input "The same as the last time I saw him/her" at bounding box center [127, 538] width 1 height 1
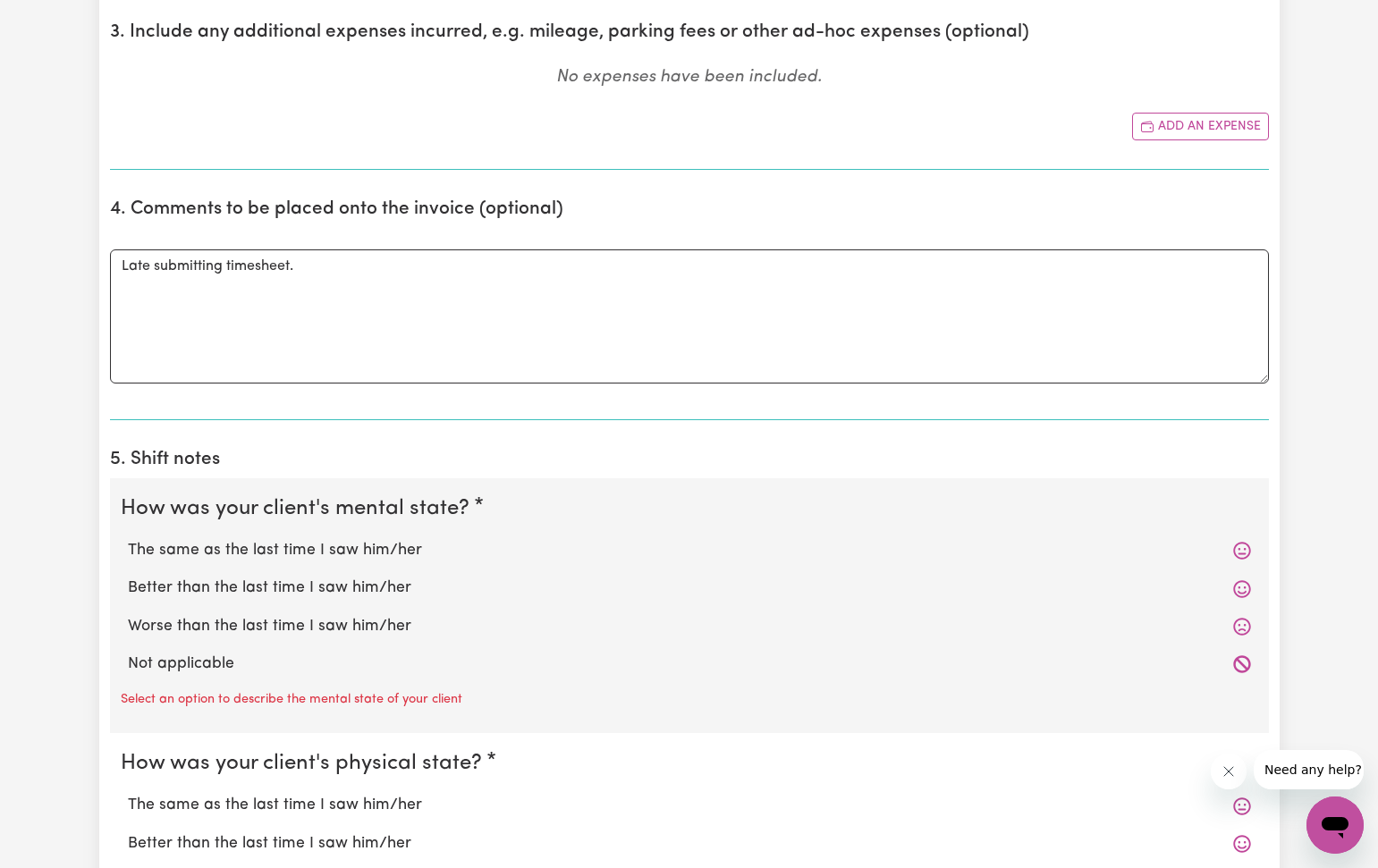
radio input "true"
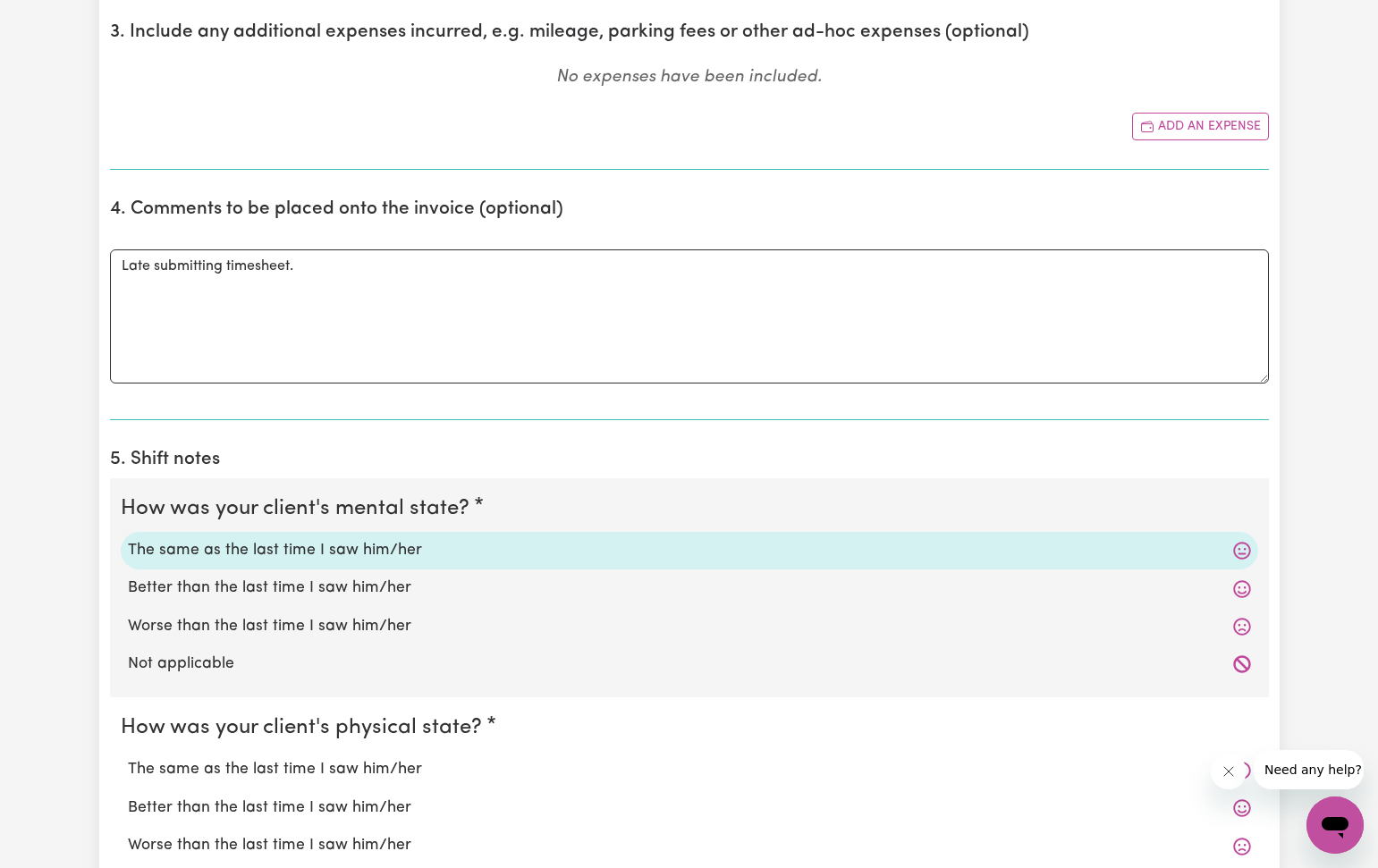
click at [300, 765] on label "The same as the last time I saw him/her" at bounding box center [689, 769] width 1123 height 23
click at [128, 758] on input "The same as the last time I saw him/her" at bounding box center [127, 757] width 1 height 1
radio input "true"
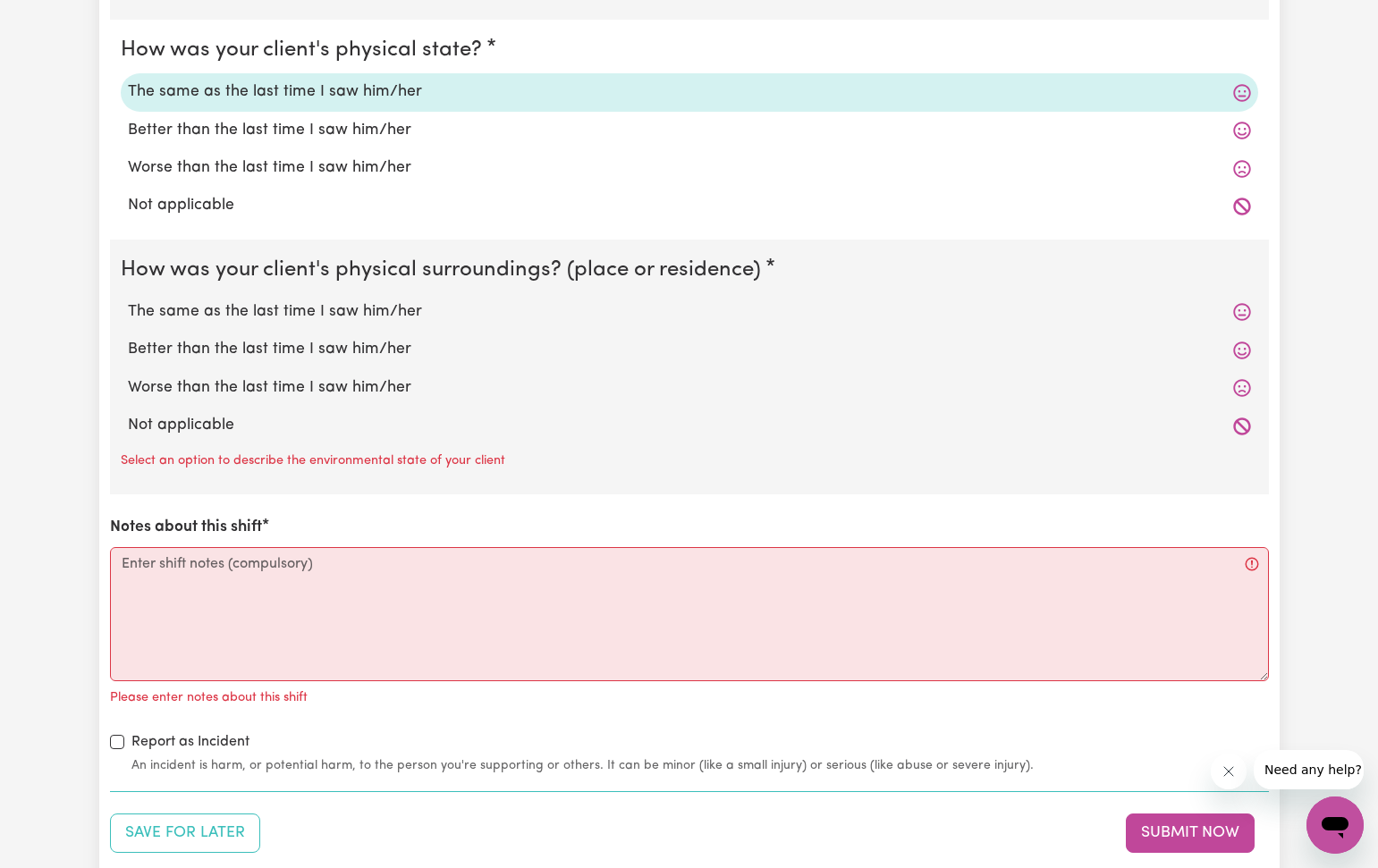
scroll to position [1587, 0]
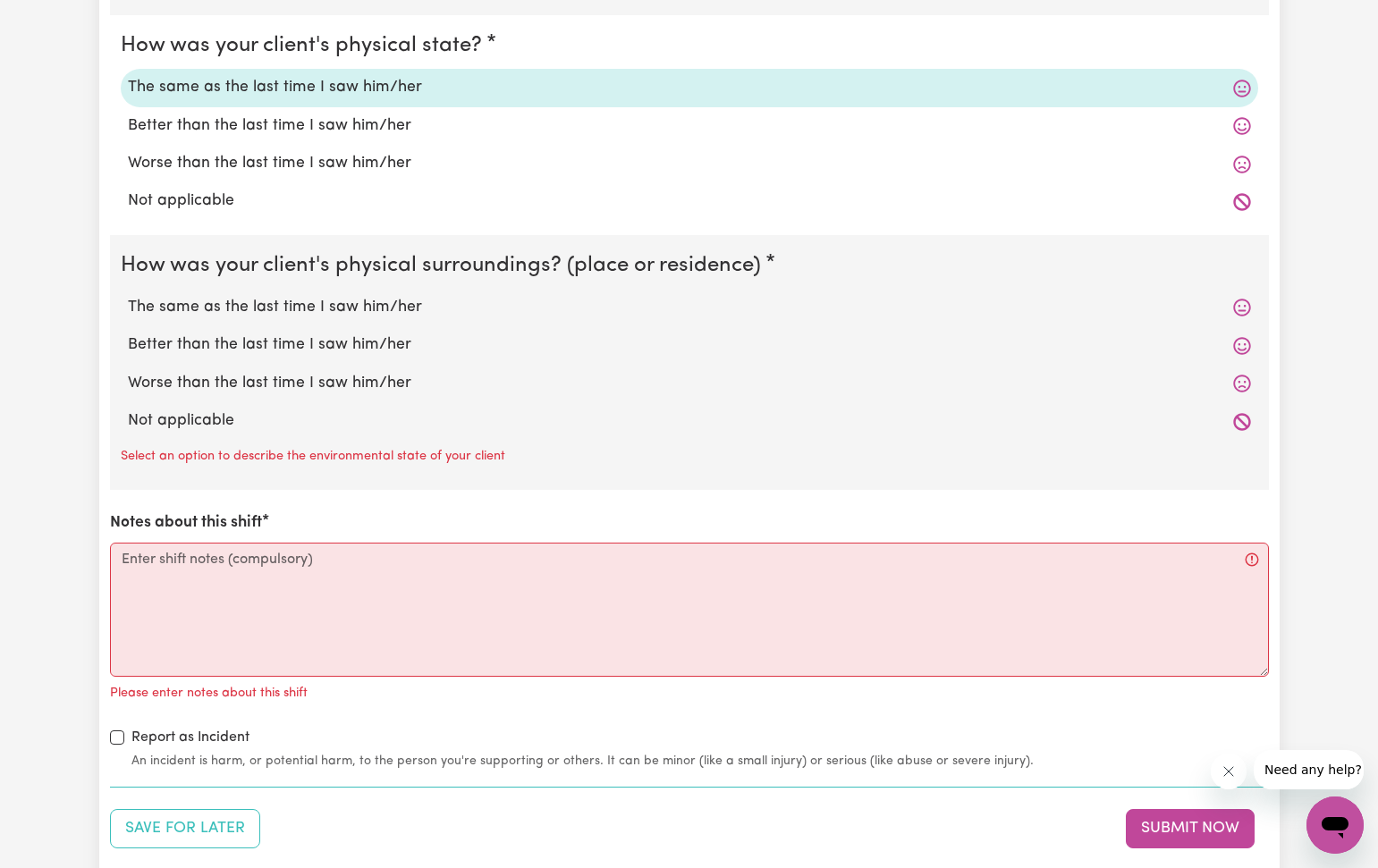
click at [296, 299] on label "The same as the last time I saw him/her" at bounding box center [689, 307] width 1123 height 23
click at [128, 296] on input "The same as the last time I saw him/her" at bounding box center [127, 295] width 1 height 1
radio input "true"
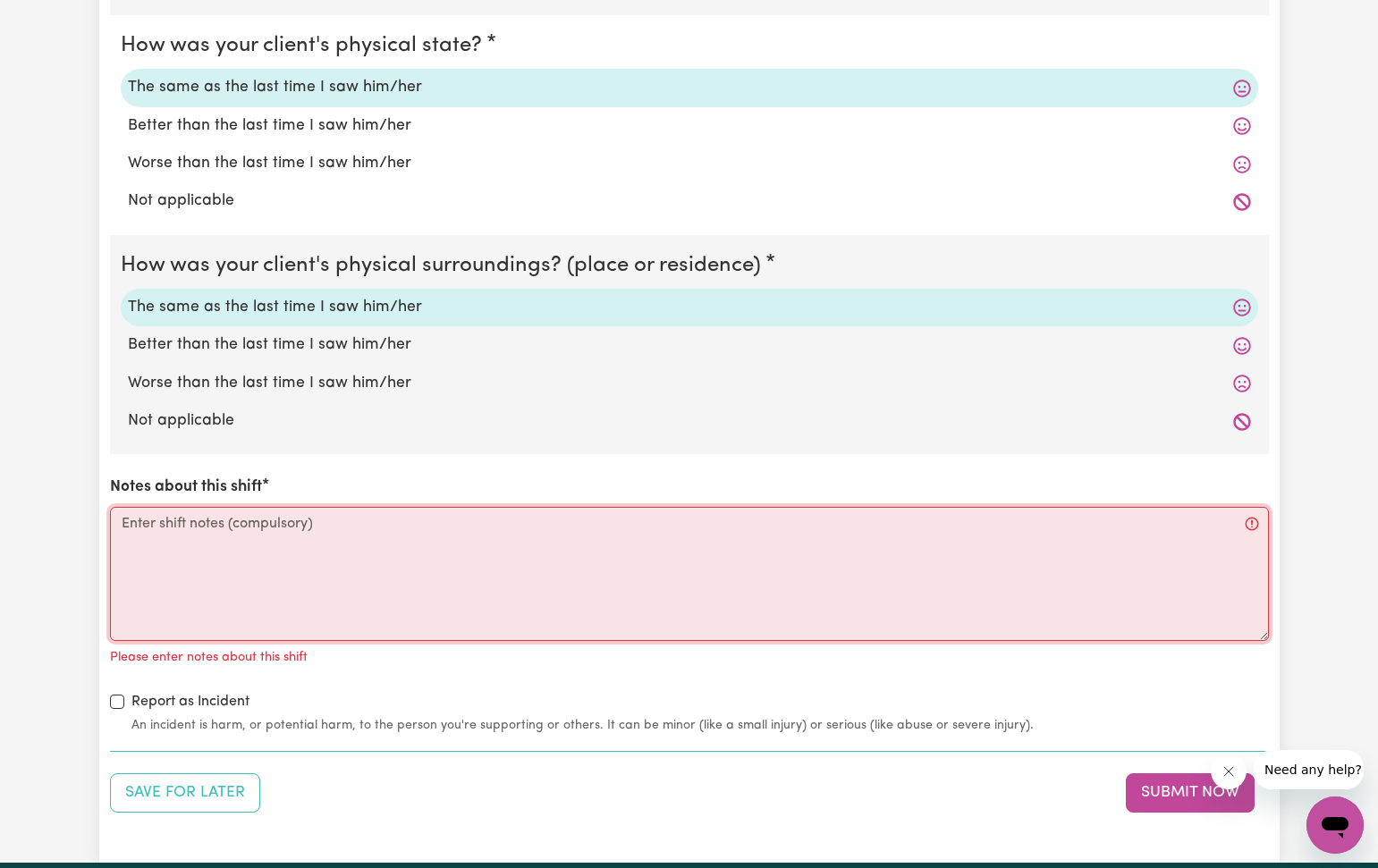
click at [122, 513] on textarea "Notes about this shift" at bounding box center [689, 574] width 1159 height 134
paste textarea "I helped [PERSON_NAME] through the day to go to bathroom. I feed her lunch when…"
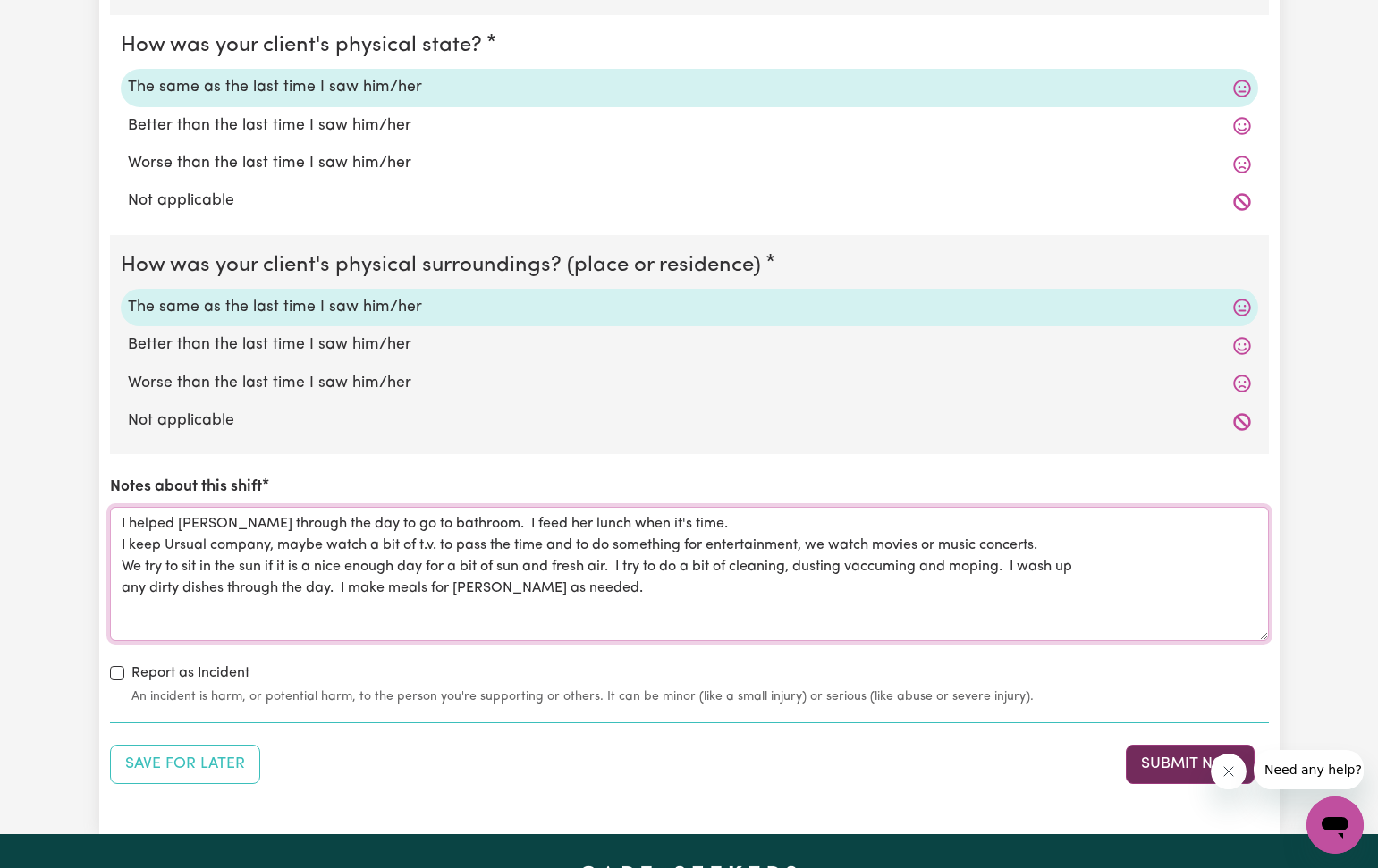
type textarea "I helped [PERSON_NAME] through the day to go to bathroom. I feed her lunch when…"
click at [1138, 753] on button "Submit Now" at bounding box center [1190, 765] width 129 height 39
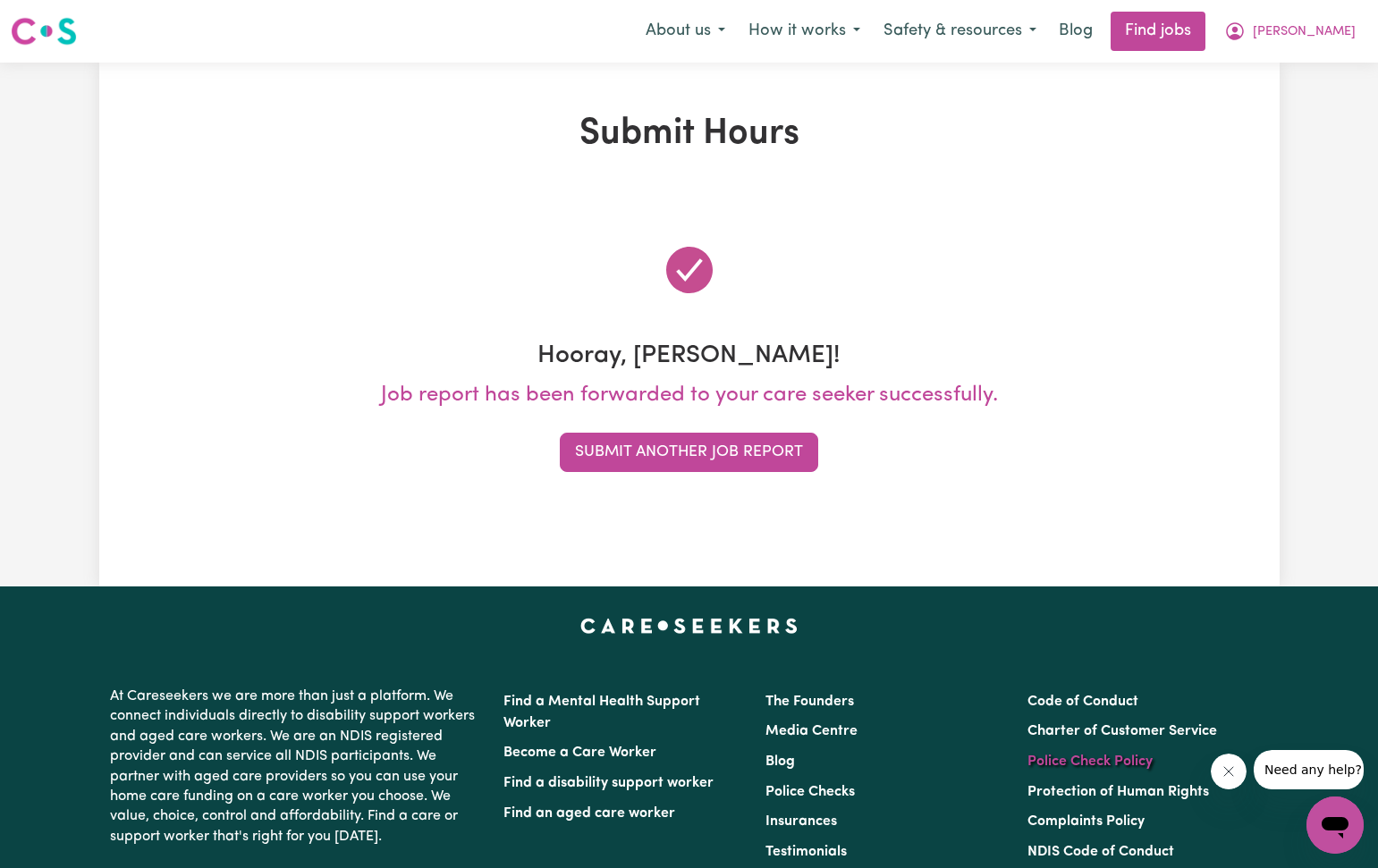
scroll to position [1, 0]
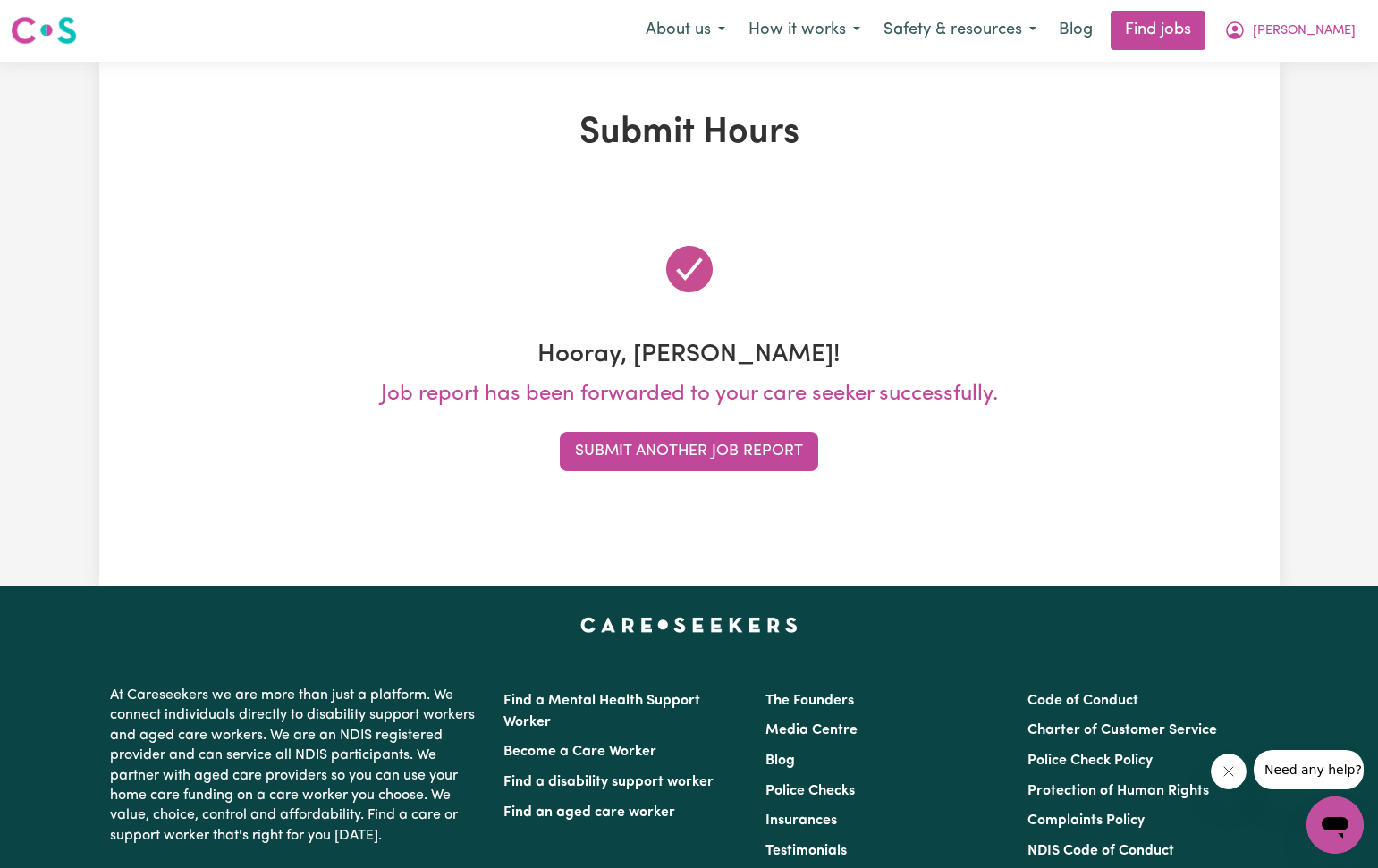
click at [716, 447] on button "Submit Another Job Report" at bounding box center [688, 451] width 258 height 39
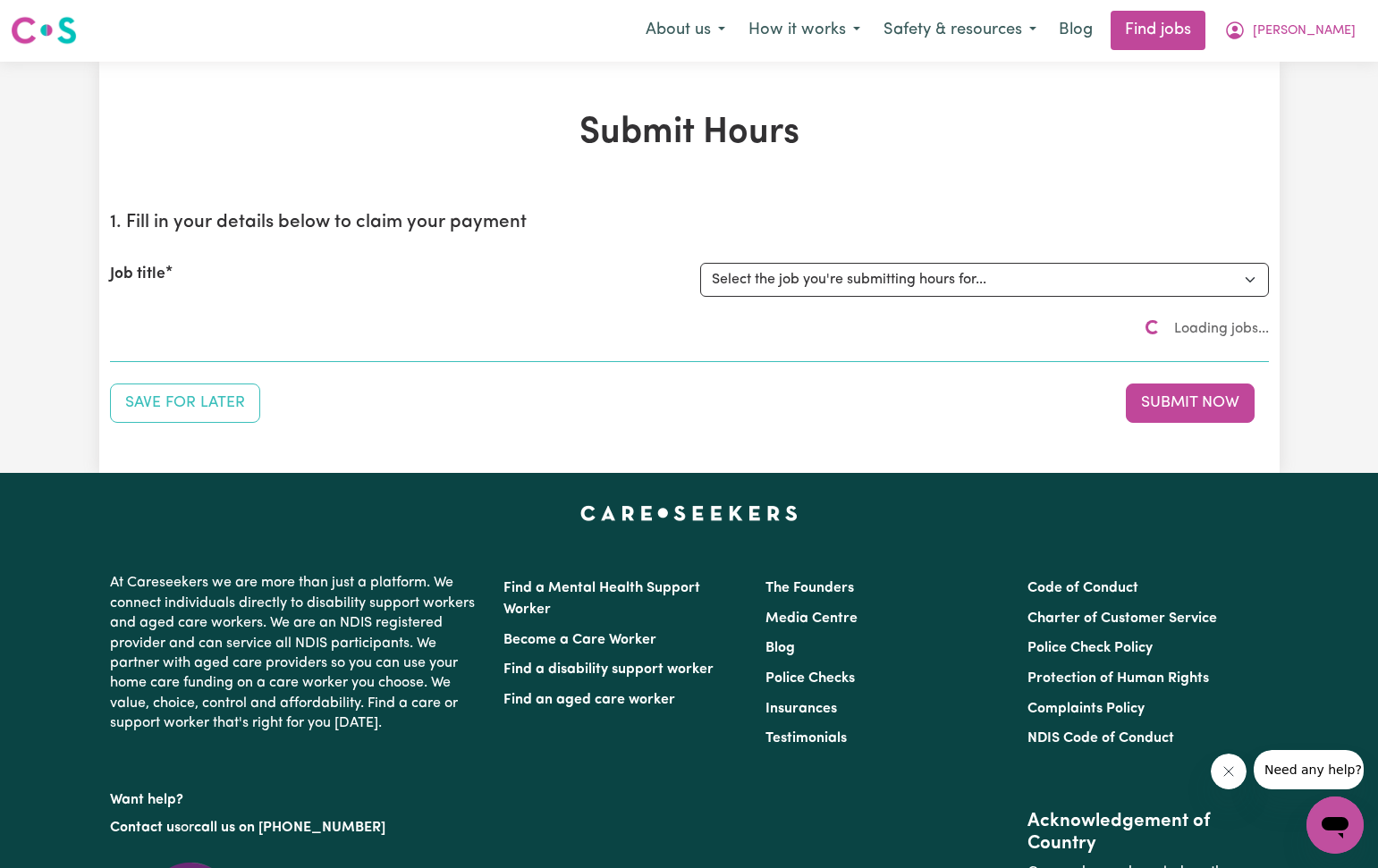
scroll to position [0, 0]
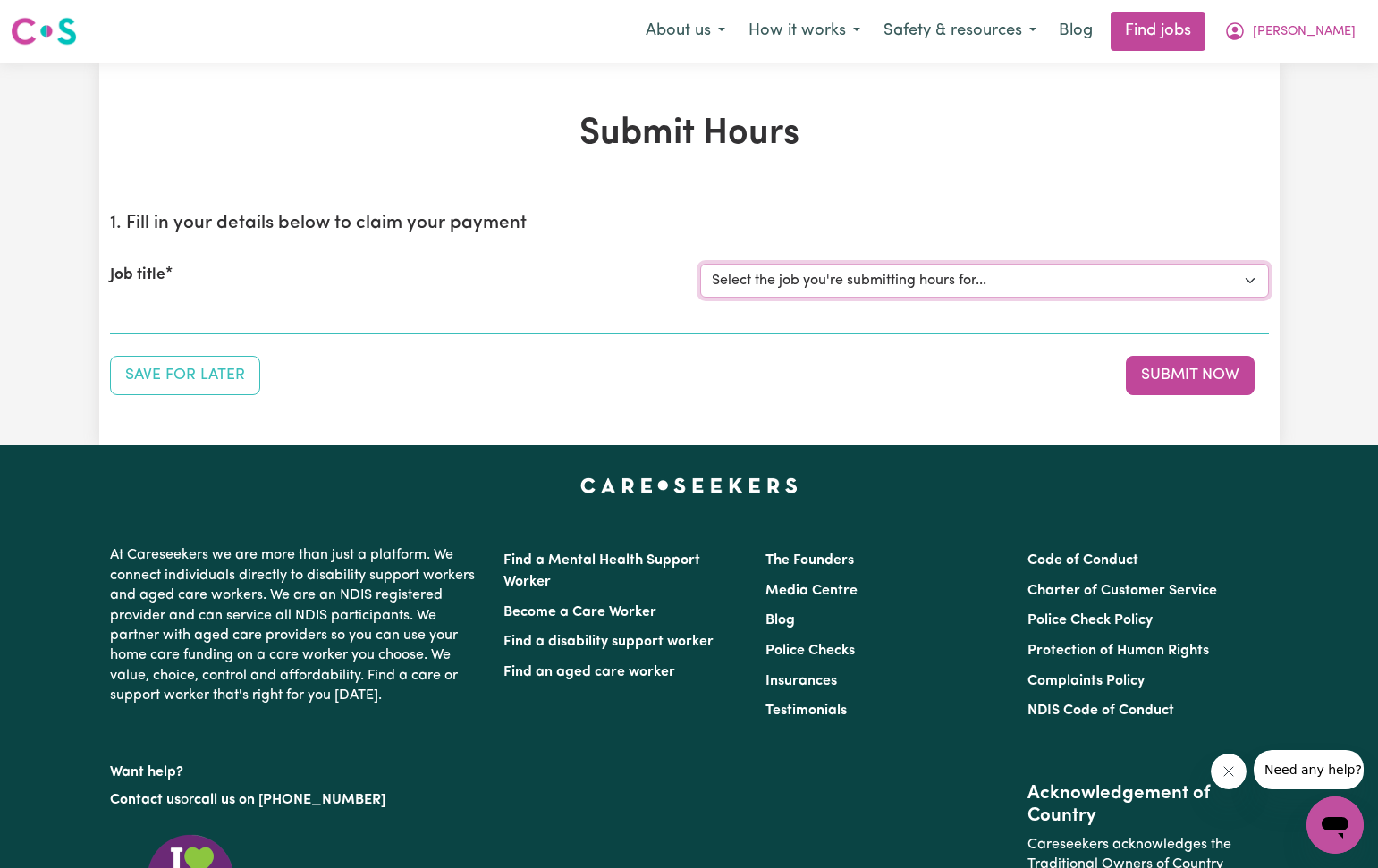
select select "2766"
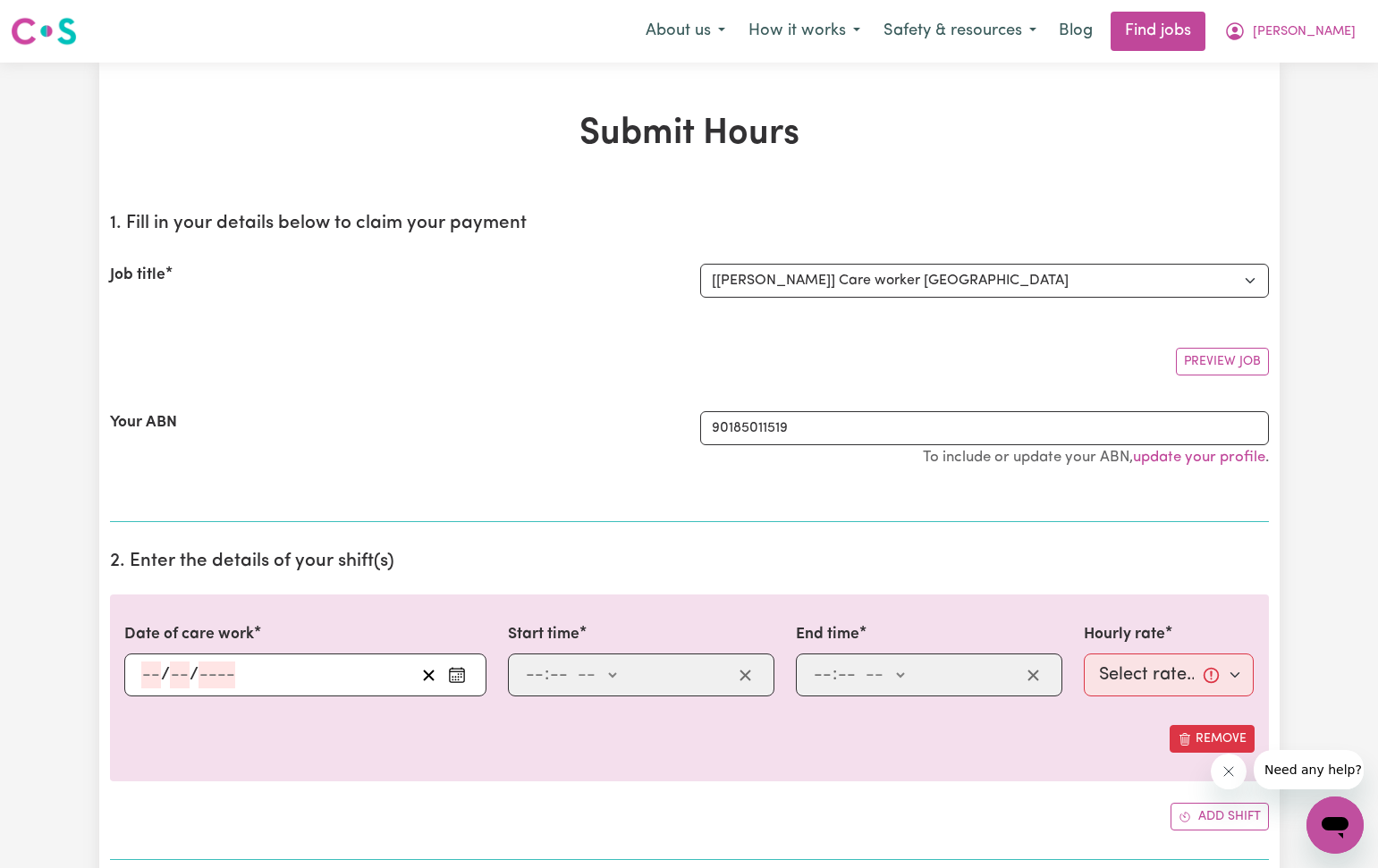
drag, startPoint x: 462, startPoint y: 675, endPoint x: 485, endPoint y: 601, distance: 77.5
click at [465, 673] on icon "Enter the date of care work" at bounding box center [456, 674] width 18 height 18
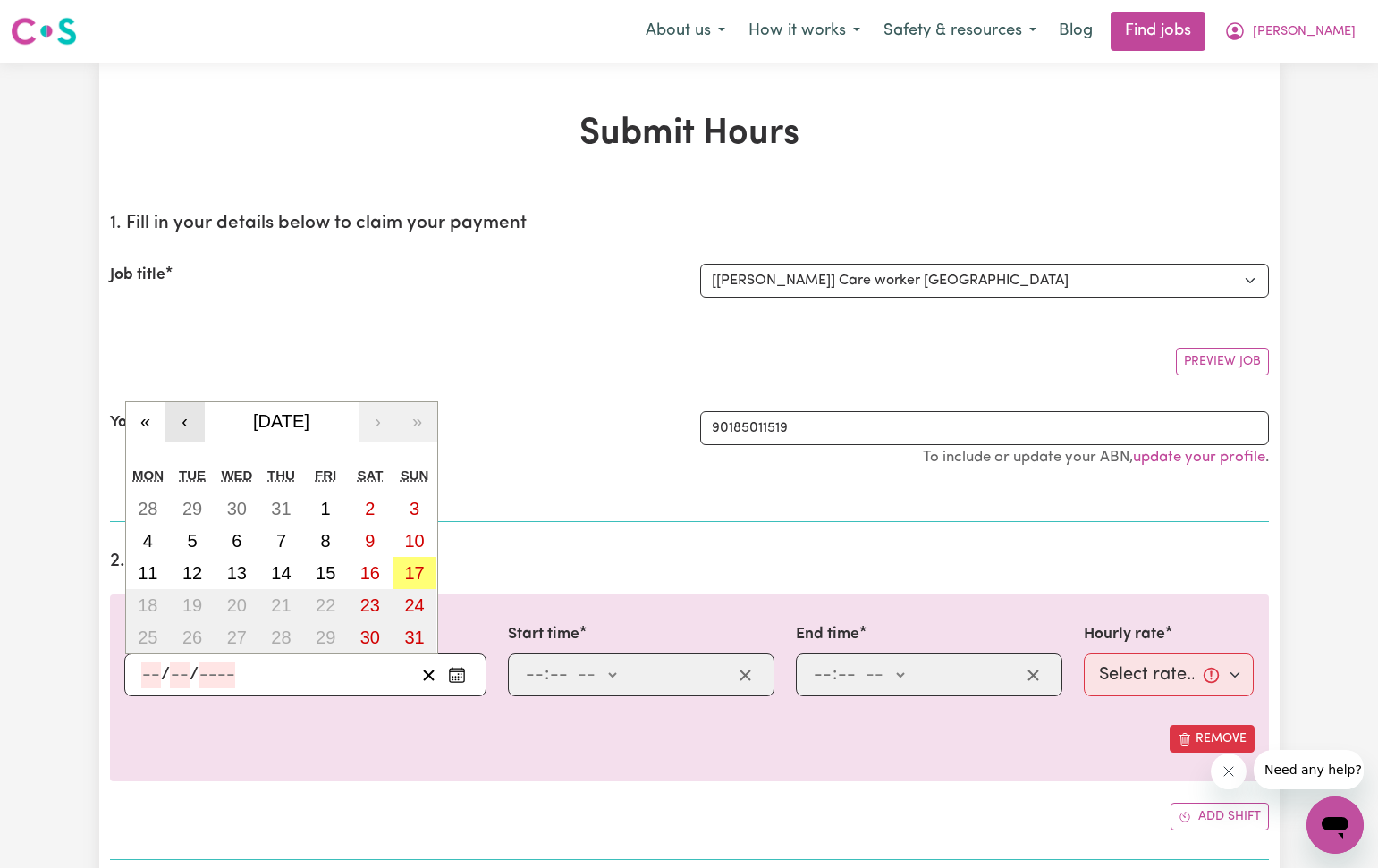
click at [192, 423] on button "‹" at bounding box center [185, 421] width 39 height 39
click at [228, 609] on abbr "23" at bounding box center [237, 605] width 20 height 20
type input "[DATE]"
type input "23"
type input "7"
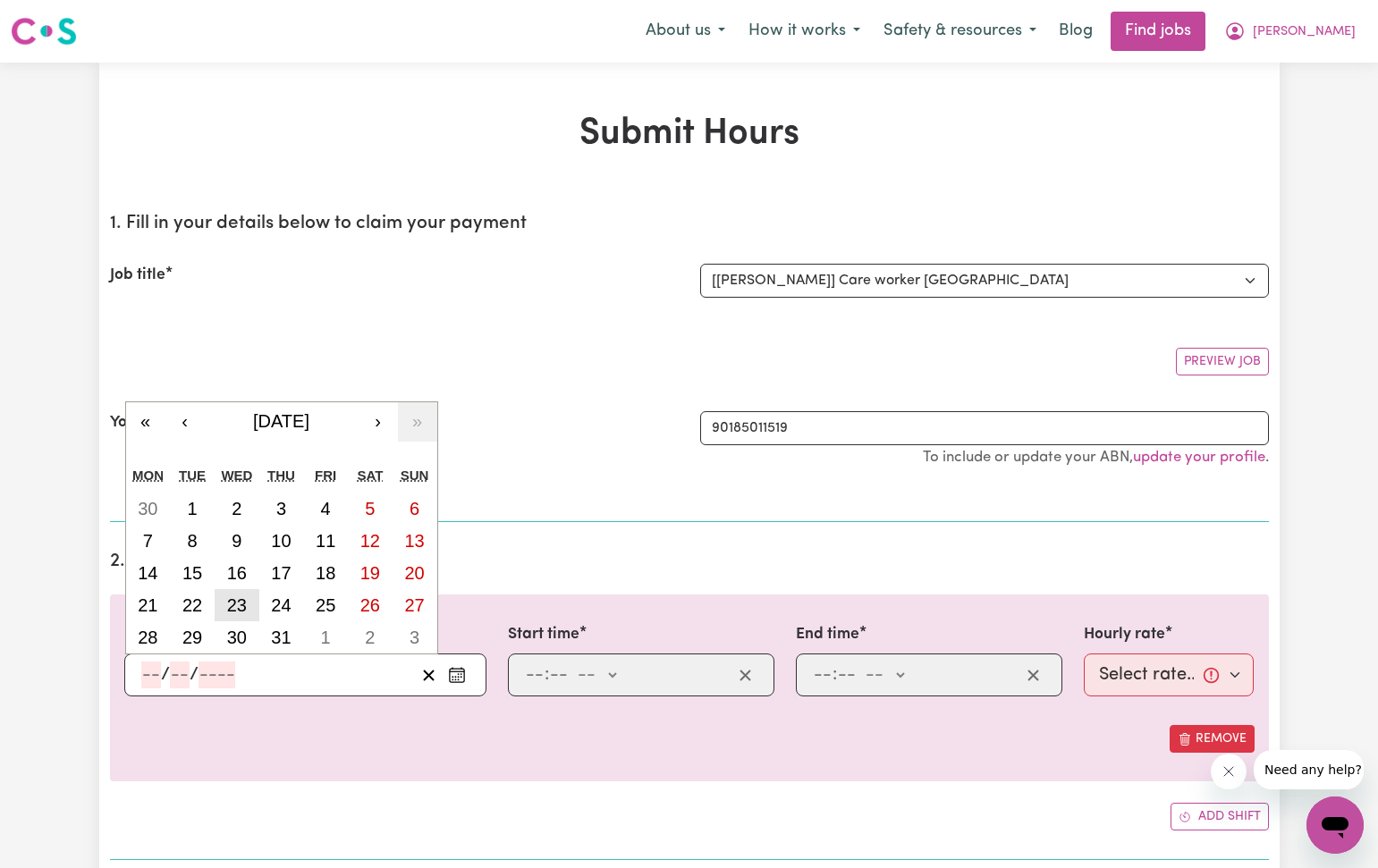
type input "2025"
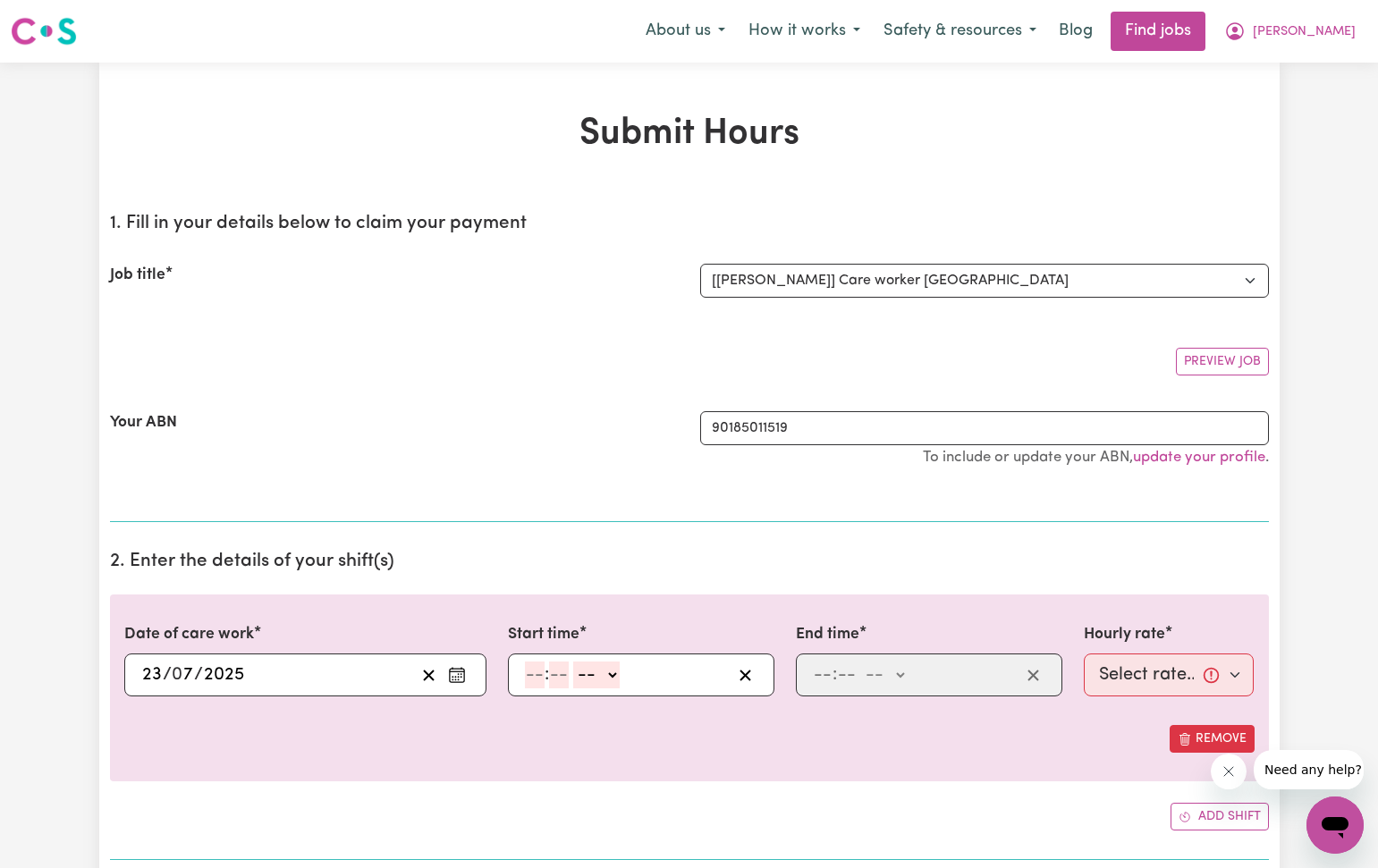
click at [531, 677] on input "number" at bounding box center [534, 675] width 20 height 27
type input "12"
type input "30"
select select "pm"
type input "12:30"
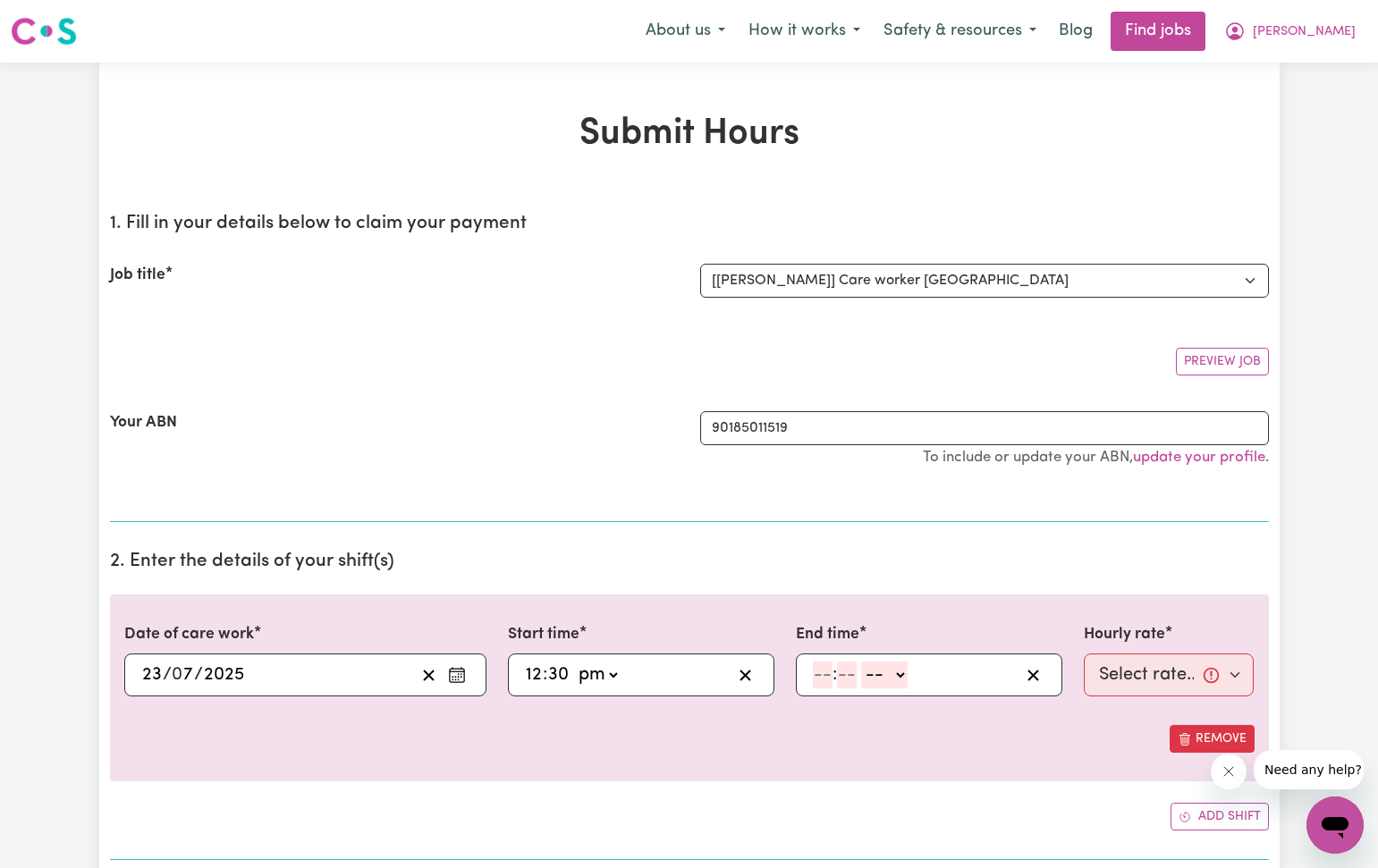
click at [820, 673] on input "number" at bounding box center [822, 675] width 20 height 27
type input "5"
type input "30"
select select "pm"
type input "17:30"
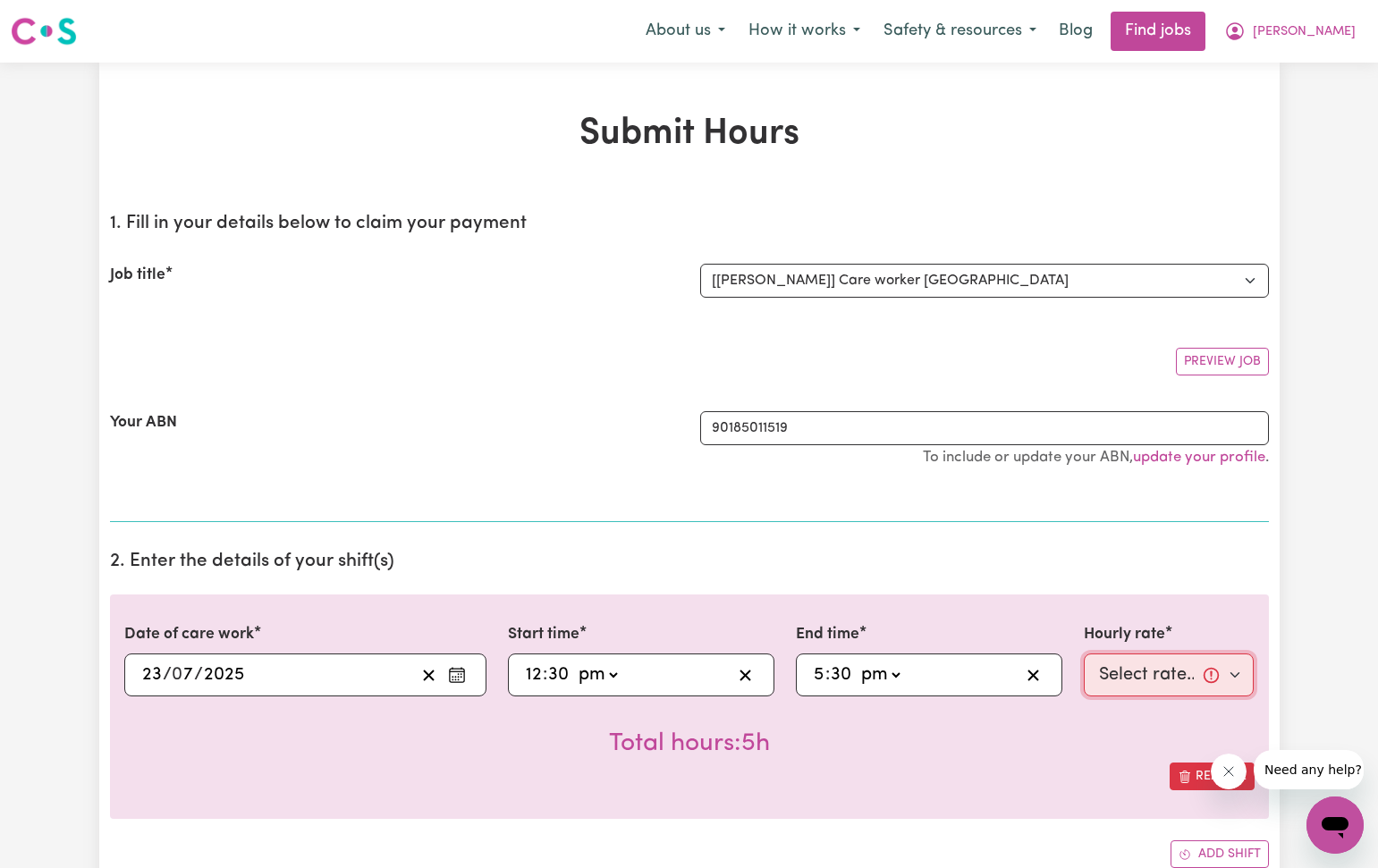
select select "40-Weekday"
click at [1064, 748] on div "Total hours: 5h" at bounding box center [689, 729] width 1130 height 66
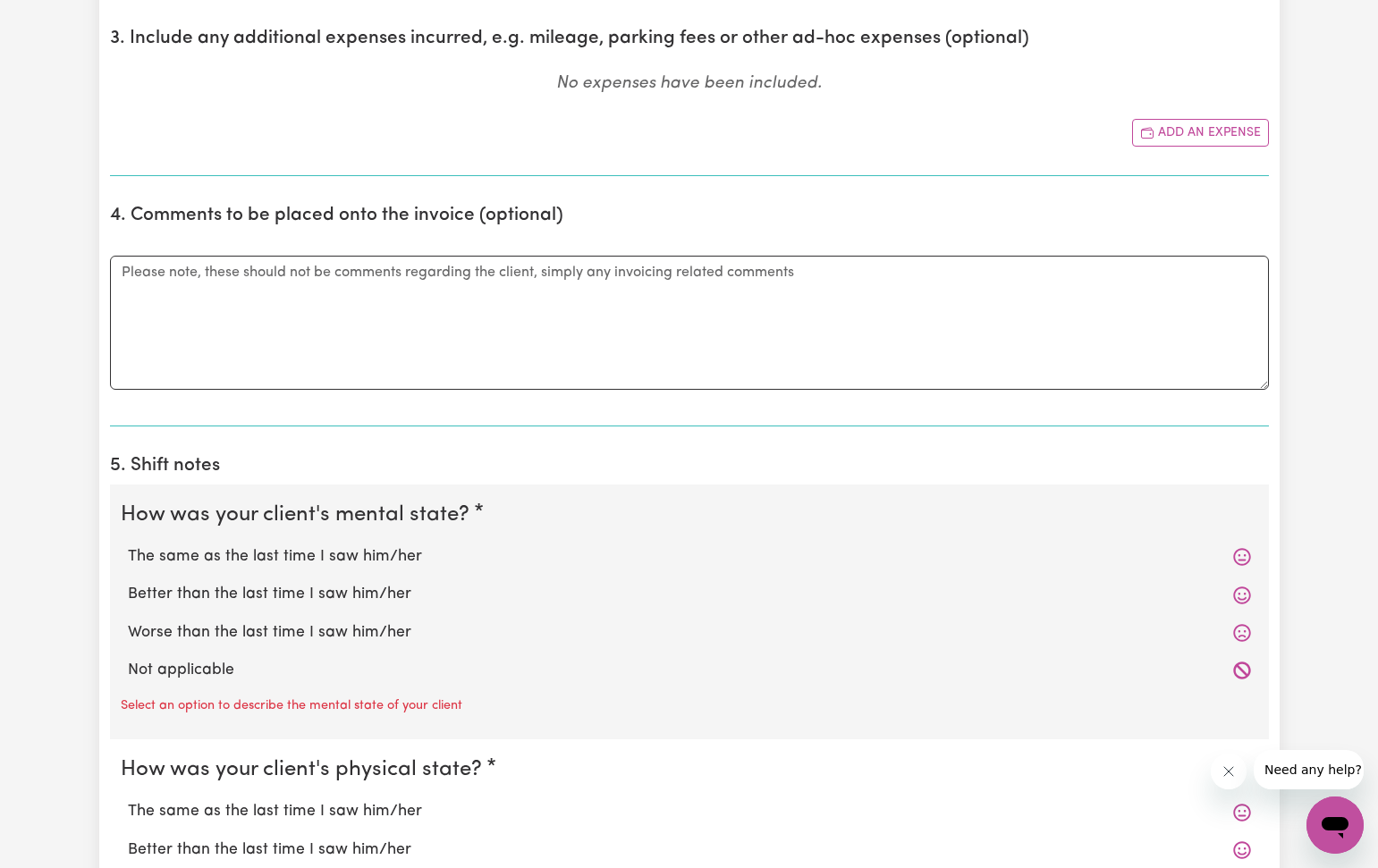
scroll to position [908, 0]
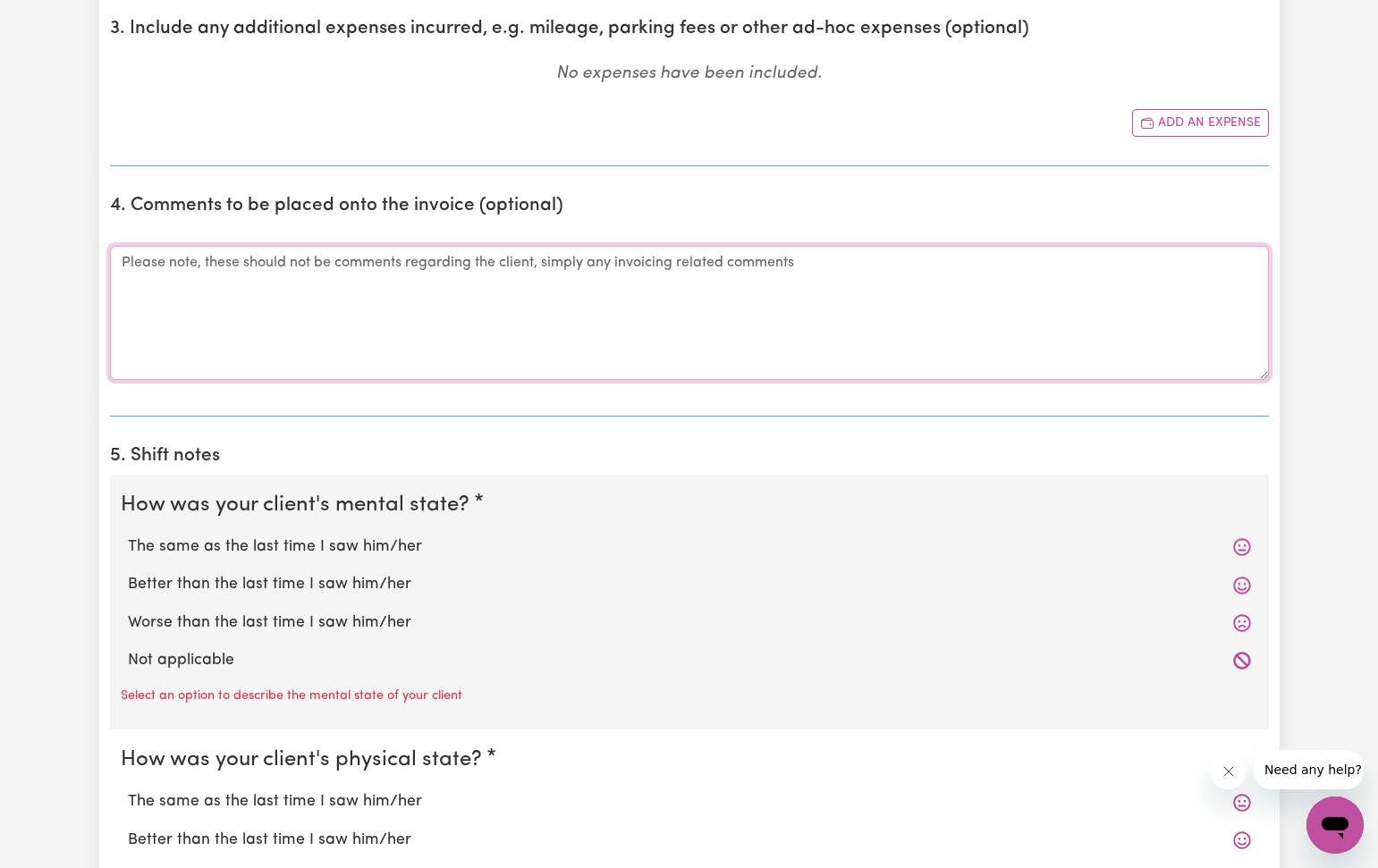
click at [131, 265] on textarea "Comments" at bounding box center [689, 313] width 1159 height 134
type textarea "S"
type textarea "Late submitting timesheet."
drag, startPoint x: 180, startPoint y: 540, endPoint x: 167, endPoint y: 732, distance: 192.4
click at [185, 544] on label "The same as the last time I saw him/her" at bounding box center [689, 546] width 1123 height 23
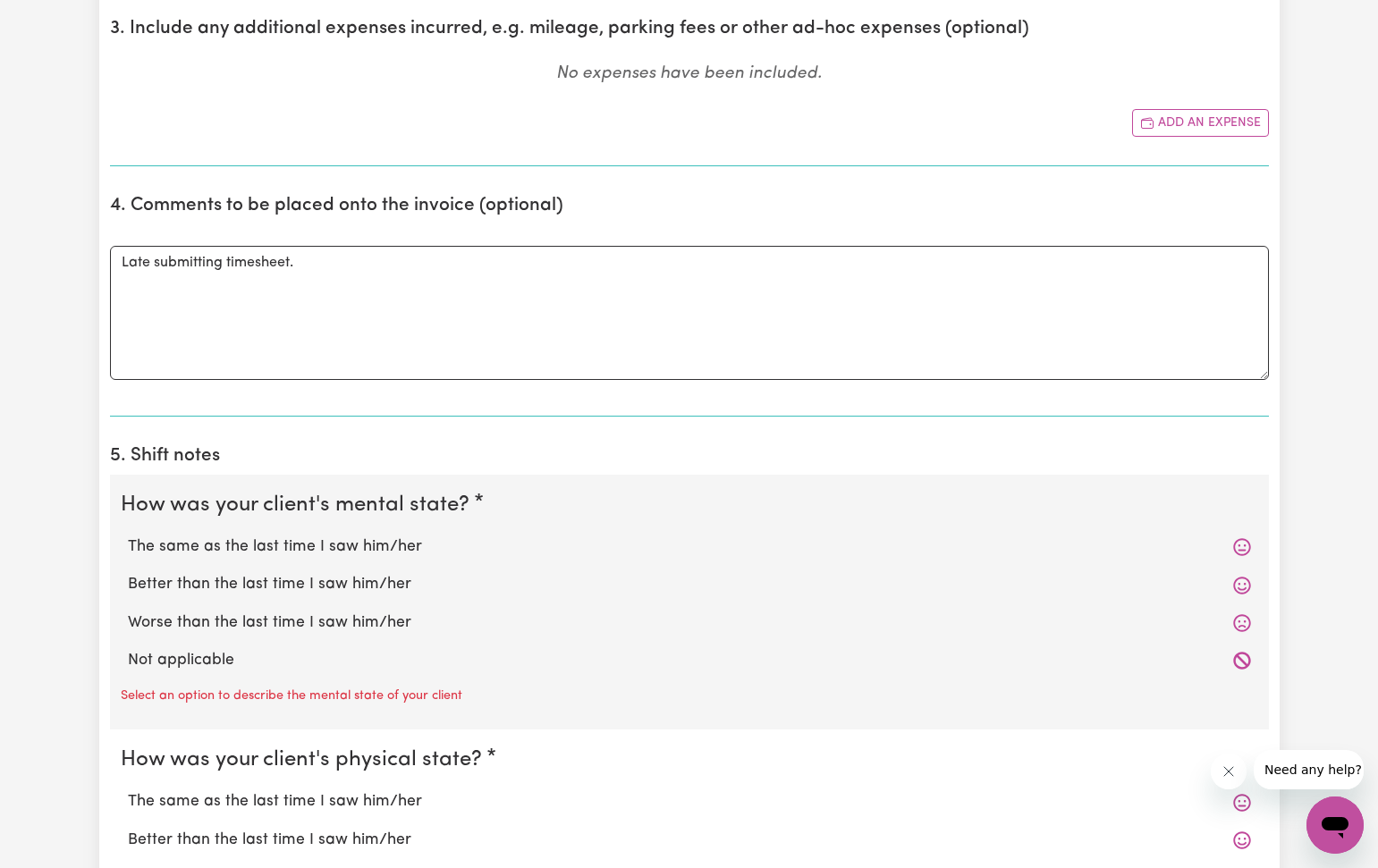
click at [128, 535] on input "The same as the last time I saw him/her" at bounding box center [127, 534] width 1 height 1
radio input "true"
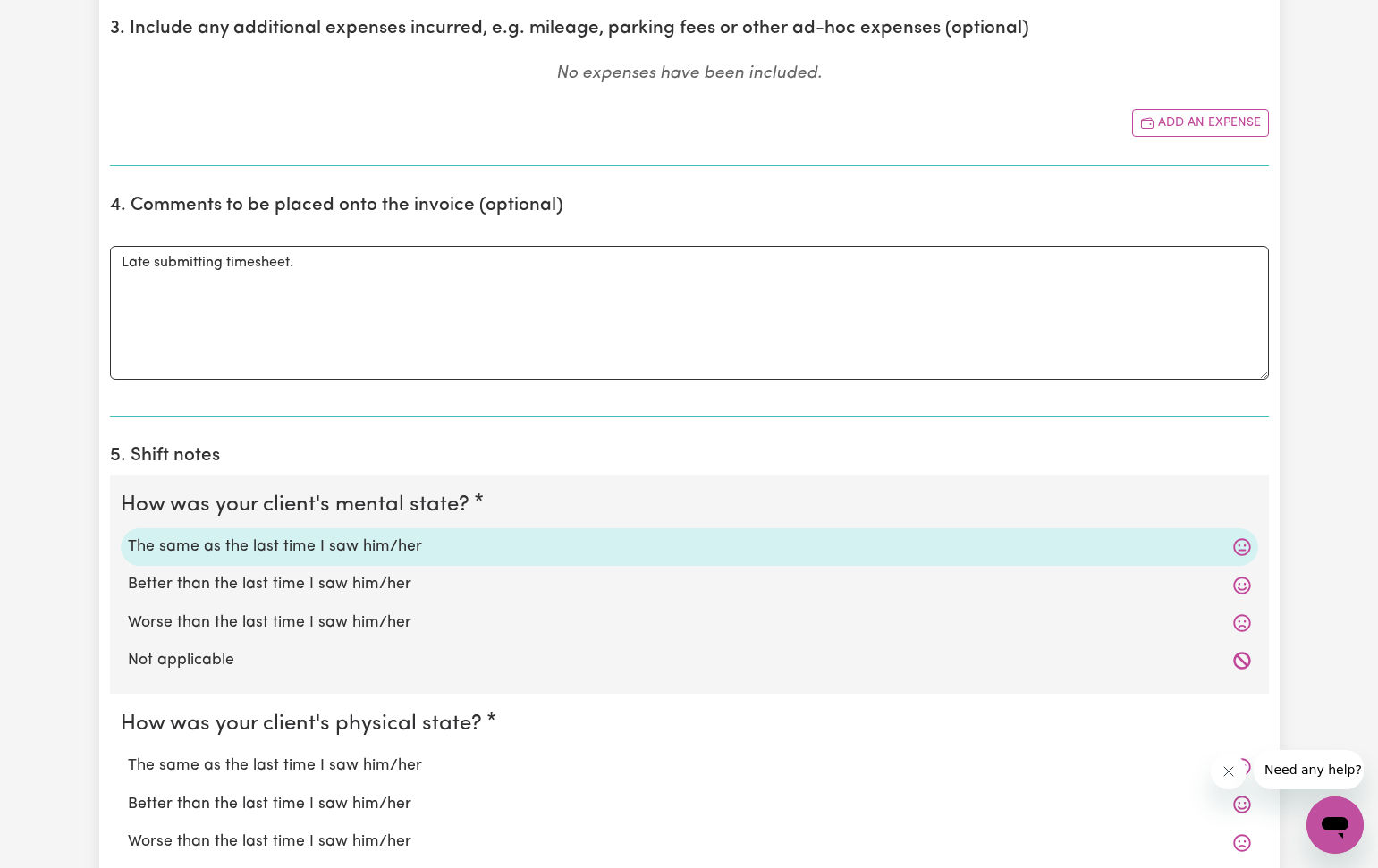
click at [189, 763] on label "The same as the last time I saw him/her" at bounding box center [689, 765] width 1123 height 23
click at [128, 754] on input "The same as the last time I saw him/her" at bounding box center [127, 753] width 1 height 1
radio input "true"
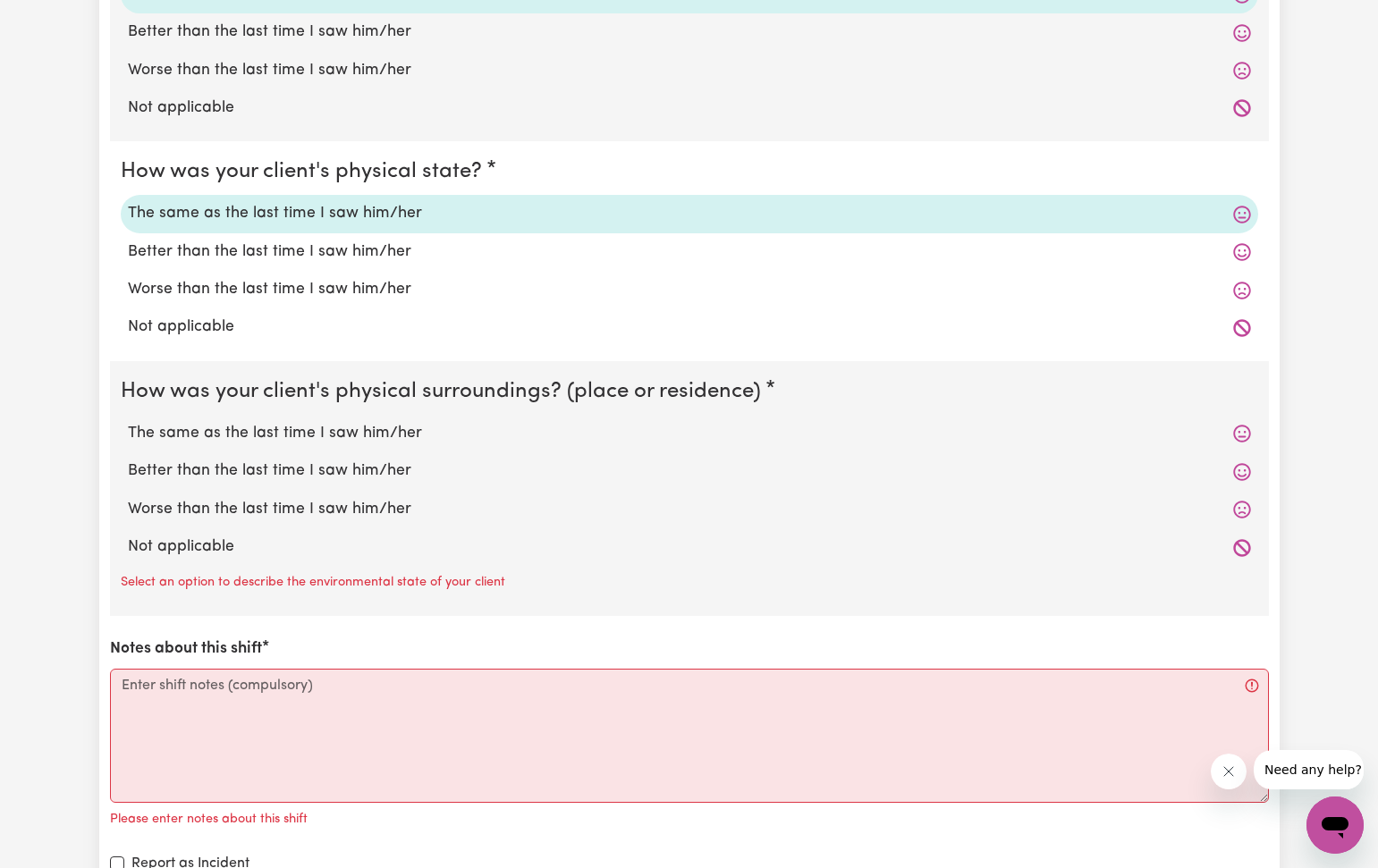
scroll to position [1475, 0]
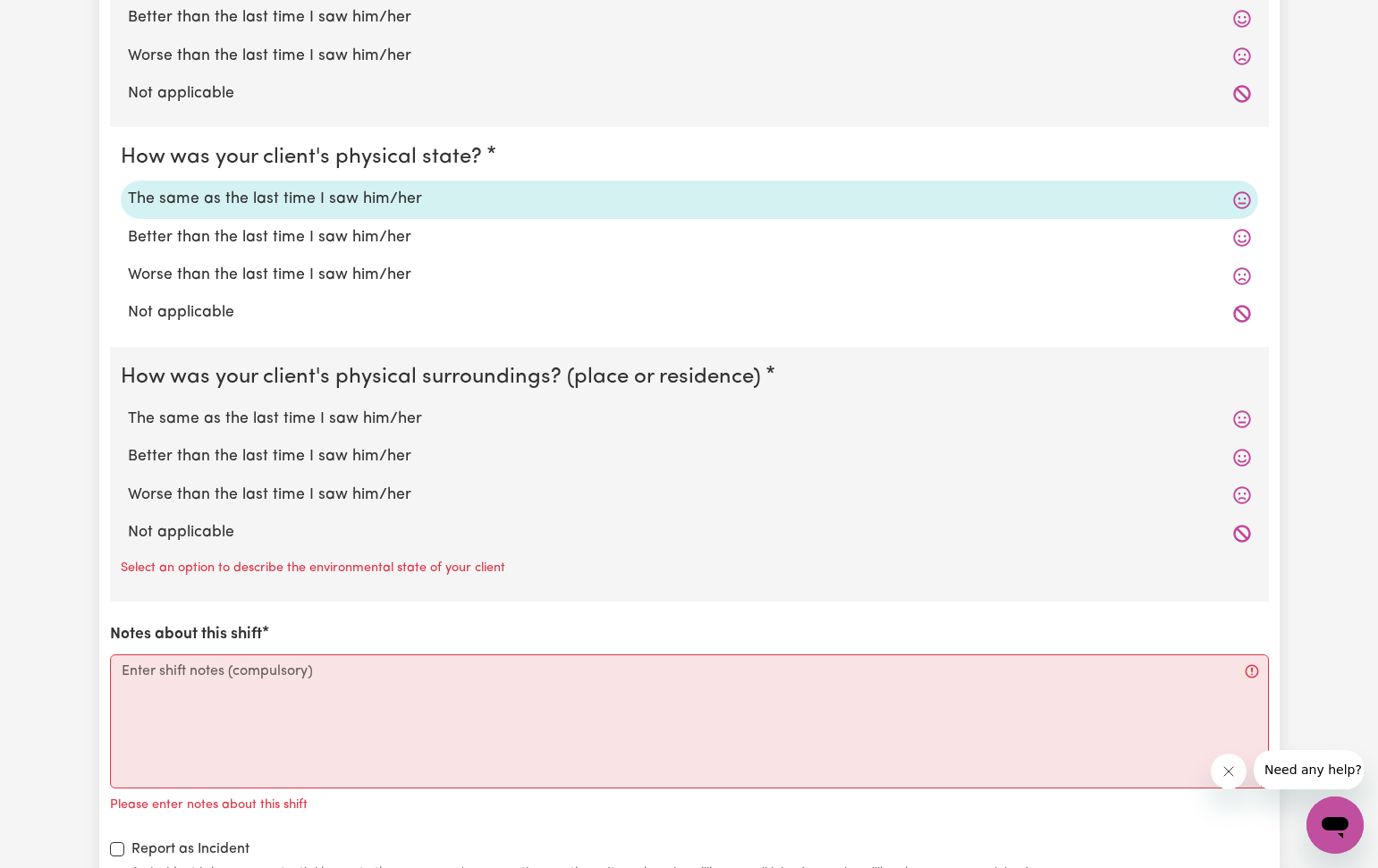
click at [186, 409] on label "The same as the last time I saw him/her" at bounding box center [689, 419] width 1123 height 23
click at [128, 407] on input "The same as the last time I saw him/her" at bounding box center [127, 406] width 1 height 1
radio input "true"
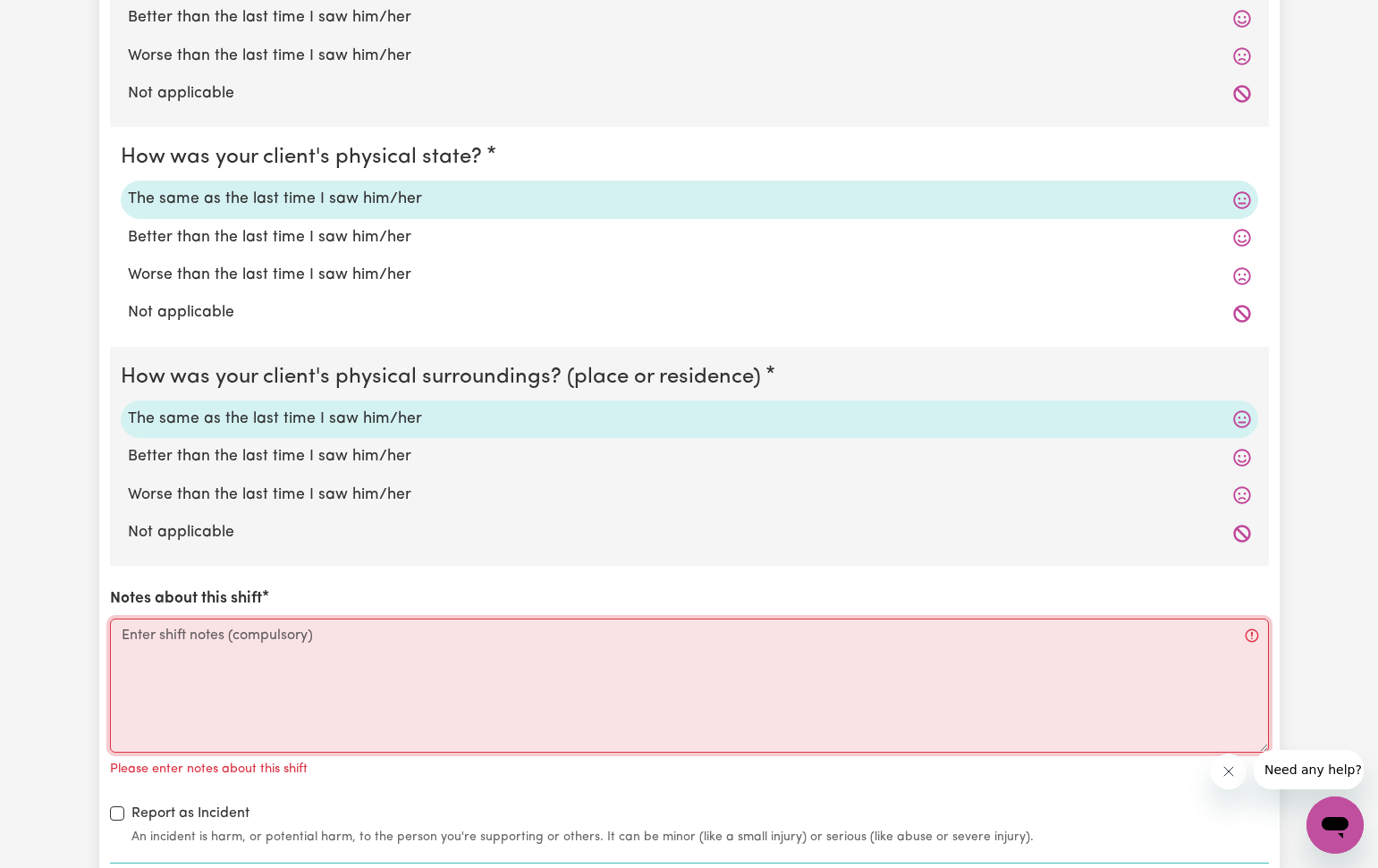
click at [137, 637] on textarea "Notes about this shift" at bounding box center [689, 686] width 1159 height 134
paste textarea "I helped [PERSON_NAME] through the day to go to bathroom. I feed her lunch when…"
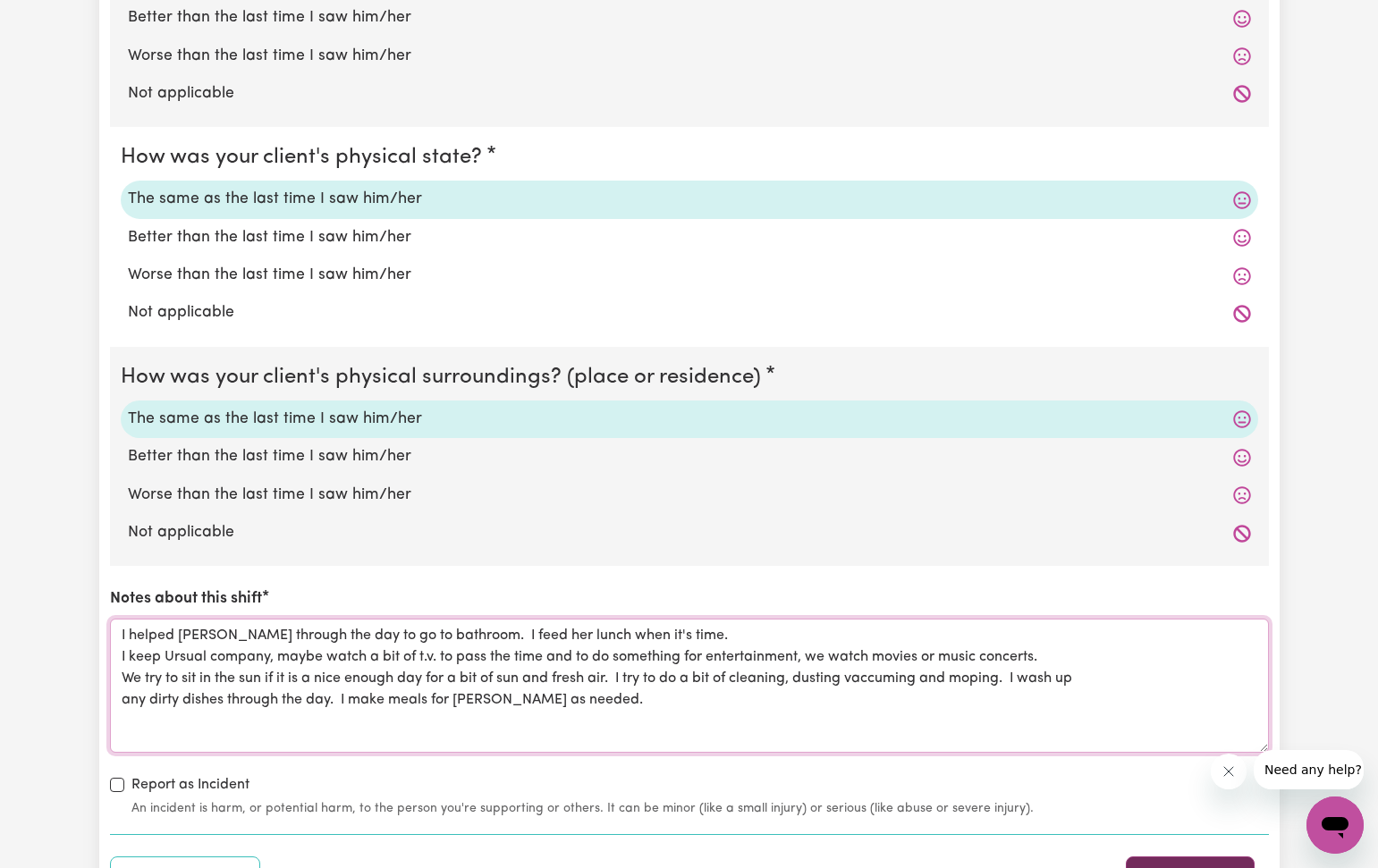
type textarea "I helped [PERSON_NAME] through the day to go to bathroom. I feed her lunch when…"
click at [1164, 857] on button "Submit Now" at bounding box center [1190, 876] width 129 height 39
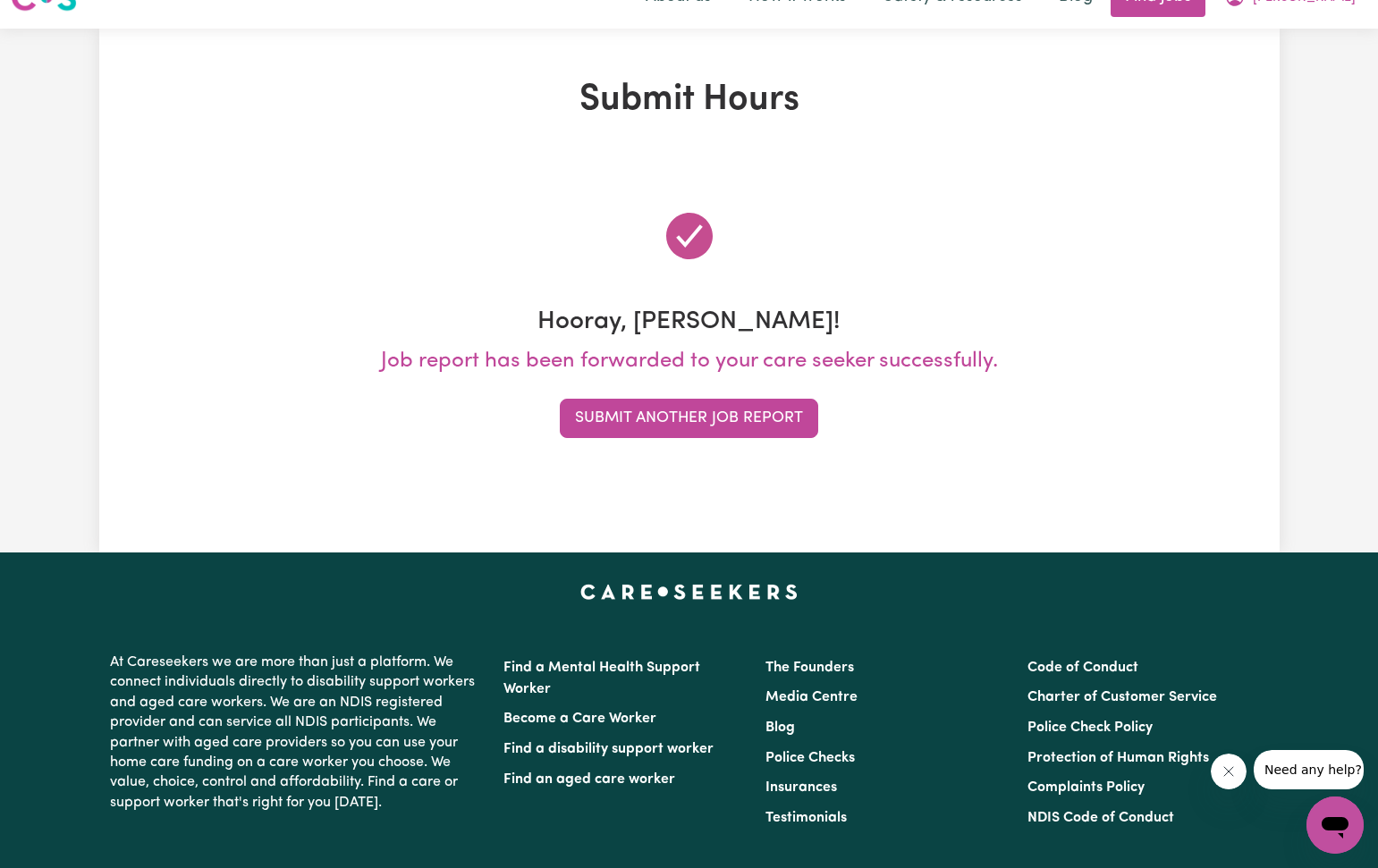
scroll to position [0, 0]
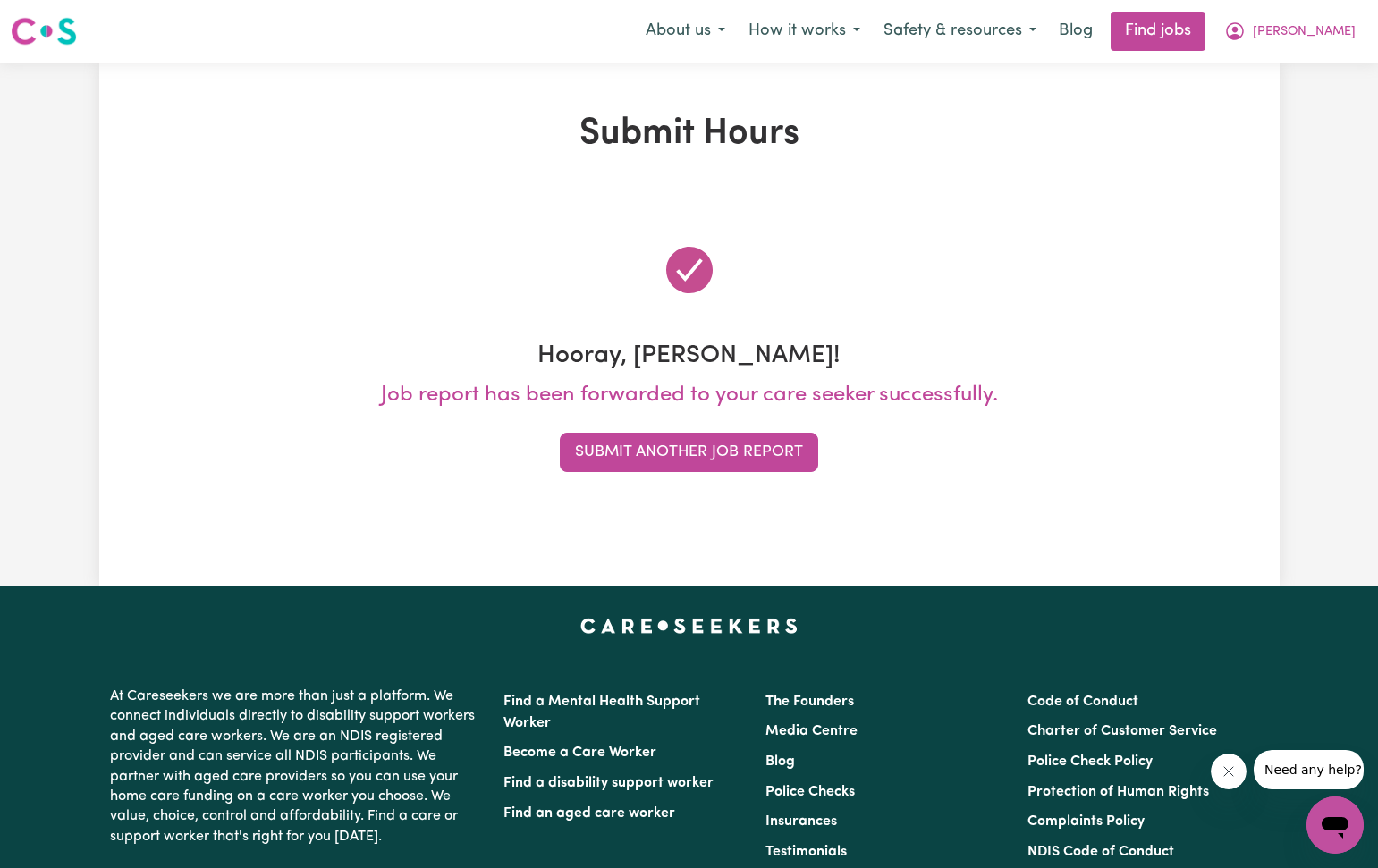
click at [737, 453] on button "Submit Another Job Report" at bounding box center [688, 452] width 258 height 39
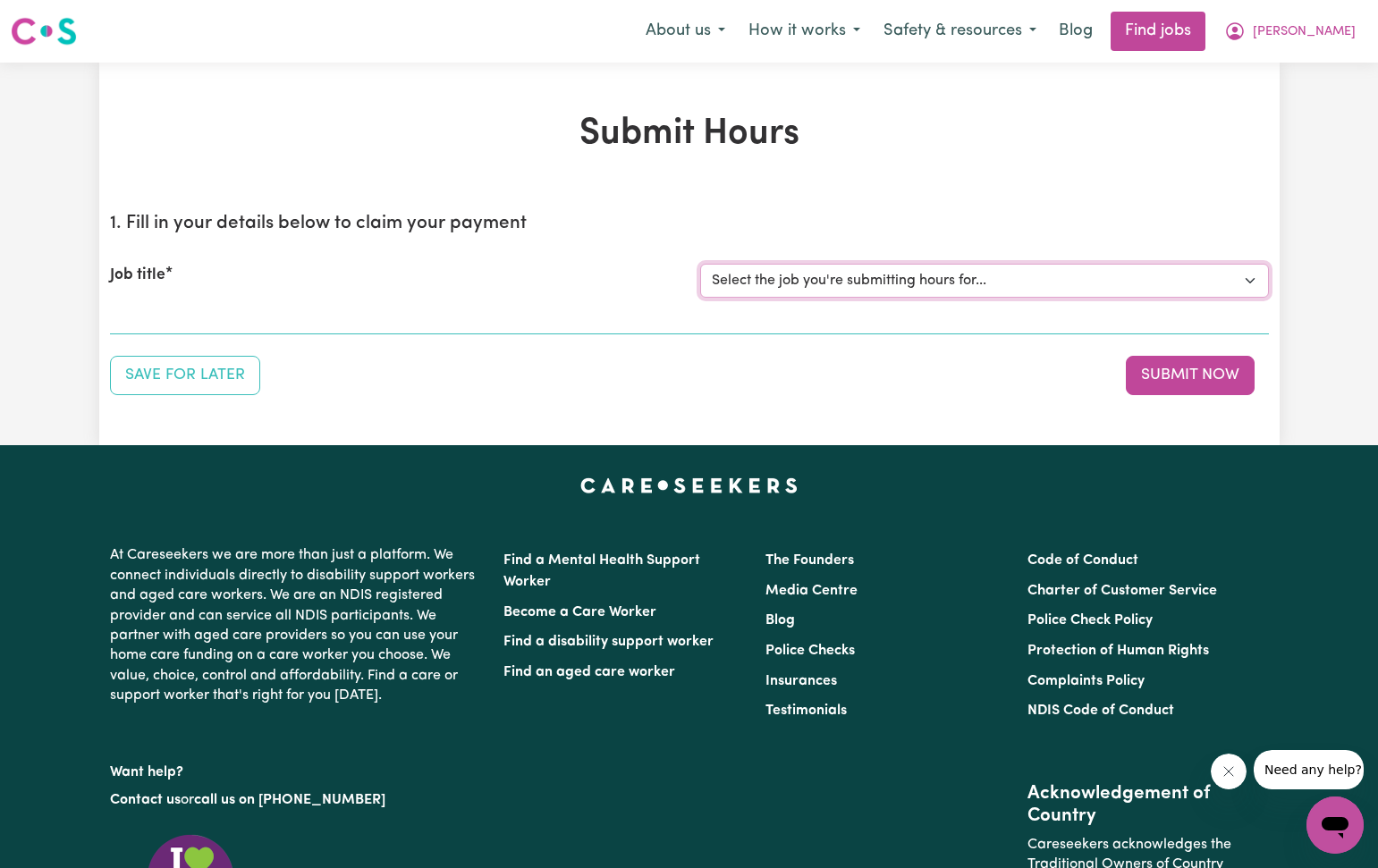
select select "2766"
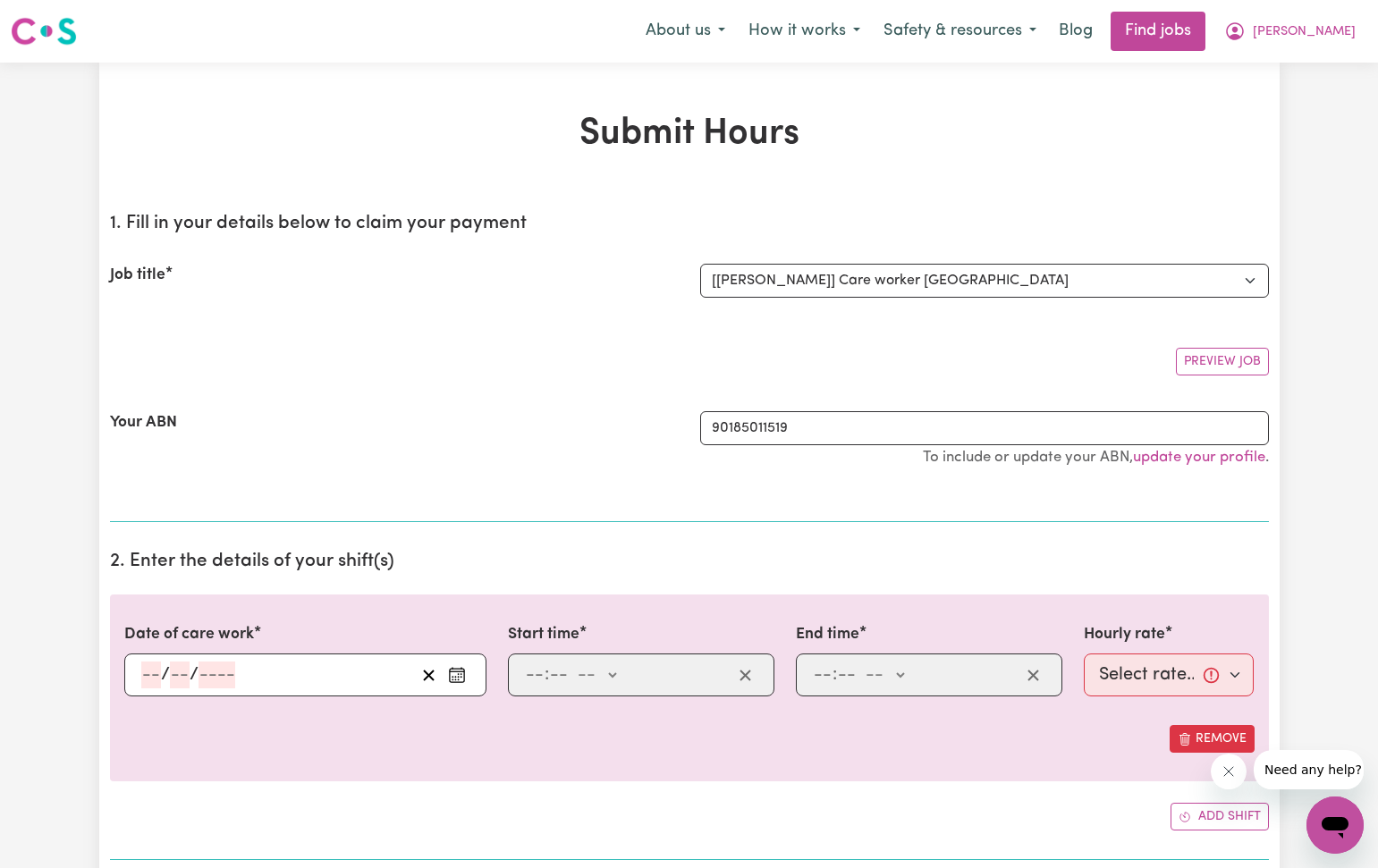
click at [458, 676] on circle "Enter the date of care work" at bounding box center [458, 677] width 2 height 2
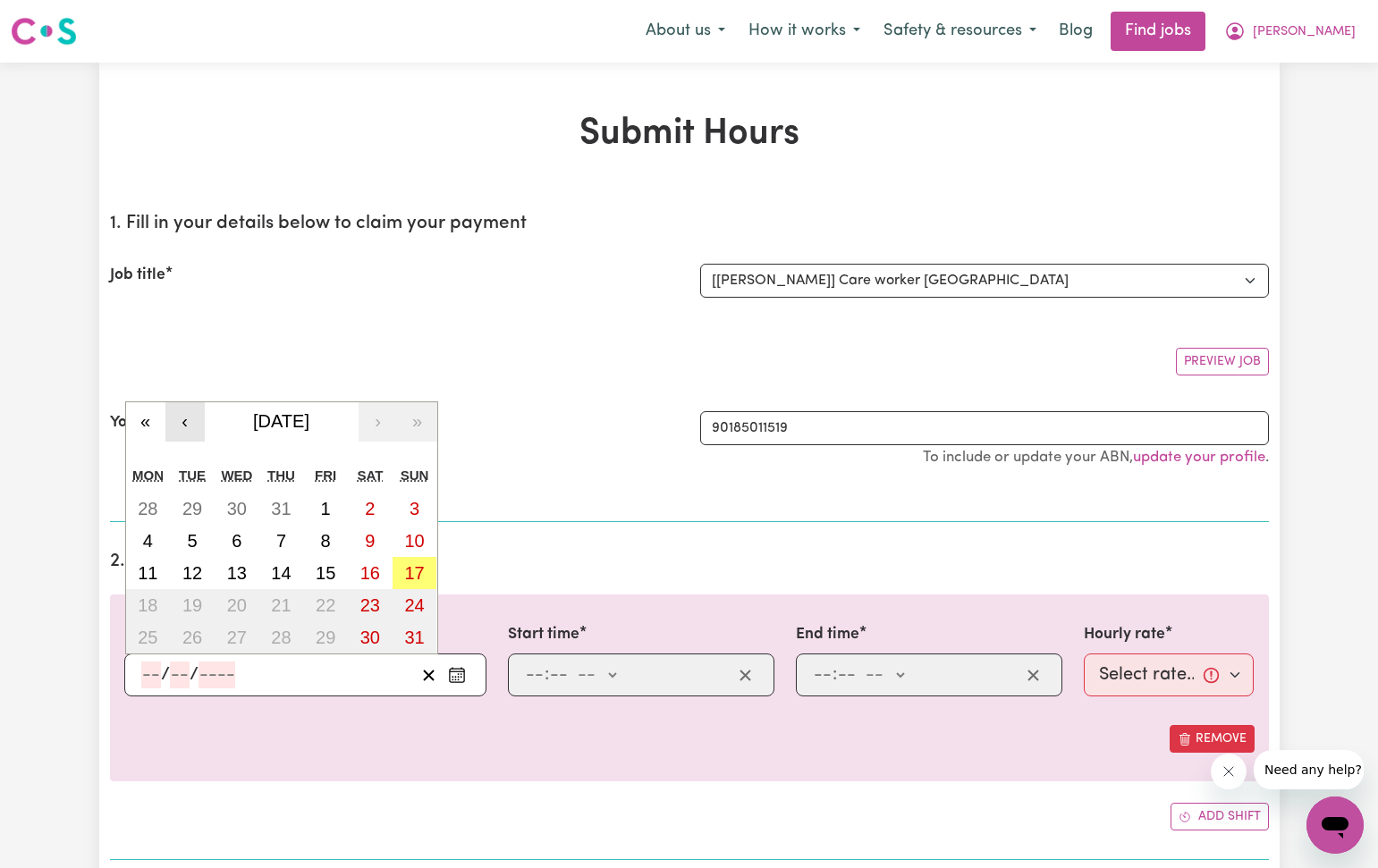
click at [190, 420] on button "‹" at bounding box center [185, 421] width 39 height 39
click at [152, 639] on abbr "28" at bounding box center [147, 637] width 20 height 20
type input "[DATE]"
type input "28"
type input "7"
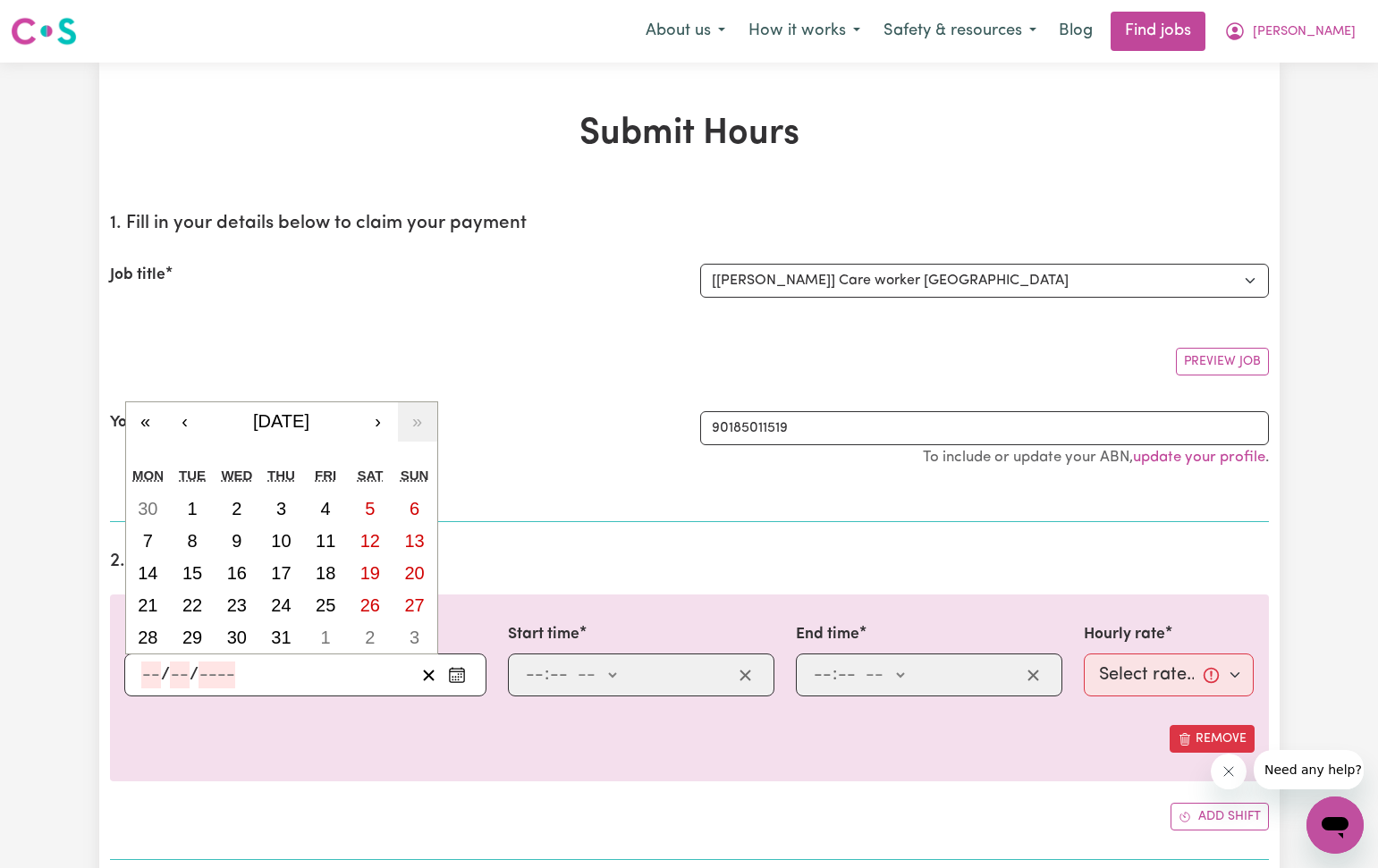
type input "2025"
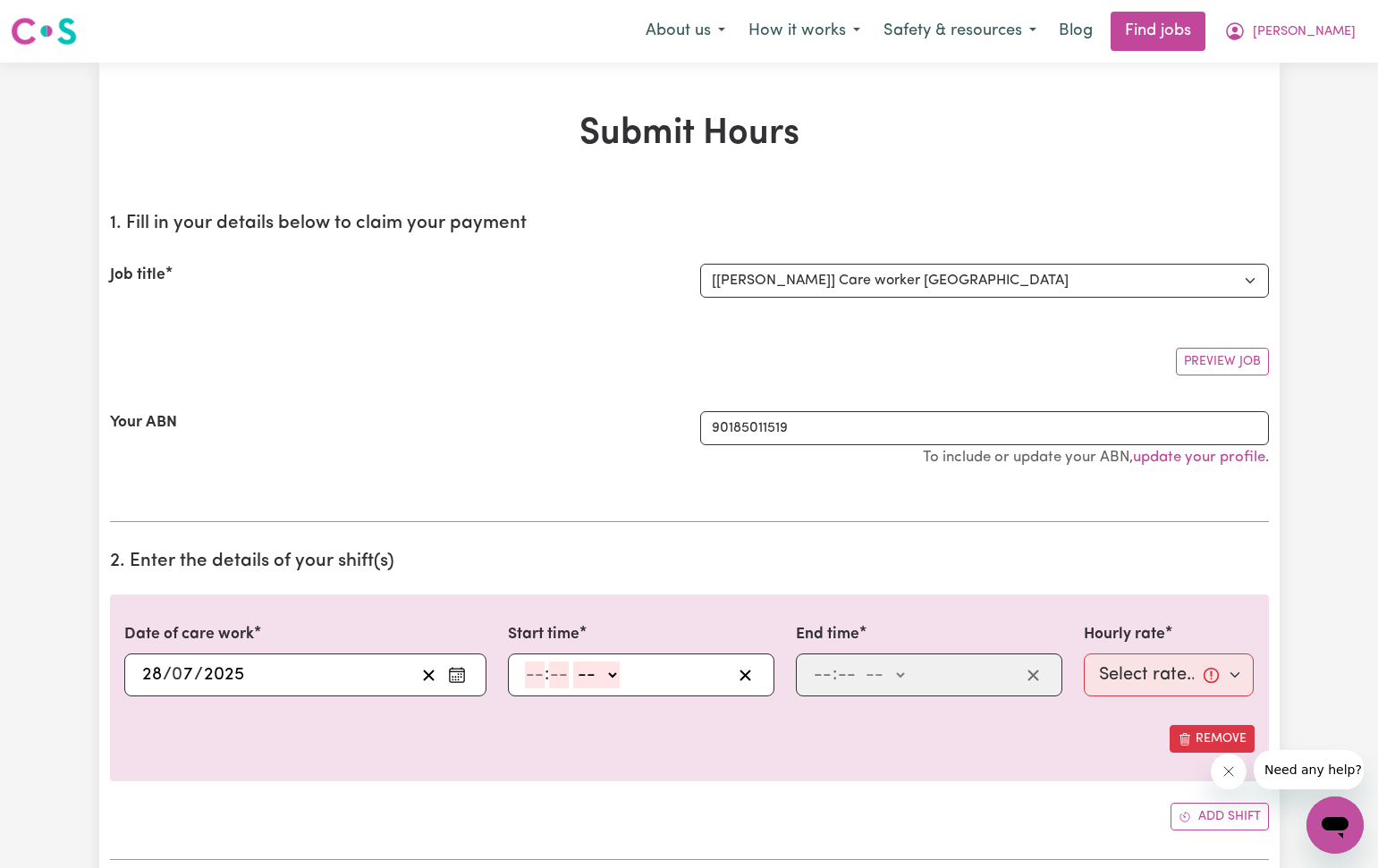
click at [534, 675] on input "number" at bounding box center [534, 675] width 20 height 27
type input "12"
type input "30"
select select "pm"
type input "12:30"
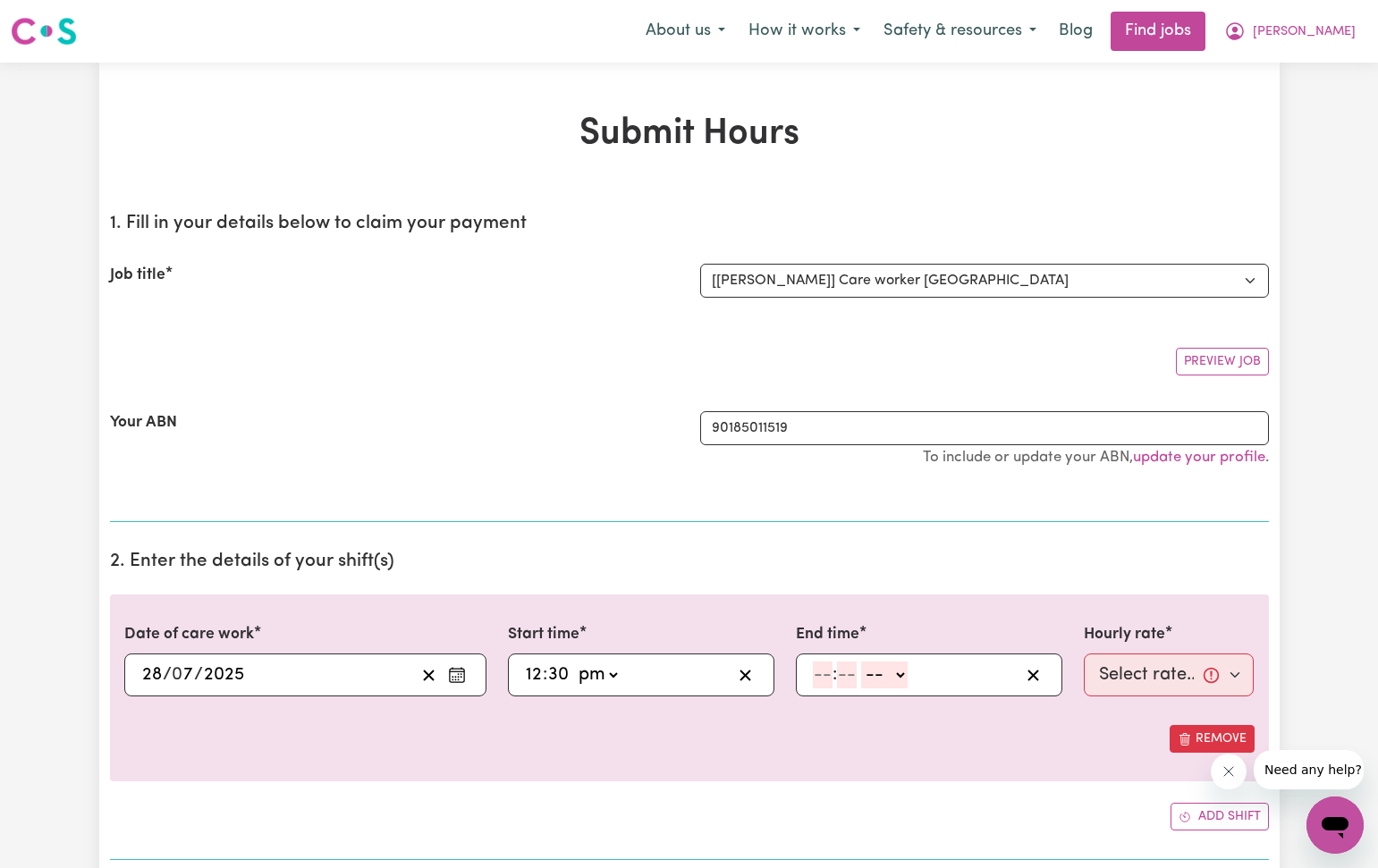
click at [824, 676] on input "number" at bounding box center [822, 675] width 20 height 27
type input "5"
type input "30"
select select "pm"
type input "17:30"
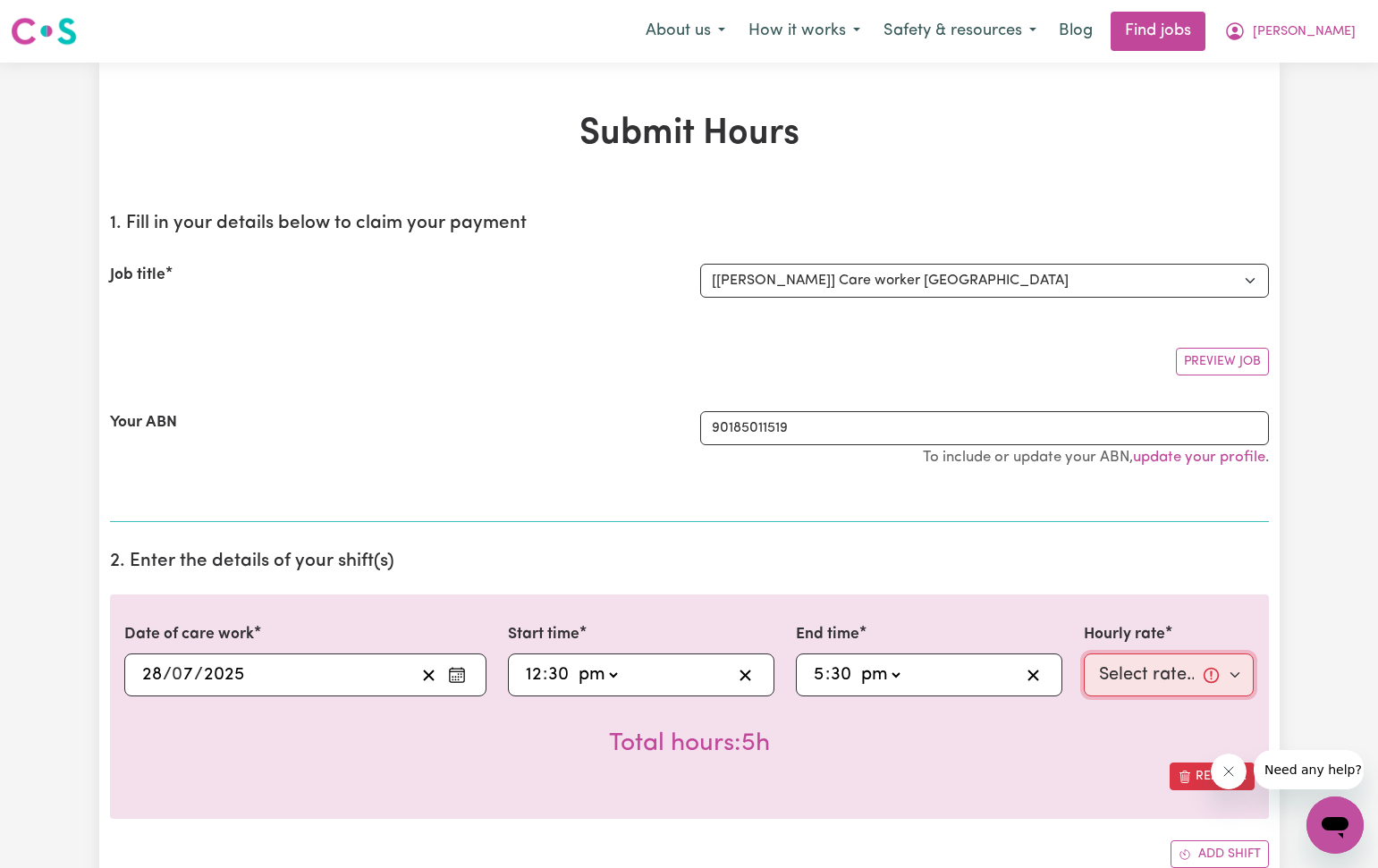
select select "40-Weekday"
click at [1062, 725] on div "Total hours: 5h" at bounding box center [689, 729] width 1130 height 66
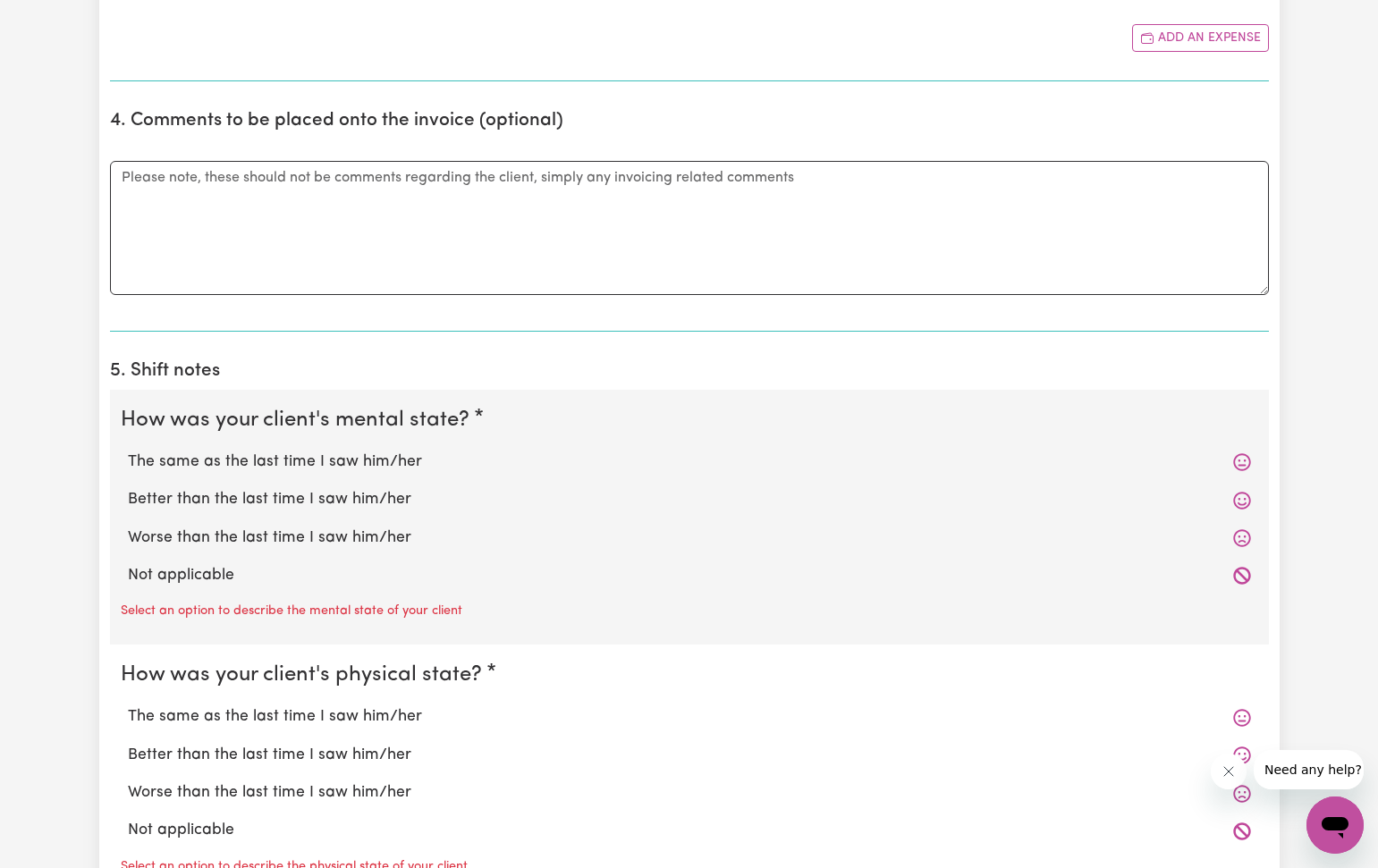
scroll to position [1012, 0]
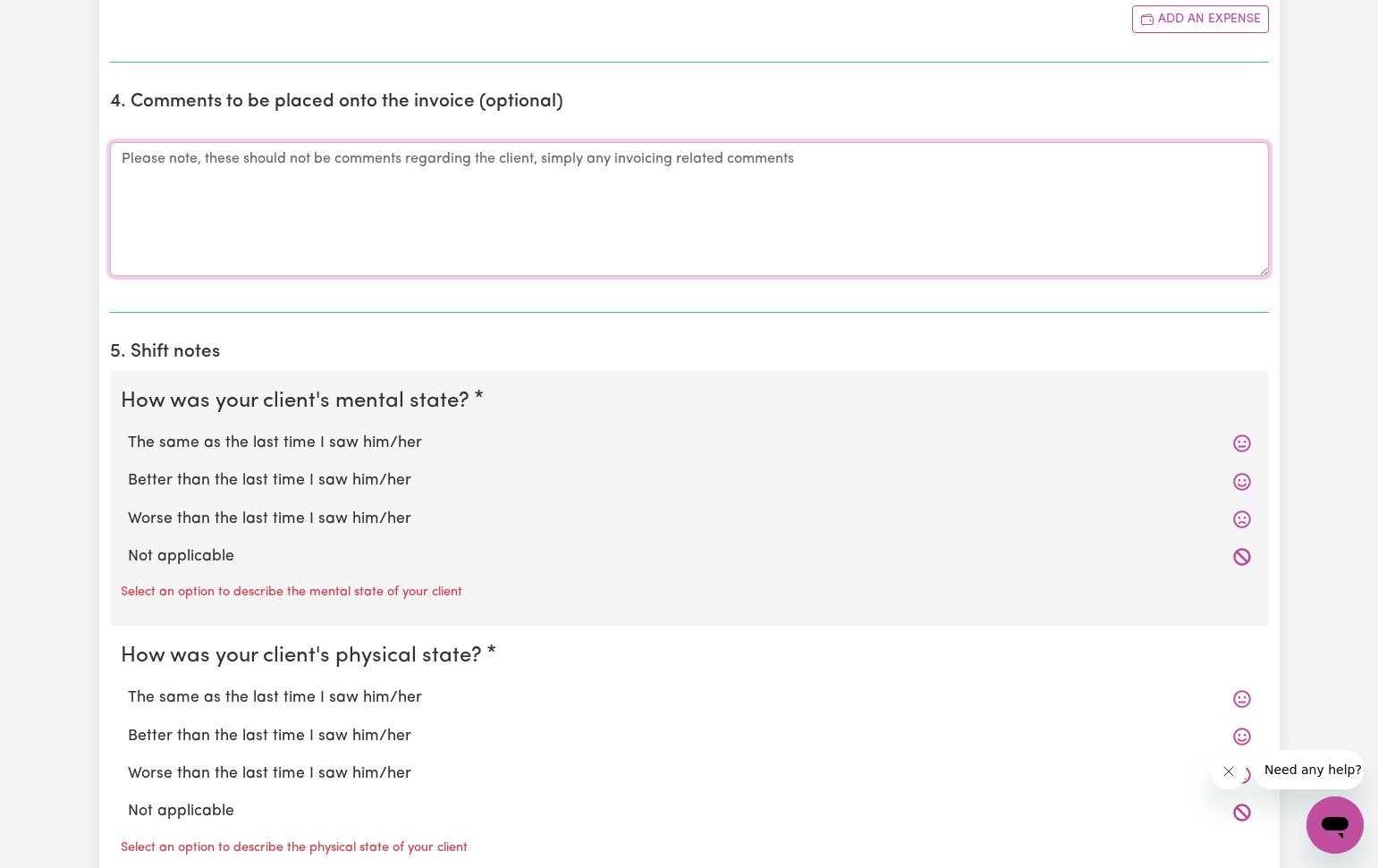
click at [122, 162] on textarea "Comments" at bounding box center [689, 209] width 1159 height 134
type textarea "Late submitting timesheet."
drag, startPoint x: 190, startPoint y: 438, endPoint x: 186, endPoint y: 595, distance: 157.1
click at [191, 441] on label "The same as the last time I saw him/her" at bounding box center [689, 443] width 1123 height 23
click at [128, 432] on input "The same as the last time I saw him/her" at bounding box center [127, 431] width 1 height 1
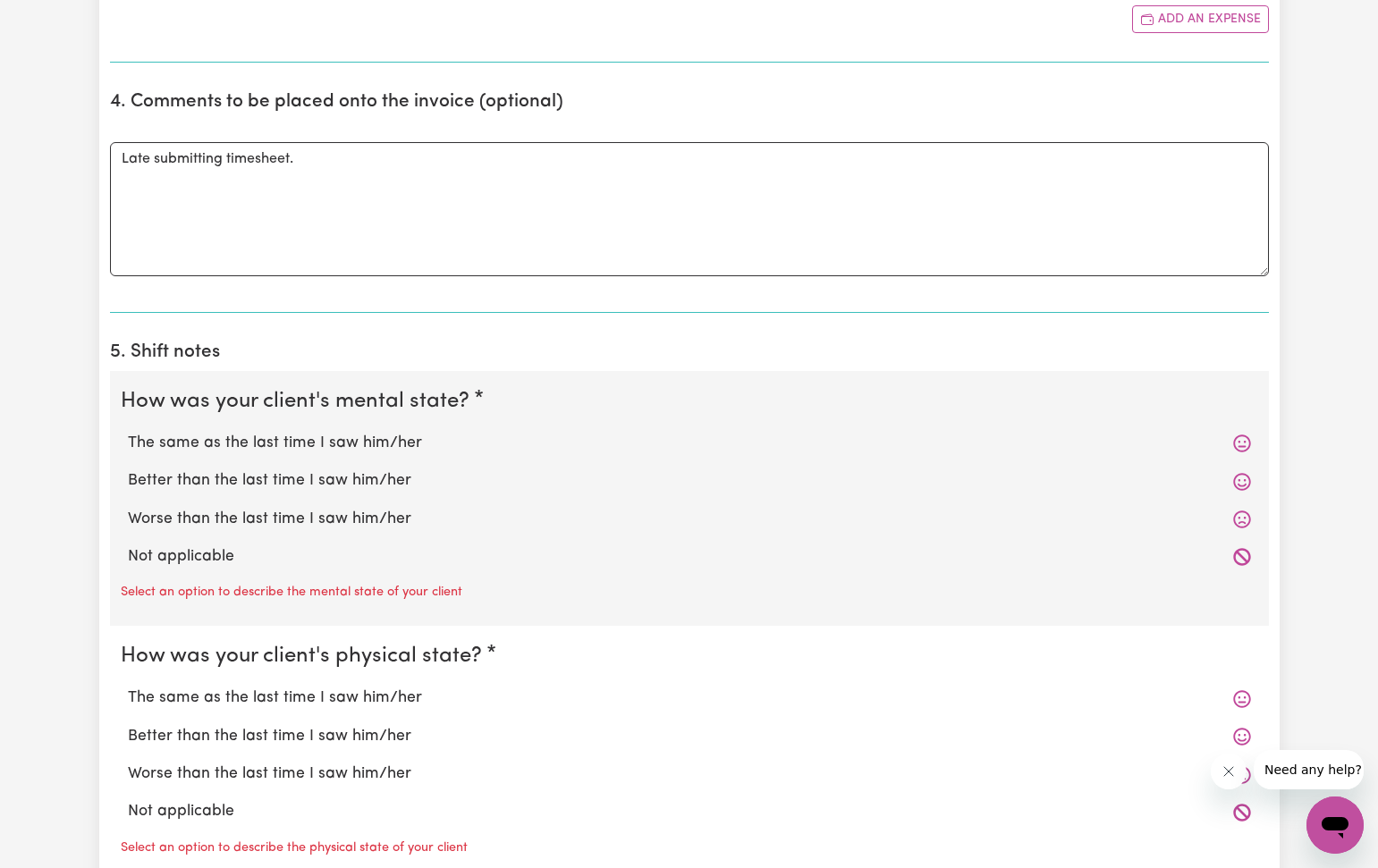
radio input "true"
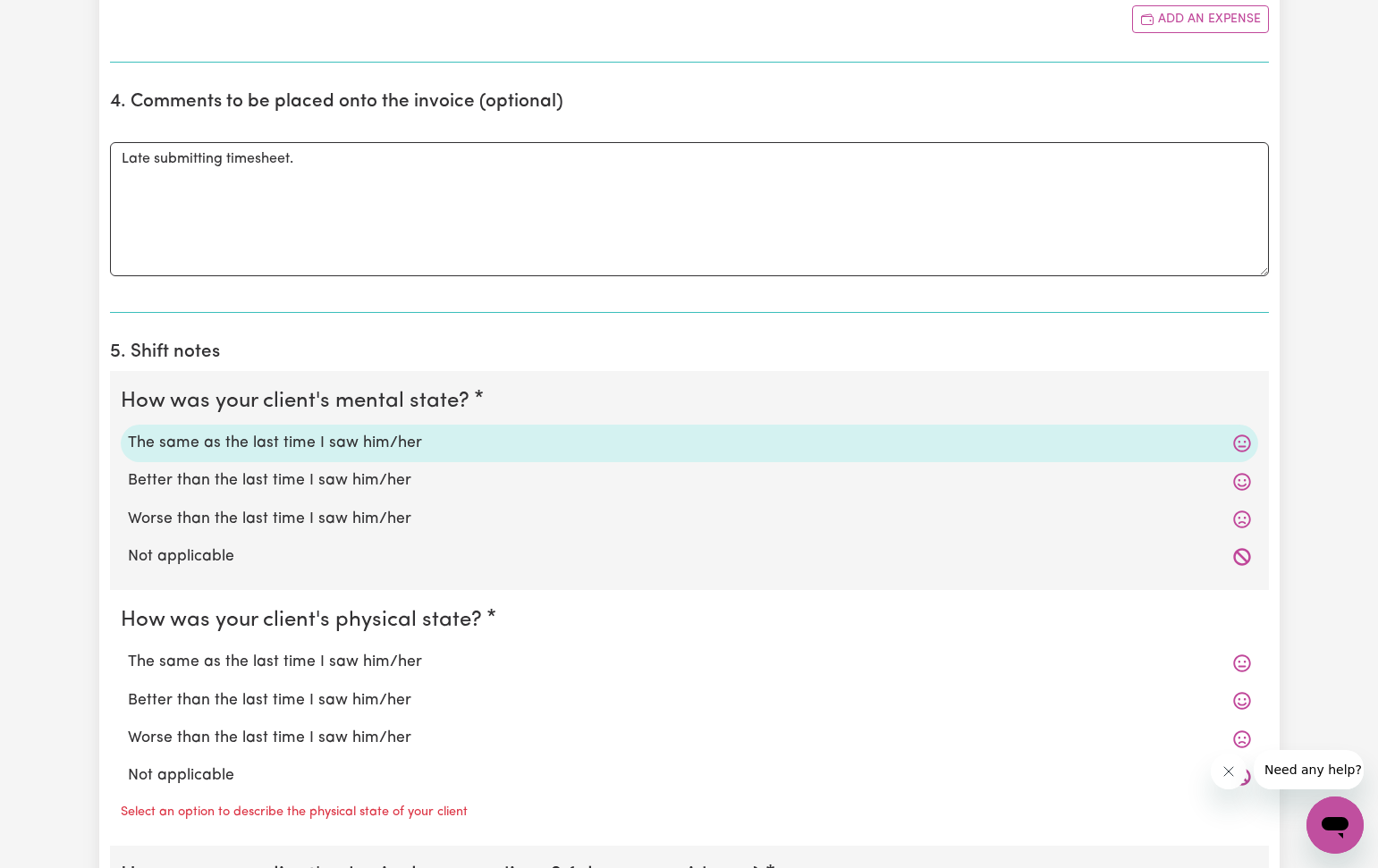
click at [190, 655] on label "The same as the last time I saw him/her" at bounding box center [689, 662] width 1123 height 23
click at [128, 651] on input "The same as the last time I saw him/her" at bounding box center [127, 650] width 1 height 1
radio input "true"
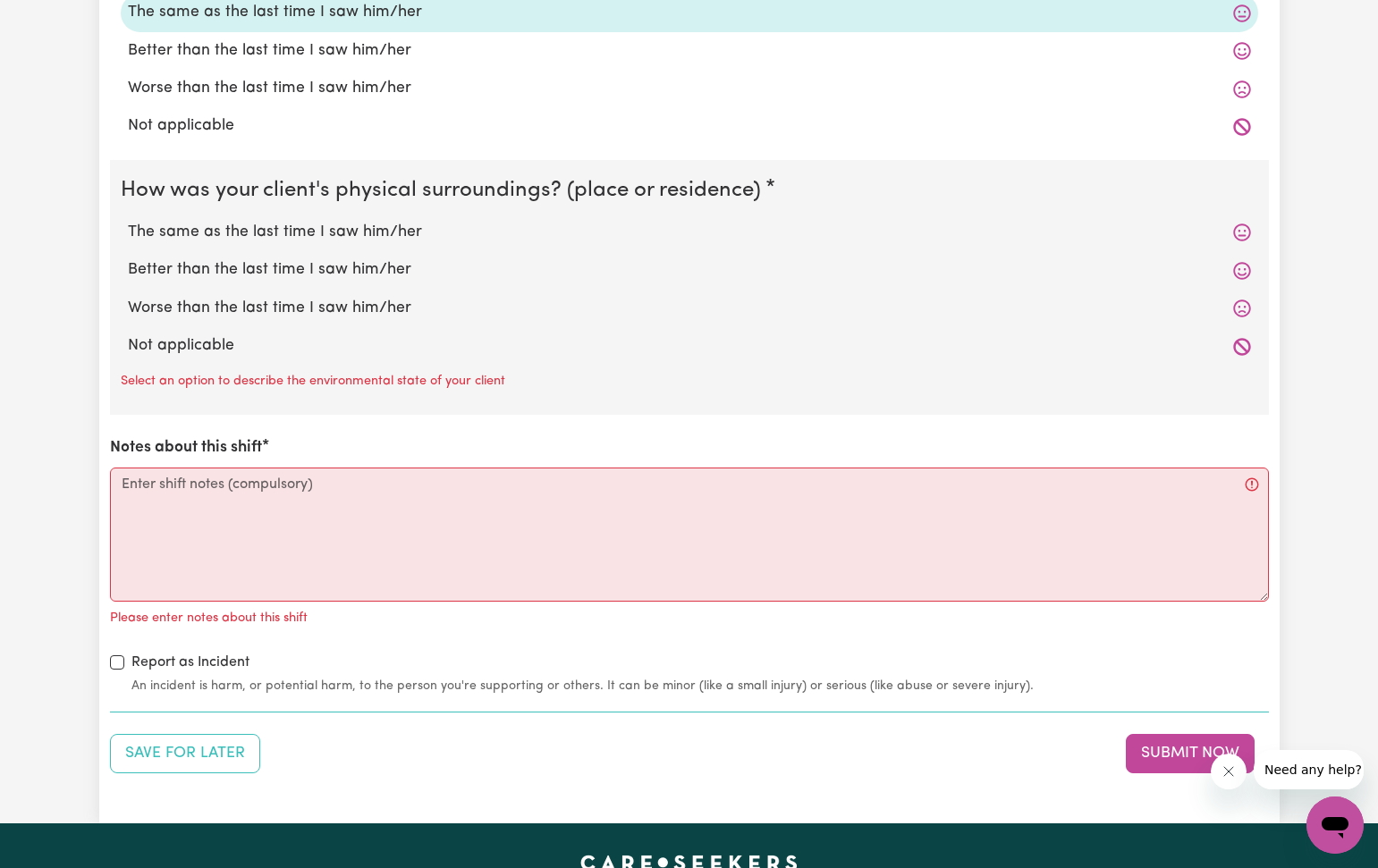
scroll to position [1666, 0]
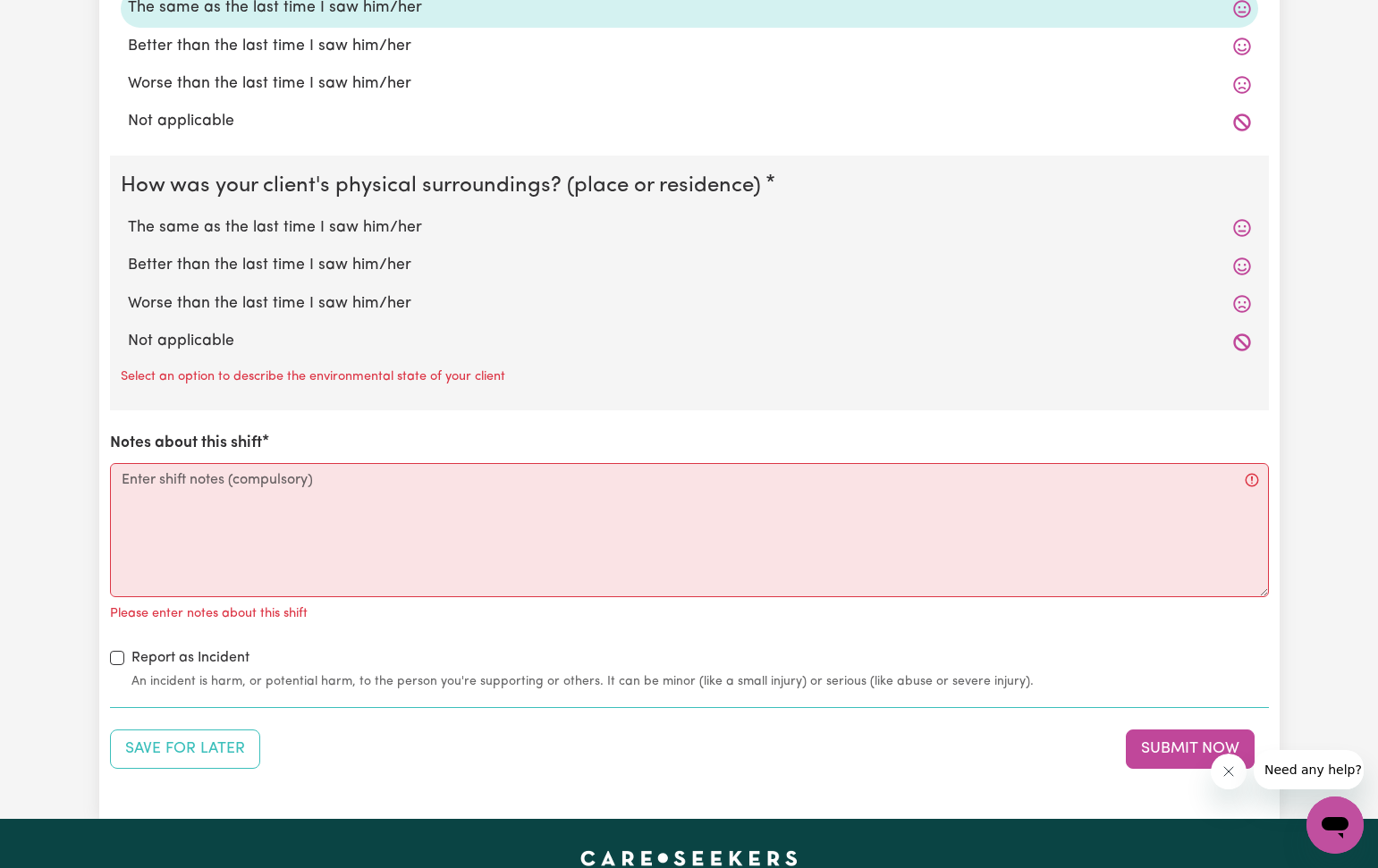
click at [274, 216] on label "The same as the last time I saw him/her" at bounding box center [689, 227] width 1123 height 23
click at [128, 216] on input "The same as the last time I saw him/her" at bounding box center [127, 215] width 1 height 1
radio input "true"
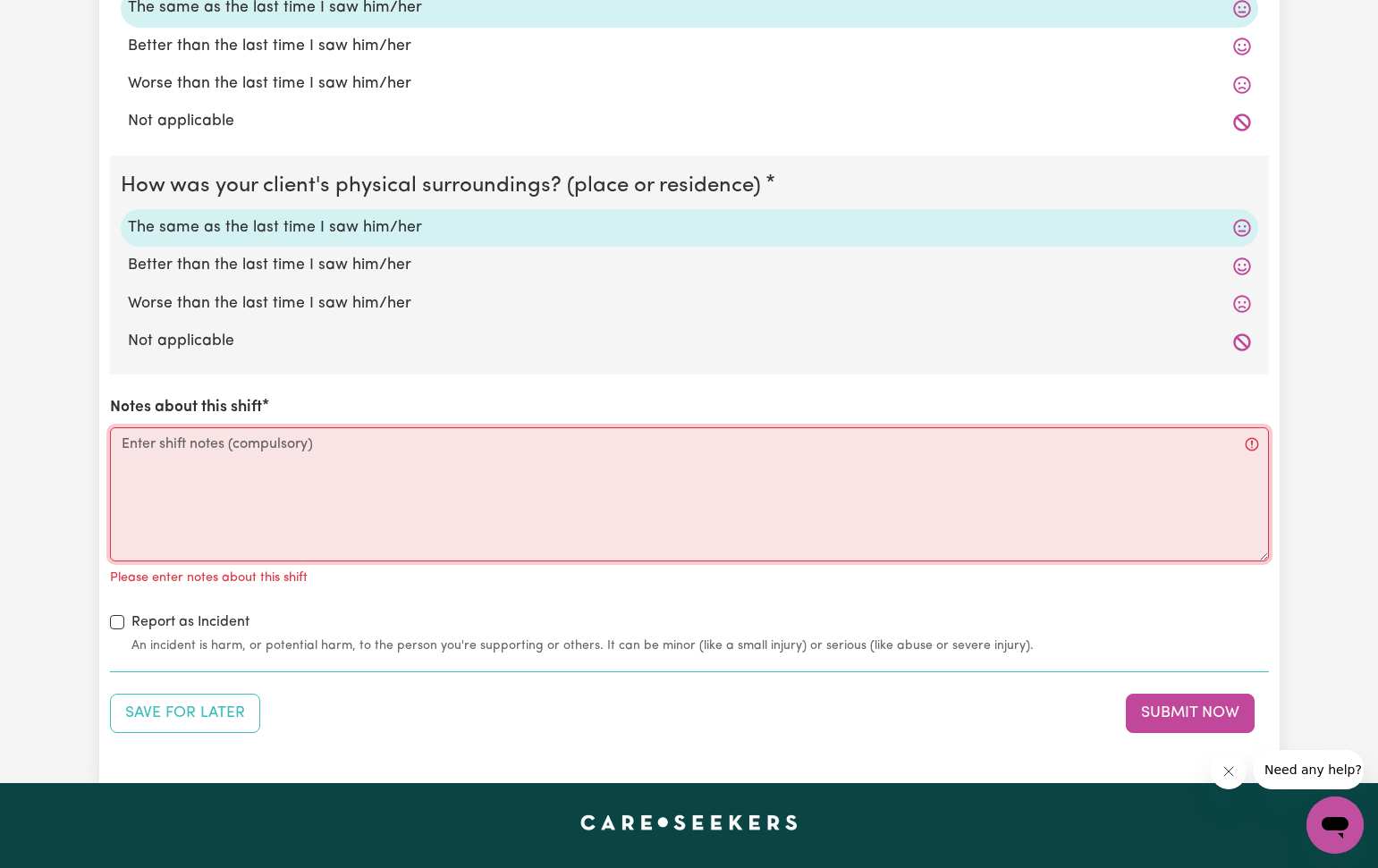
click at [142, 446] on textarea "Notes about this shift" at bounding box center [689, 494] width 1159 height 134
paste textarea "I helped [PERSON_NAME] through the day to go to bathroom. I feed her lunch when…"
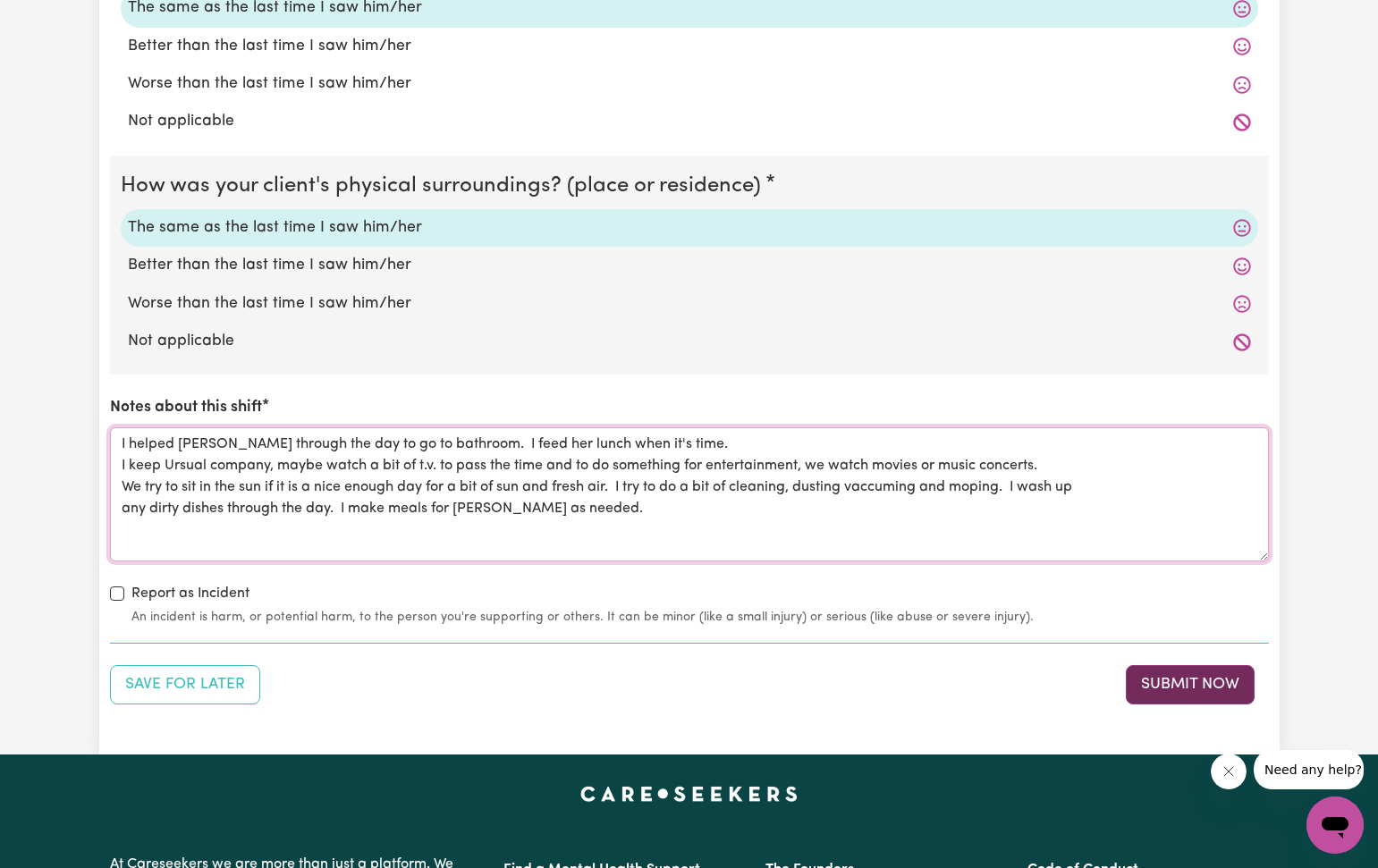
type textarea "I helped [PERSON_NAME] through the day to go to bathroom. I feed her lunch when…"
click at [1172, 668] on button "Submit Now" at bounding box center [1190, 684] width 129 height 39
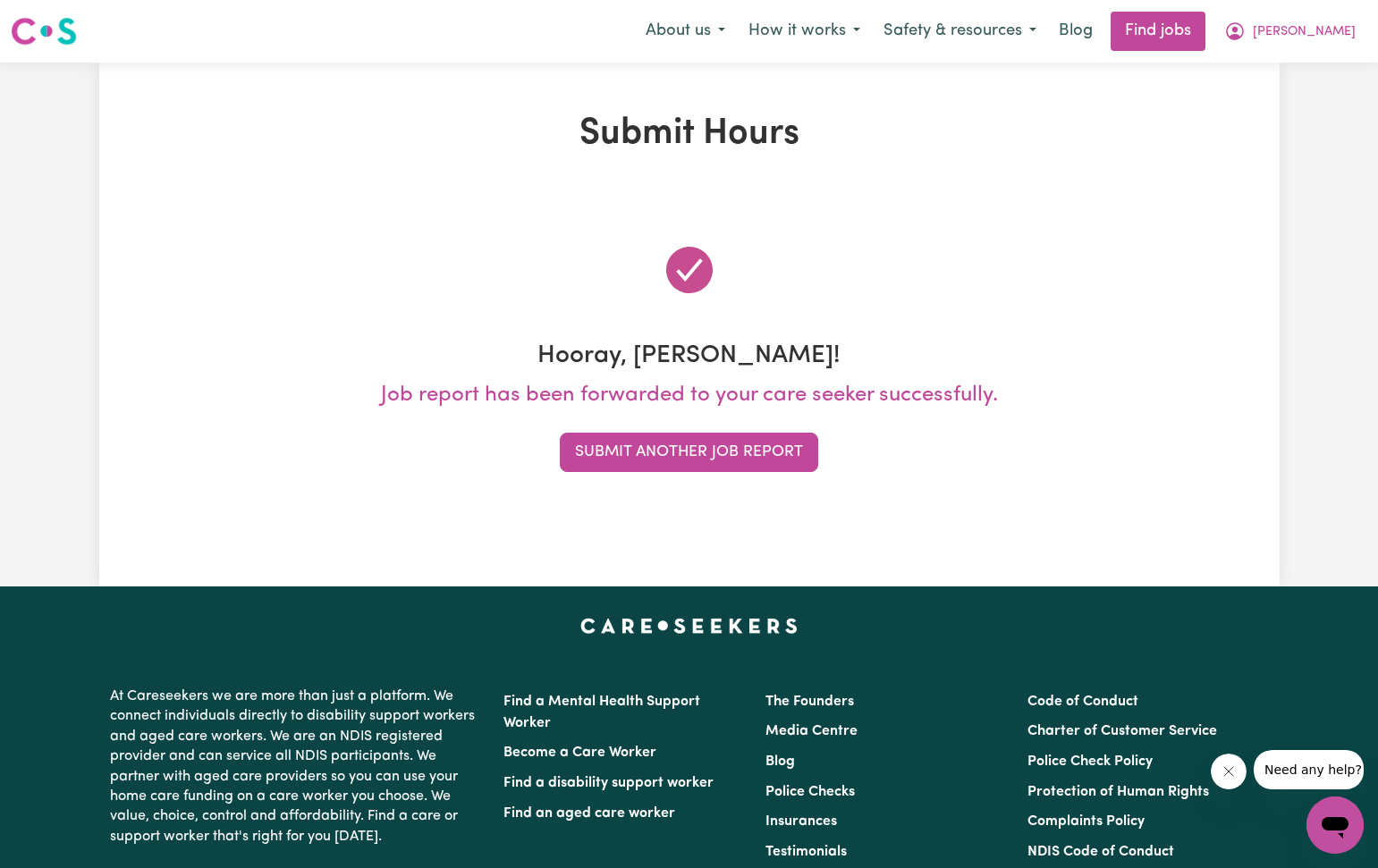
scroll to position [1, 0]
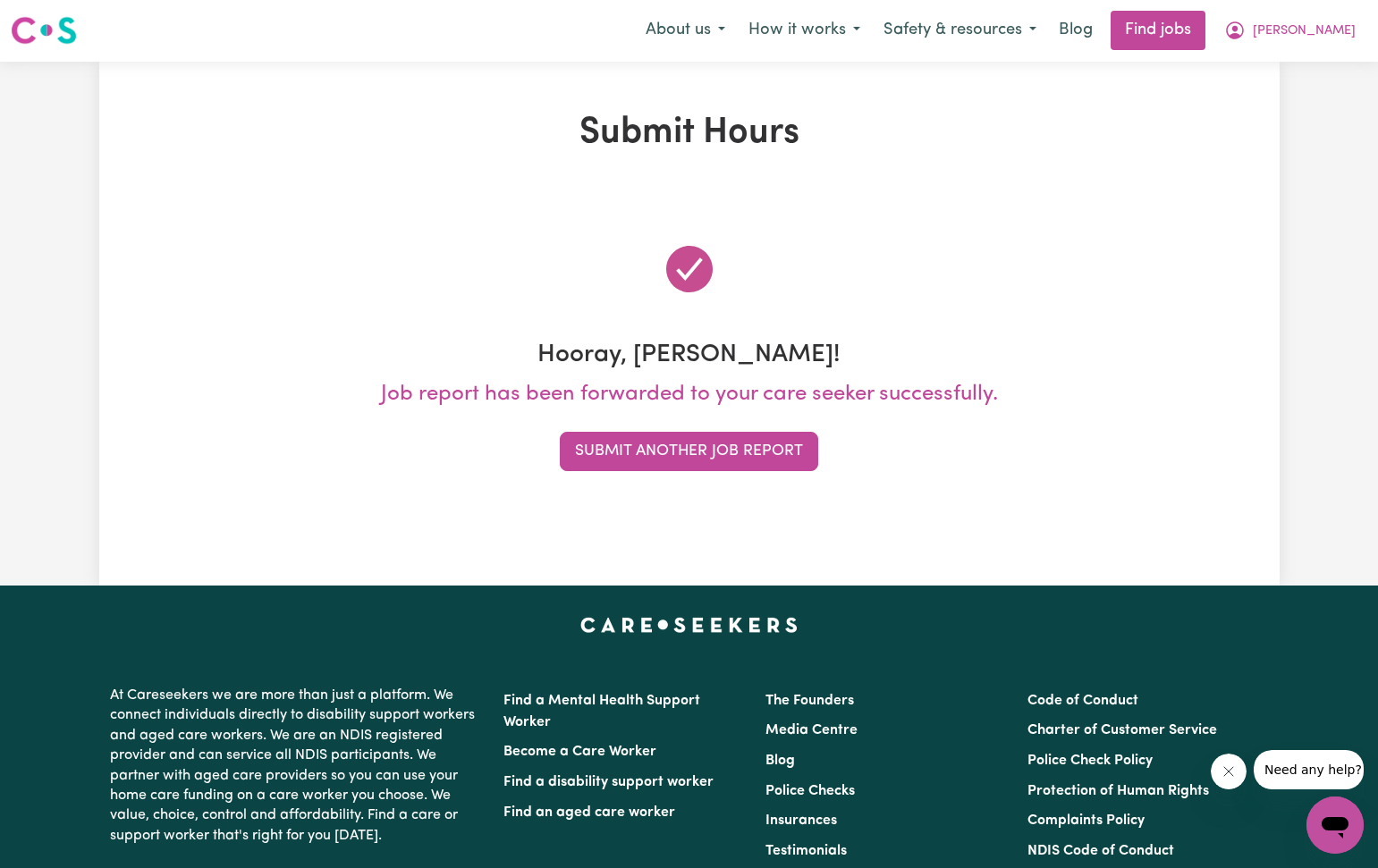
click at [775, 446] on button "Submit Another Job Report" at bounding box center [688, 451] width 258 height 39
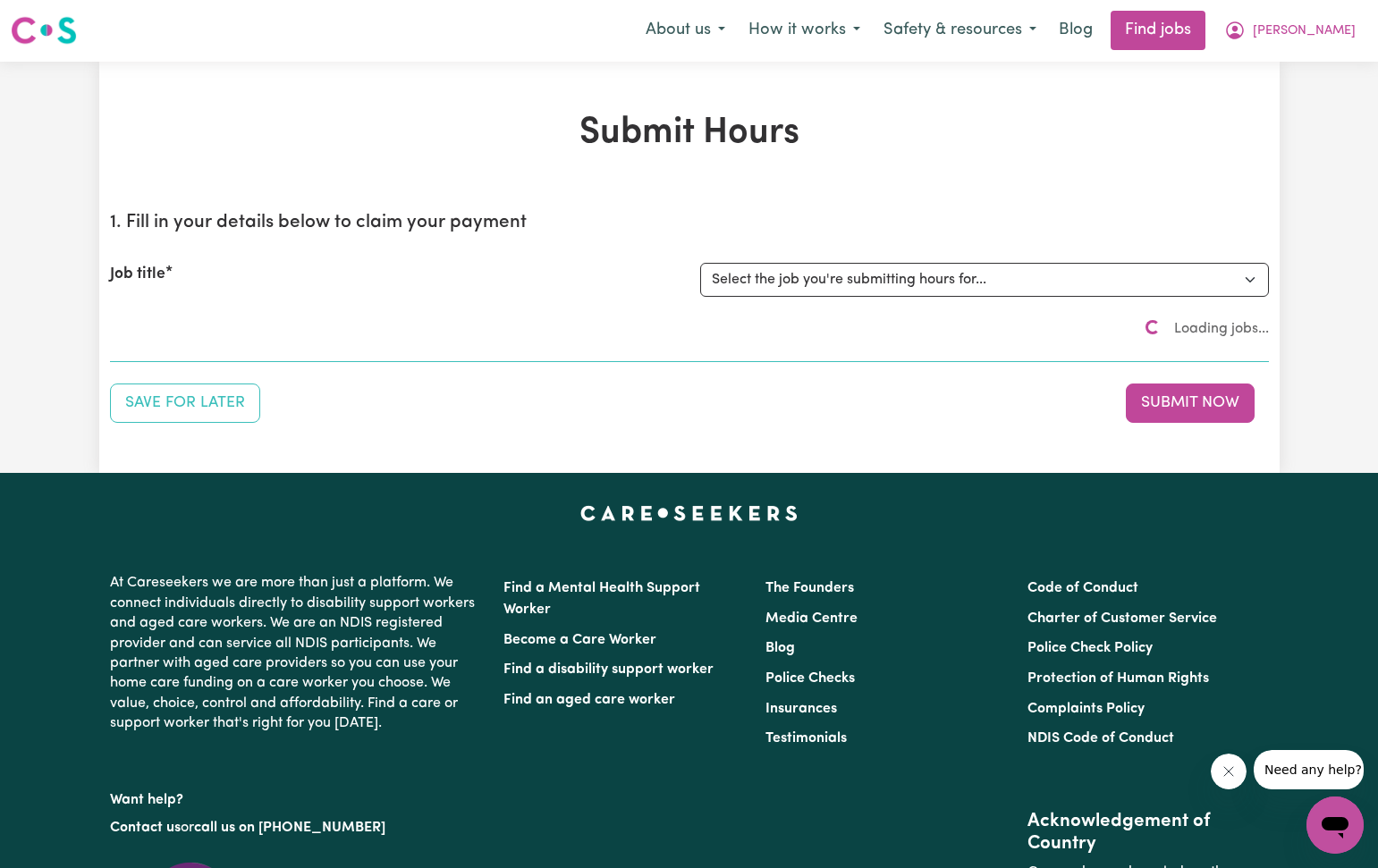
scroll to position [0, 0]
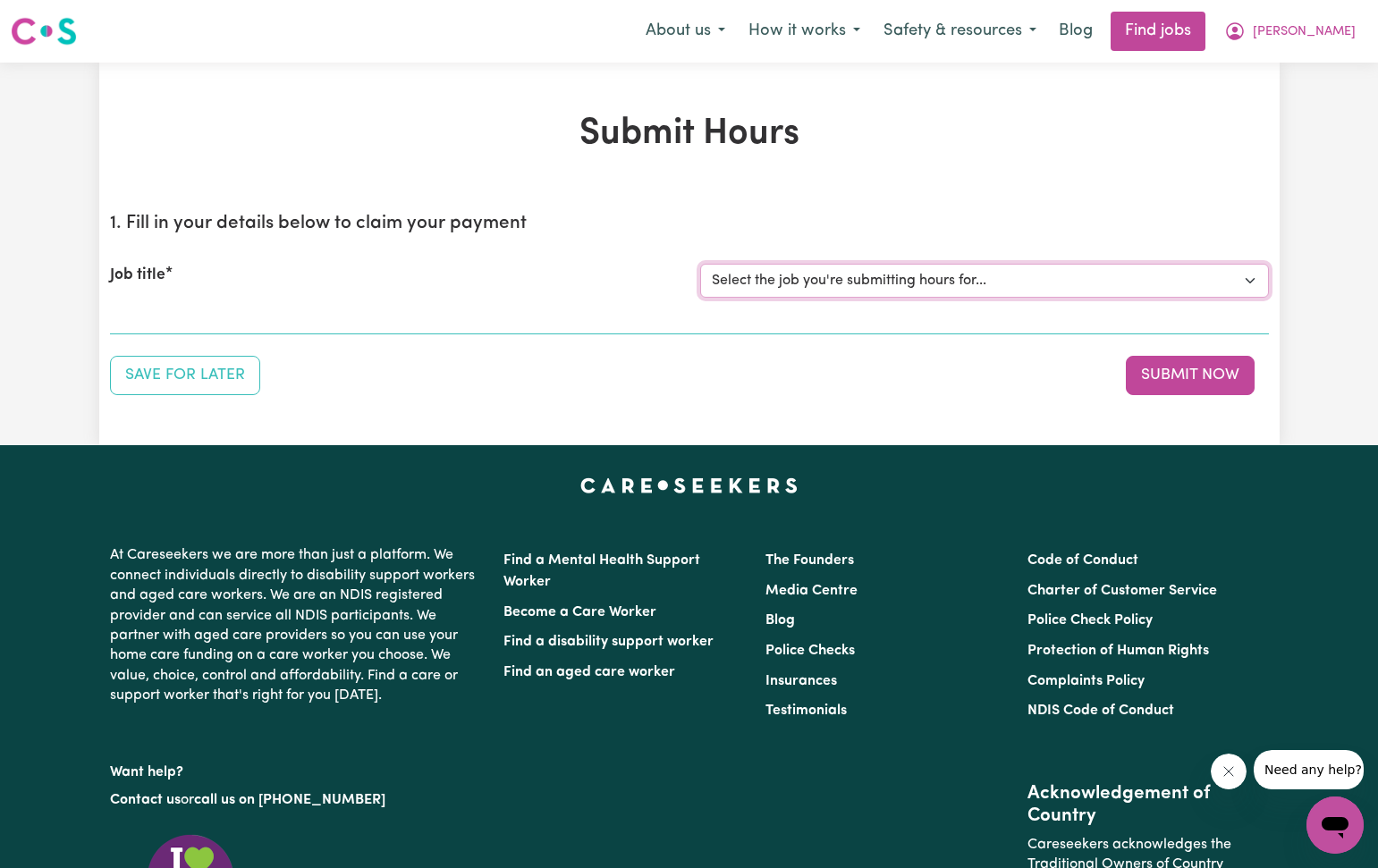
select select "2766"
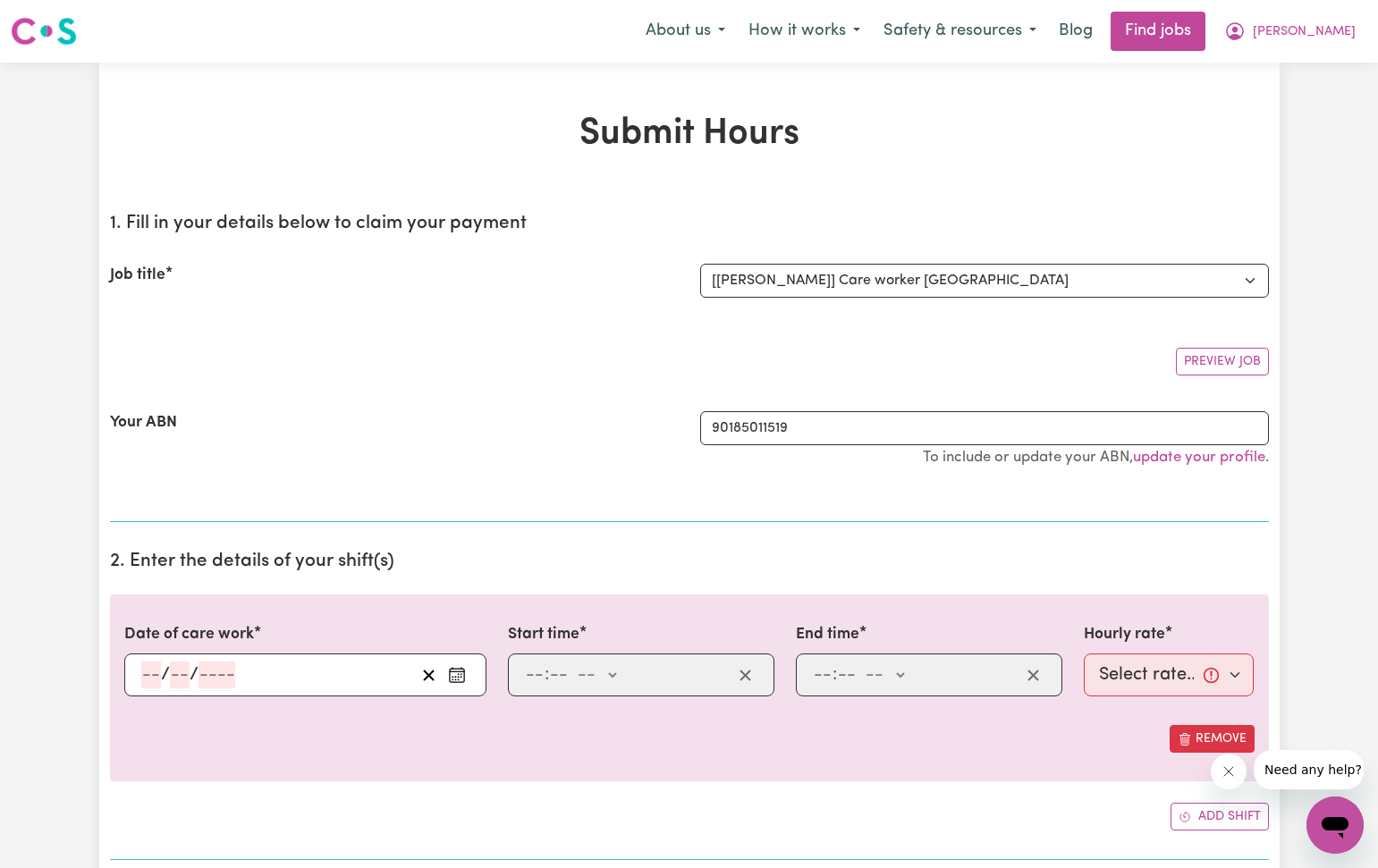
click at [456, 667] on icon "Enter the date of care work" at bounding box center [456, 674] width 18 height 18
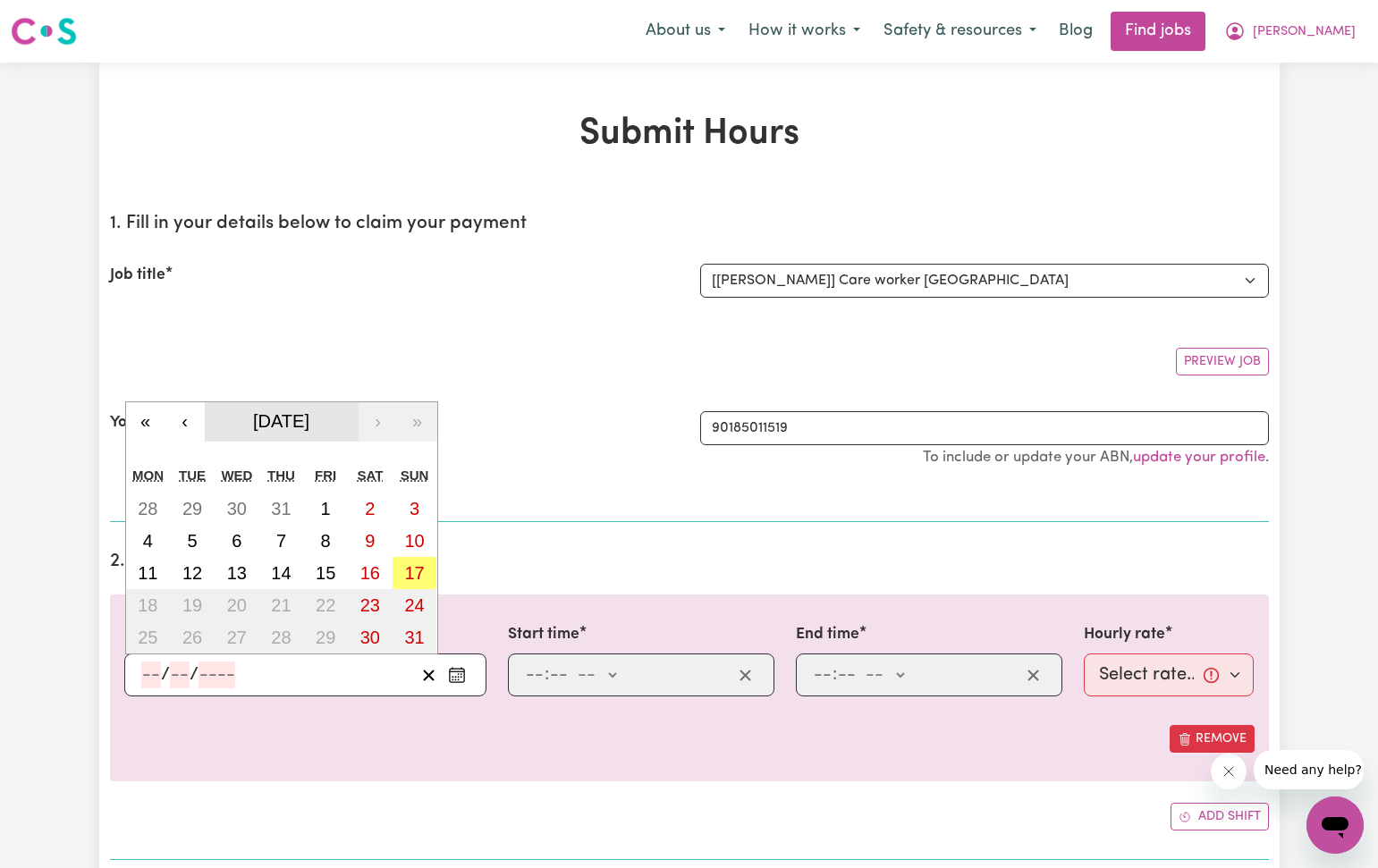
drag, startPoint x: 191, startPoint y: 421, endPoint x: 204, endPoint y: 430, distance: 15.8
click at [197, 424] on button "‹" at bounding box center [185, 421] width 39 height 39
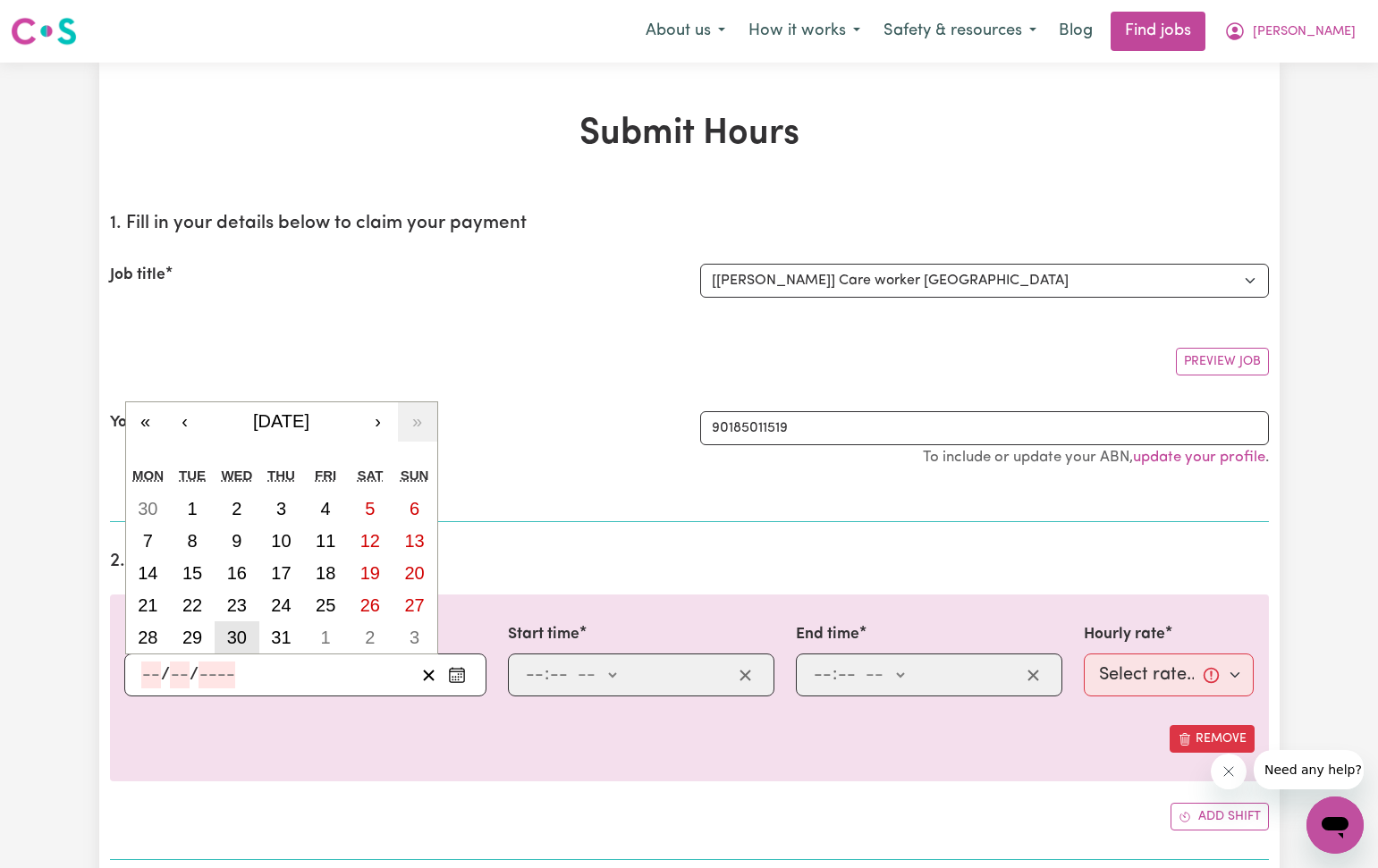
click at [245, 641] on abbr "30" at bounding box center [237, 637] width 20 height 20
type input "[DATE]"
type input "30"
type input "7"
type input "2025"
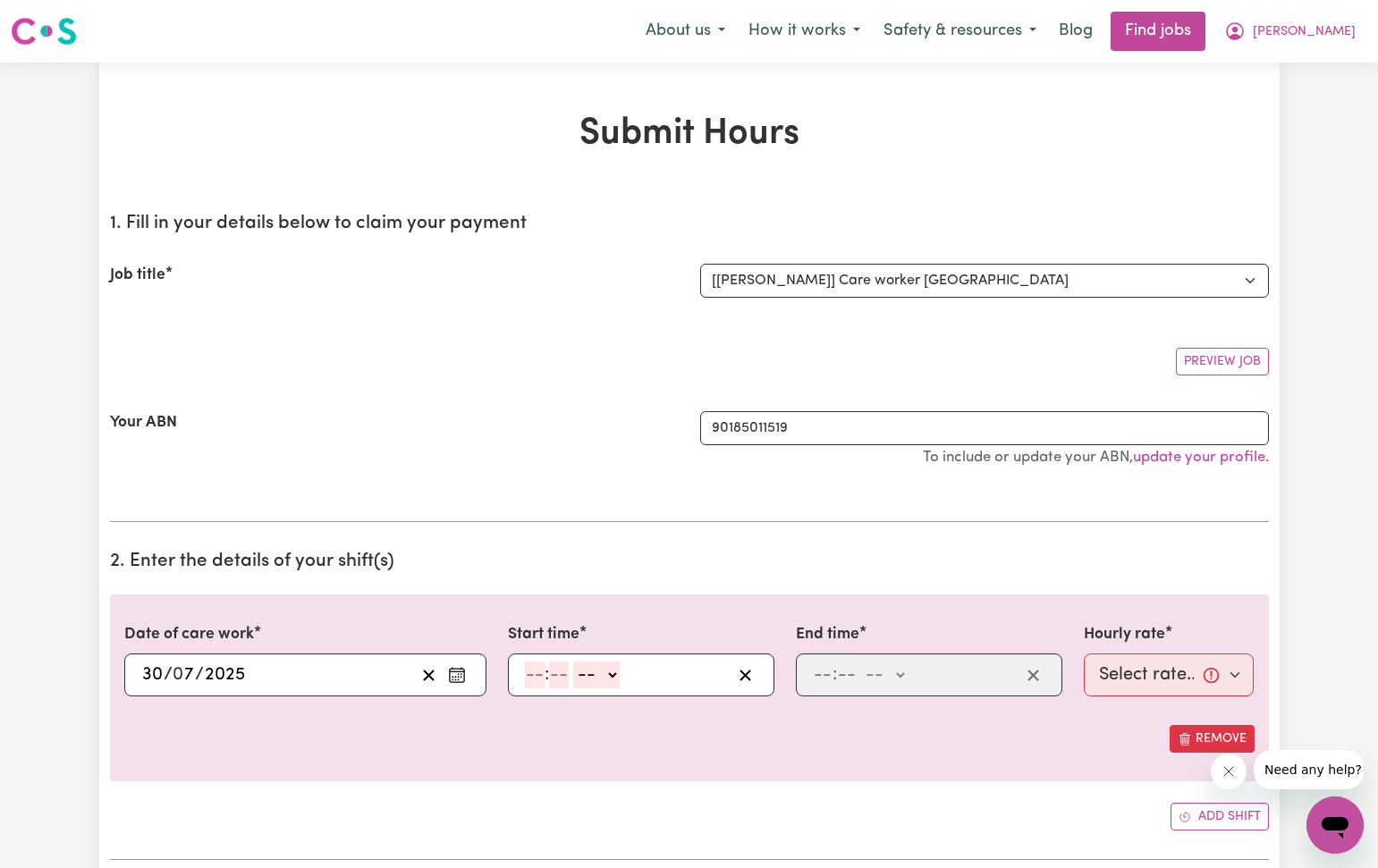
drag, startPoint x: 531, startPoint y: 675, endPoint x: 516, endPoint y: 648, distance: 30.9
click at [531, 675] on input "number" at bounding box center [534, 675] width 20 height 27
type input "12"
type input "30"
select select "pm"
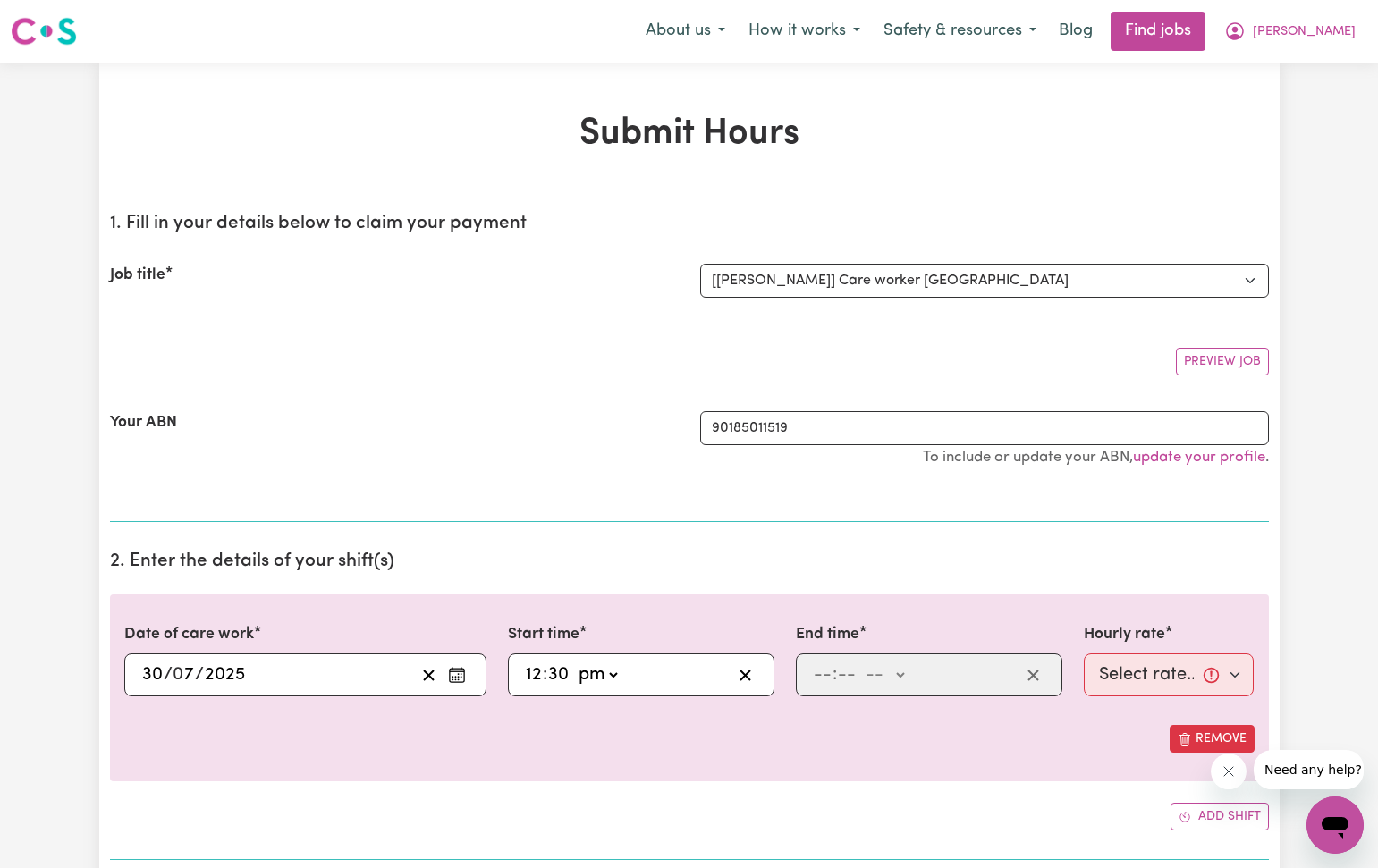
type input "12:30"
drag, startPoint x: 818, startPoint y: 672, endPoint x: 807, endPoint y: 346, distance: 326.2
click at [818, 672] on input "number" at bounding box center [822, 675] width 20 height 27
type input "5"
type input "30"
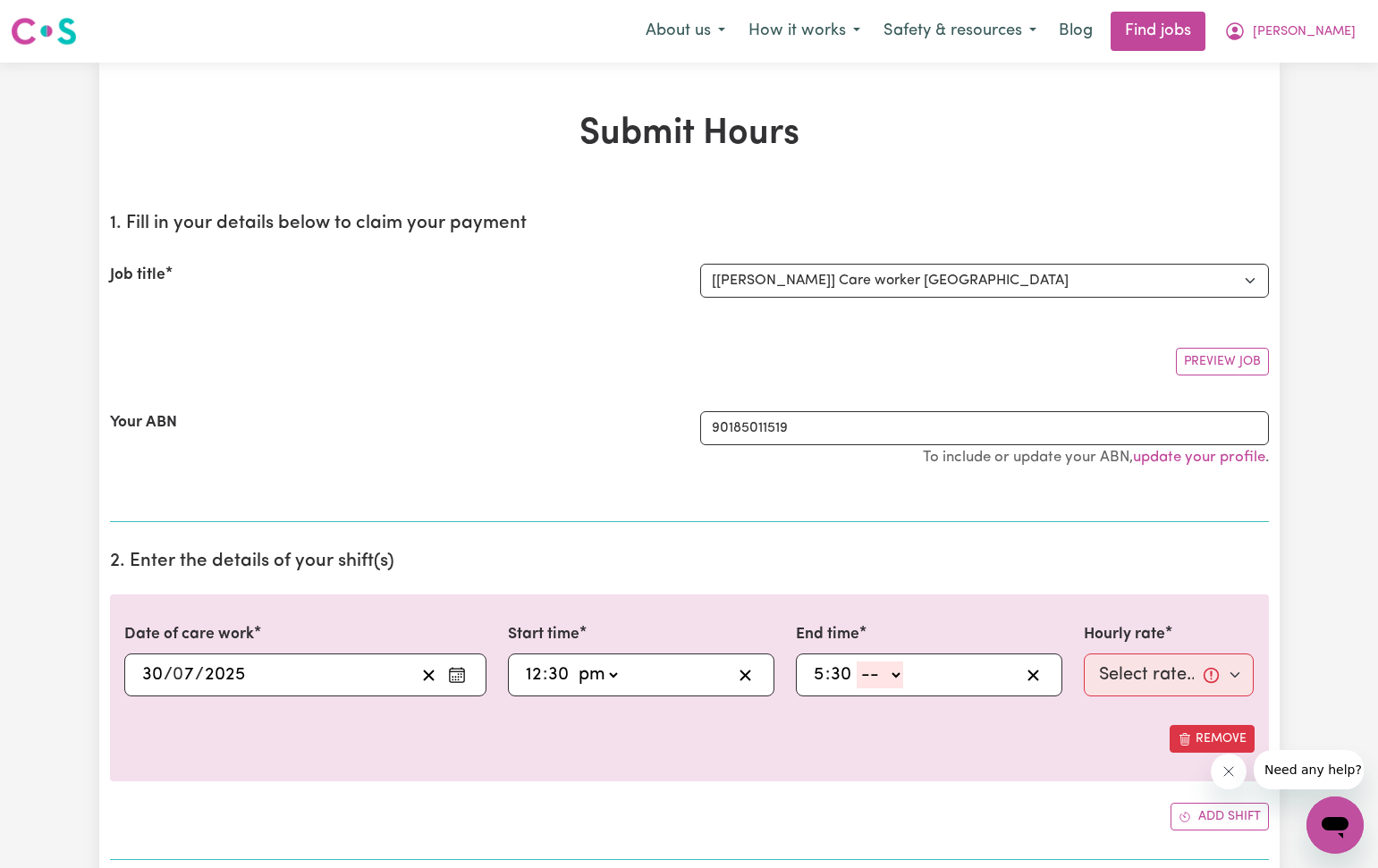
select select "pm"
type input "17:30"
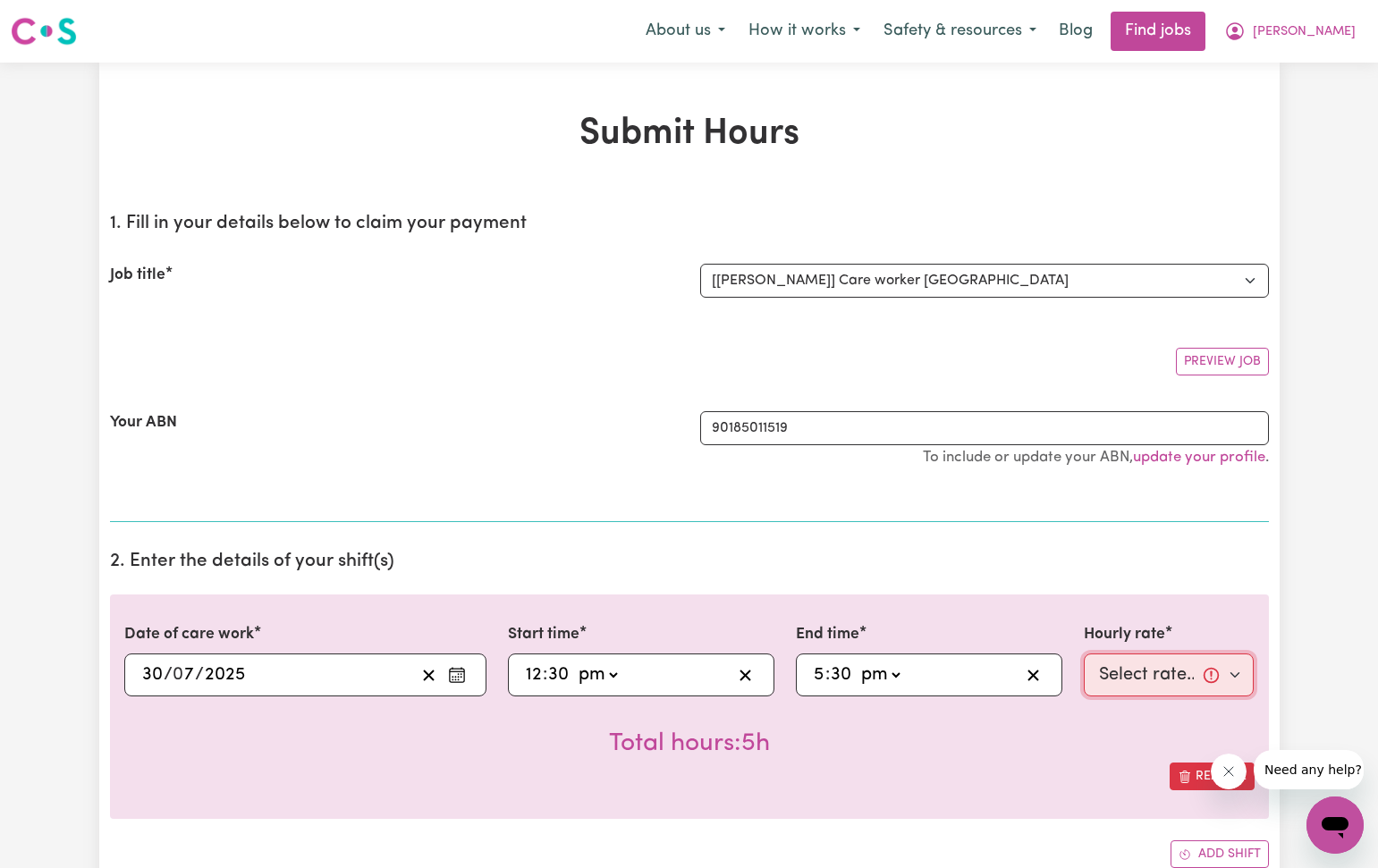
select select "40-Weekday"
click at [1059, 727] on div "Total hours: 5h" at bounding box center [689, 729] width 1130 height 66
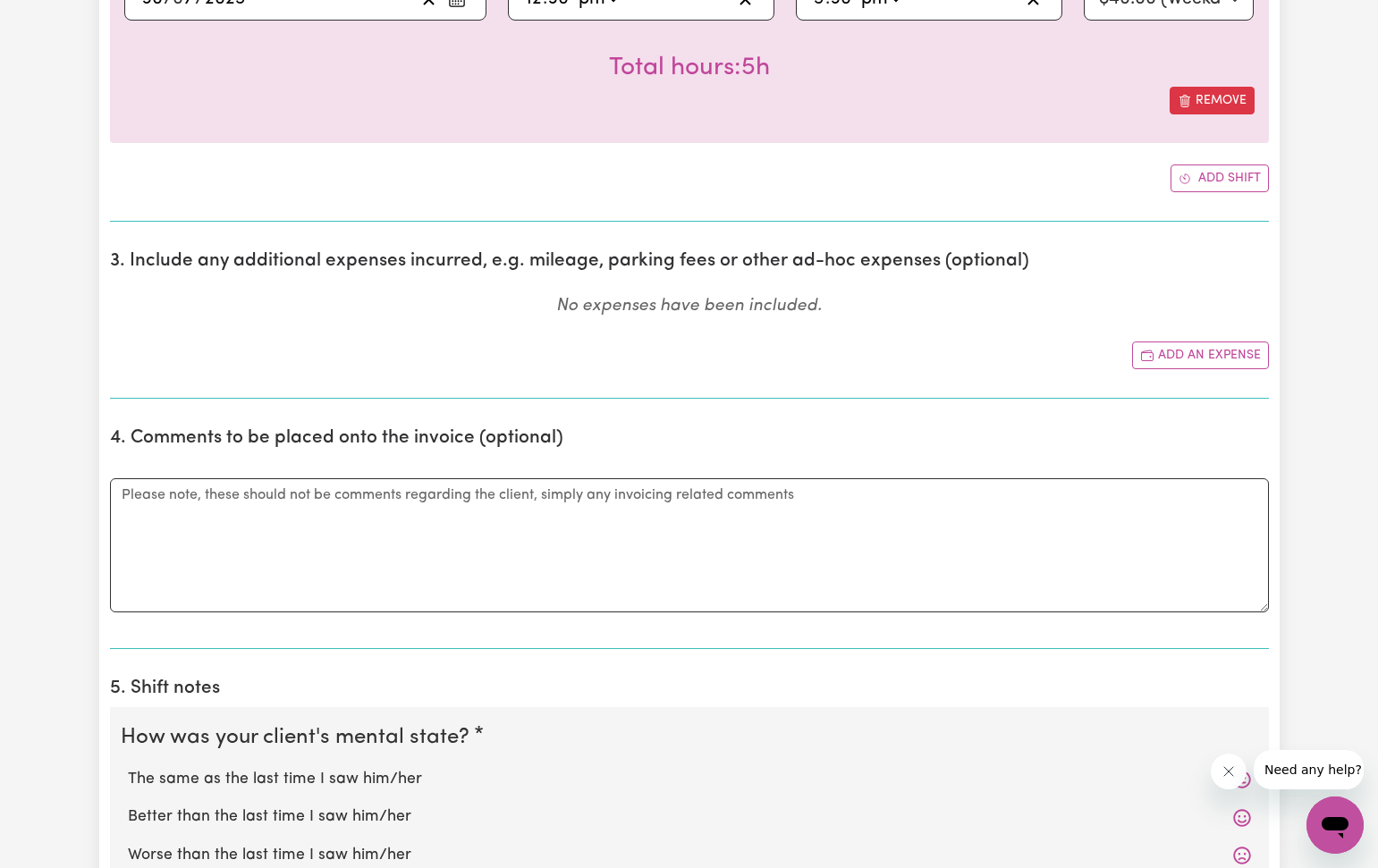
scroll to position [683, 0]
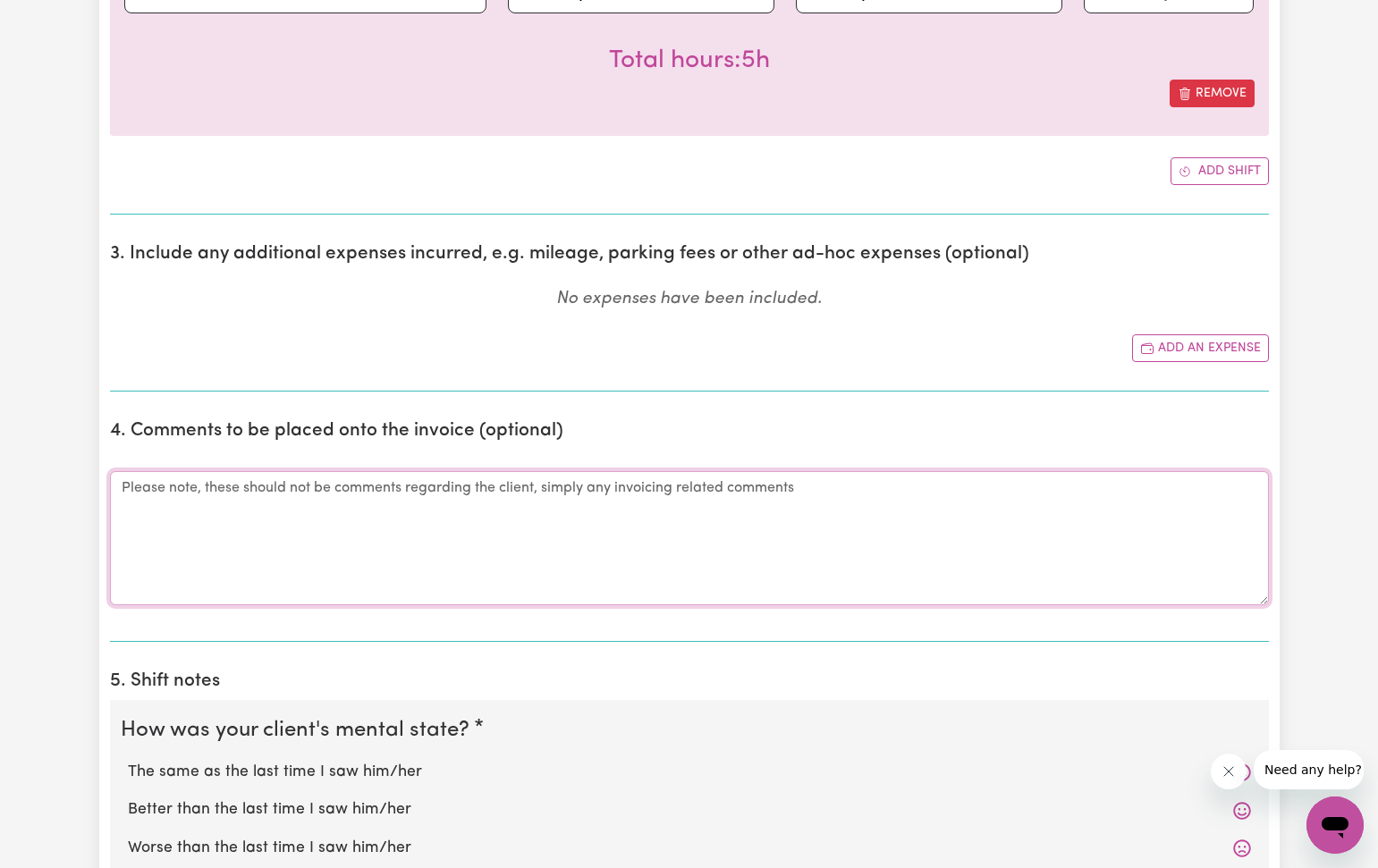
click at [136, 489] on textarea "Comments" at bounding box center [689, 538] width 1159 height 134
type textarea "Late submitting timesheet."
click at [656, 460] on div "Comments Late submitting timesheet." at bounding box center [689, 538] width 1159 height 177
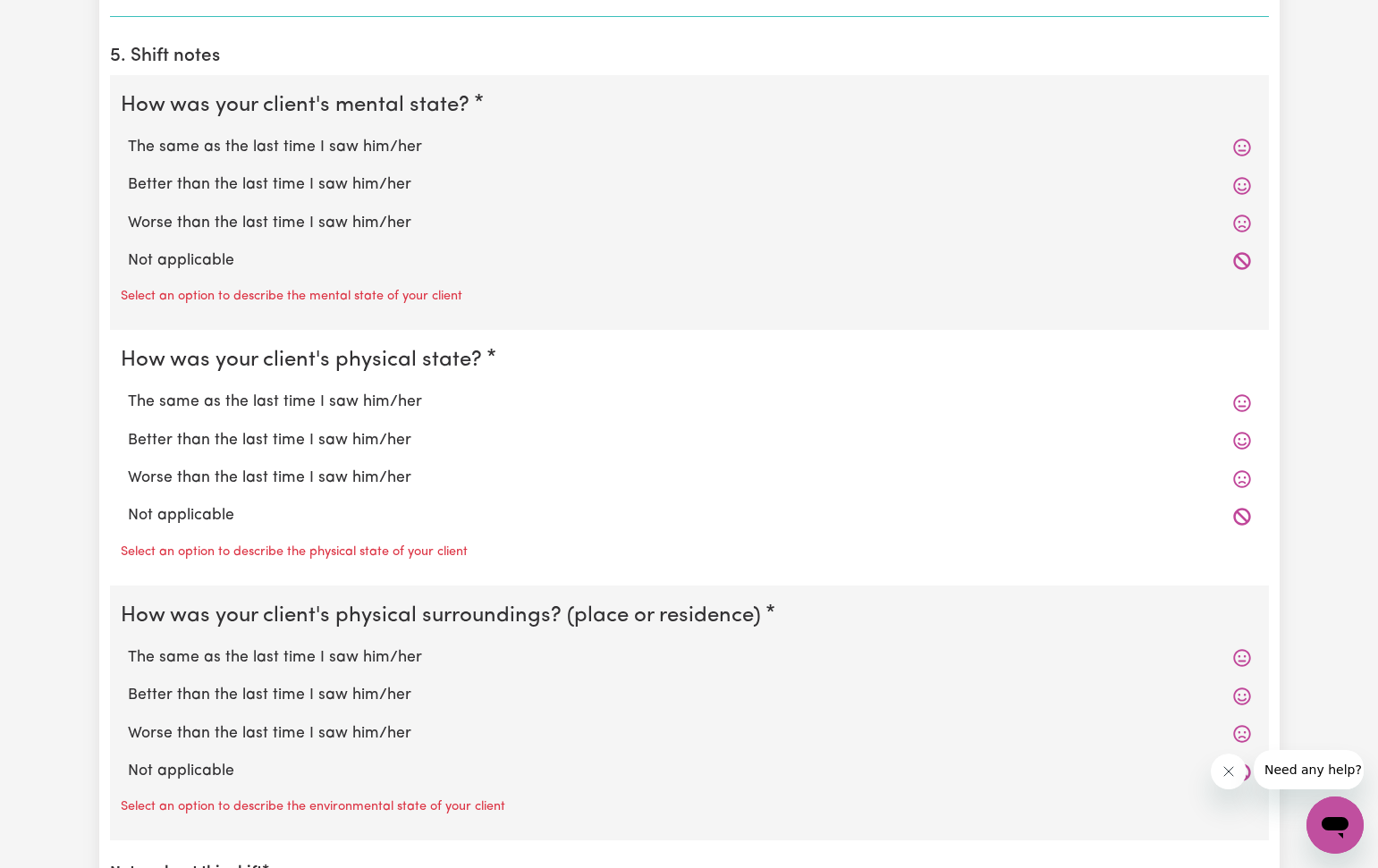
scroll to position [1380, 0]
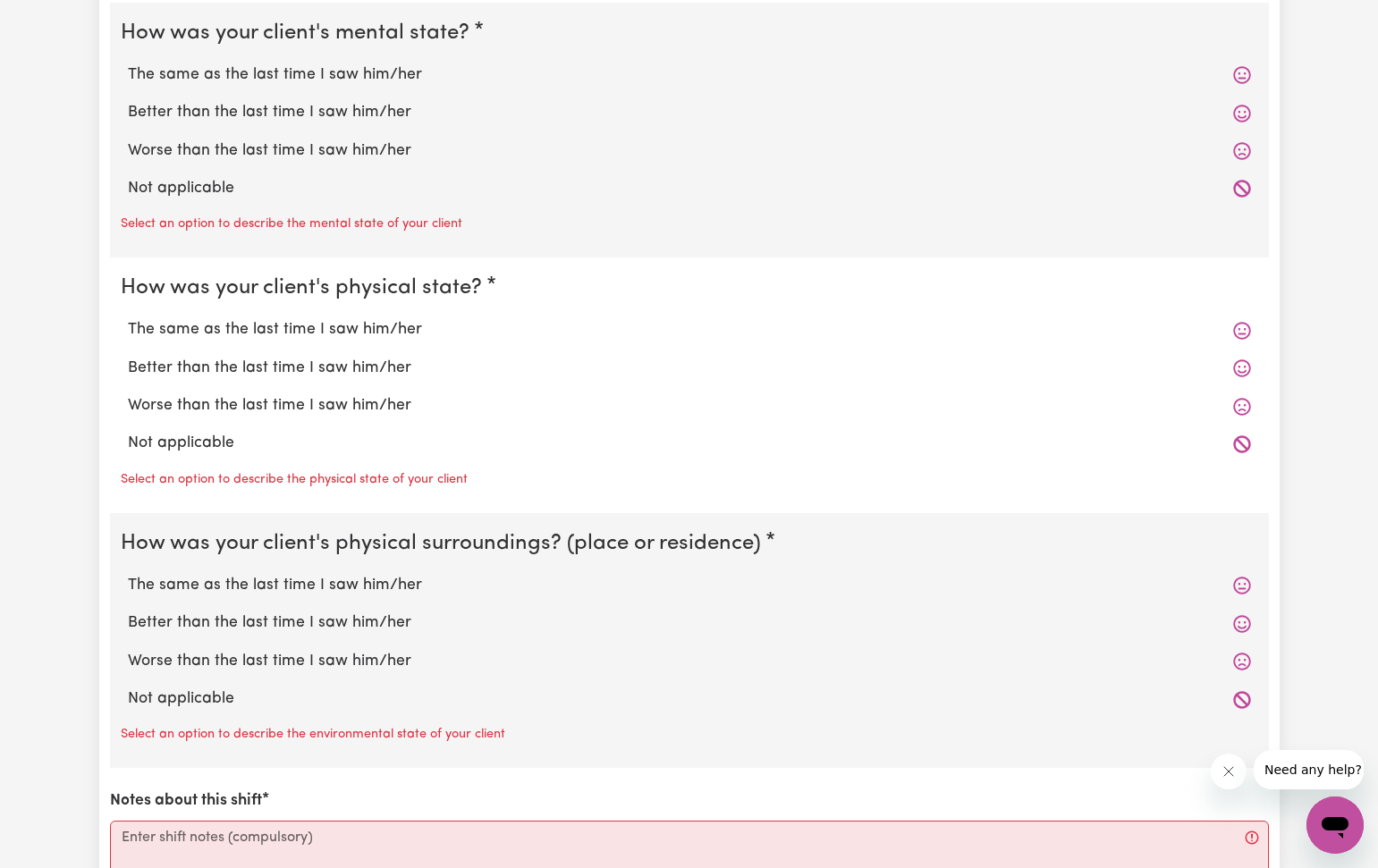
drag, startPoint x: 360, startPoint y: 65, endPoint x: 337, endPoint y: 274, distance: 210.3
click at [365, 70] on label "The same as the last time I saw him/her" at bounding box center [689, 75] width 1123 height 23
click at [128, 63] on input "The same as the last time I saw him/her" at bounding box center [127, 62] width 1 height 1
radio input "true"
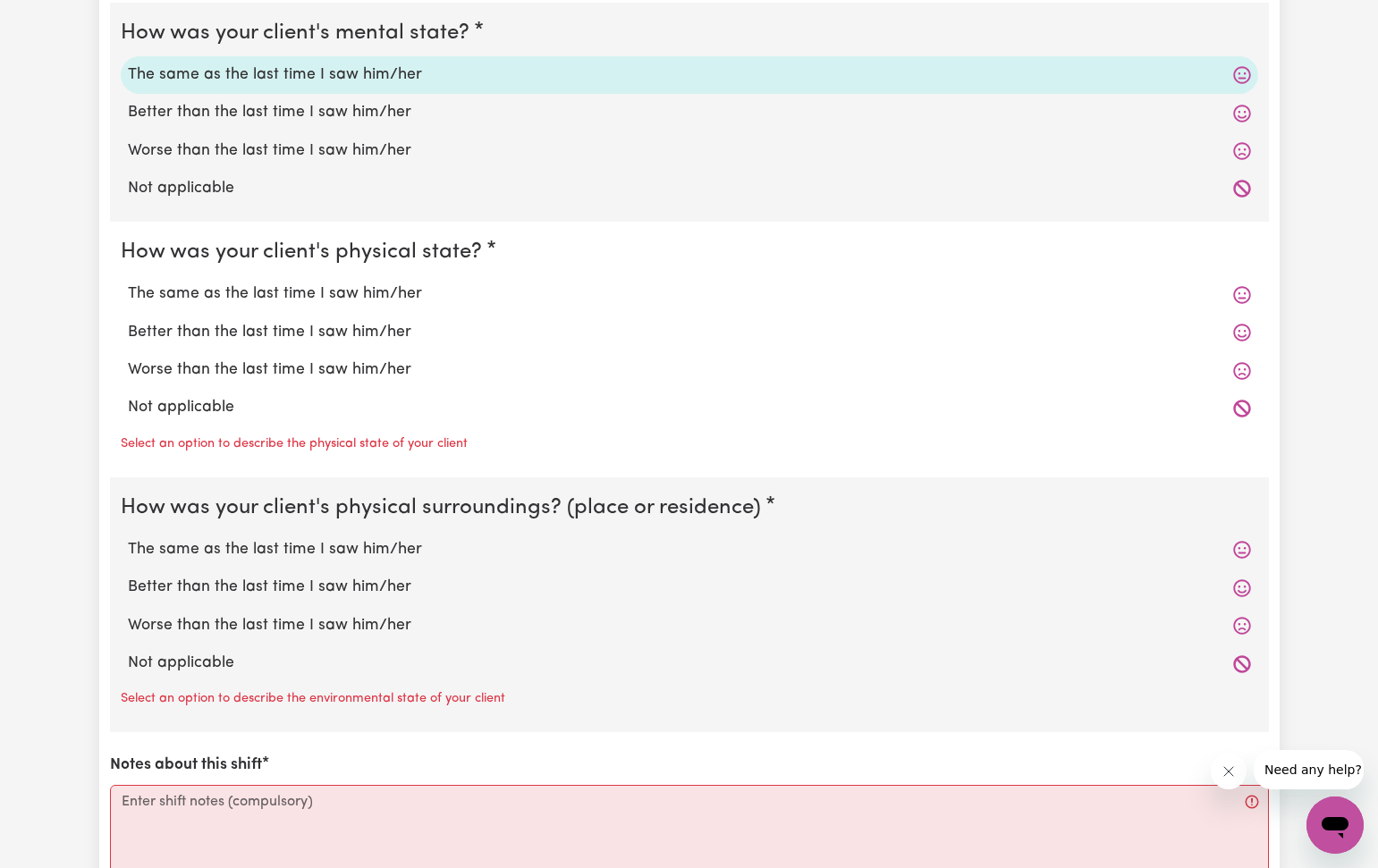
drag, startPoint x: 318, startPoint y: 283, endPoint x: 325, endPoint y: 377, distance: 94.3
click at [320, 282] on label "The same as the last time I saw him/her" at bounding box center [689, 294] width 1123 height 23
click at [128, 282] on input "The same as the last time I saw him/her" at bounding box center [127, 282] width 1 height 1
radio input "true"
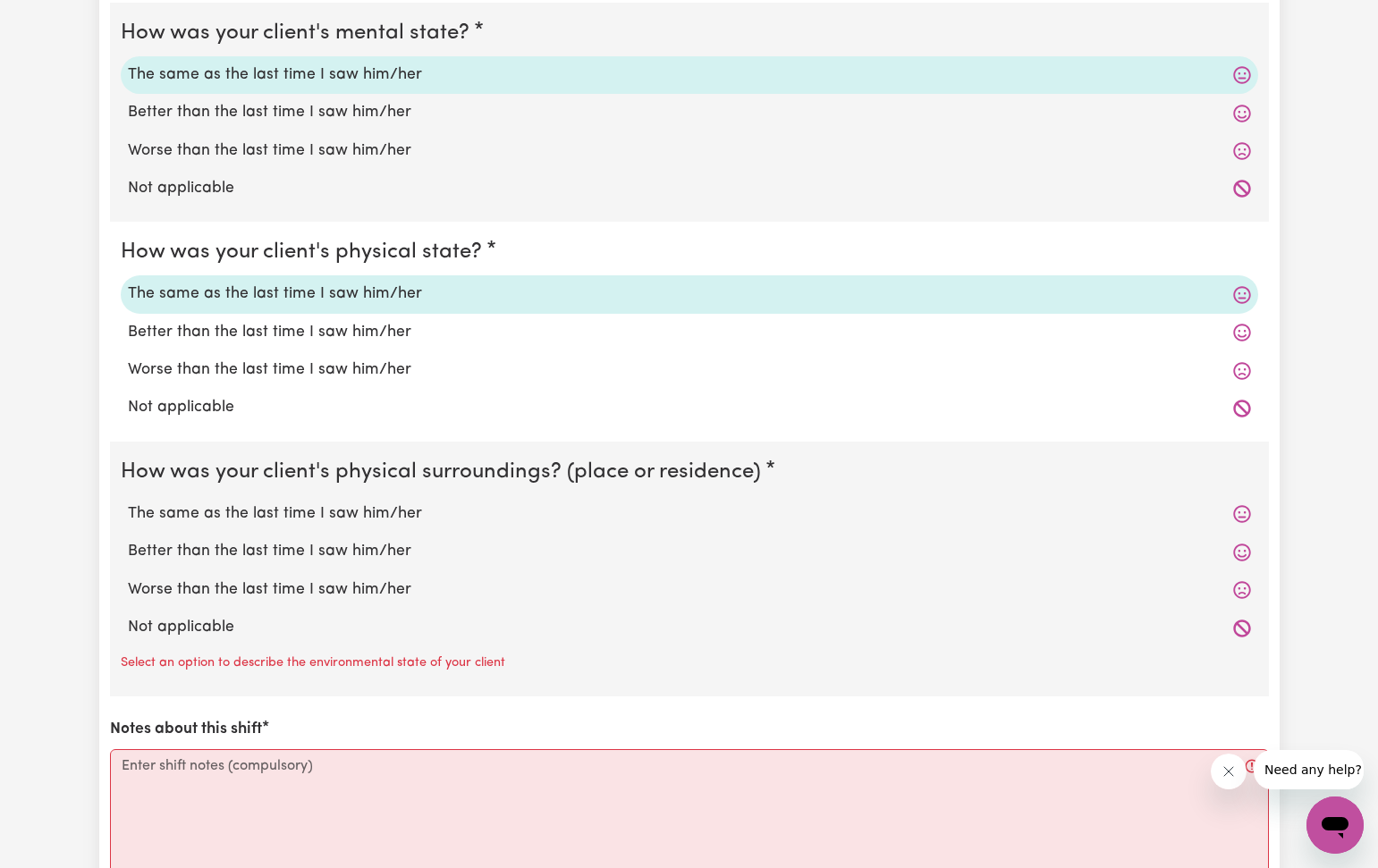
click at [307, 504] on label "The same as the last time I saw him/her" at bounding box center [689, 514] width 1123 height 23
click at [128, 503] on input "The same as the last time I saw him/her" at bounding box center [127, 502] width 1 height 1
radio input "true"
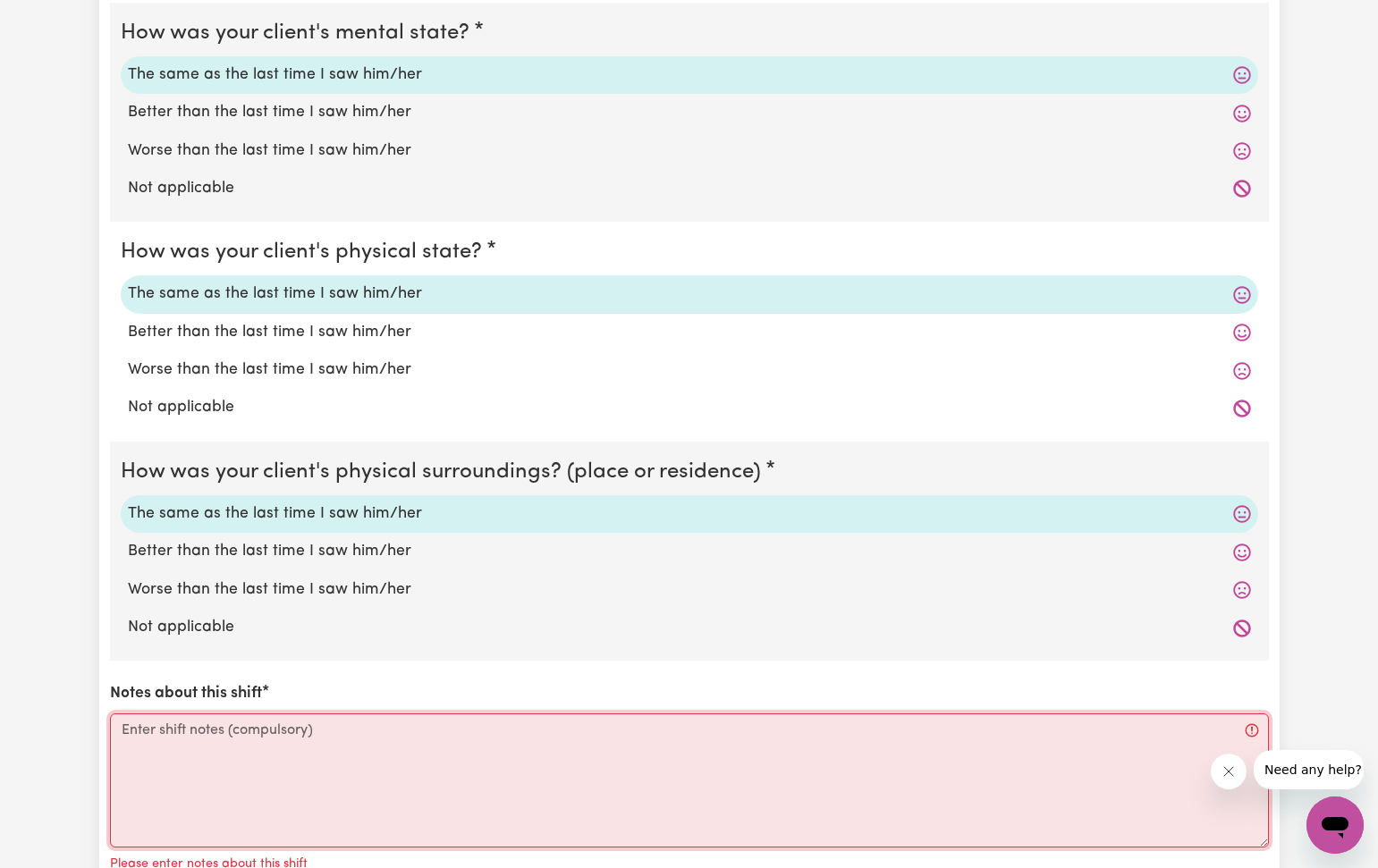
click at [127, 729] on textarea "Notes about this shift" at bounding box center [689, 780] width 1159 height 134
paste textarea "I helped [PERSON_NAME] through the day to go to bathroom. I feed her lunch when…"
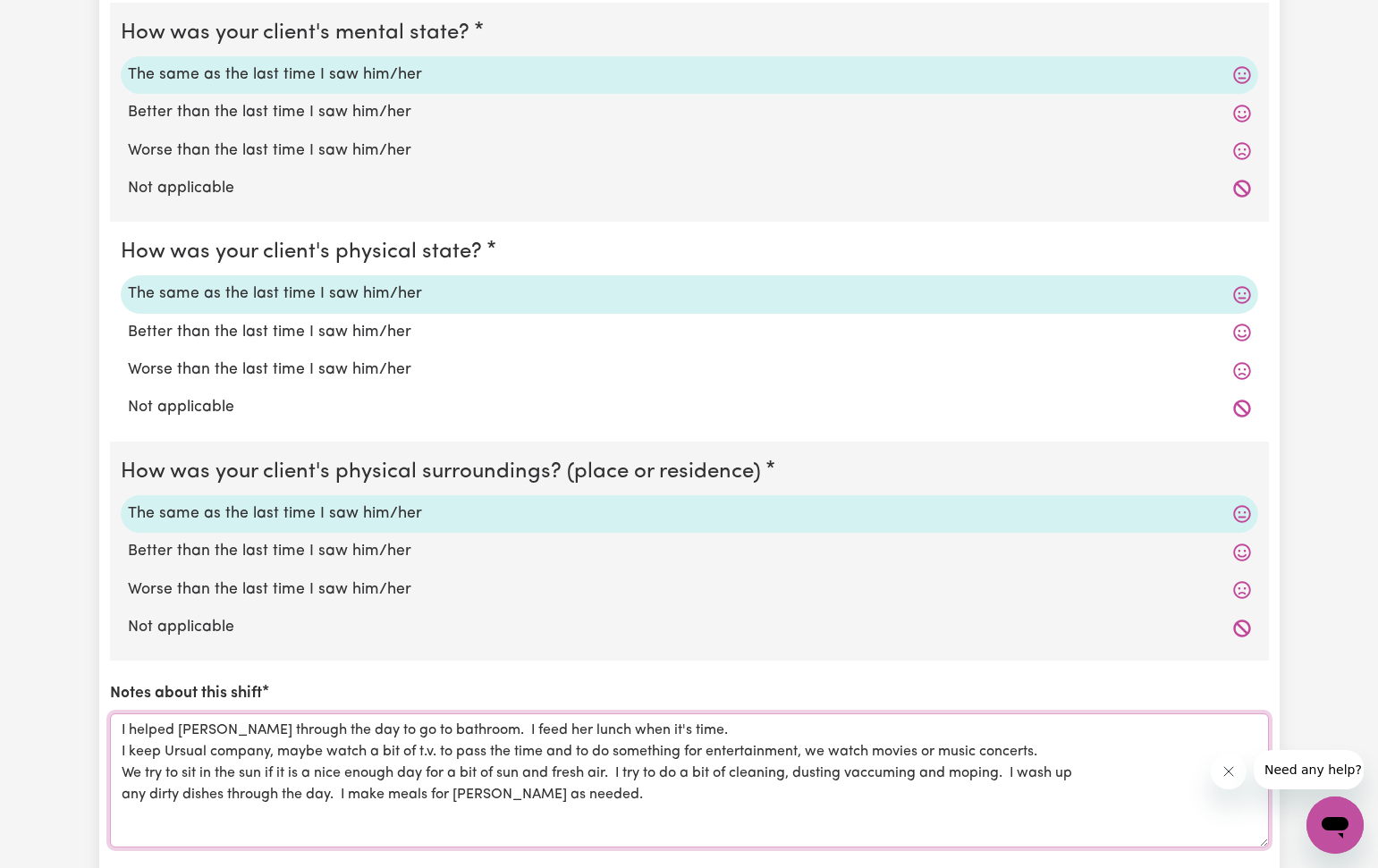
type textarea "I helped [PERSON_NAME] through the day to go to bathroom. I feed her lunch when…"
click at [311, 682] on div "Notes about this shift I helped [PERSON_NAME] through the day to go to bathroom…" at bounding box center [689, 765] width 1159 height 164
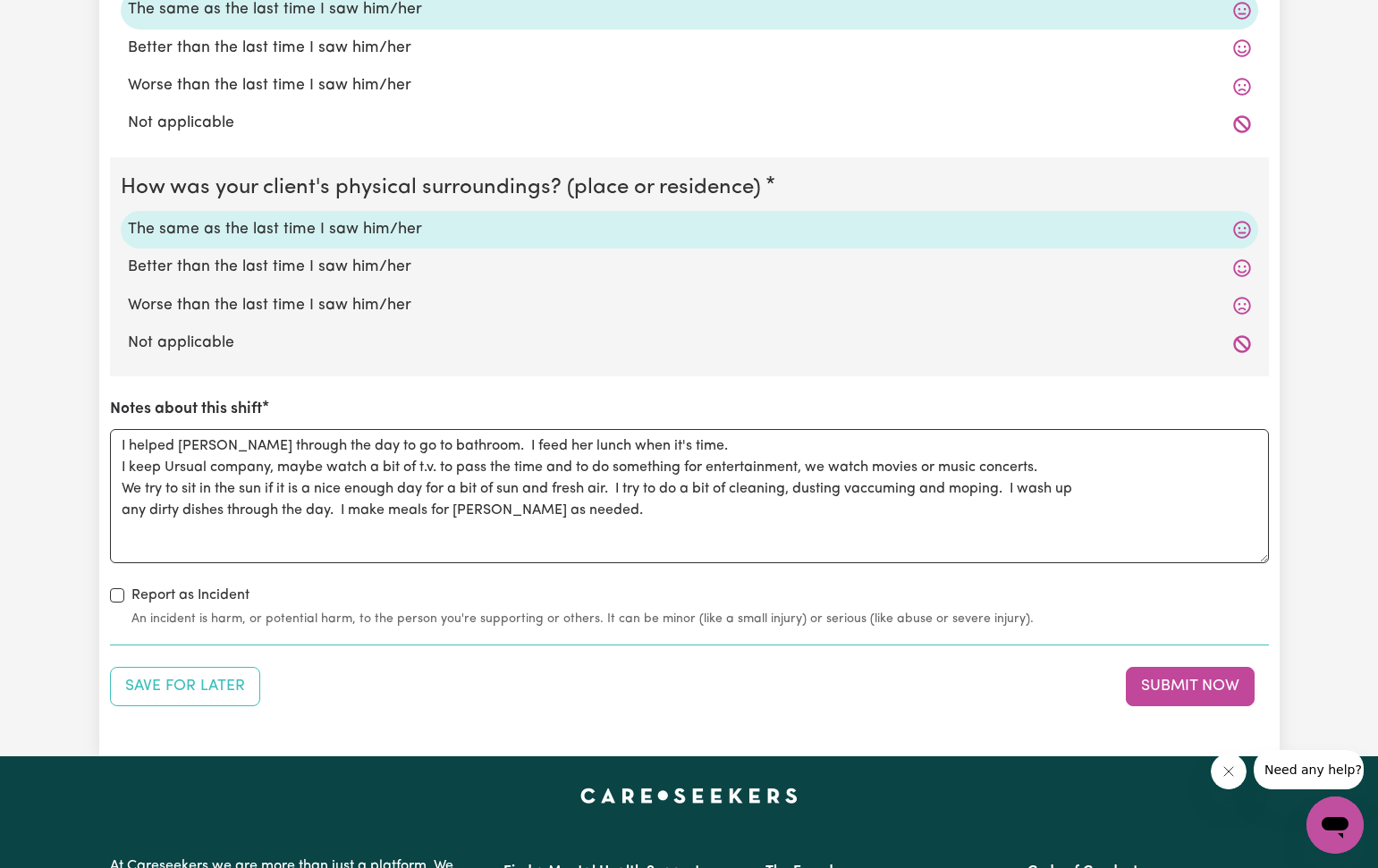
scroll to position [1737, 0]
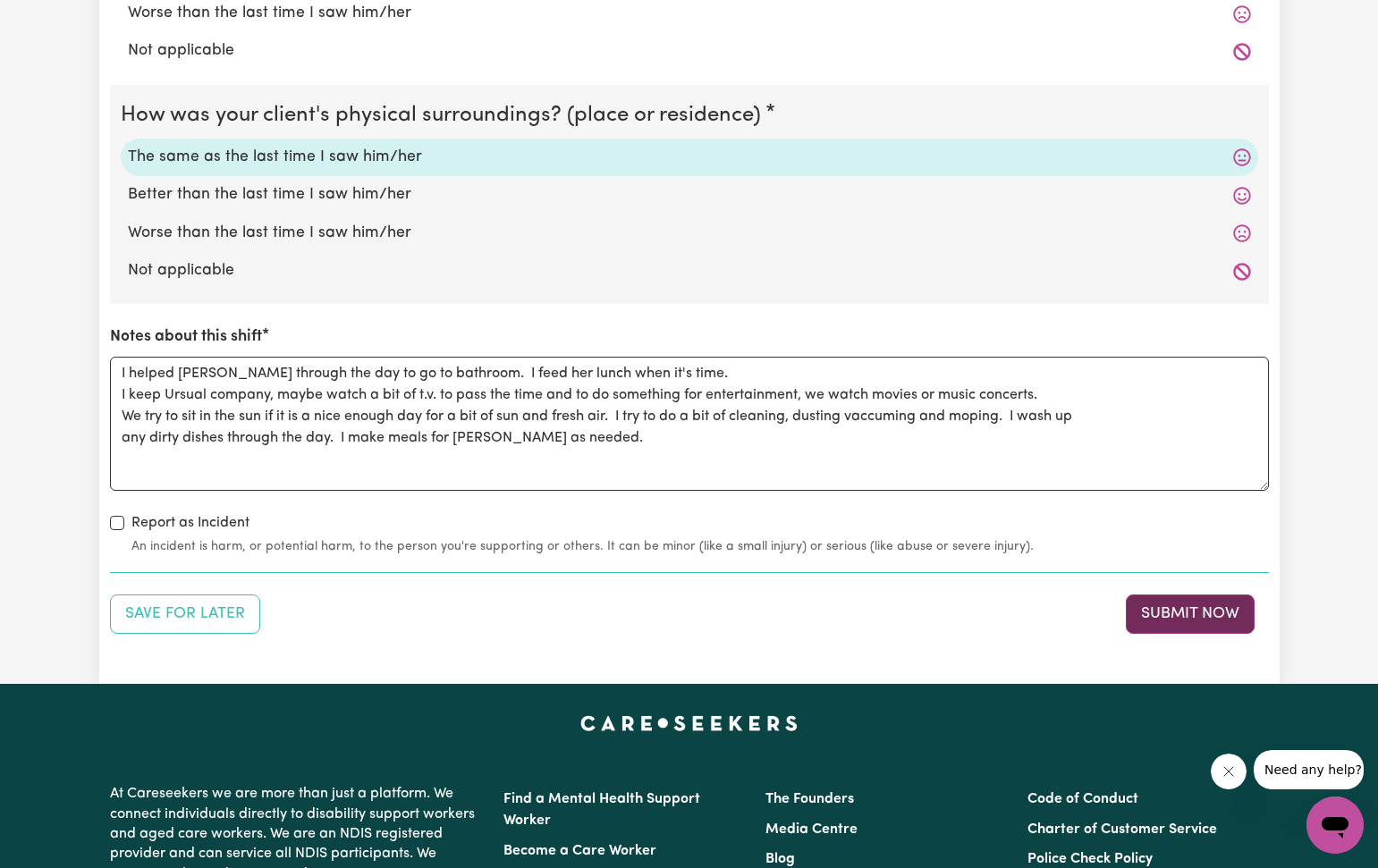
click at [1189, 598] on button "Submit Now" at bounding box center [1190, 614] width 129 height 39
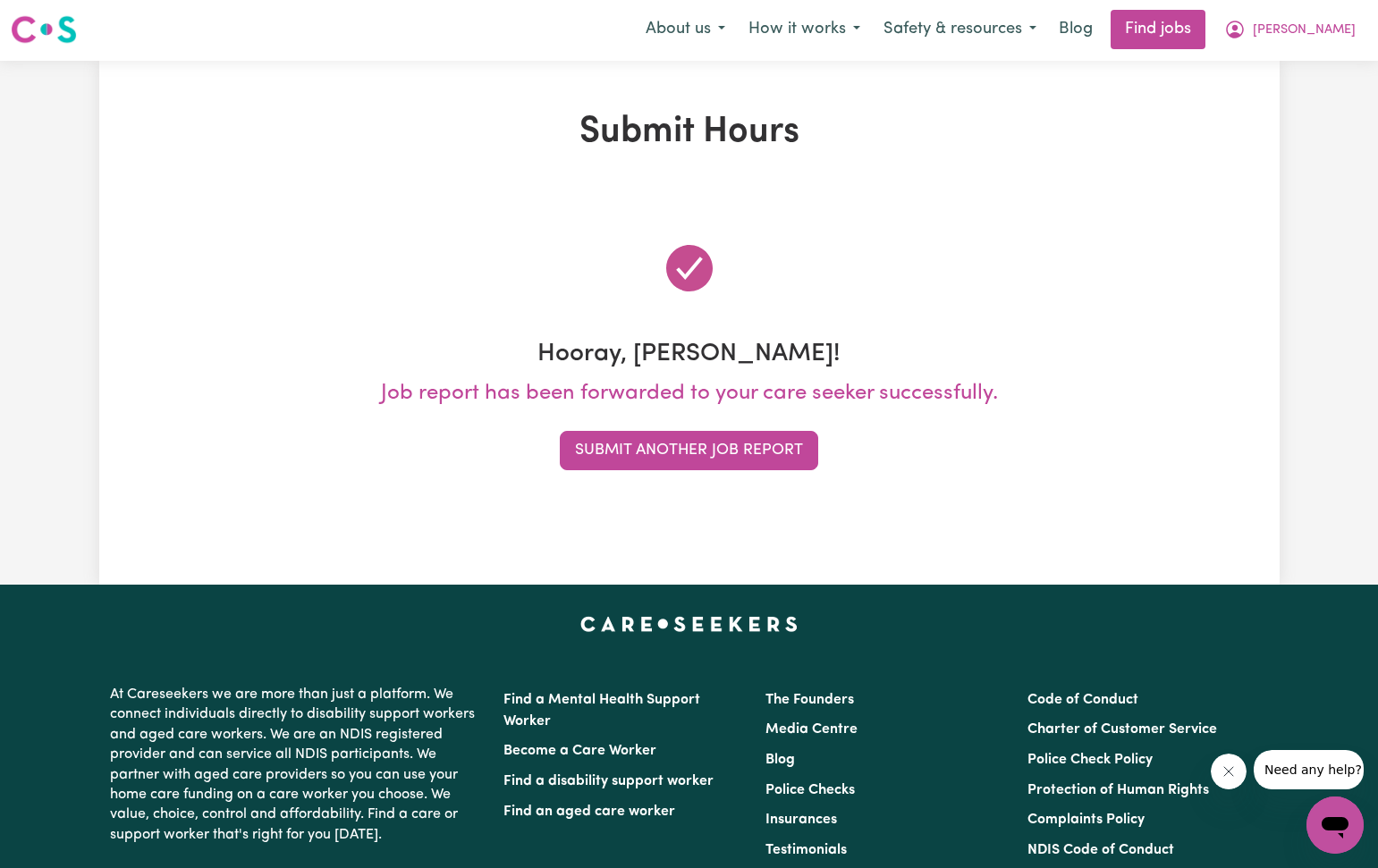
scroll to position [0, 0]
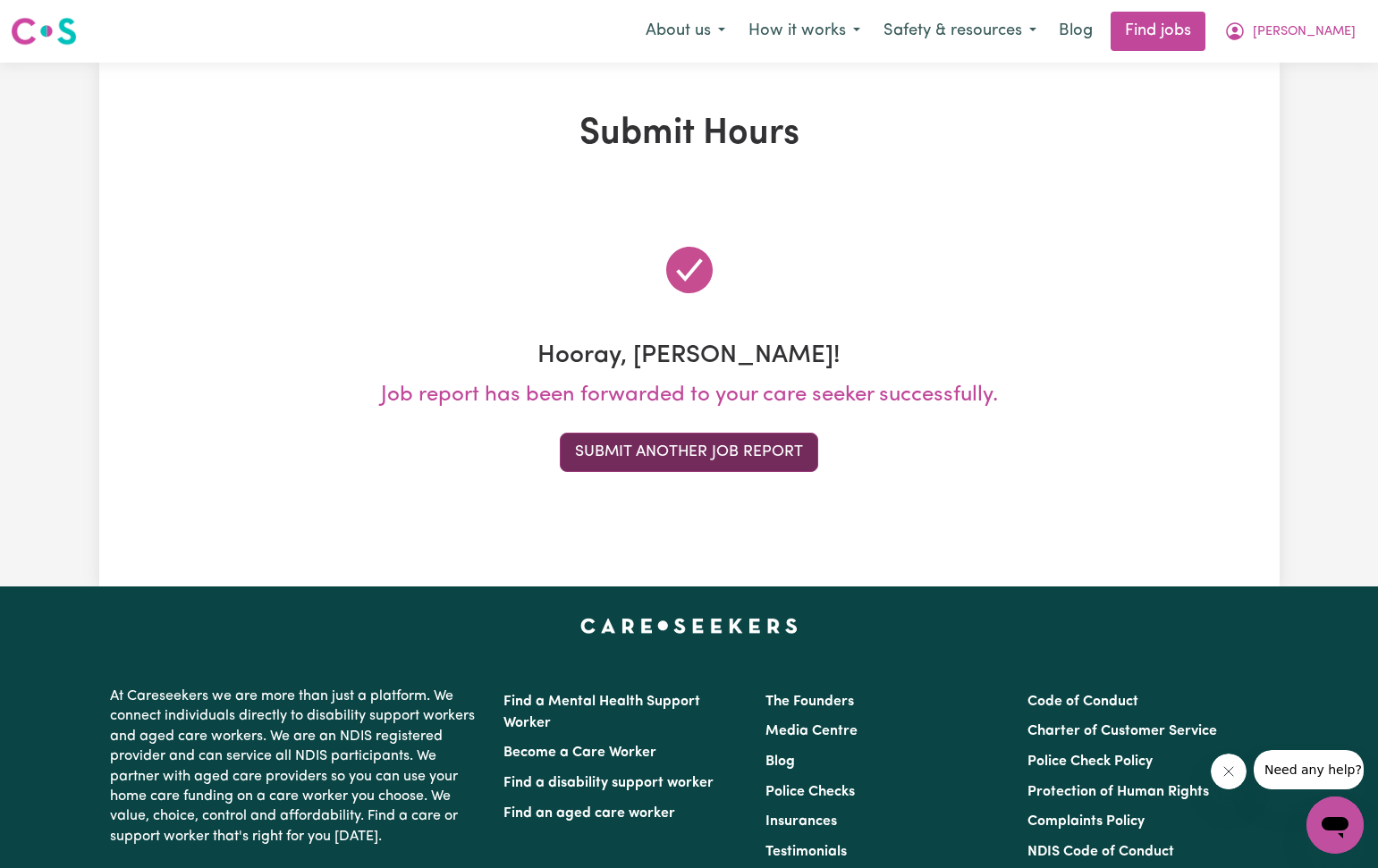
click at [662, 443] on button "Submit Another Job Report" at bounding box center [688, 452] width 258 height 39
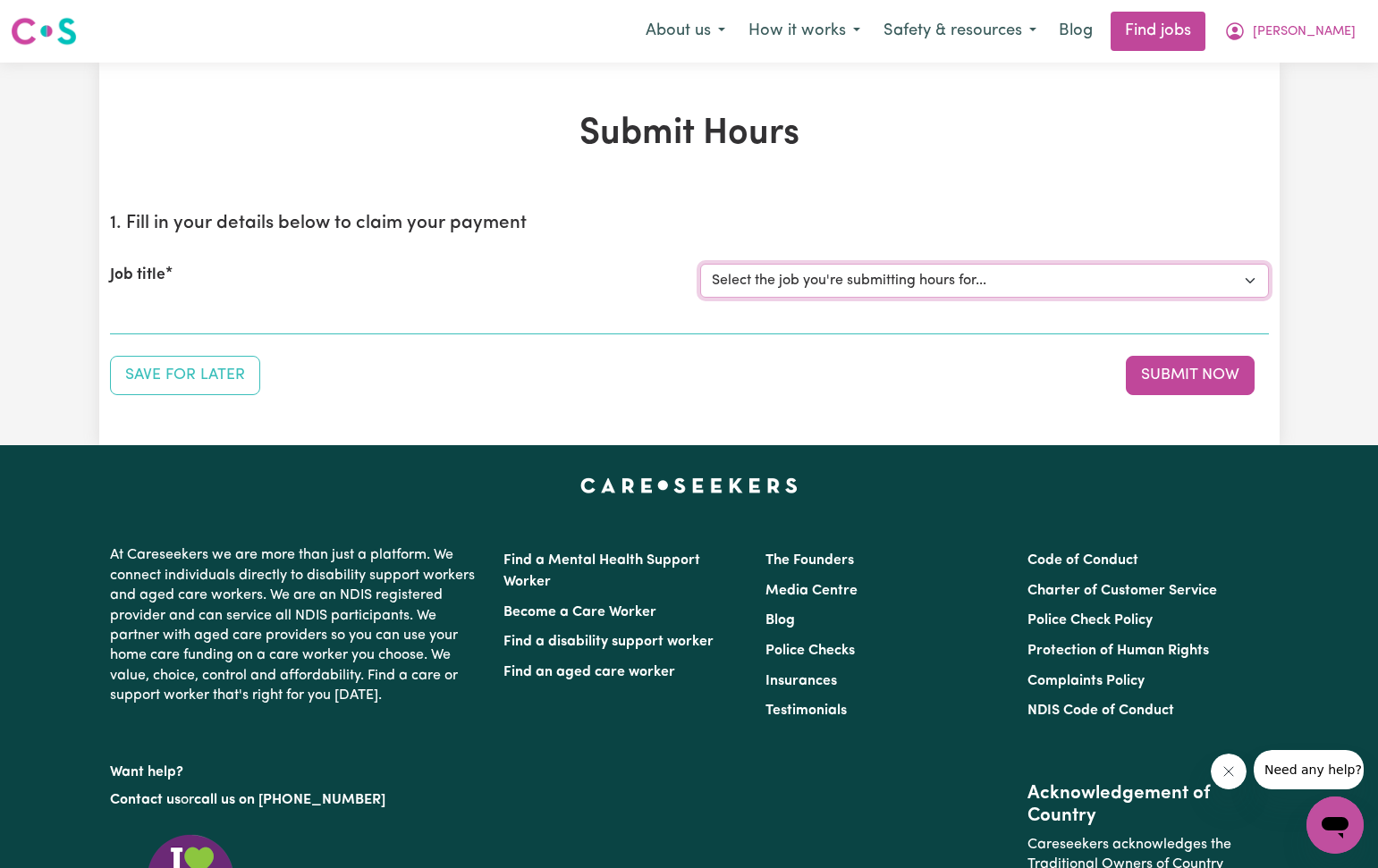
select select "2766"
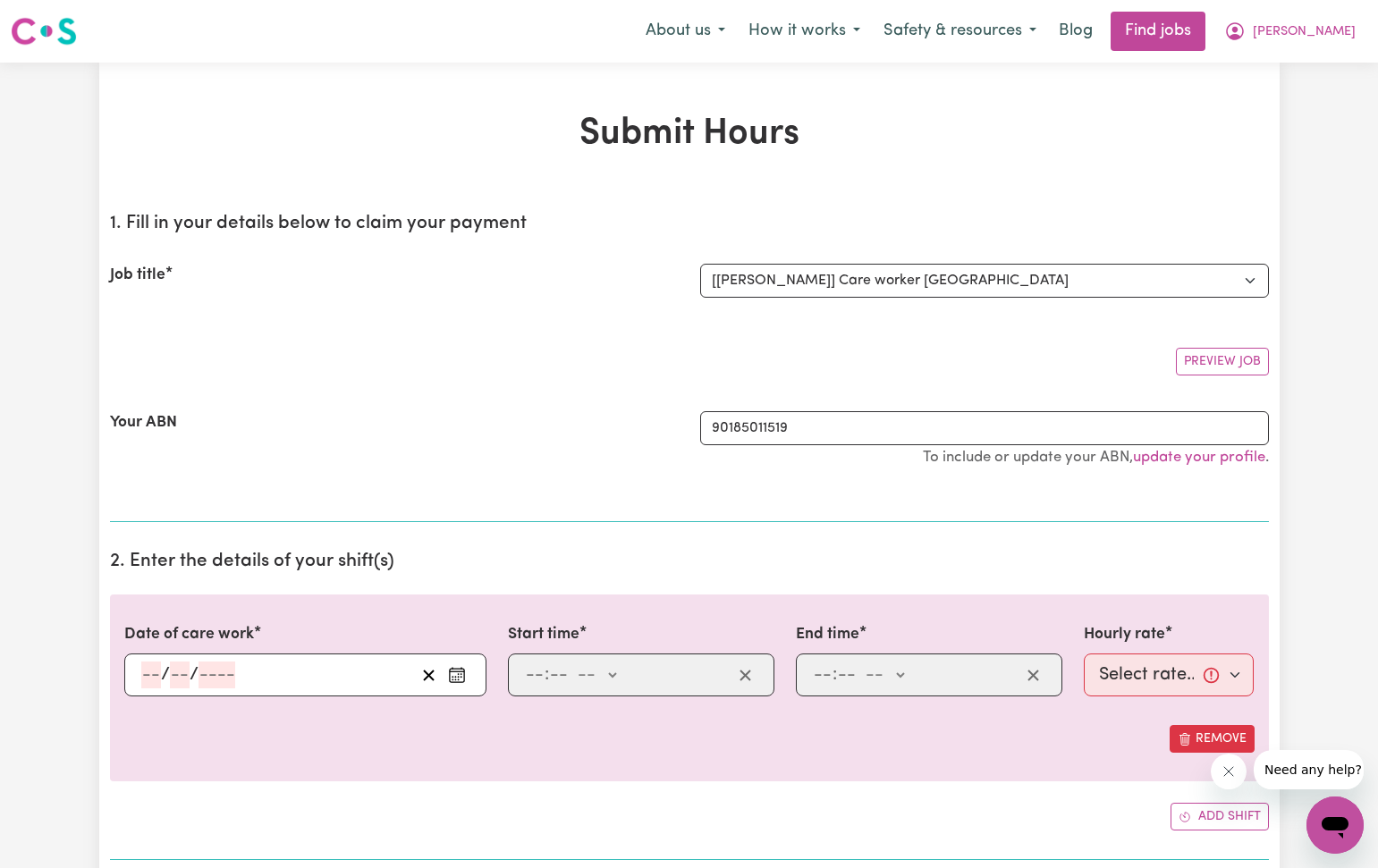
click at [457, 673] on icon "Enter the date of care work" at bounding box center [456, 674] width 18 height 18
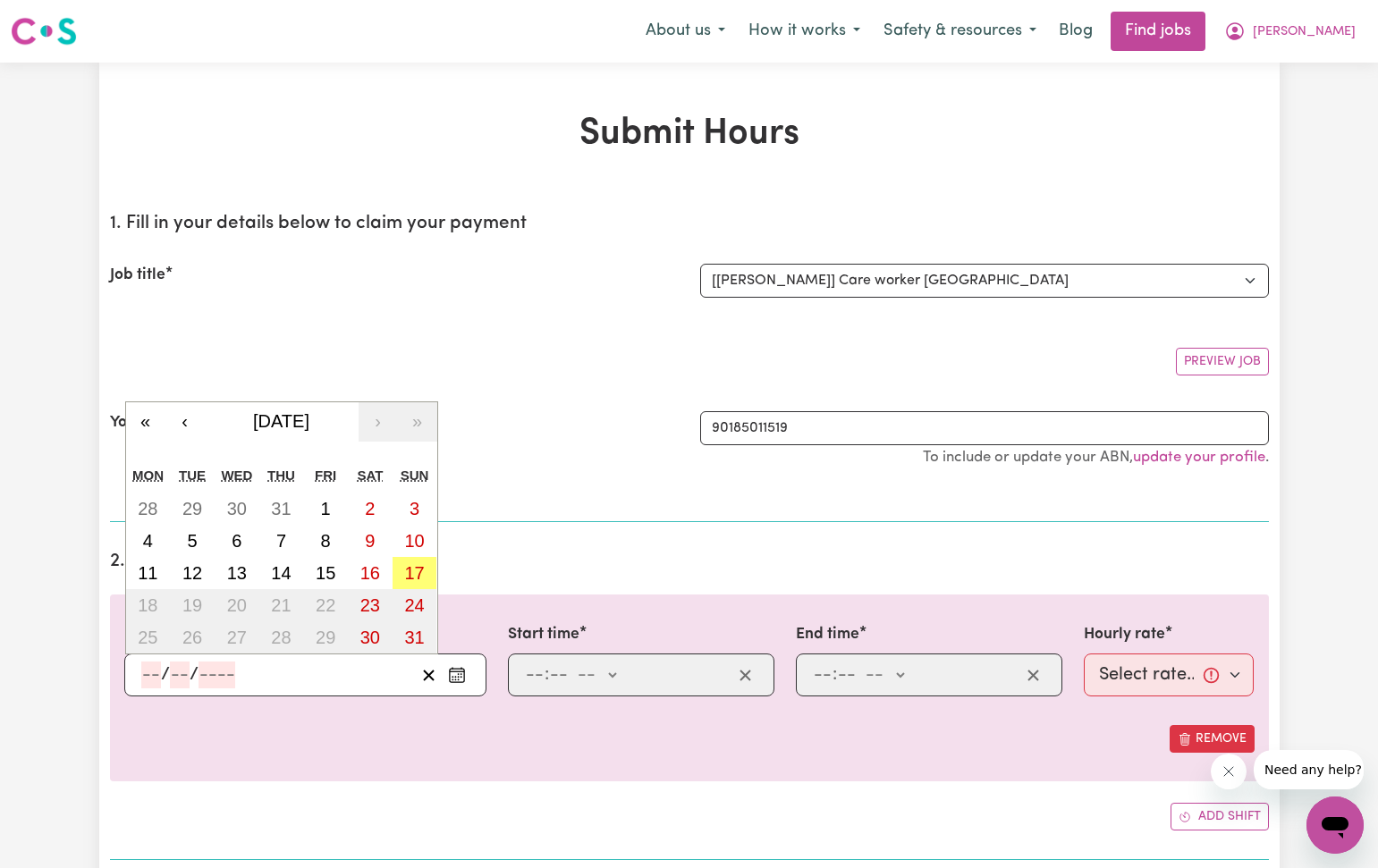
click at [151, 541] on abbr "4" at bounding box center [147, 541] width 10 height 20
type input "[DATE]"
type input "4"
type input "8"
type input "2025"
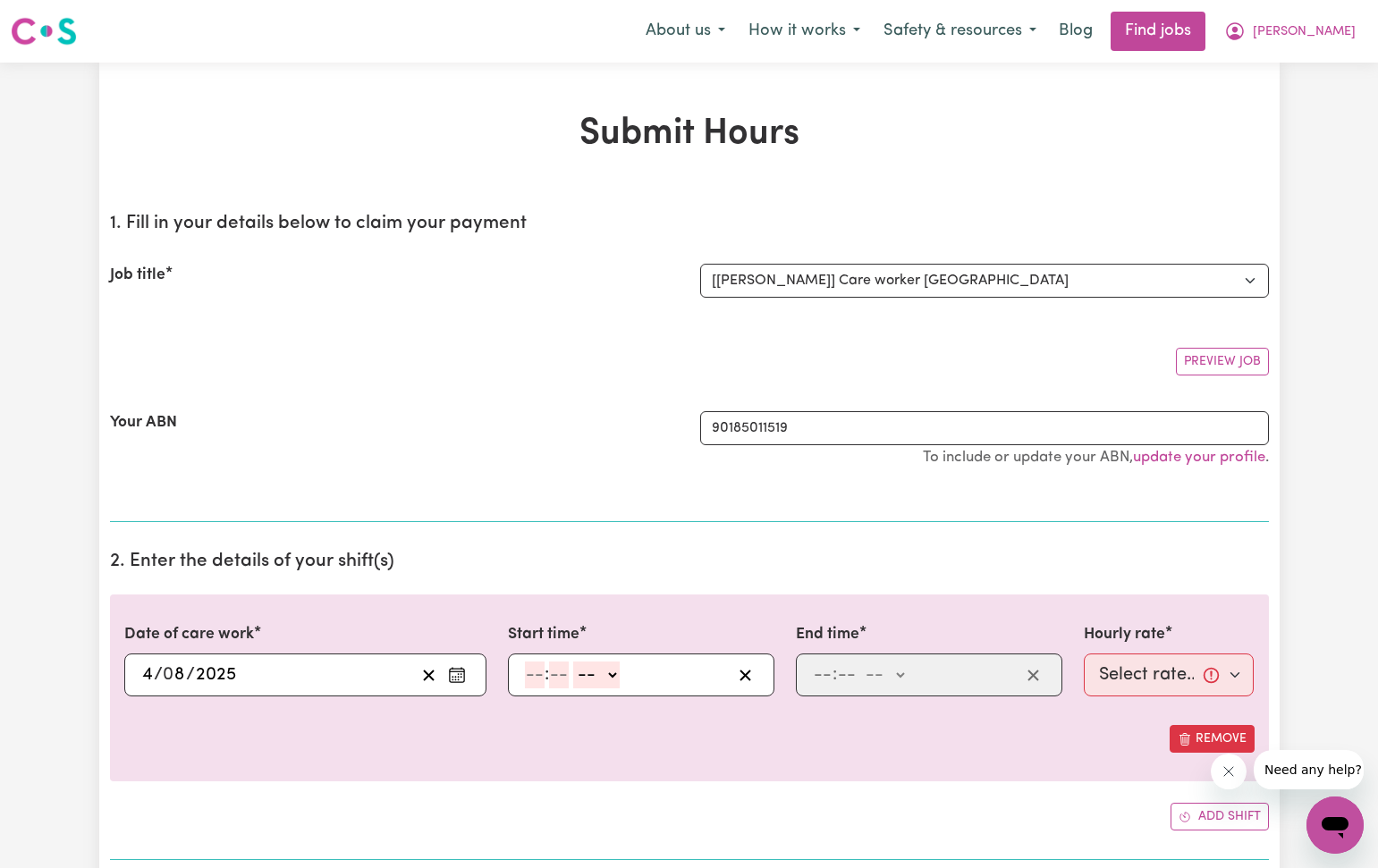
click at [531, 674] on input "number" at bounding box center [534, 675] width 20 height 27
type input "12"
type input "30"
select select "pm"
type input "12:30"
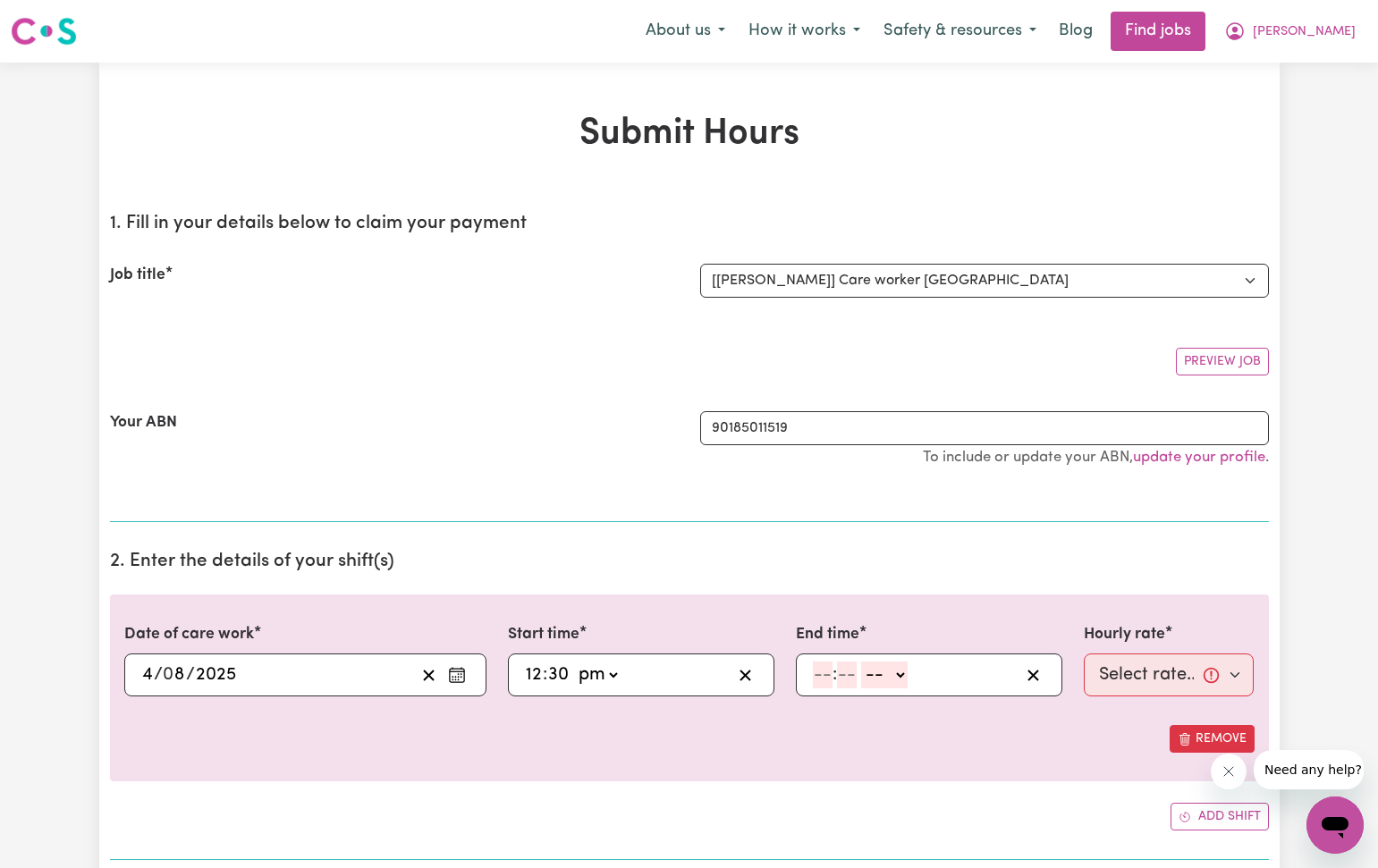
click at [829, 675] on input "number" at bounding box center [822, 675] width 20 height 27
type input "5"
type input "30"
select select "pm"
type input "17:30"
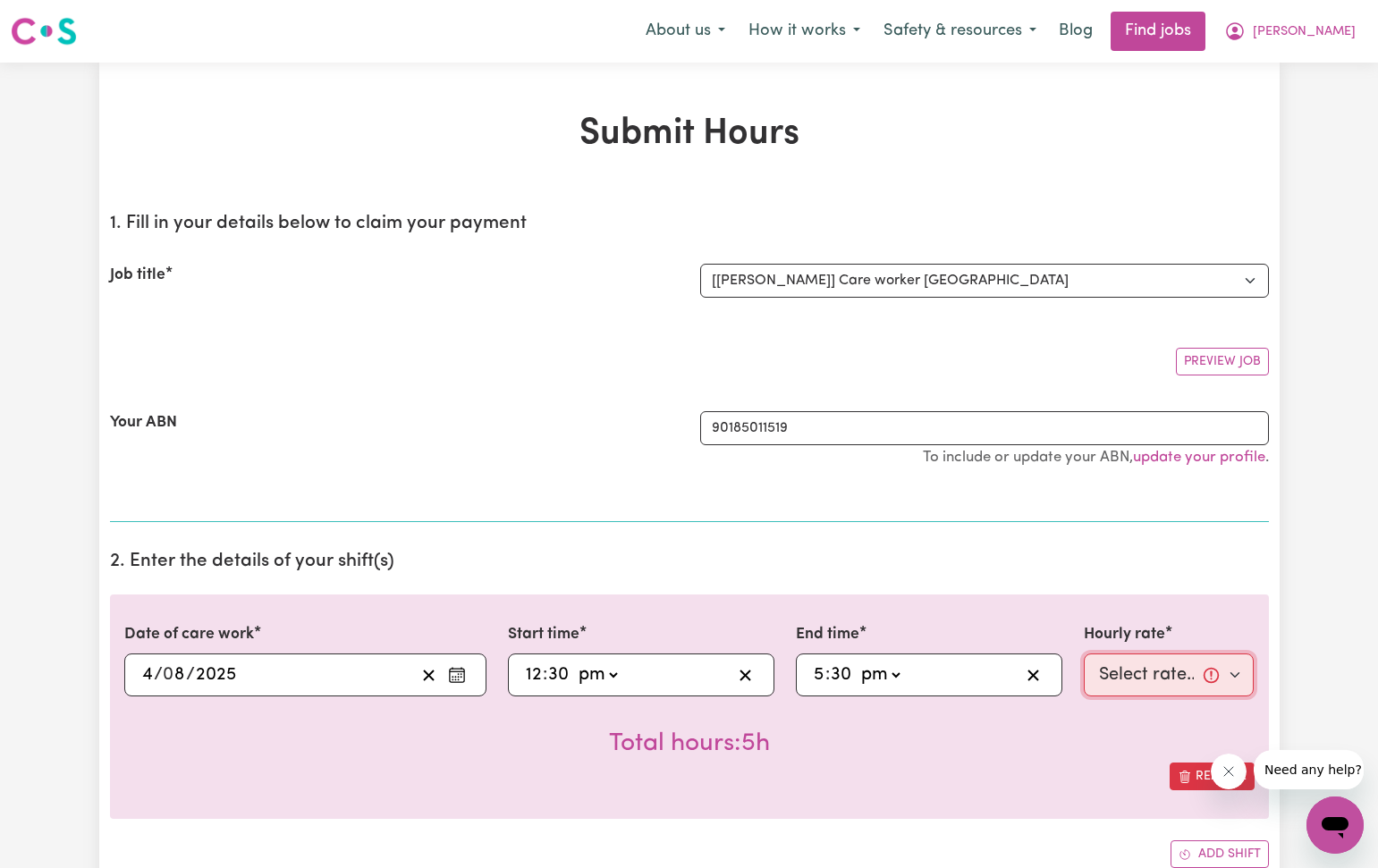
select select "40-Weekday"
click at [1074, 725] on div "Total hours: 5h" at bounding box center [689, 729] width 1130 height 66
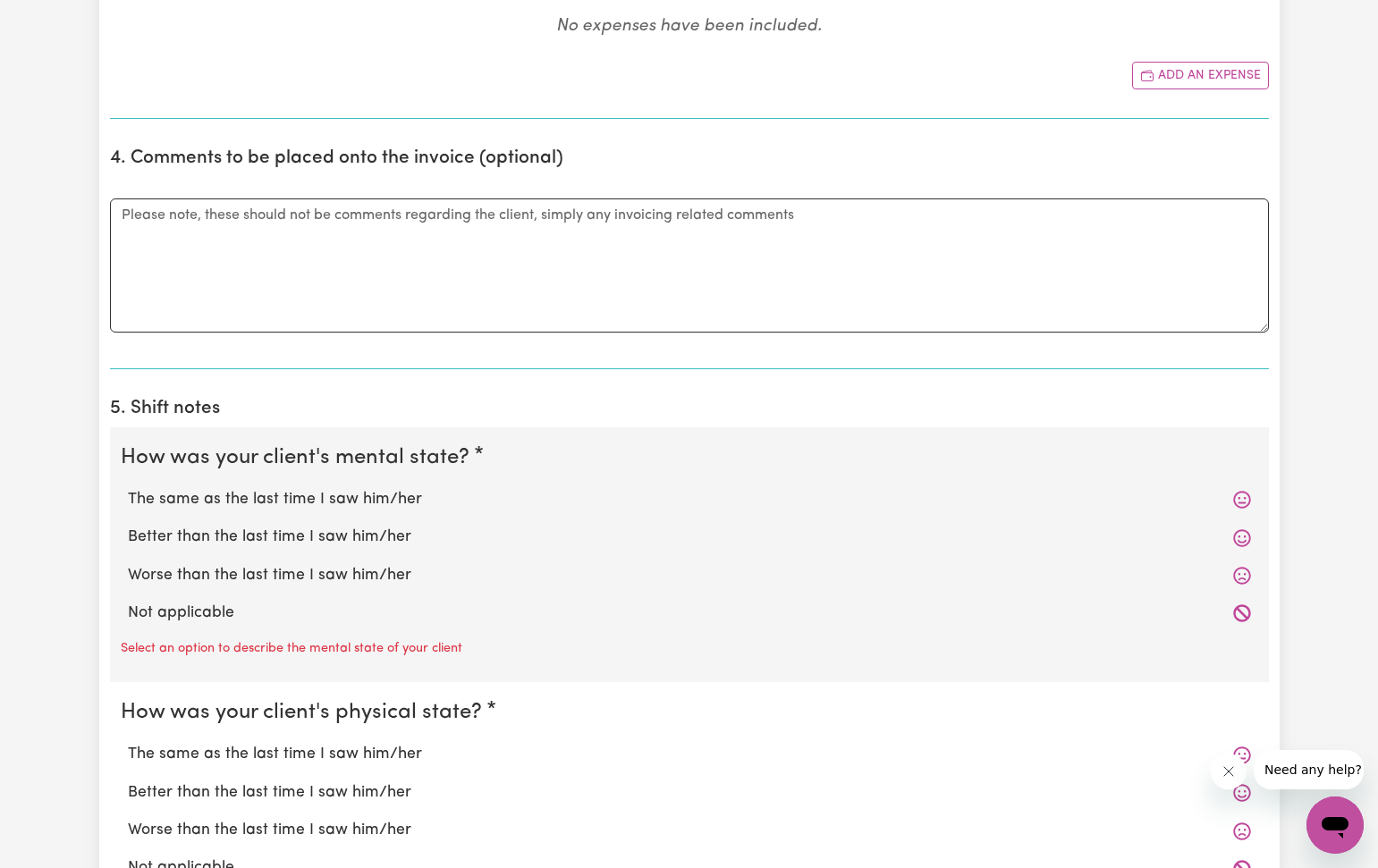
scroll to position [958, 0]
click at [126, 206] on textarea "Comments" at bounding box center [689, 263] width 1159 height 134
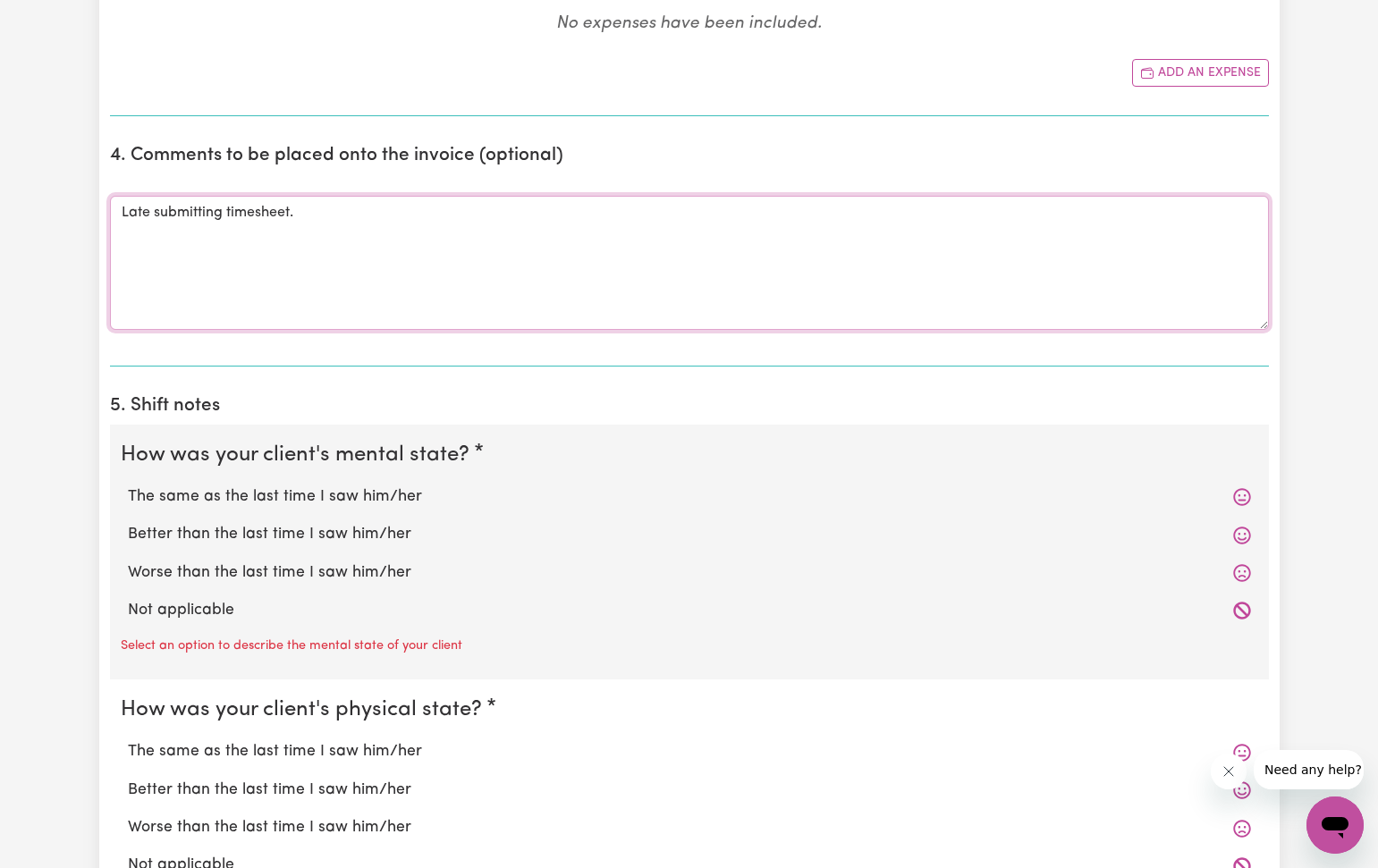
type textarea "Late submitting timesheet."
drag, startPoint x: 203, startPoint y: 486, endPoint x: 232, endPoint y: 615, distance: 132.2
click at [212, 500] on label "The same as the last time I saw him/her" at bounding box center [689, 497] width 1123 height 23
click at [128, 486] on input "The same as the last time I saw him/her" at bounding box center [127, 485] width 1 height 1
radio input "true"
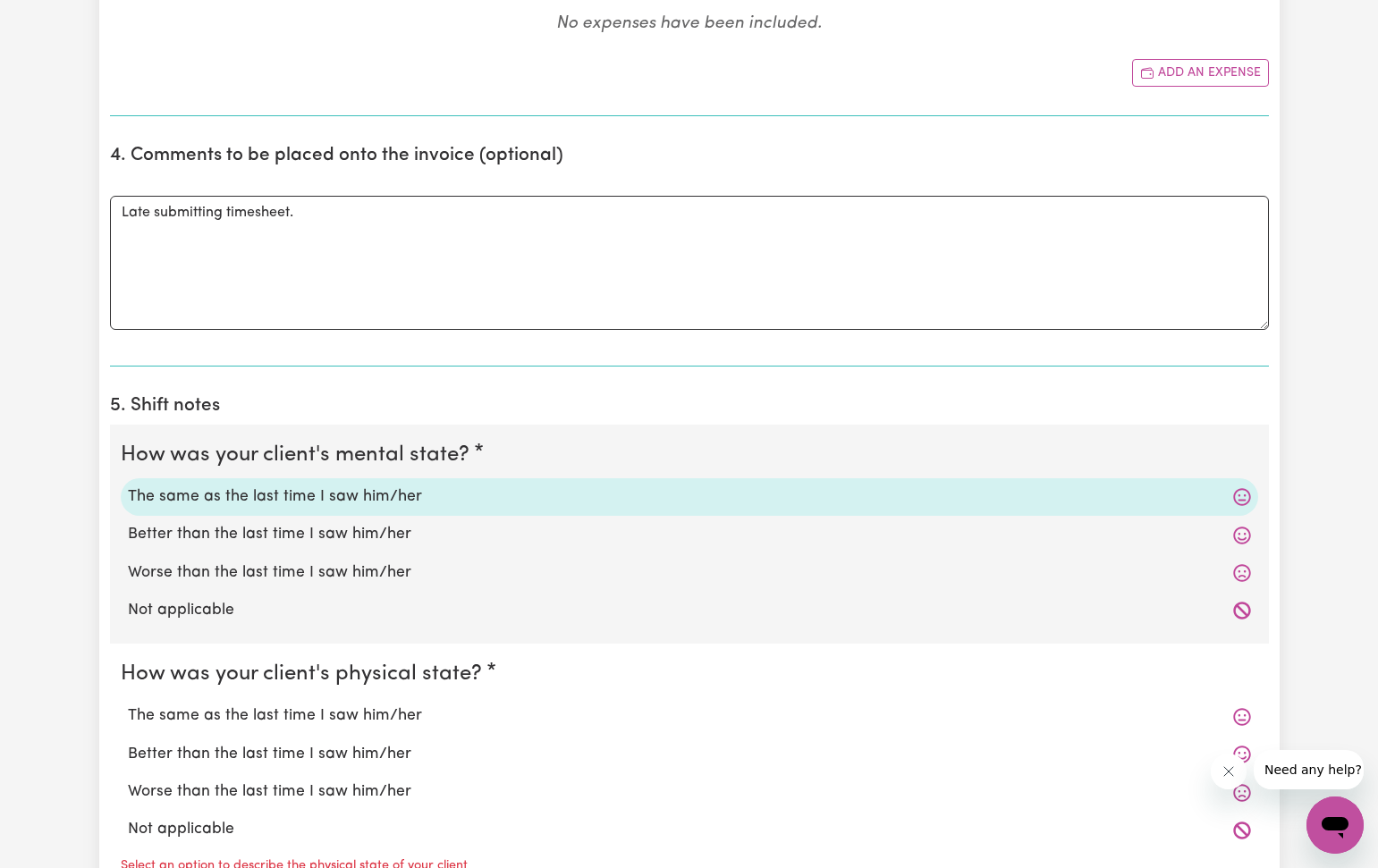
click at [242, 711] on label "The same as the last time I saw him/her" at bounding box center [689, 716] width 1123 height 23
click at [128, 705] on input "The same as the last time I saw him/her" at bounding box center [127, 704] width 1 height 1
radio input "true"
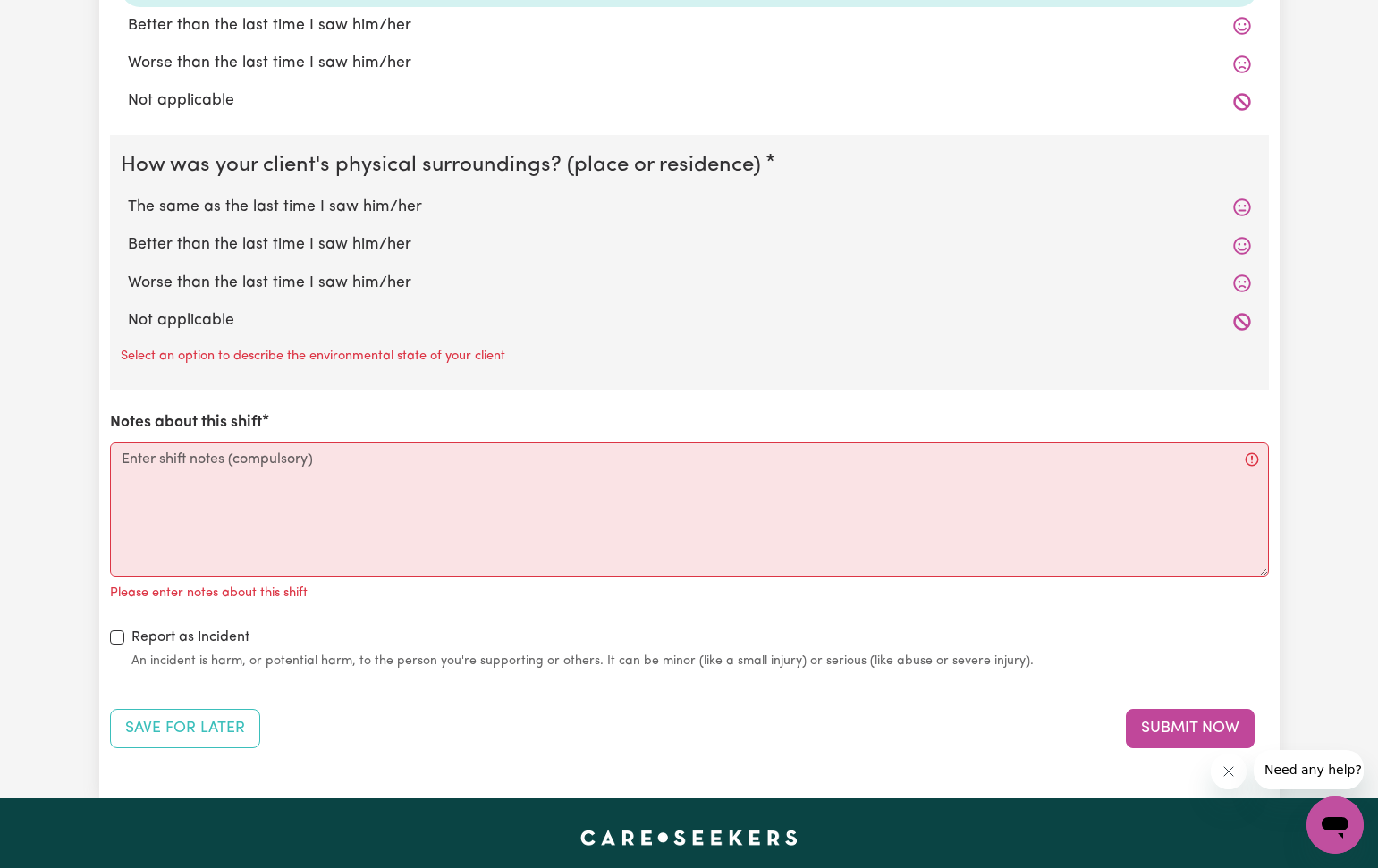
scroll to position [1688, 0]
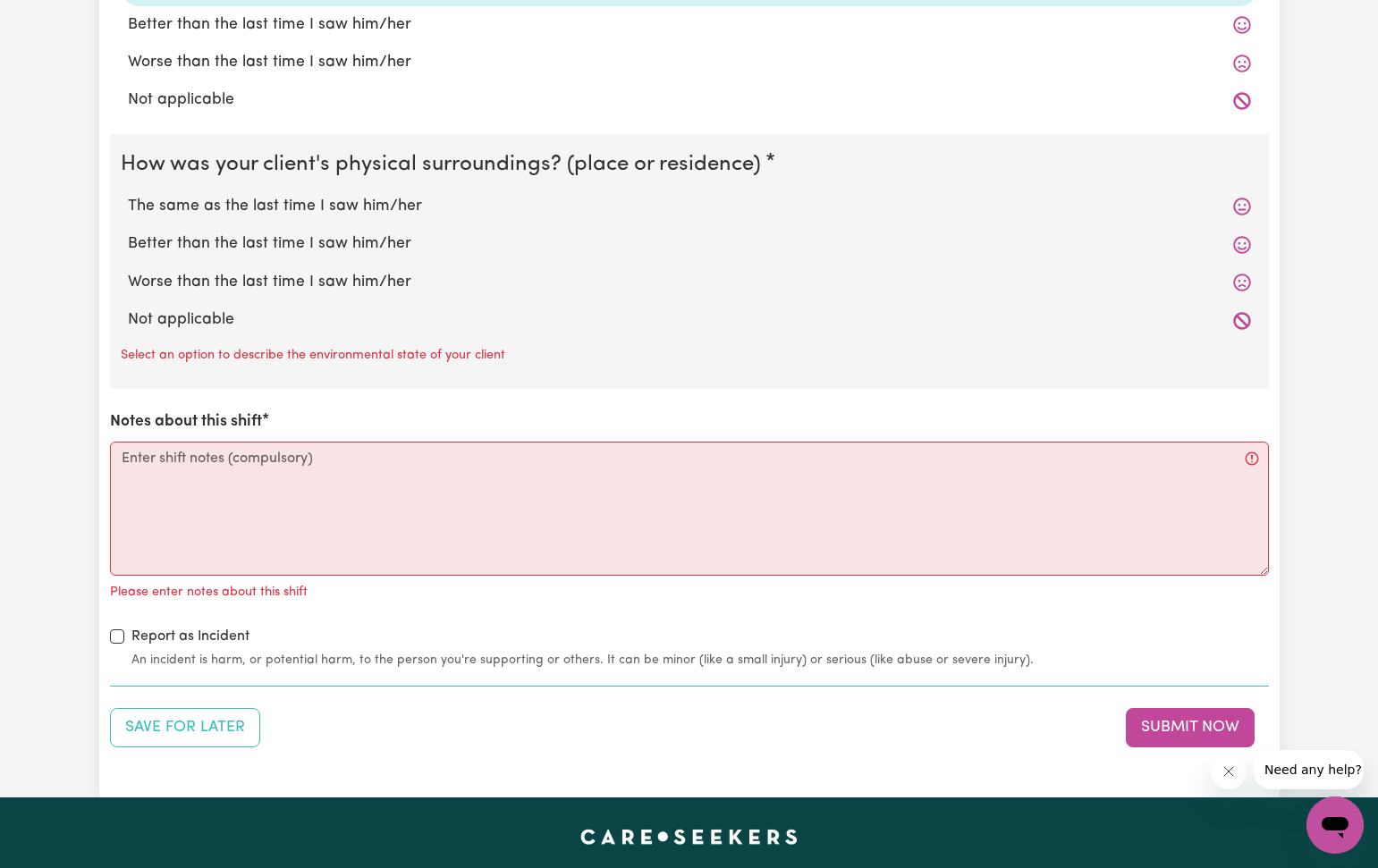
drag, startPoint x: 176, startPoint y: 191, endPoint x: 167, endPoint y: 334, distance: 143.3
click at [179, 195] on label "The same as the last time I saw him/her" at bounding box center [689, 206] width 1123 height 23
click at [128, 194] on input "The same as the last time I saw him/her" at bounding box center [127, 194] width 1 height 1
radio input "true"
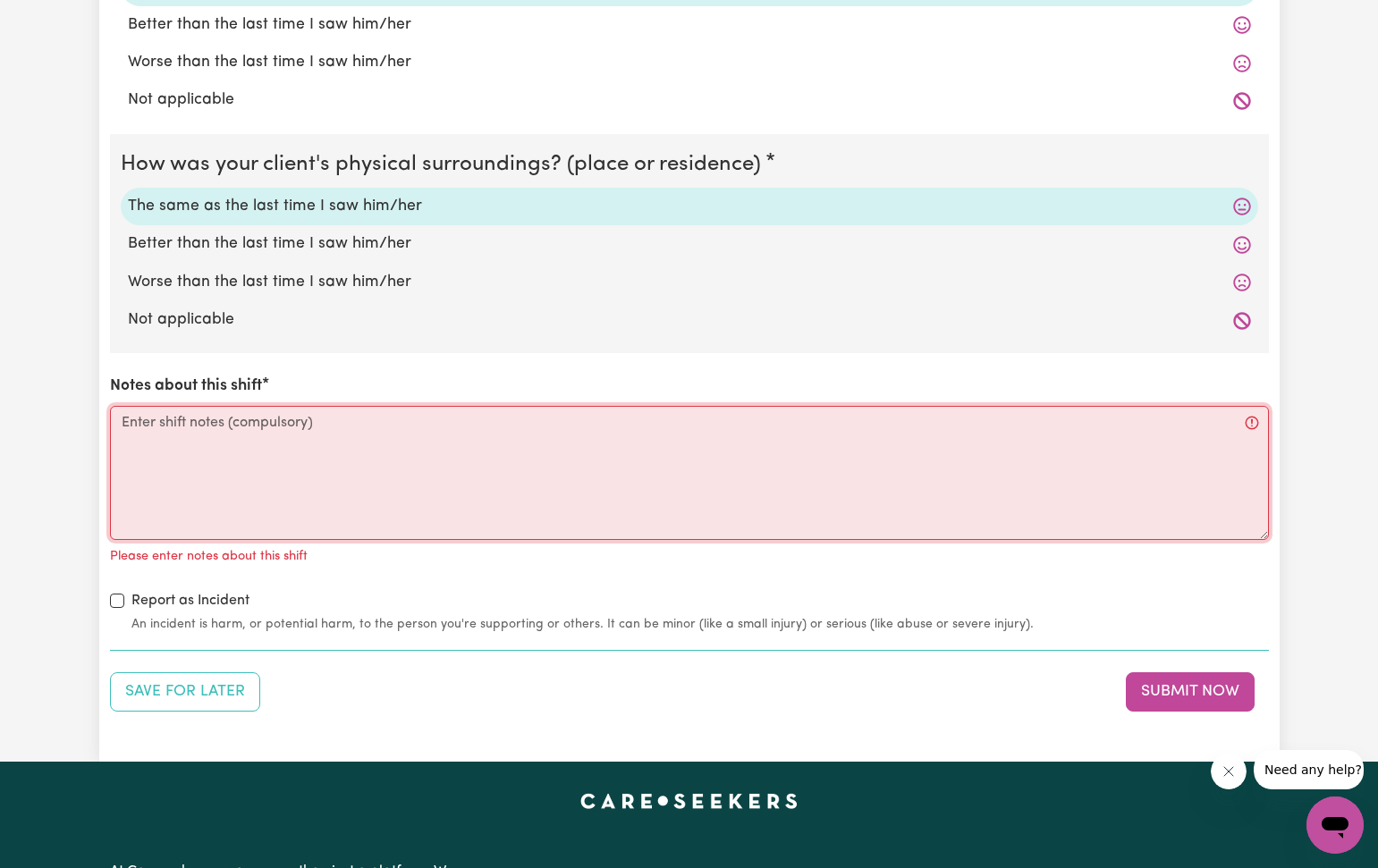
click at [120, 419] on textarea "Notes about this shift" at bounding box center [689, 473] width 1159 height 134
paste textarea "I helped [PERSON_NAME] through the day to go to bathroom. I feed her lunch when…"
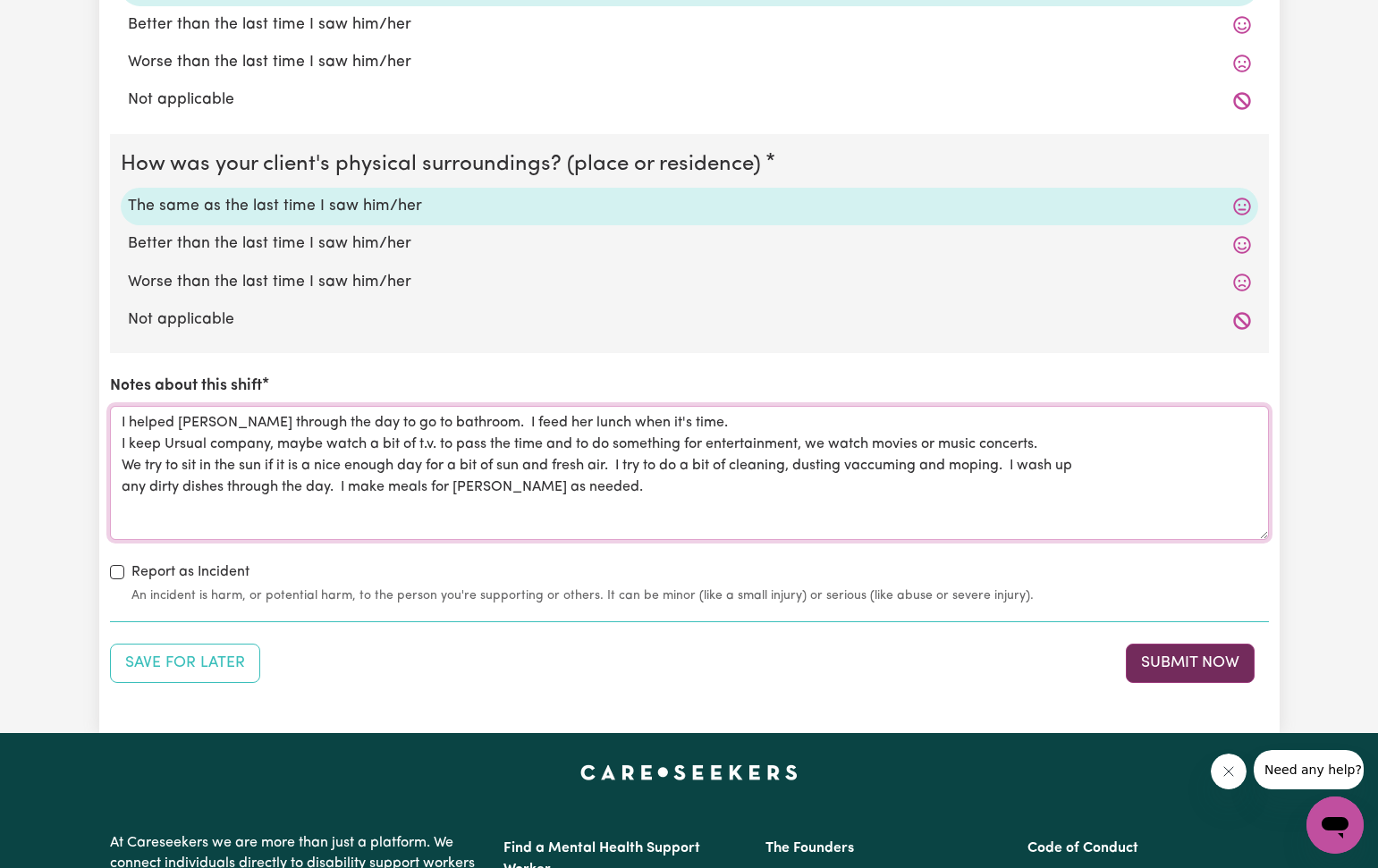
type textarea "I helped [PERSON_NAME] through the day to go to bathroom. I feed her lunch when…"
click at [1141, 643] on button "Submit Now" at bounding box center [1190, 663] width 129 height 39
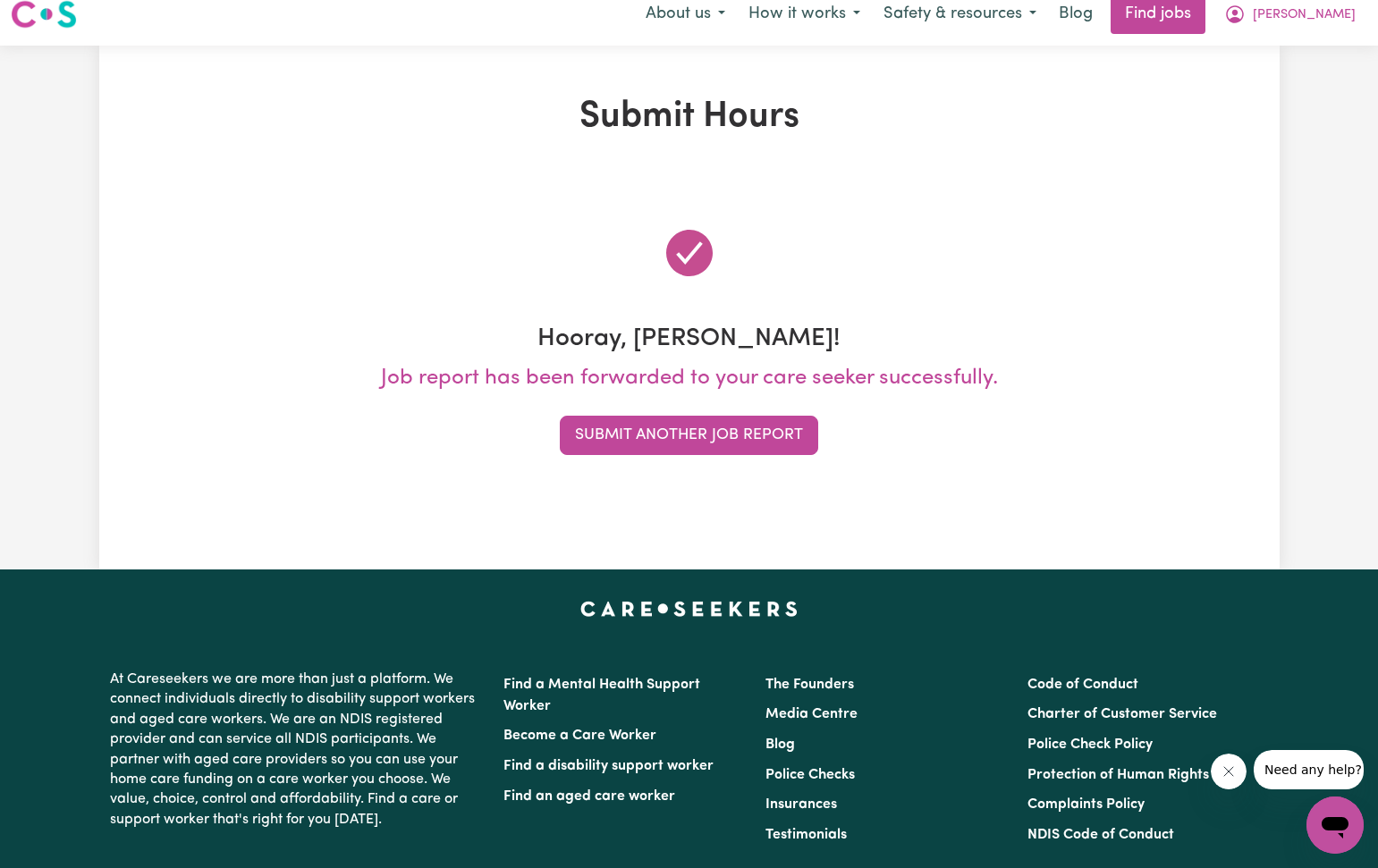
scroll to position [0, 0]
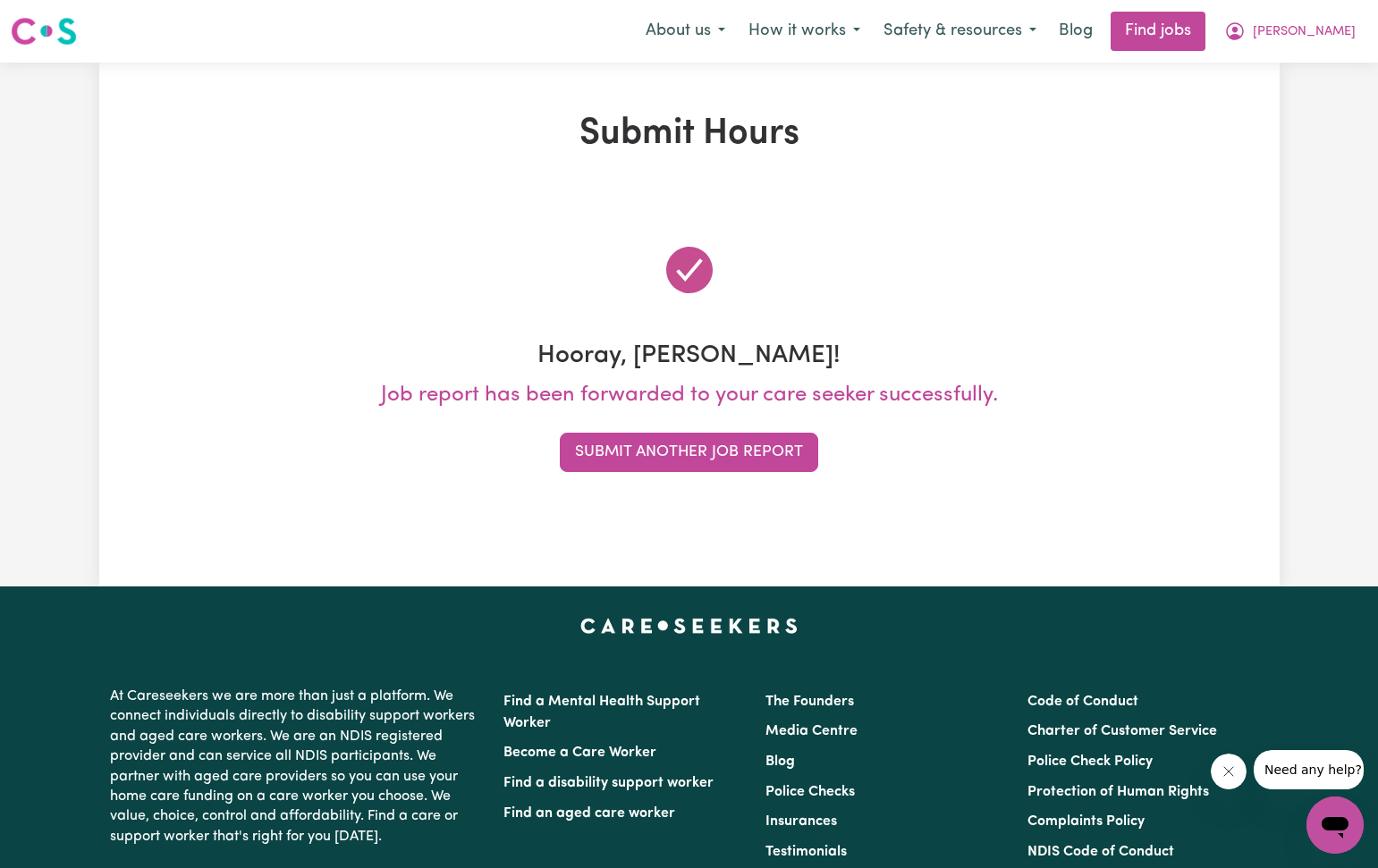
drag, startPoint x: 758, startPoint y: 460, endPoint x: 772, endPoint y: 464, distance: 14.6
click at [765, 462] on button "Submit Another Job Report" at bounding box center [688, 452] width 258 height 39
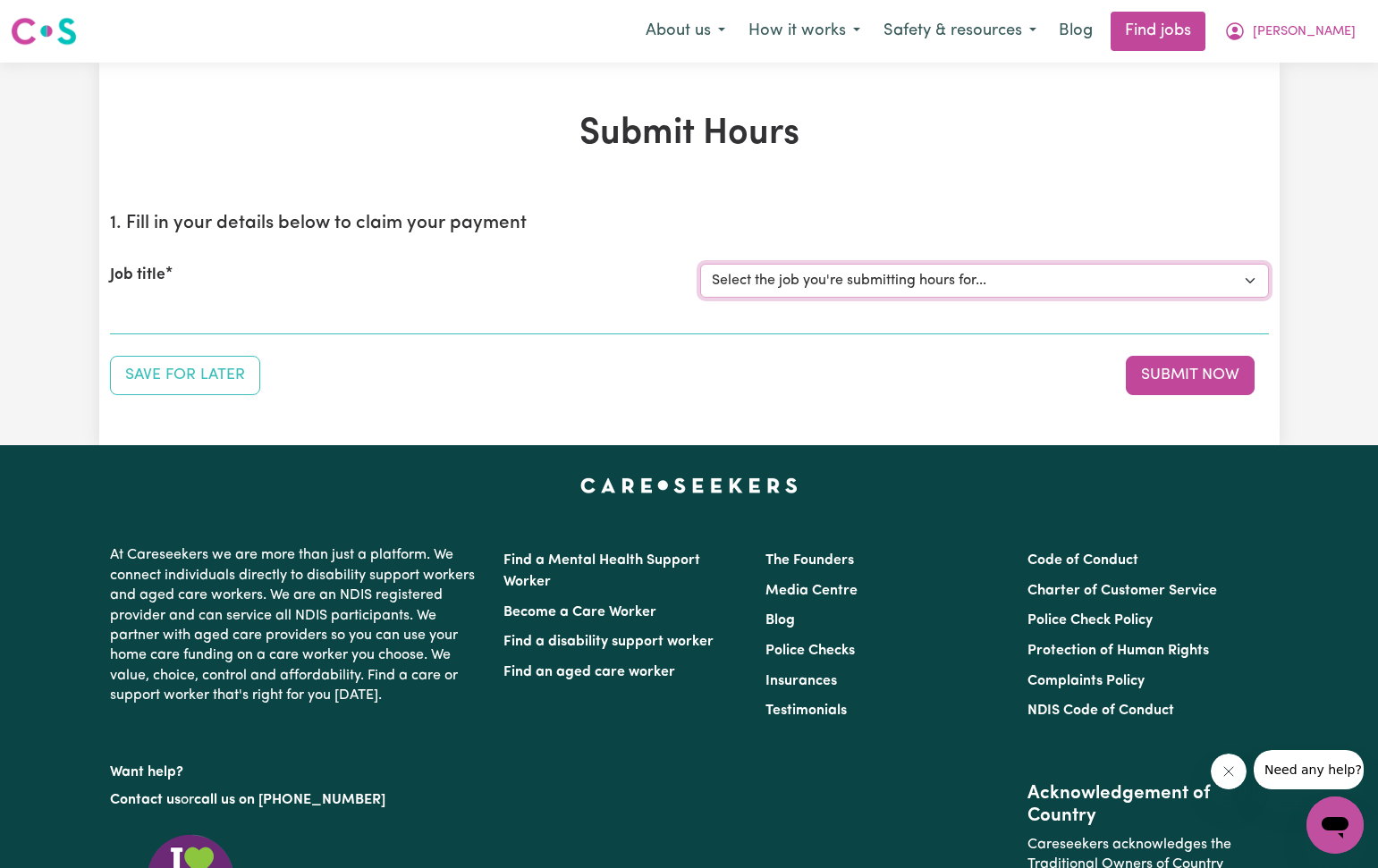
select select "2766"
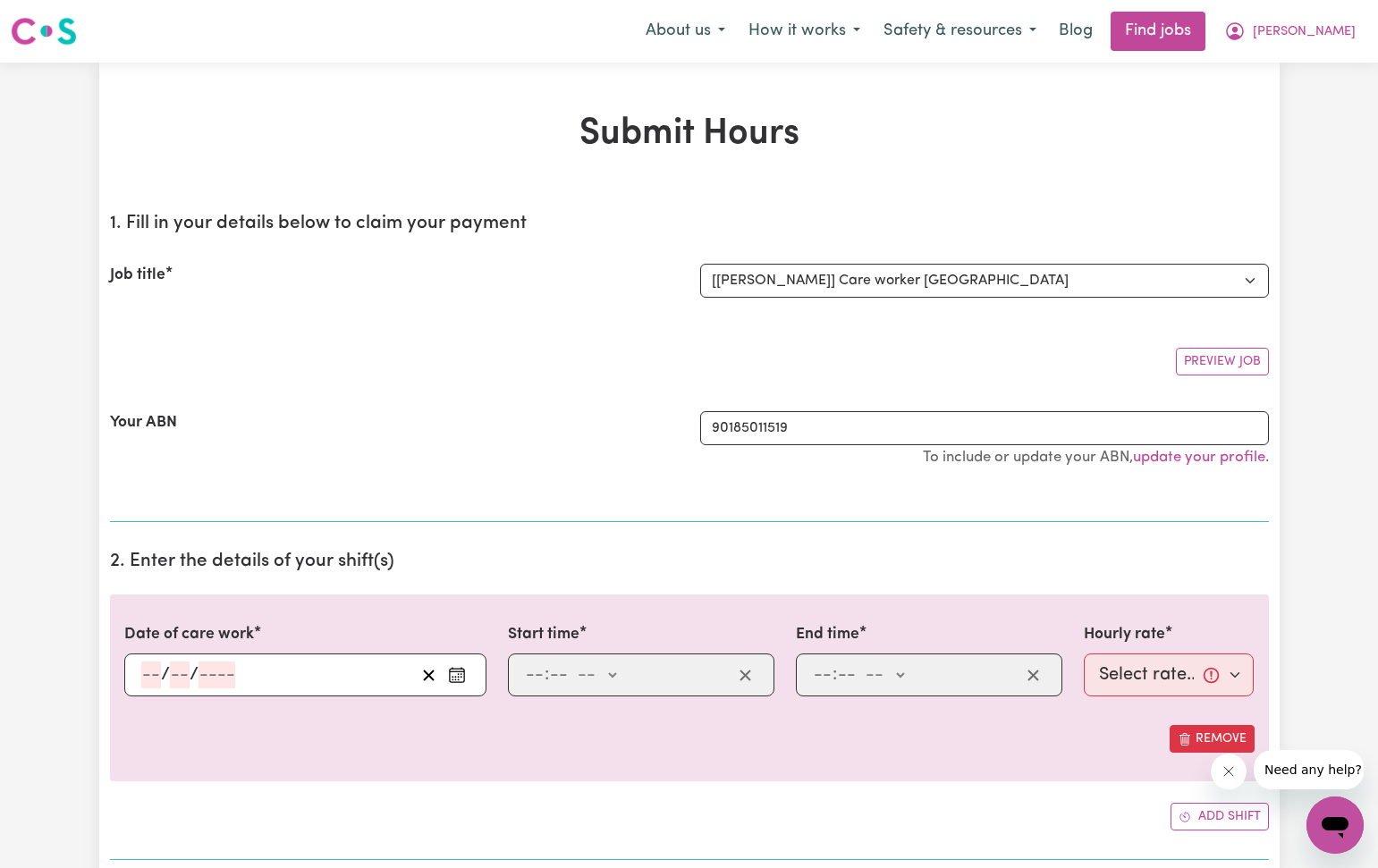
click at [451, 670] on icon "Enter the date of care work" at bounding box center [456, 674] width 18 height 18
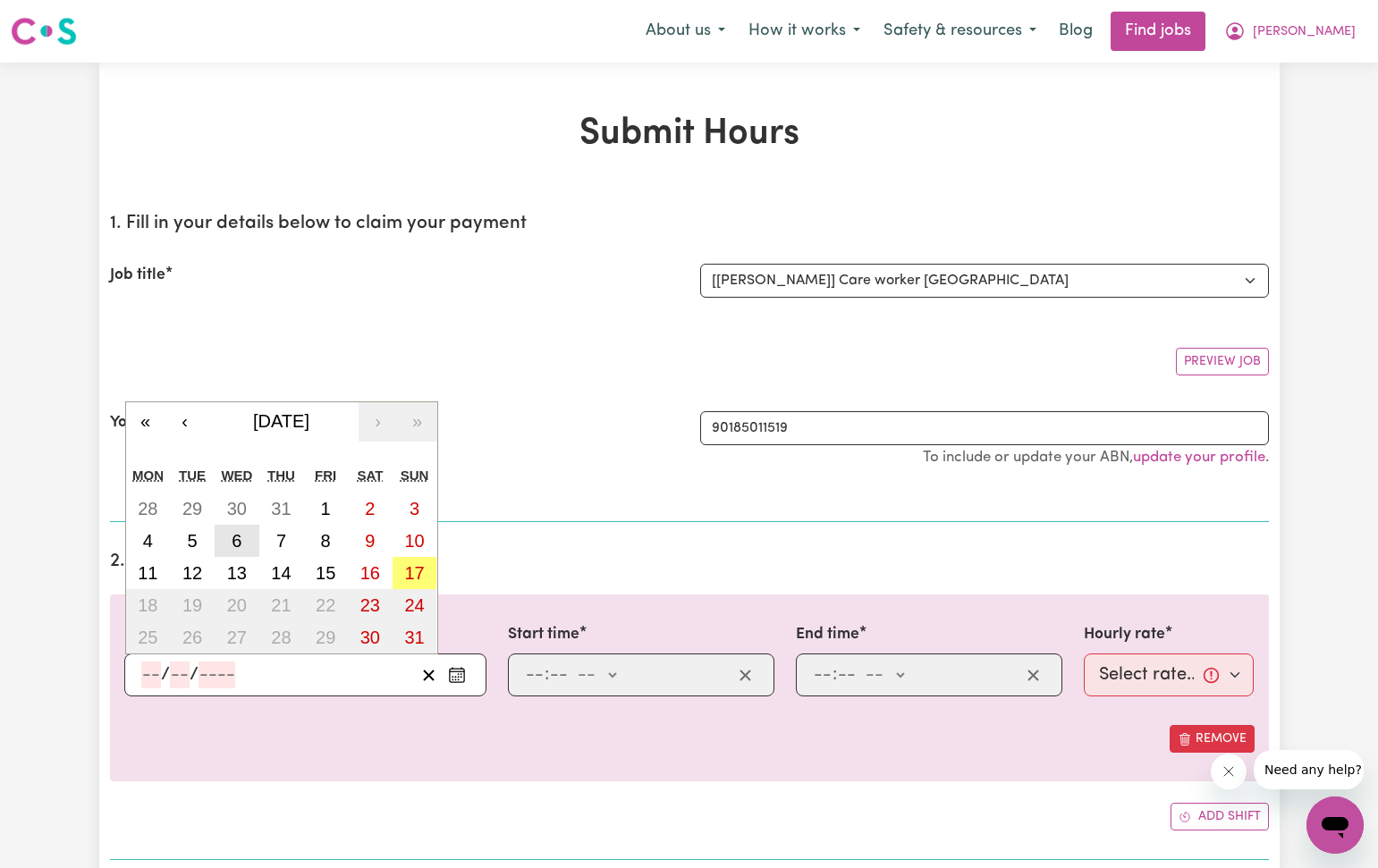
click at [243, 537] on button "6" at bounding box center [237, 541] width 45 height 33
type input "[DATE]"
type input "6"
type input "8"
type input "2025"
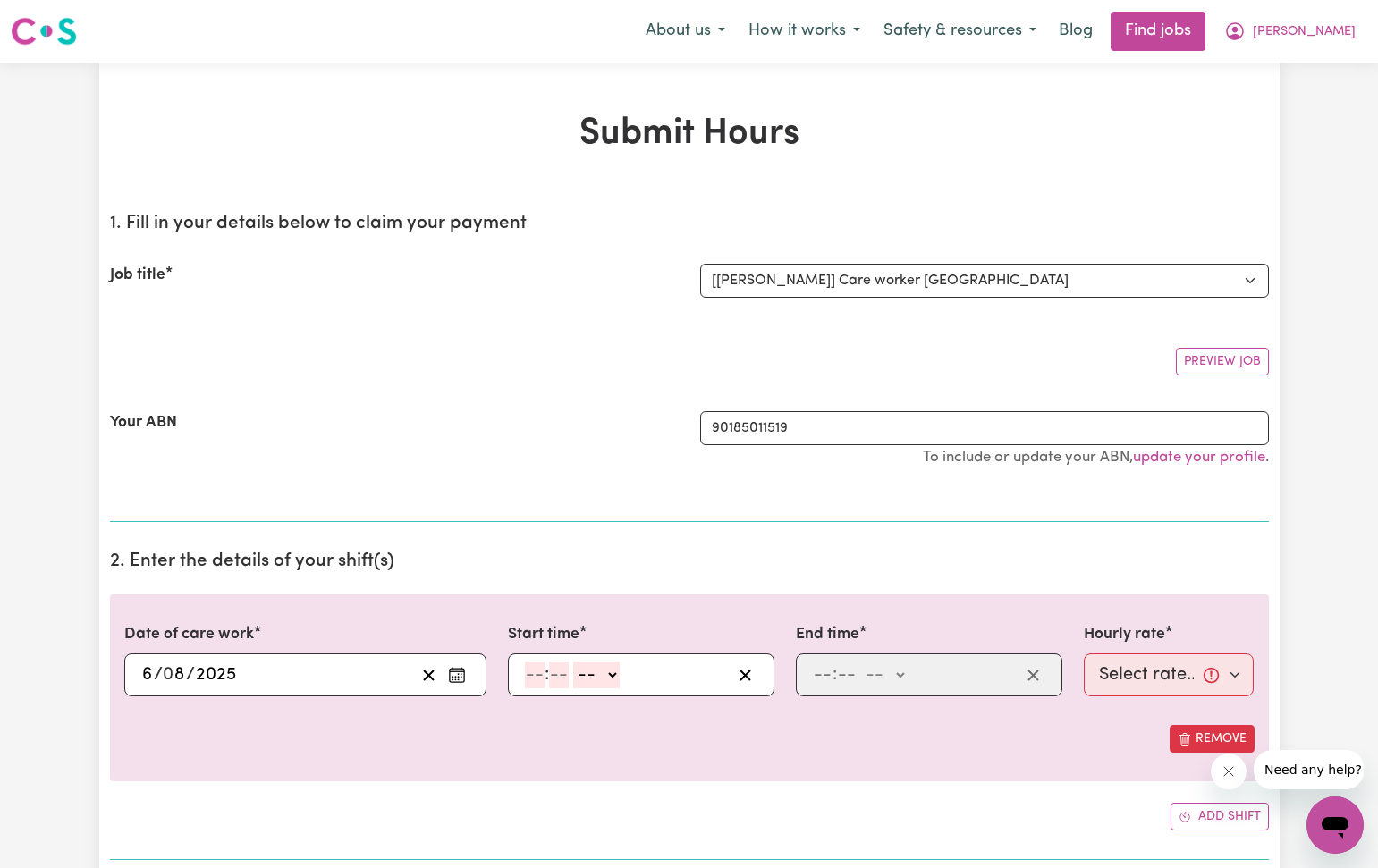
click at [532, 673] on input "number" at bounding box center [534, 675] width 20 height 27
type input "12"
type input "30"
click at [816, 668] on input "number" at bounding box center [822, 675] width 20 height 27
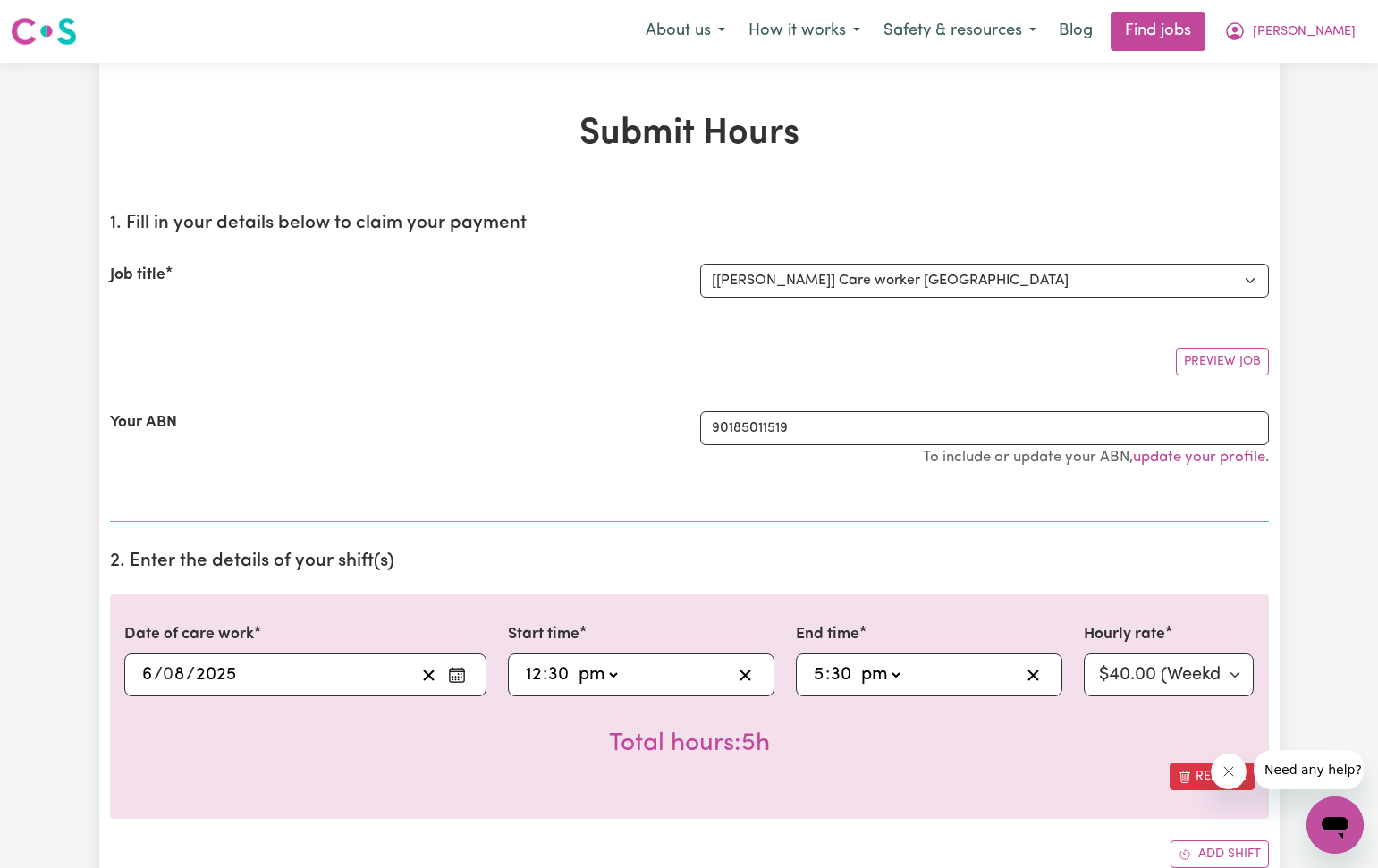
click at [1032, 722] on div "Total hours: 5h" at bounding box center [689, 729] width 1130 height 66
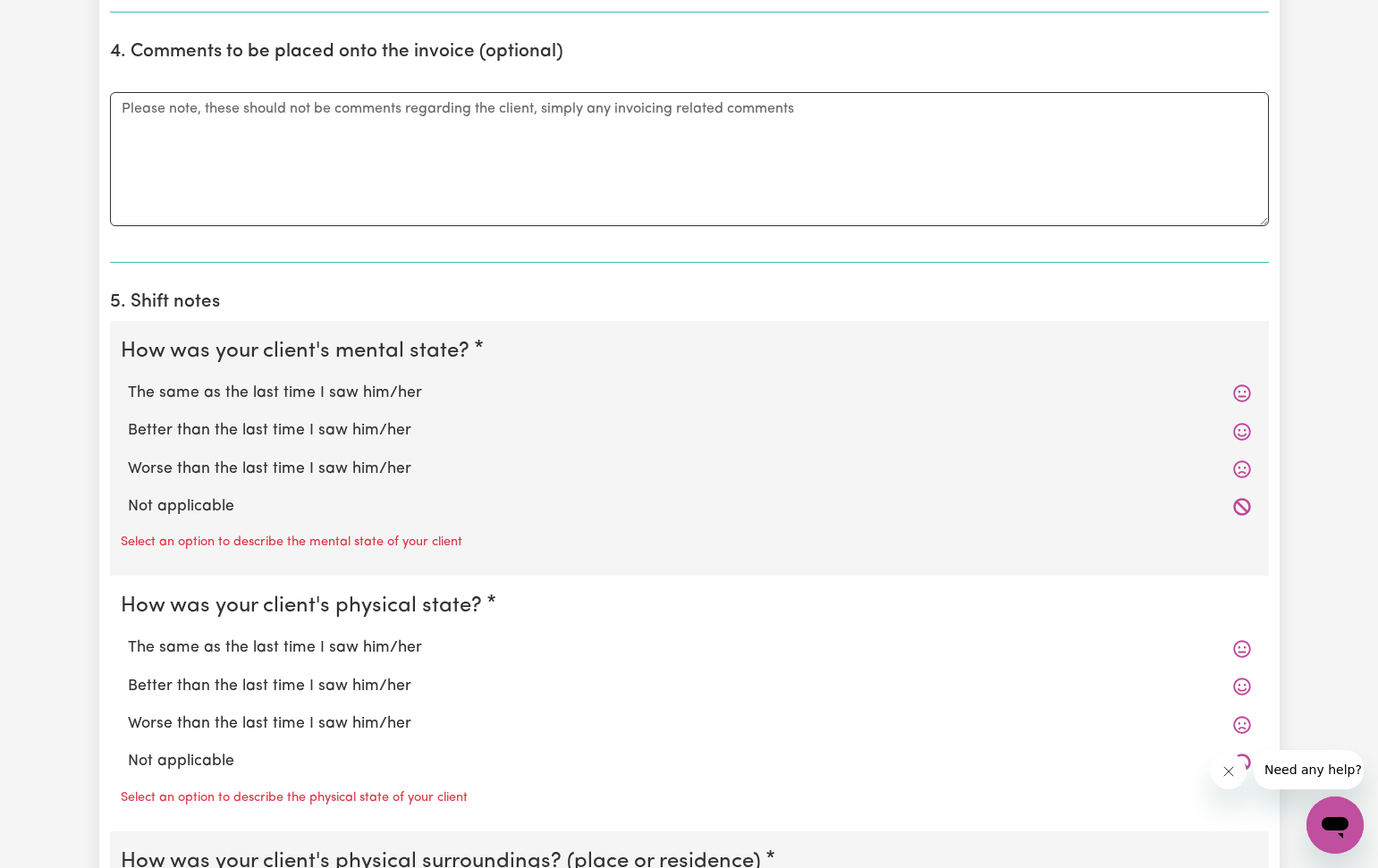
scroll to position [1063, 0]
click at [118, 119] on textarea "Comments" at bounding box center [689, 158] width 1159 height 134
click at [143, 380] on label "The same as the last time I saw him/her" at bounding box center [689, 392] width 1123 height 23
click at [128, 380] on input "The same as the last time I saw him/her" at bounding box center [127, 380] width 1 height 1
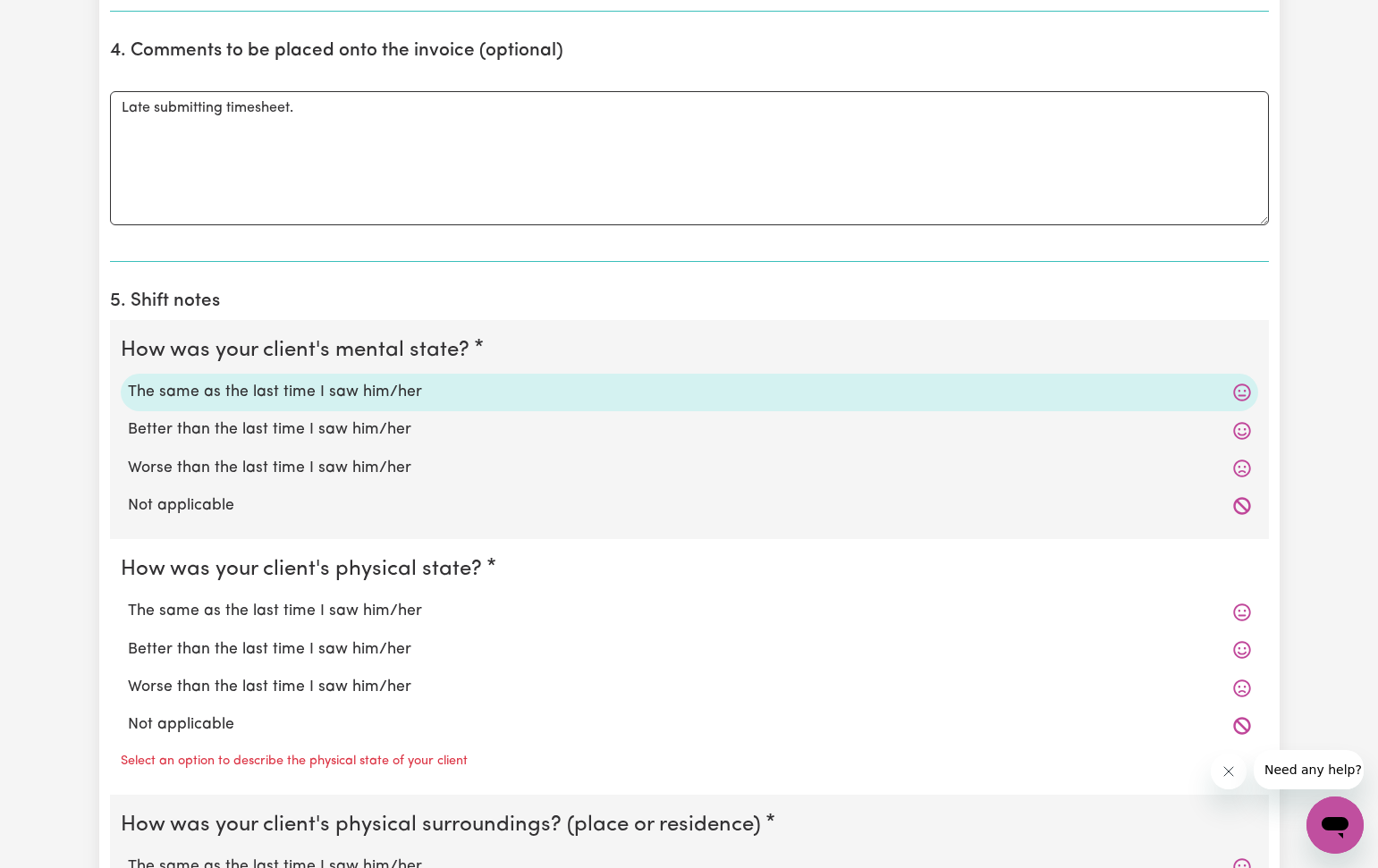
click at [162, 607] on label "The same as the last time I saw him/her" at bounding box center [689, 611] width 1123 height 23
click at [128, 599] on input "The same as the last time I saw him/her" at bounding box center [127, 599] width 1 height 1
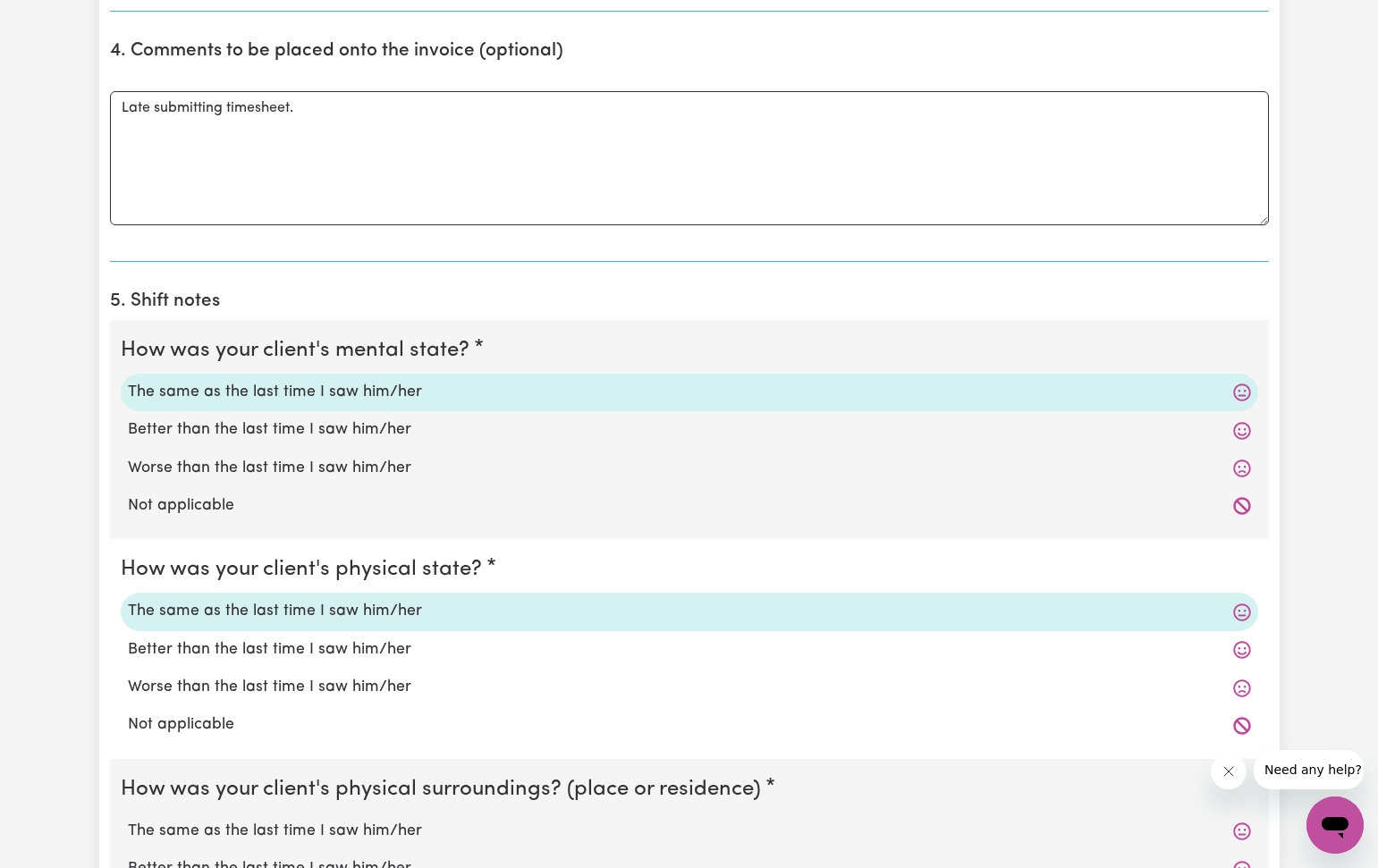
click at [224, 820] on label "The same as the last time I saw him/her" at bounding box center [689, 831] width 1123 height 23
click at [128, 820] on input "The same as the last time I saw him/her" at bounding box center [127, 819] width 1 height 1
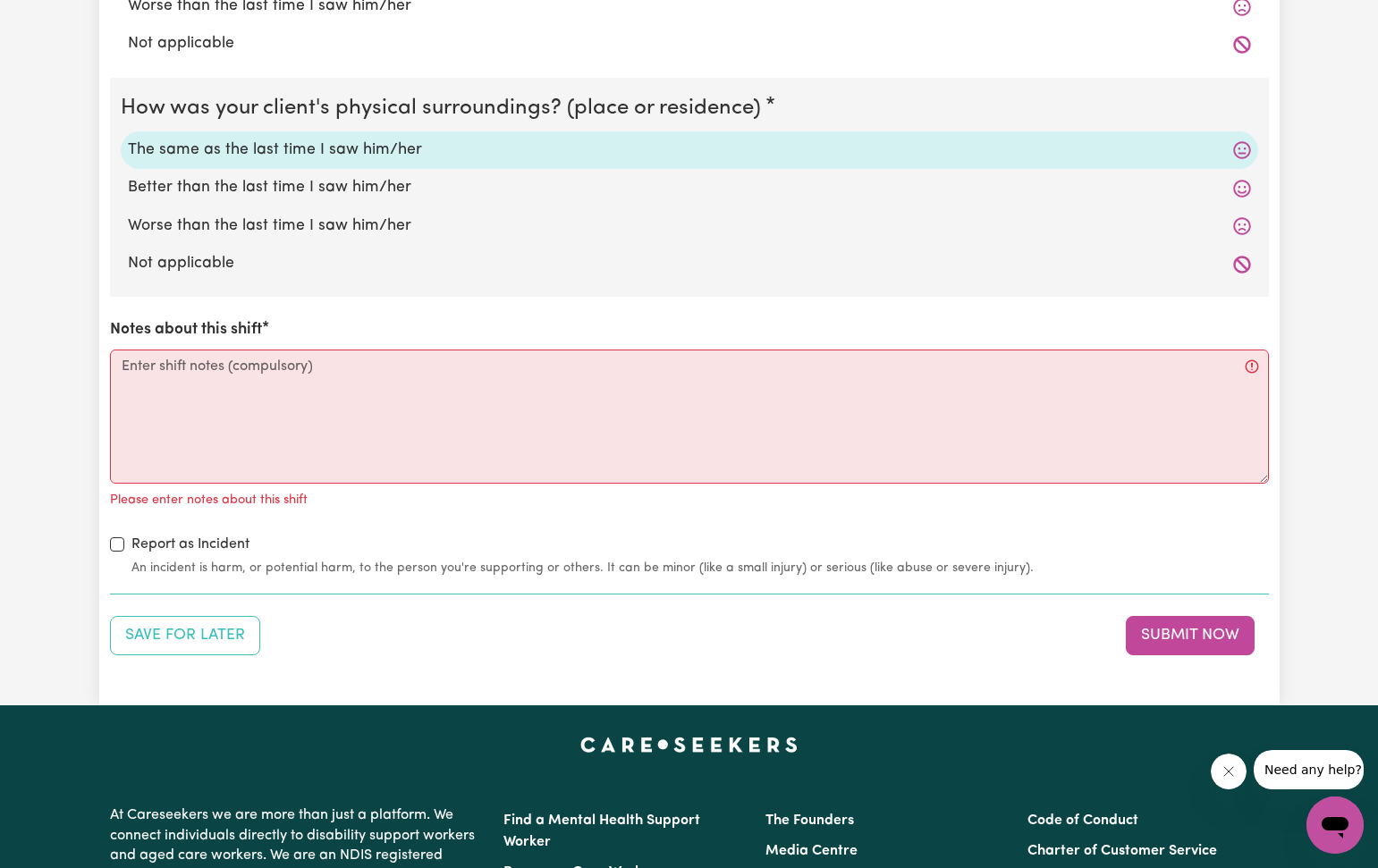
scroll to position [1751, 0]
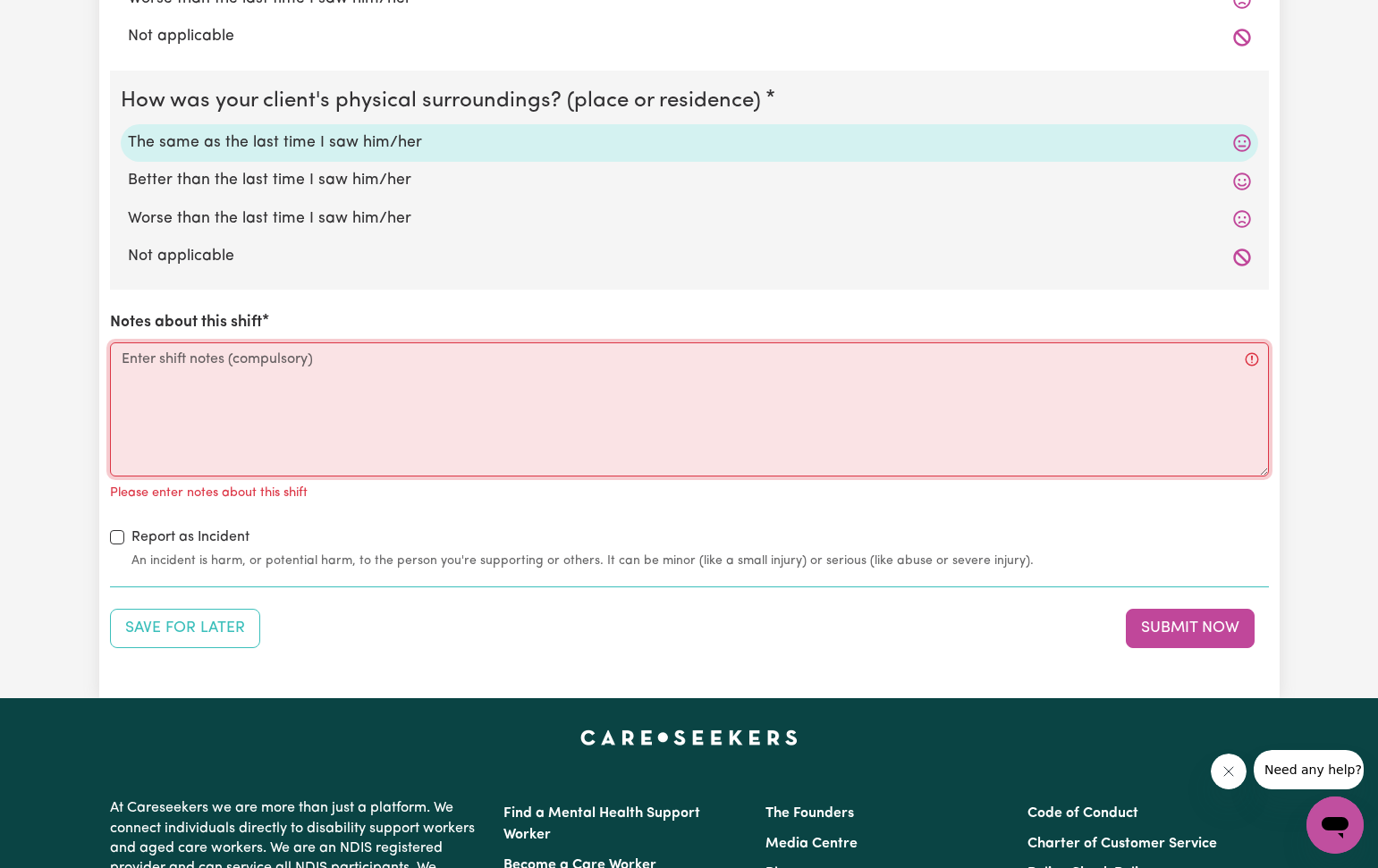
click at [129, 347] on textarea "Notes about this shift" at bounding box center [689, 409] width 1159 height 134
paste textarea "I helped [PERSON_NAME] through the day to go to bathroom. I feed her lunch when…"
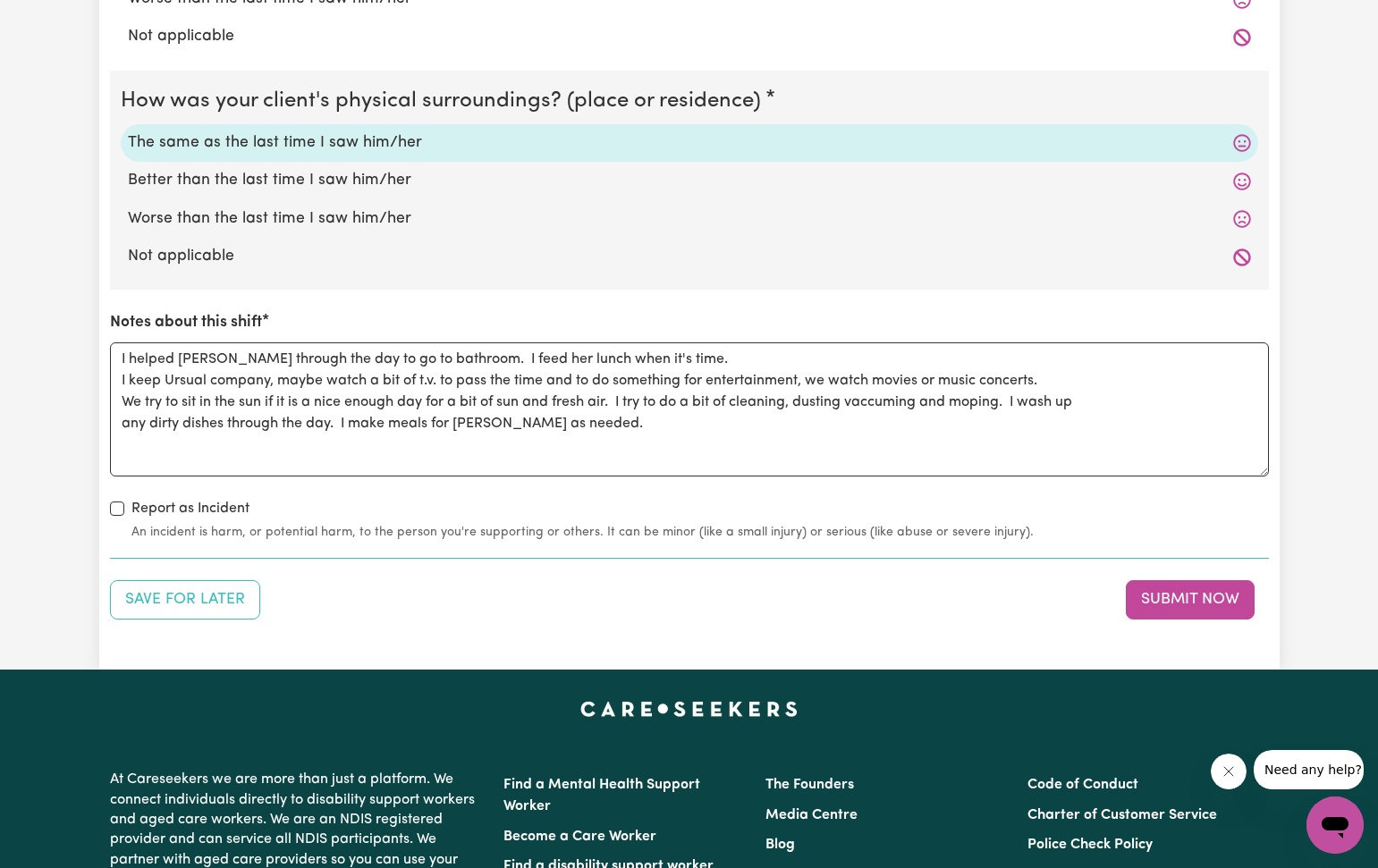
drag, startPoint x: 1181, startPoint y: 581, endPoint x: 1185, endPoint y: 570, distance: 11.7
click at [1182, 580] on button "Submit Now" at bounding box center [1190, 599] width 129 height 39
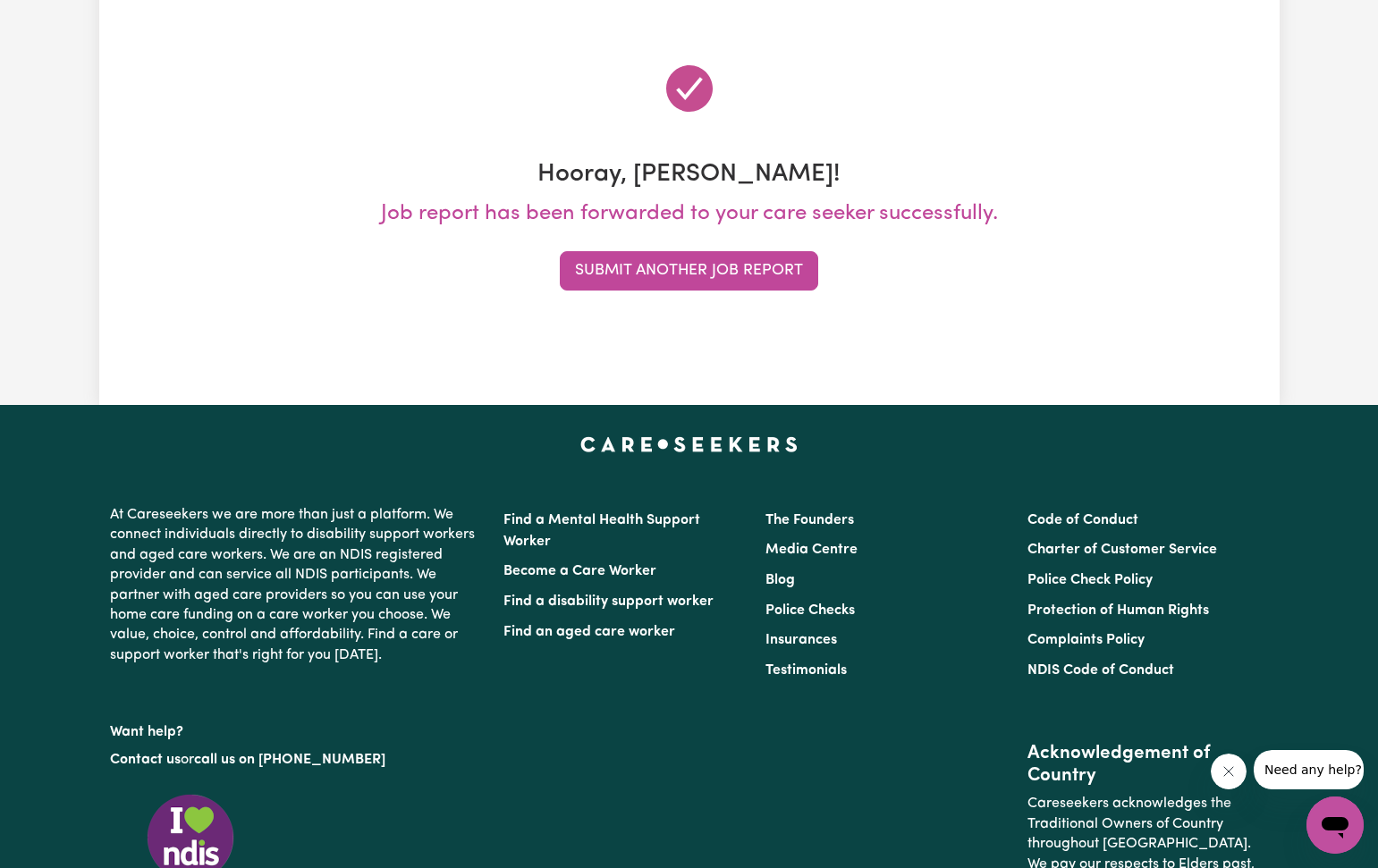
scroll to position [0, 0]
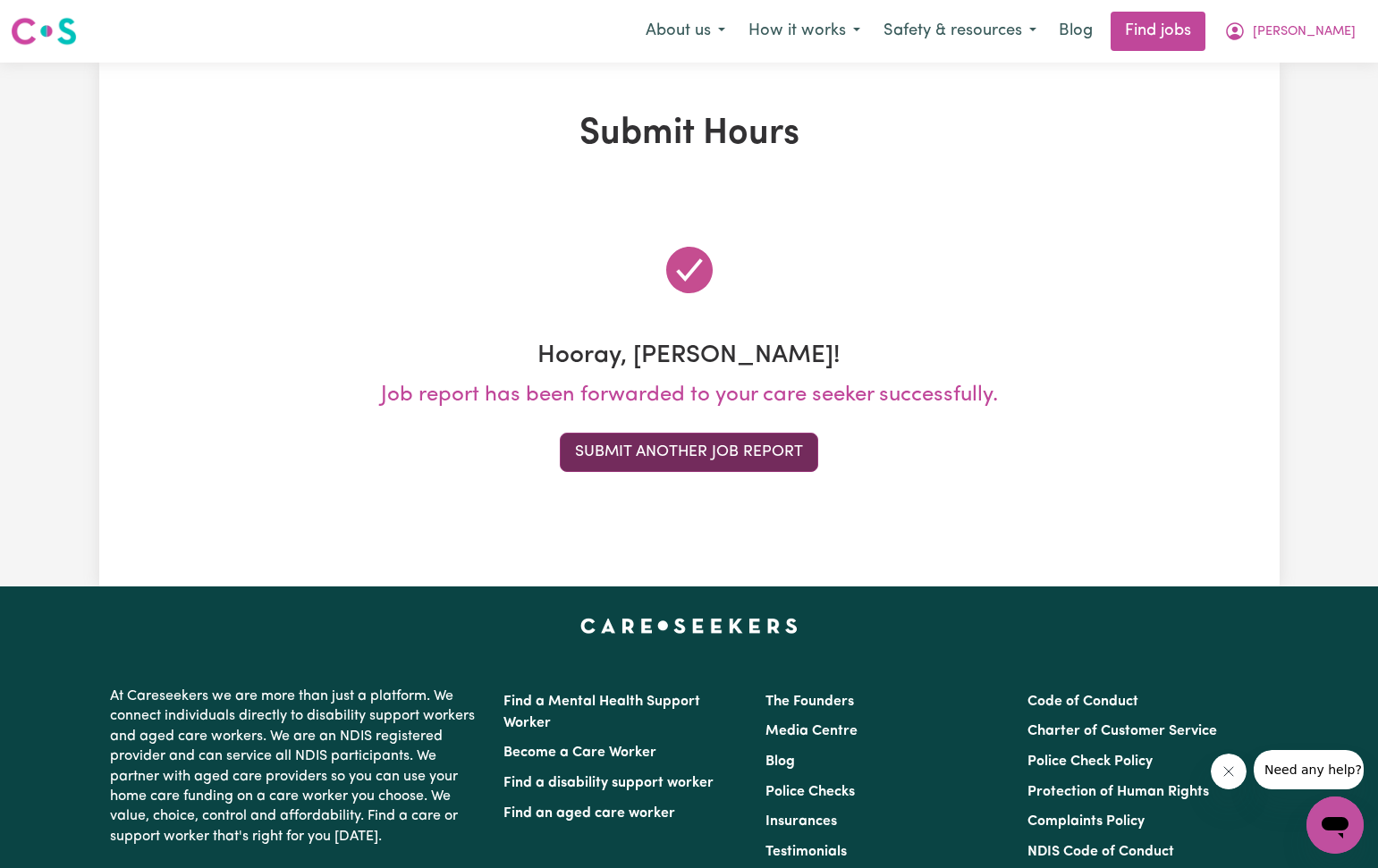
click at [592, 462] on button "Submit Another Job Report" at bounding box center [688, 452] width 258 height 39
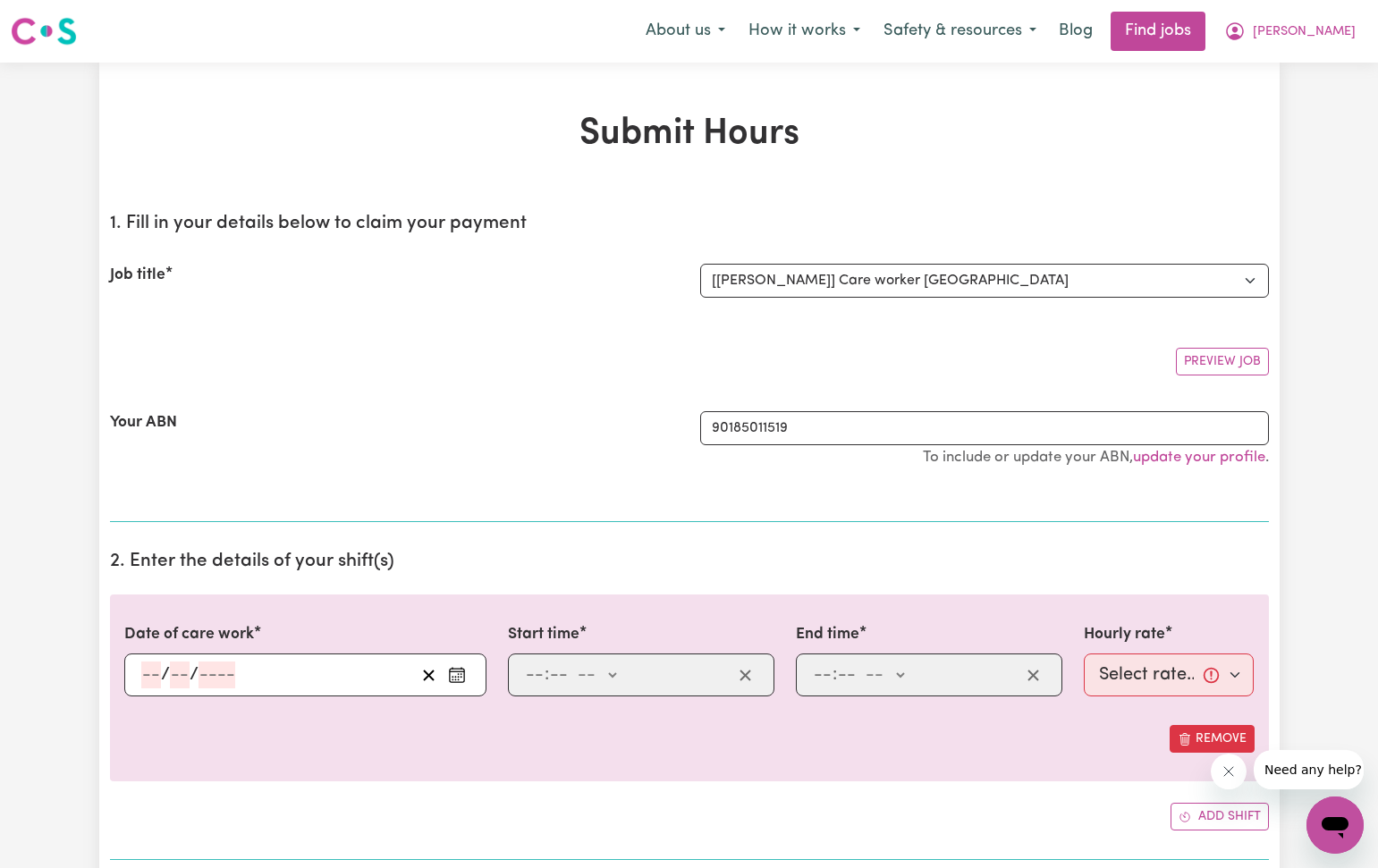
click at [460, 668] on icon "Enter the date of care work" at bounding box center [456, 674] width 18 height 18
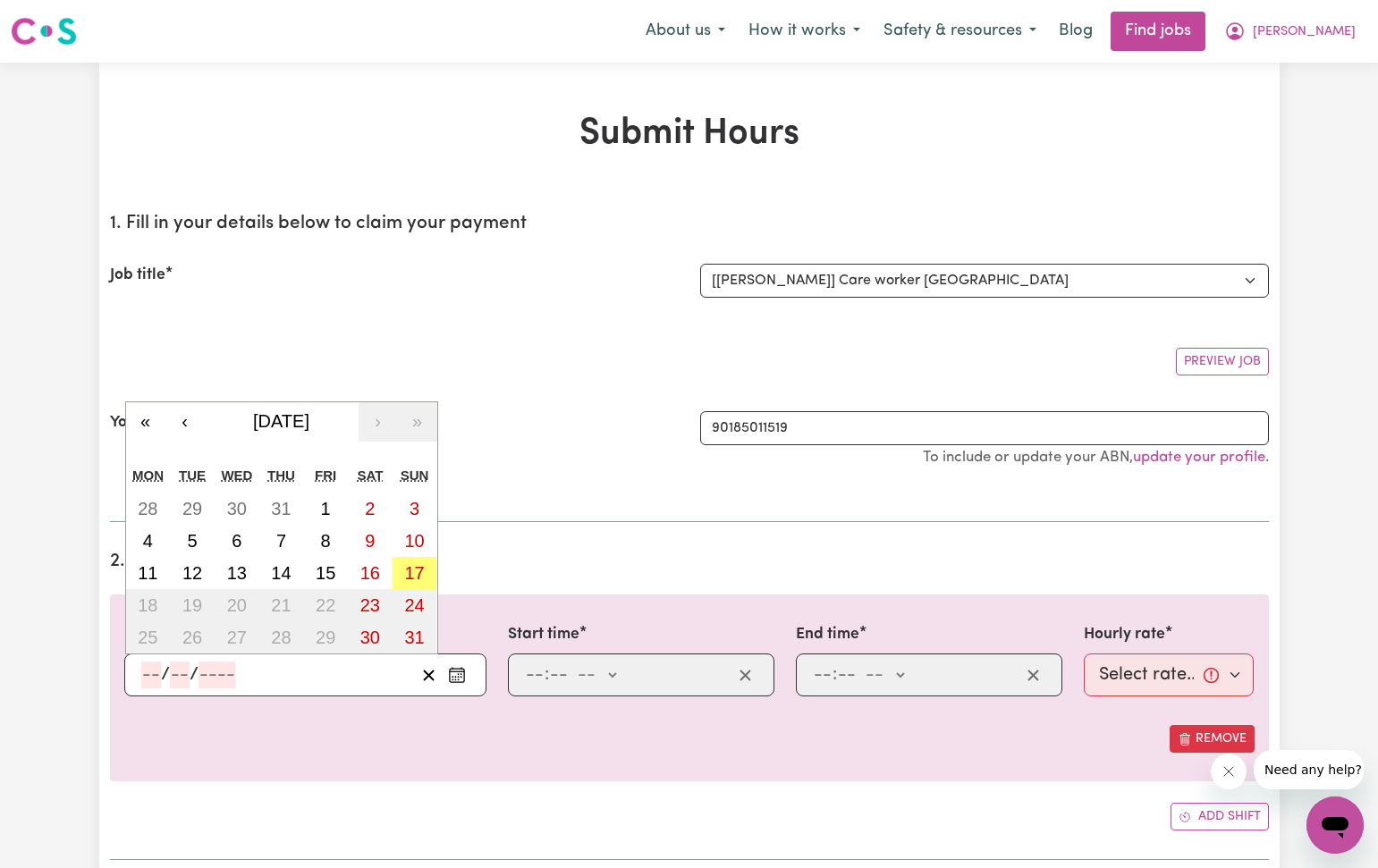
click at [143, 576] on abbr "11" at bounding box center [147, 572] width 20 height 20
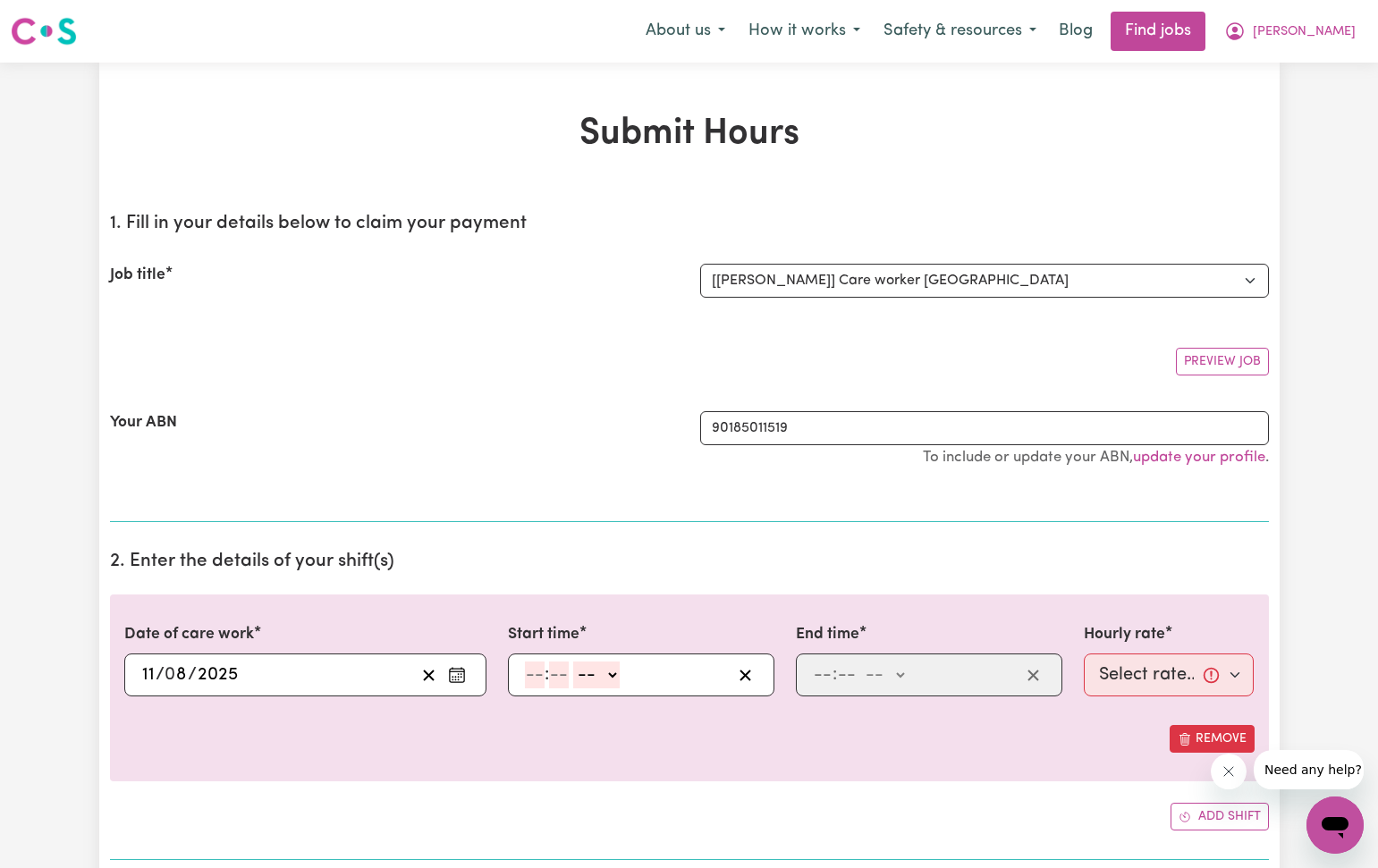
click at [531, 672] on input "number" at bounding box center [534, 675] width 20 height 27
click at [821, 676] on input "number" at bounding box center [822, 675] width 20 height 27
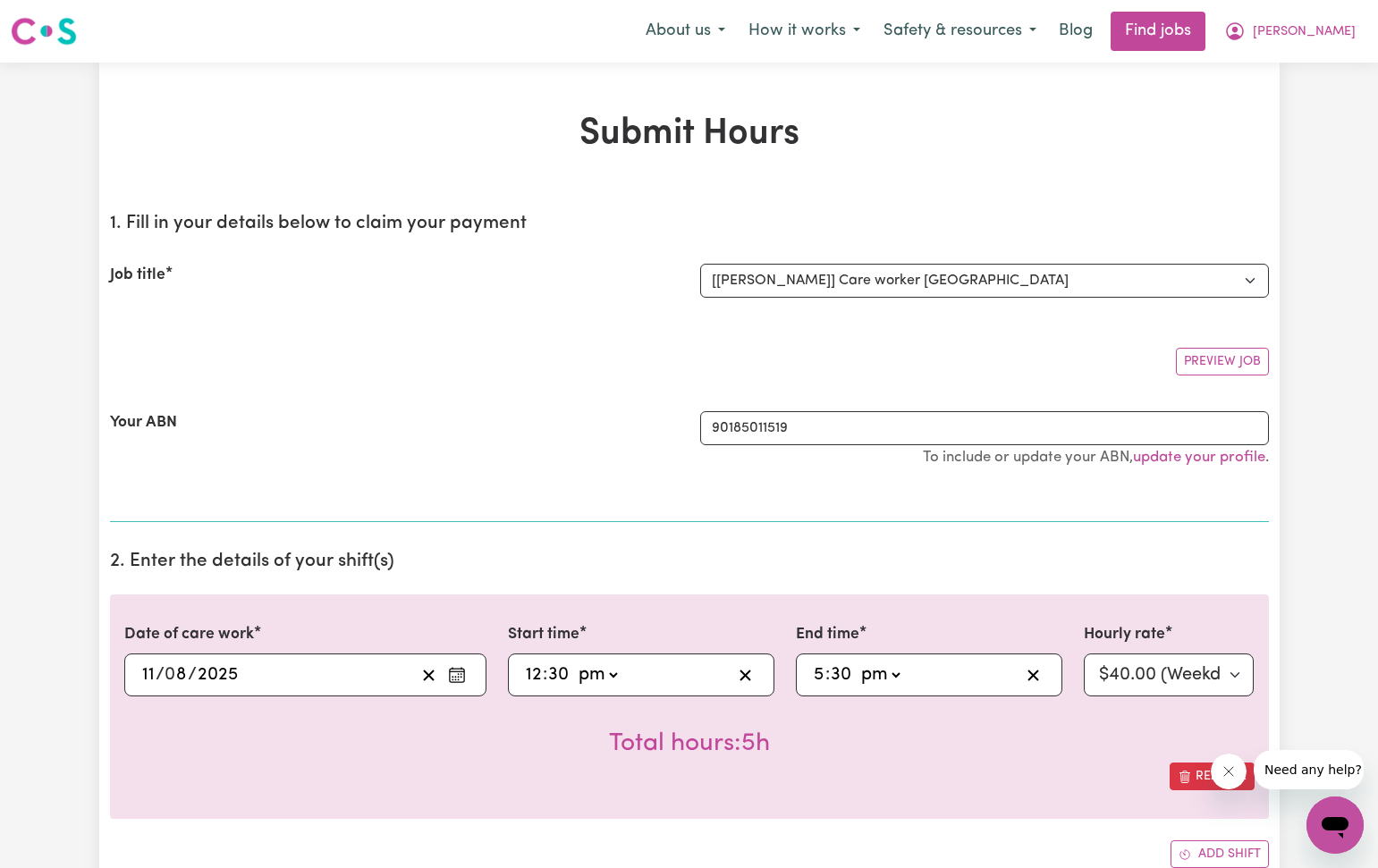
click at [1047, 790] on div "Date of care work [DATE] 11 / 0 8 / 2025 « ‹ [DATE] › » Mon Tue Wed Thu Fri Sat…" at bounding box center [689, 707] width 1159 height 225
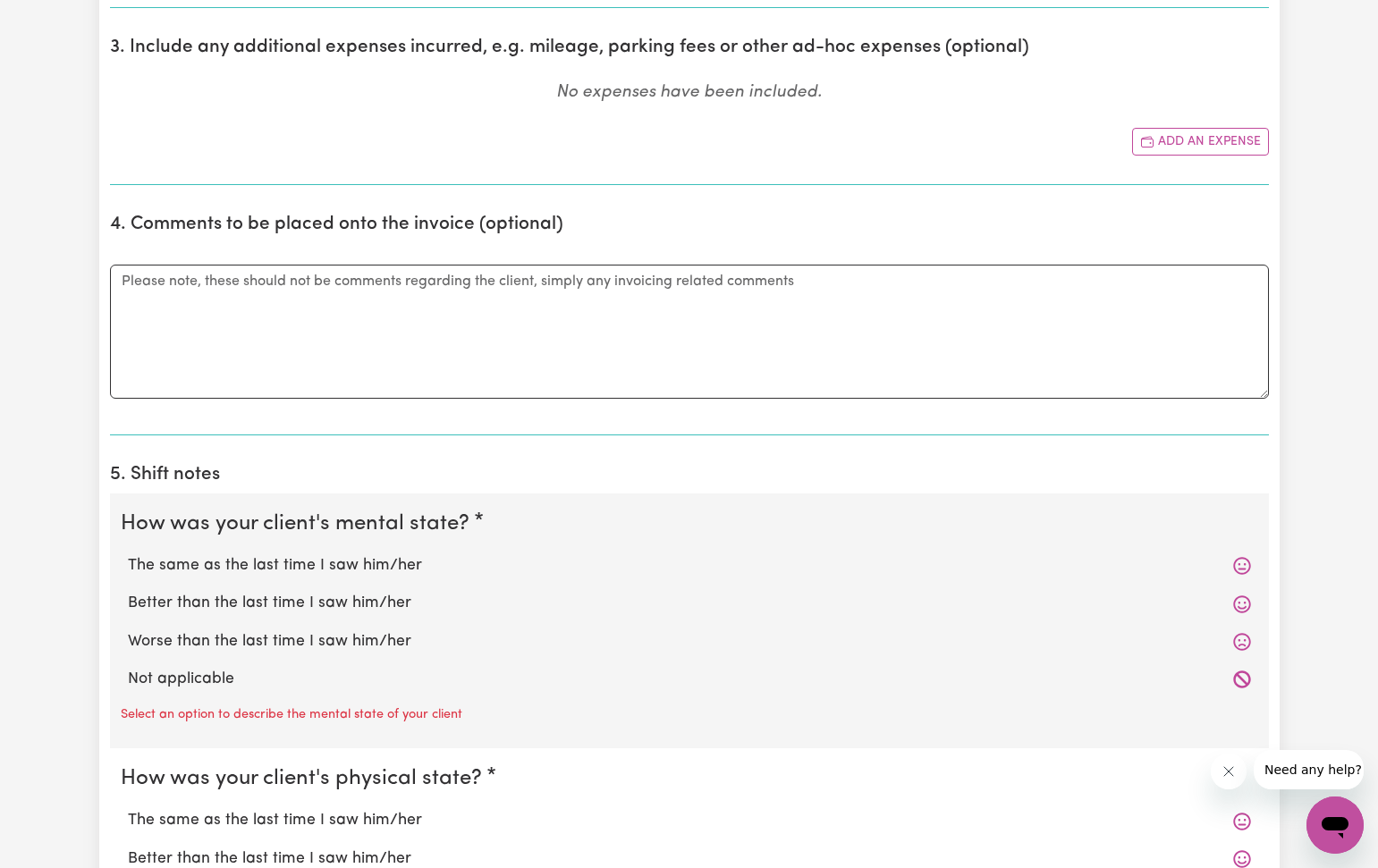
scroll to position [892, 0]
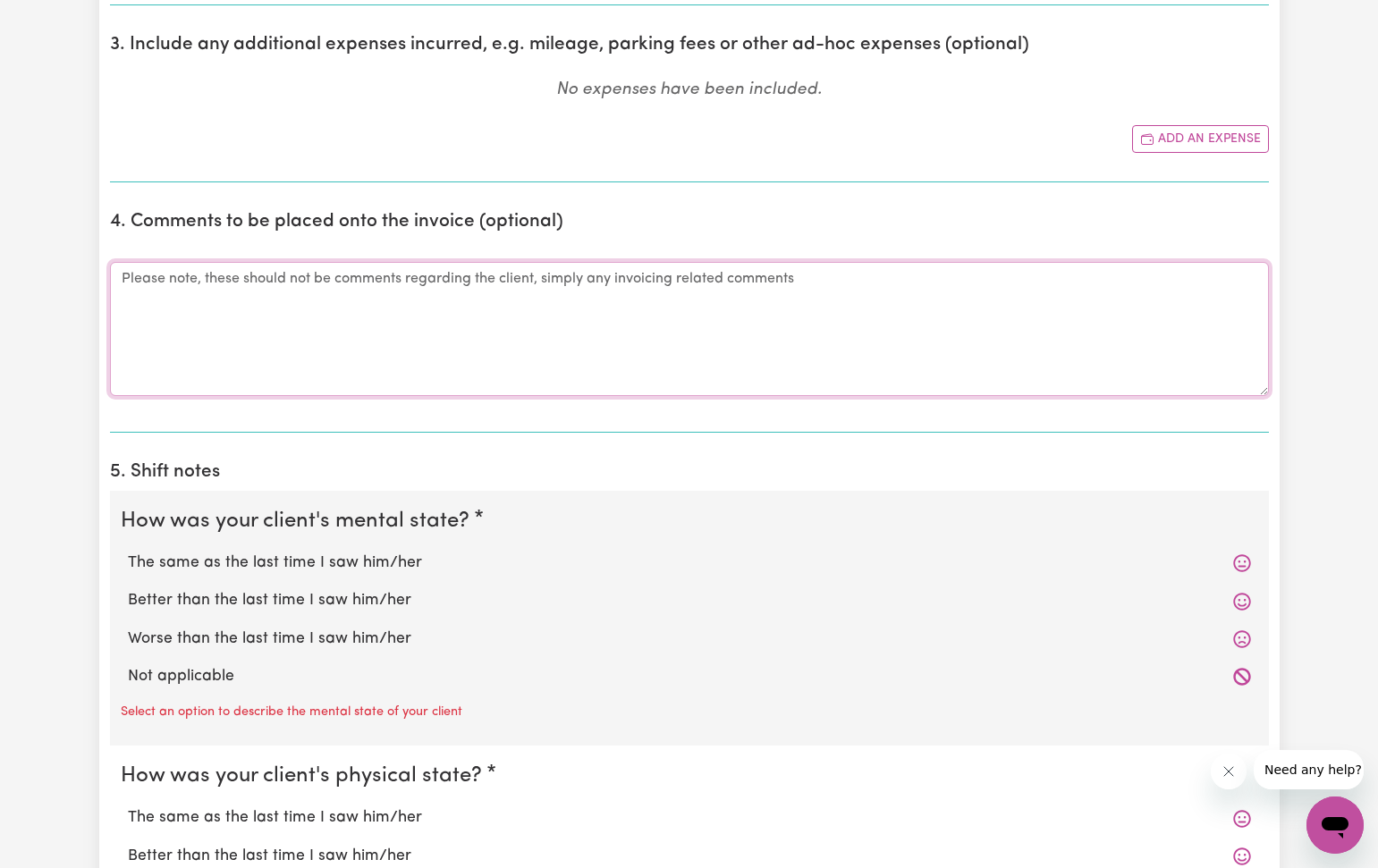
click at [120, 273] on textarea "Comments" at bounding box center [689, 329] width 1159 height 134
click at [188, 560] on label "The same as the last time I saw him/her" at bounding box center [689, 563] width 1123 height 23
click at [128, 552] on input "The same as the last time I saw him/her" at bounding box center [127, 551] width 1 height 1
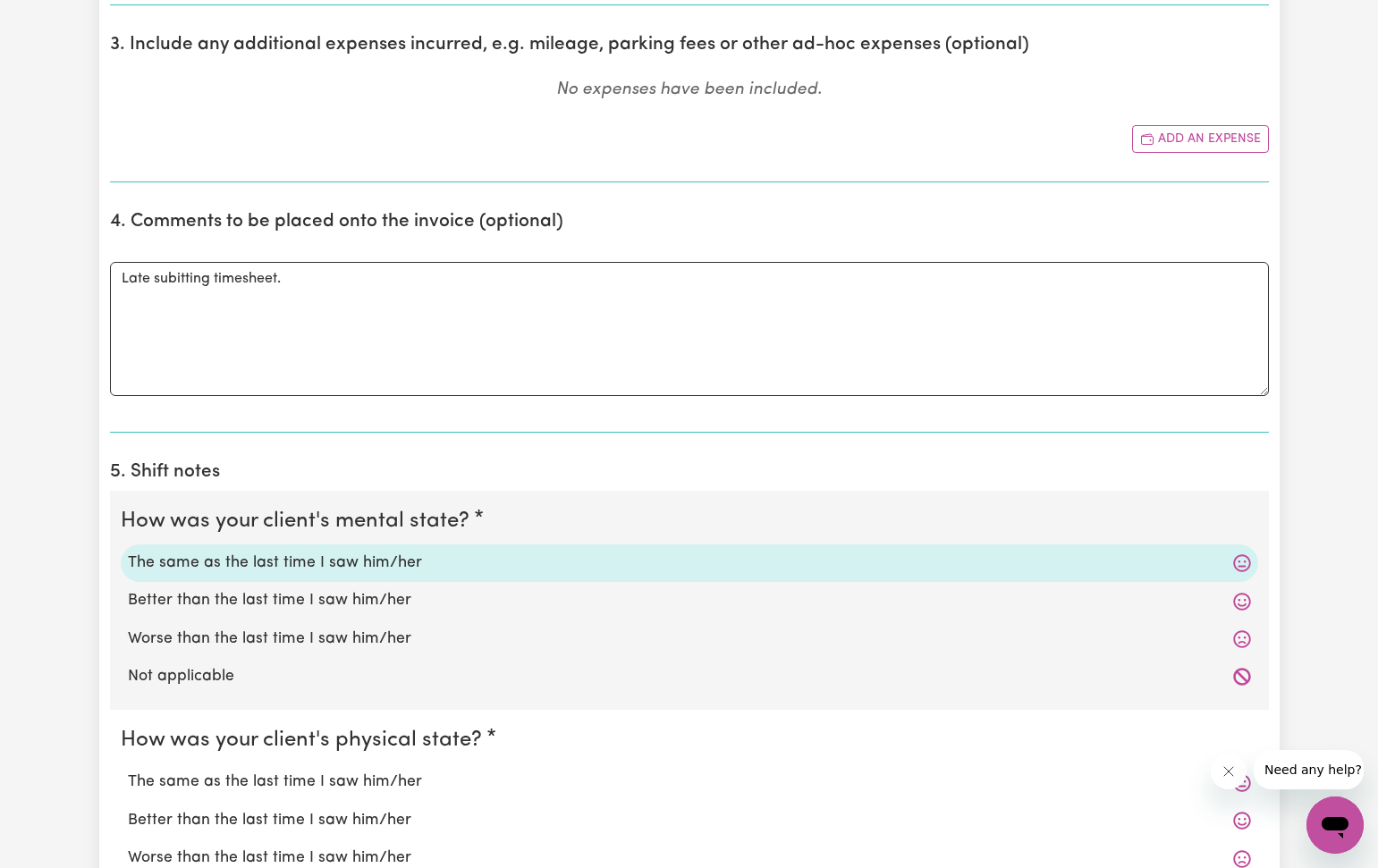
click at [187, 775] on label "The same as the last time I saw him/her" at bounding box center [689, 782] width 1123 height 23
click at [128, 771] on input "The same as the last time I saw him/her" at bounding box center [127, 770] width 1 height 1
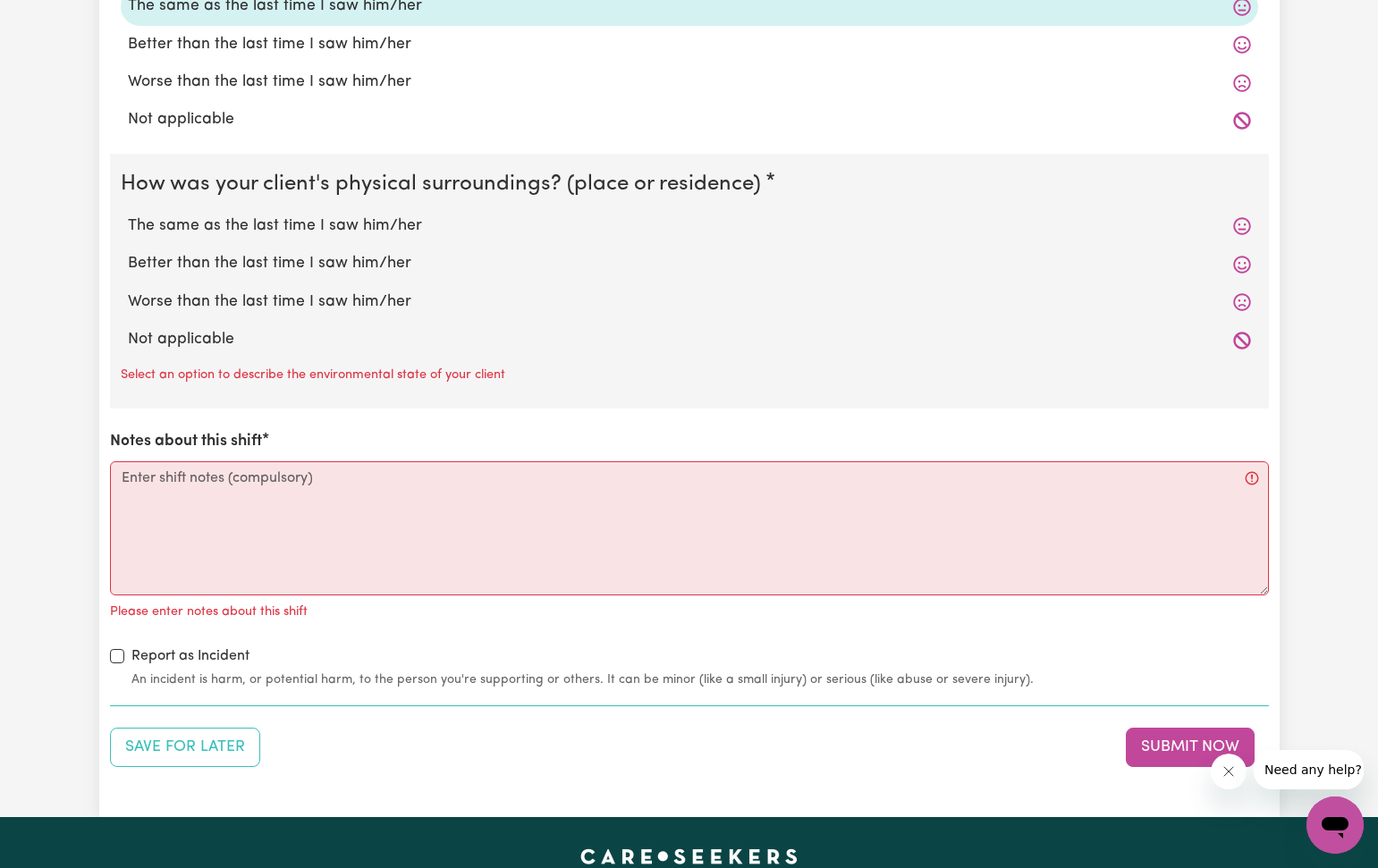
scroll to position [1673, 0]
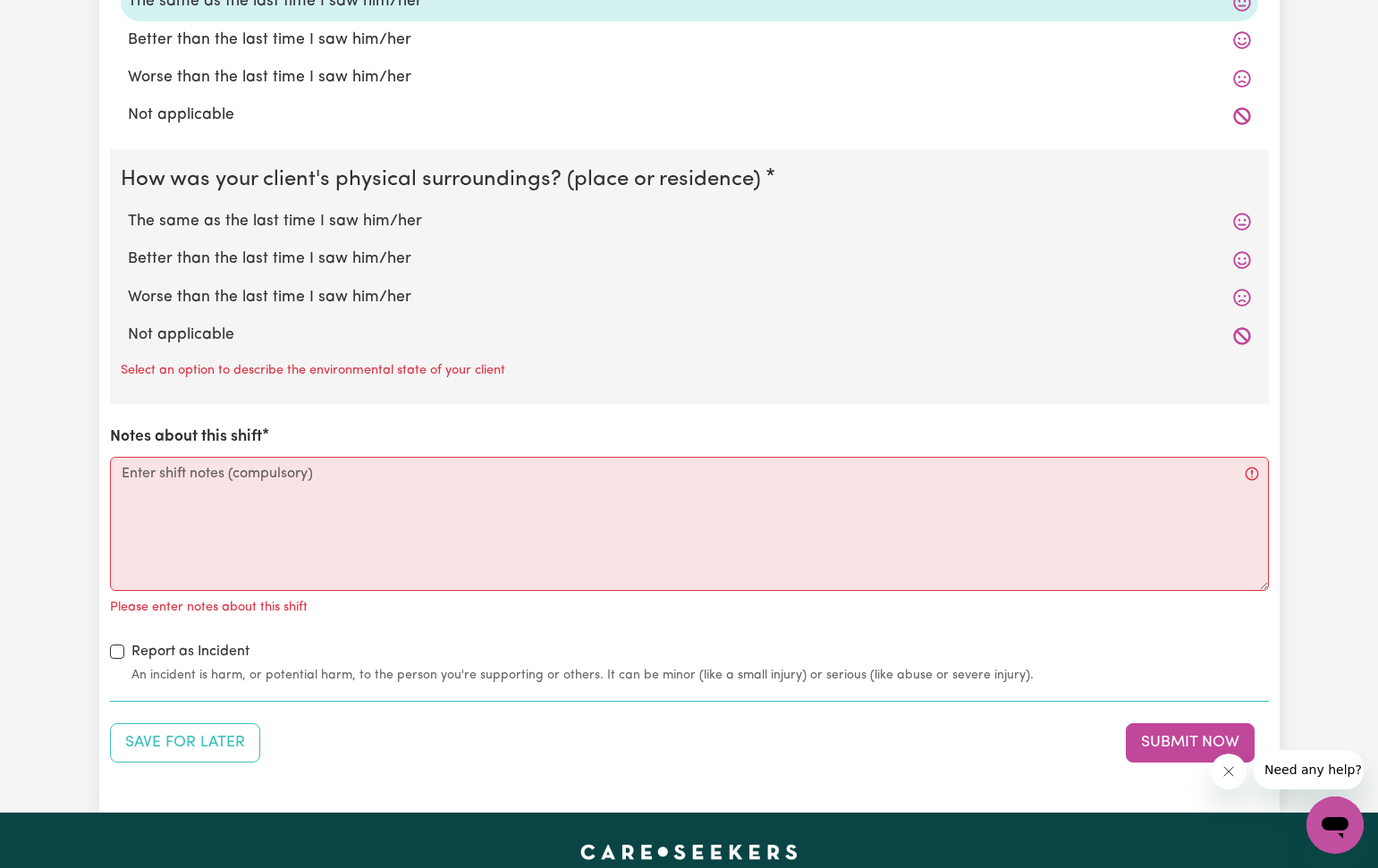
click at [184, 212] on label "The same as the last time I saw him/her" at bounding box center [689, 221] width 1123 height 23
click at [128, 210] on input "The same as the last time I saw him/her" at bounding box center [127, 209] width 1 height 1
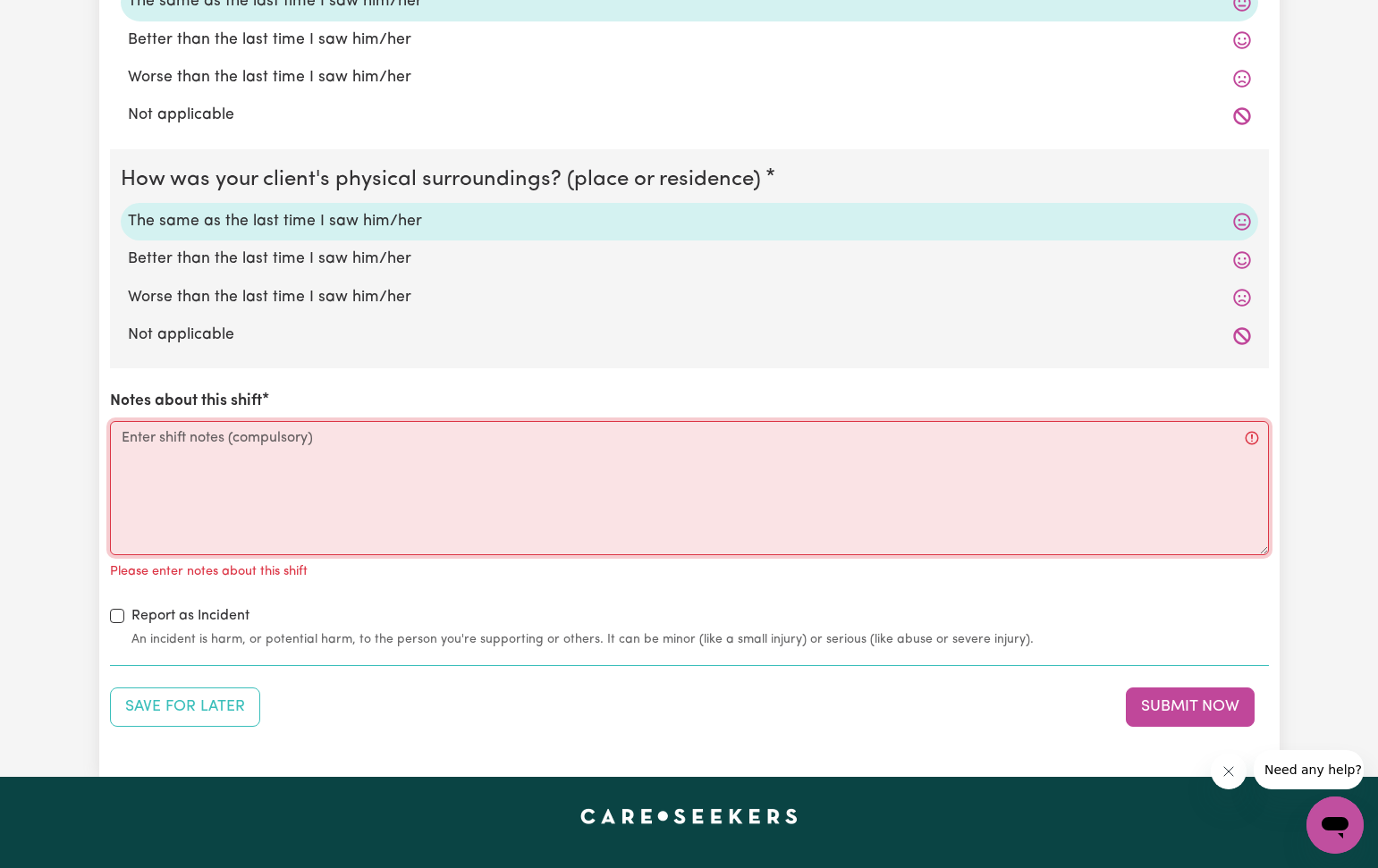
click at [129, 439] on textarea "Notes about this shift" at bounding box center [689, 489] width 1159 height 134
paste textarea "I helped [PERSON_NAME] through the day to go to bathroom. I feed her lunch when…"
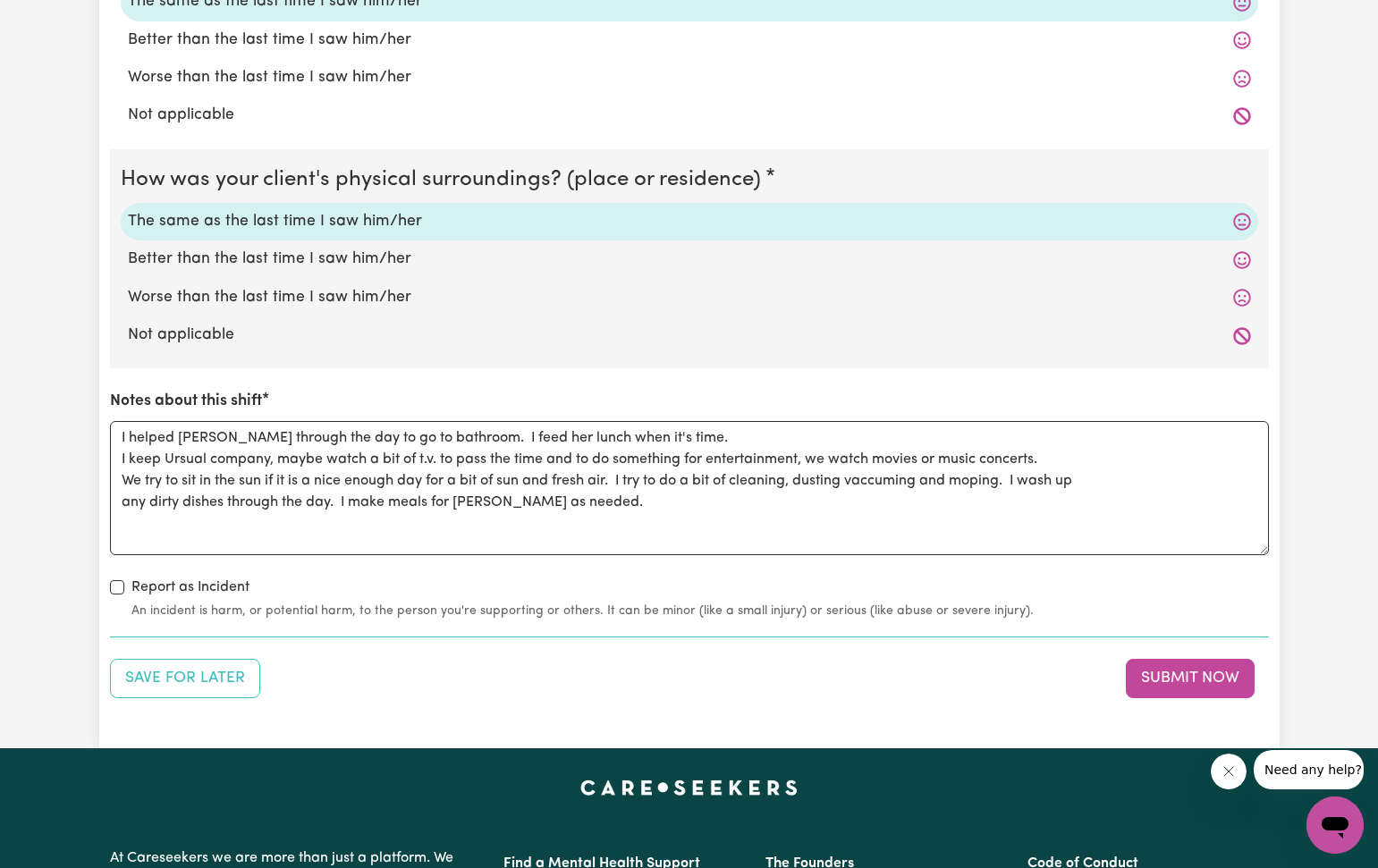
click at [1194, 666] on button "Submit Now" at bounding box center [1190, 679] width 129 height 39
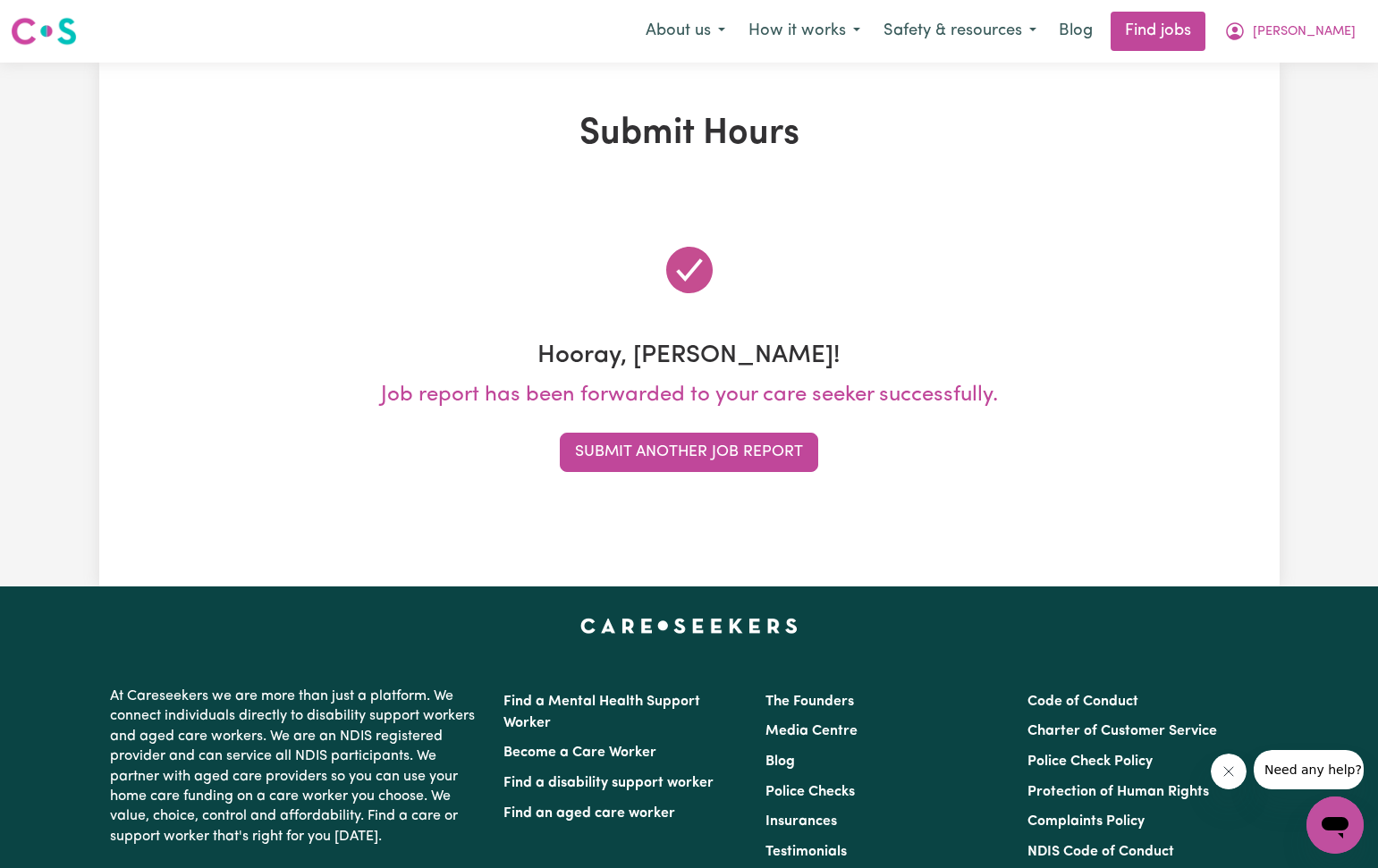
scroll to position [1, 0]
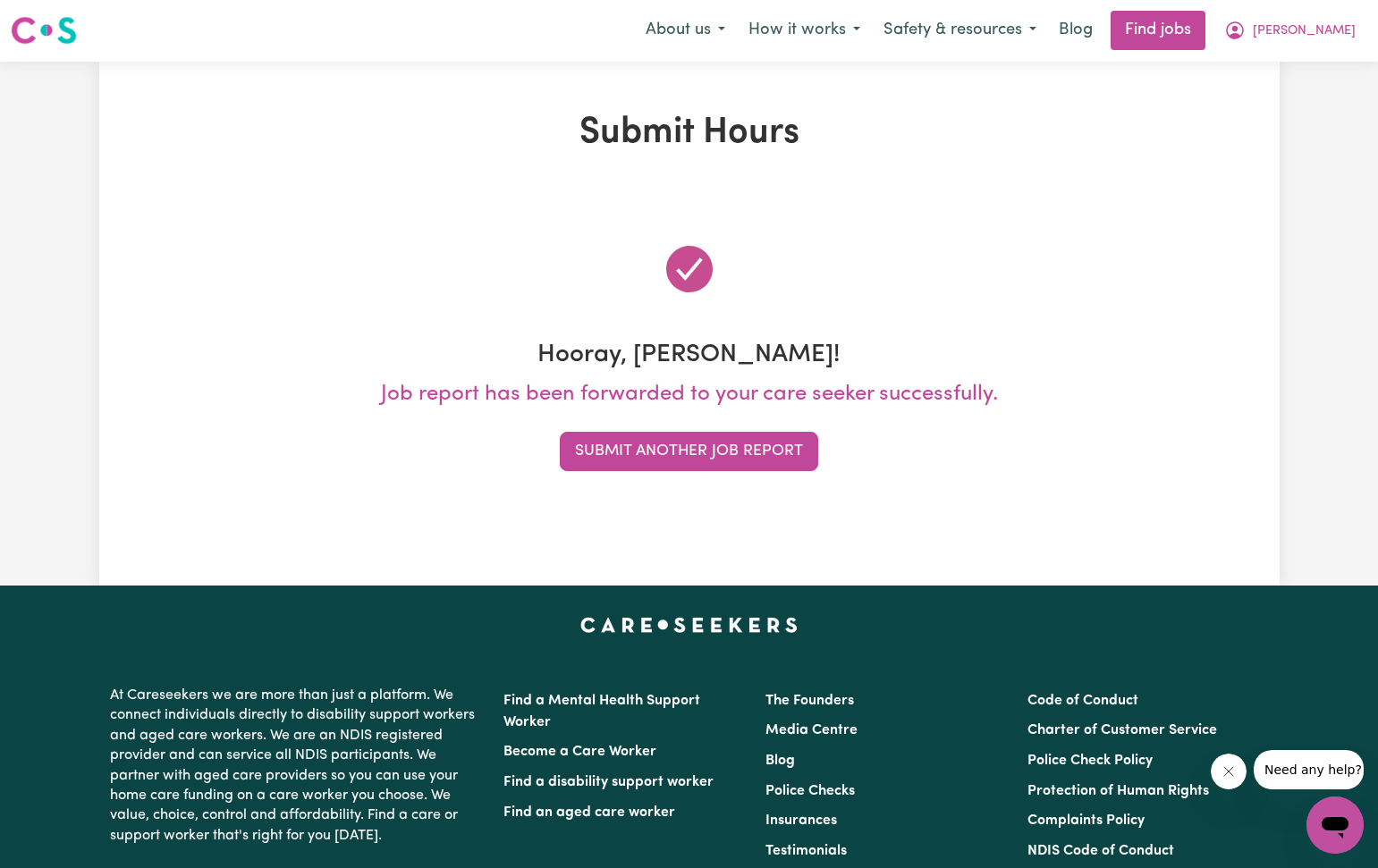
click at [801, 456] on button "Submit Another Job Report" at bounding box center [688, 451] width 258 height 39
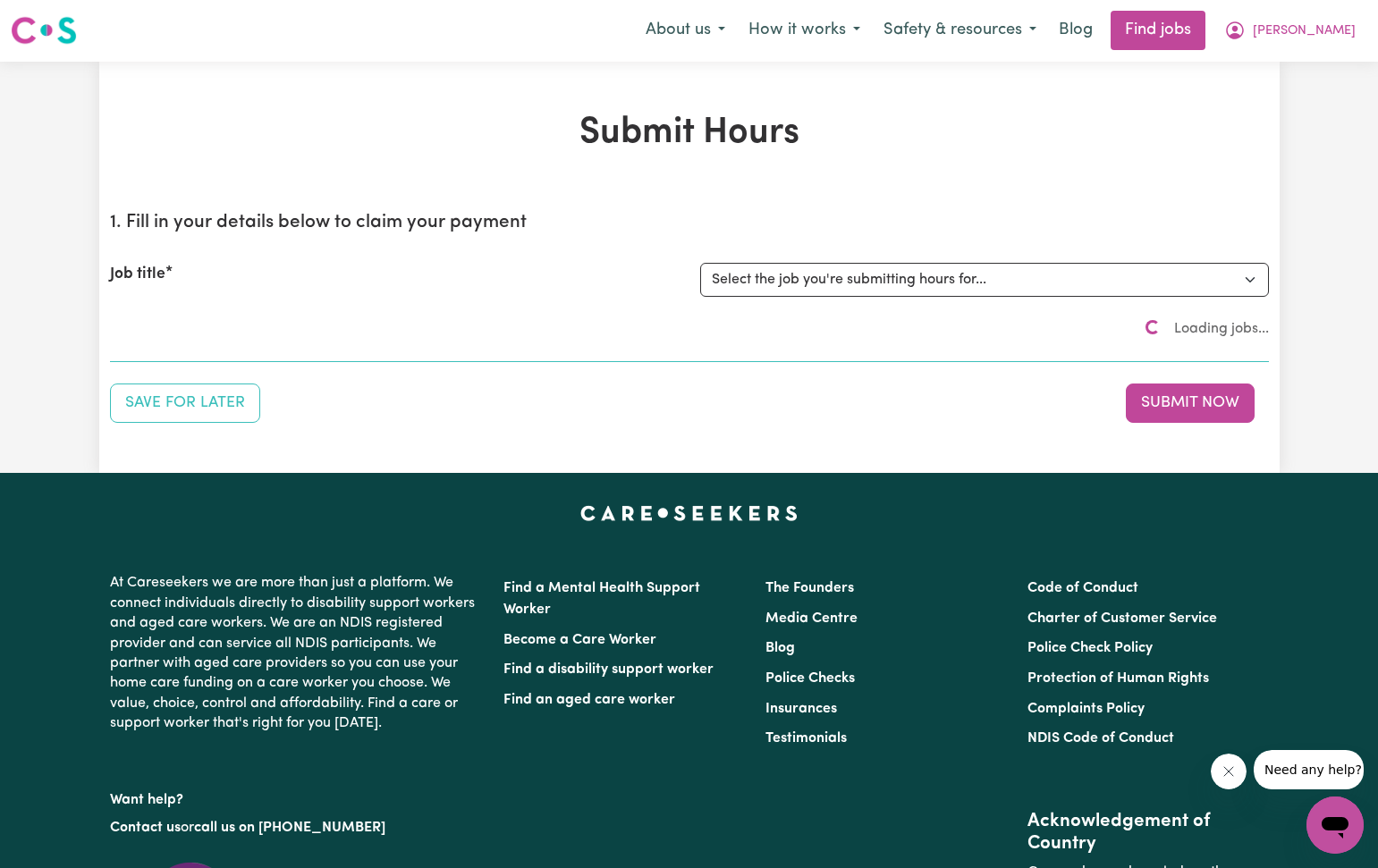
scroll to position [0, 0]
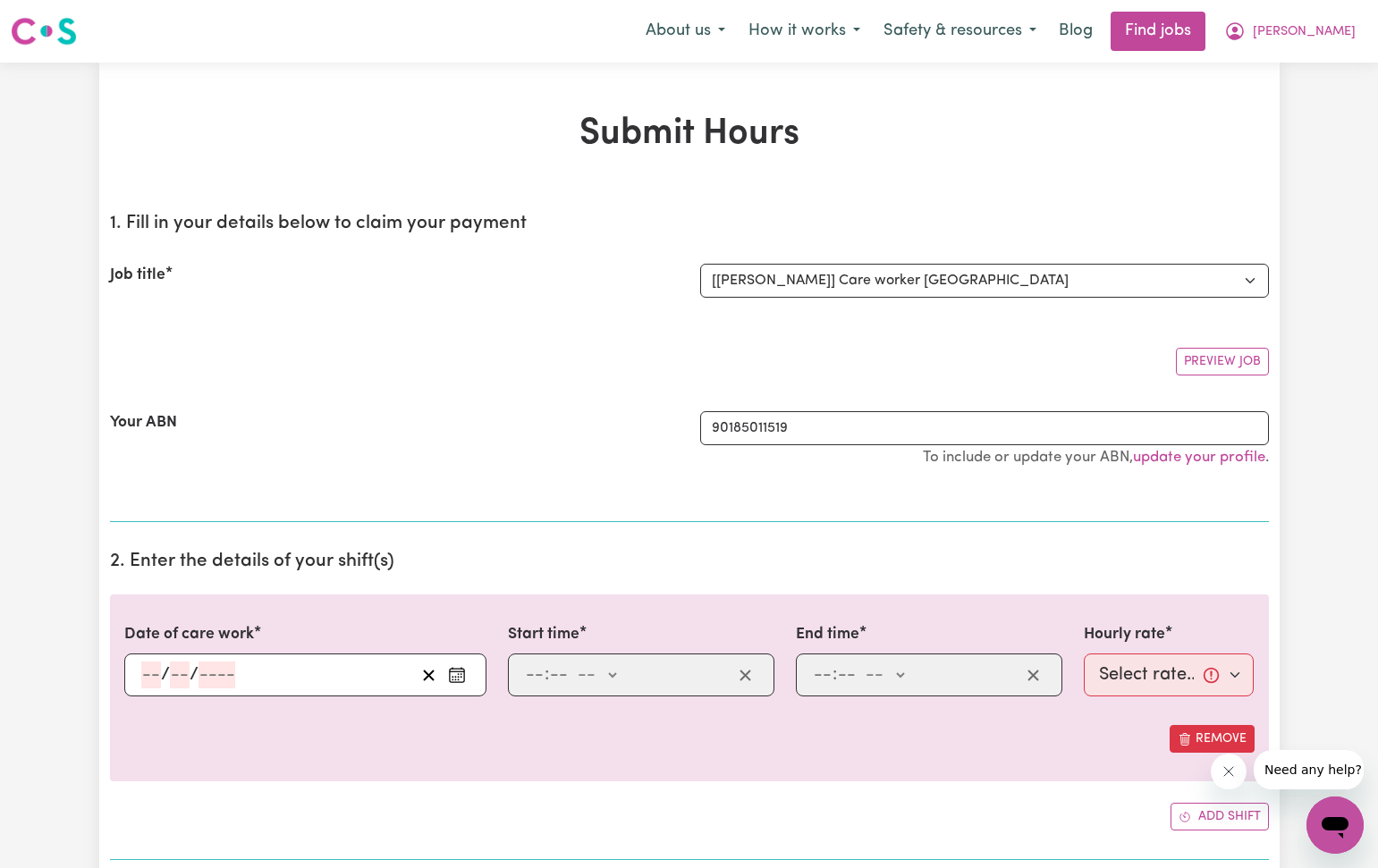
click at [453, 670] on icon "Enter the date of care work" at bounding box center [456, 674] width 18 height 18
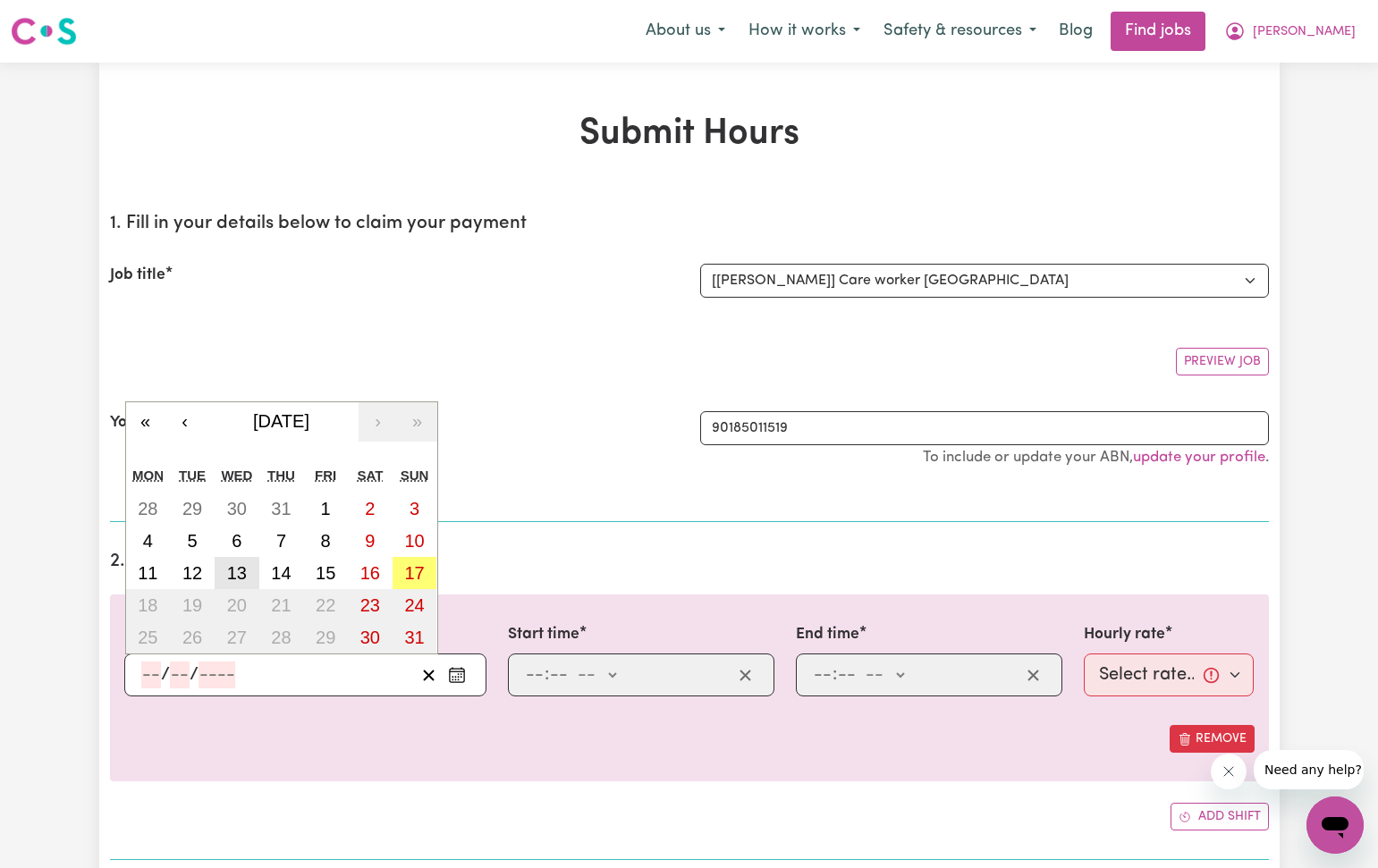
click at [249, 573] on button "13" at bounding box center [237, 572] width 45 height 33
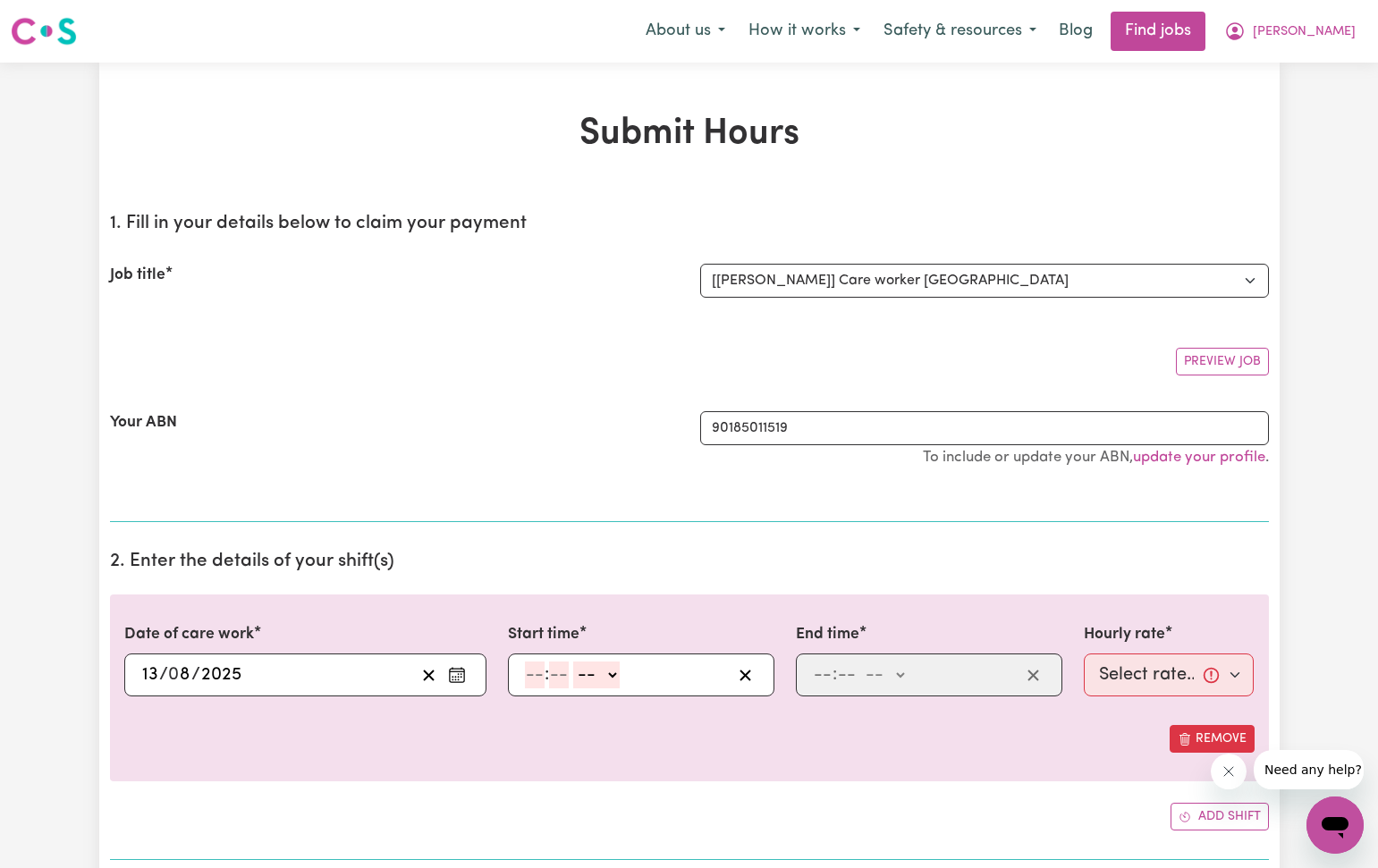
click at [531, 673] on input "number" at bounding box center [534, 675] width 20 height 27
click at [824, 677] on input "number" at bounding box center [822, 675] width 20 height 27
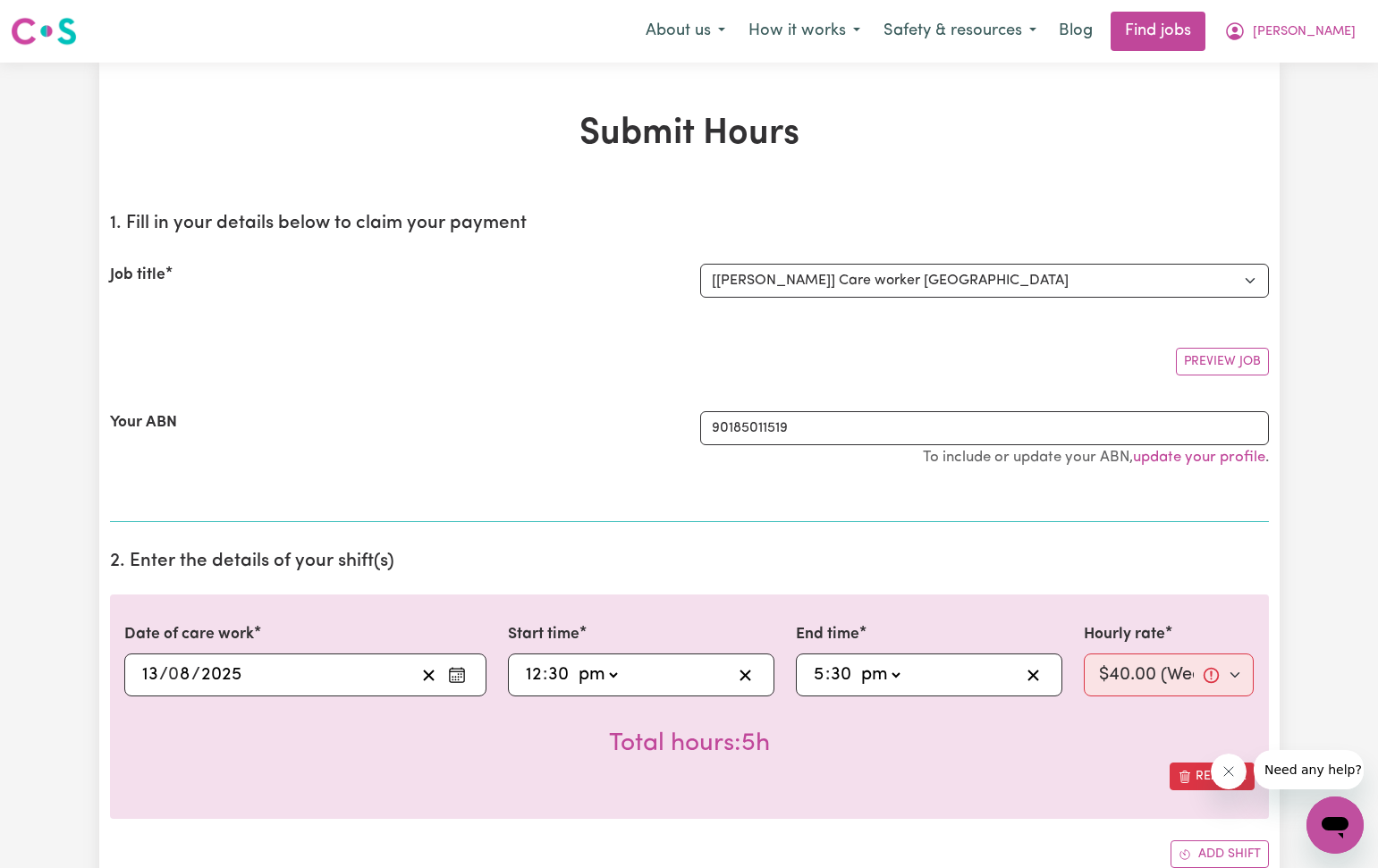
click at [1038, 756] on div "Total hours: 5h" at bounding box center [689, 729] width 1130 height 66
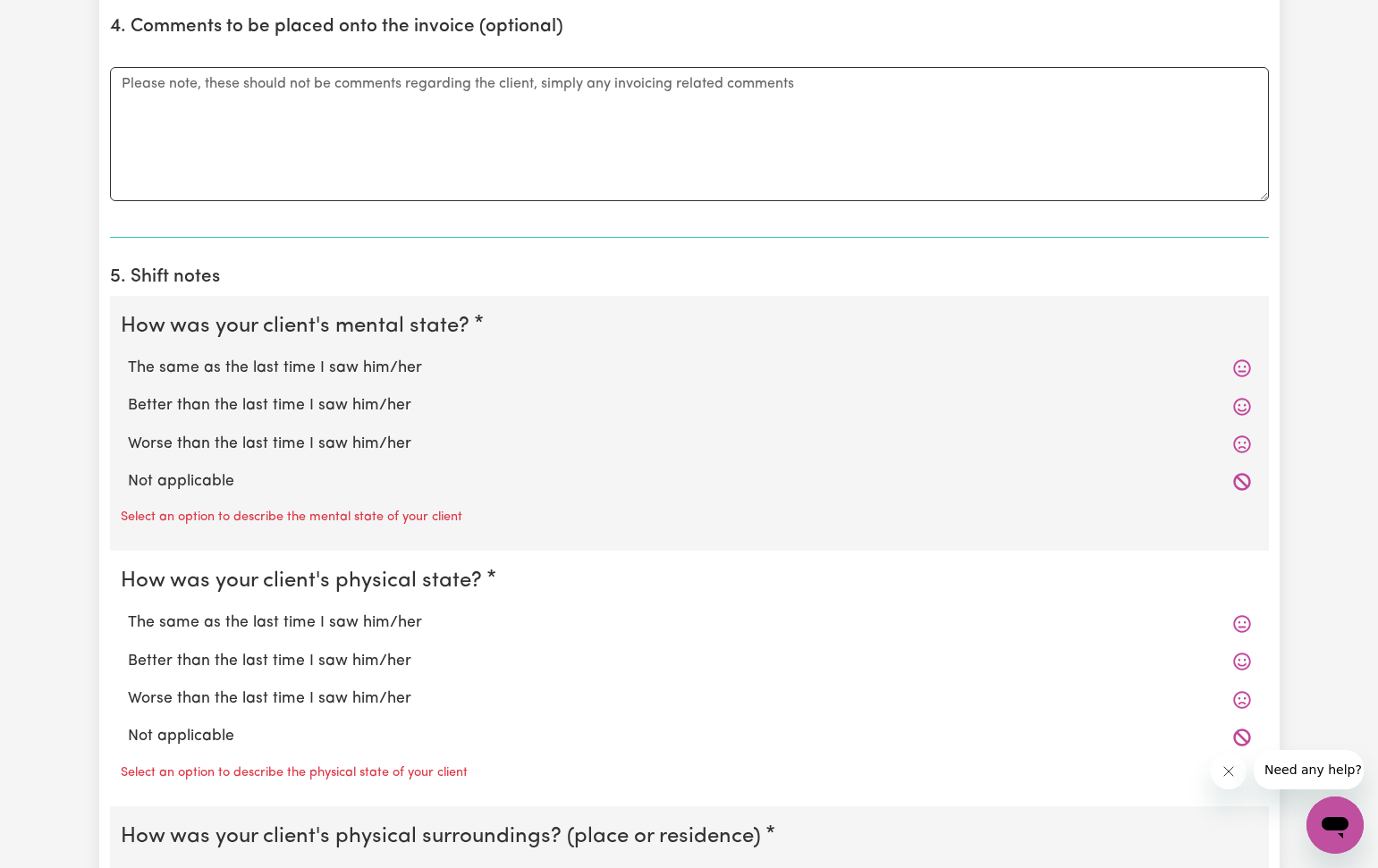
scroll to position [1086, 0]
click at [121, 81] on textarea "Comments" at bounding box center [689, 135] width 1159 height 134
drag, startPoint x: 253, startPoint y: 359, endPoint x: 259, endPoint y: 380, distance: 21.8
click at [256, 364] on label "The same as the last time I saw him/her" at bounding box center [689, 369] width 1123 height 23
click at [128, 358] on input "The same as the last time I saw him/her" at bounding box center [127, 357] width 1 height 1
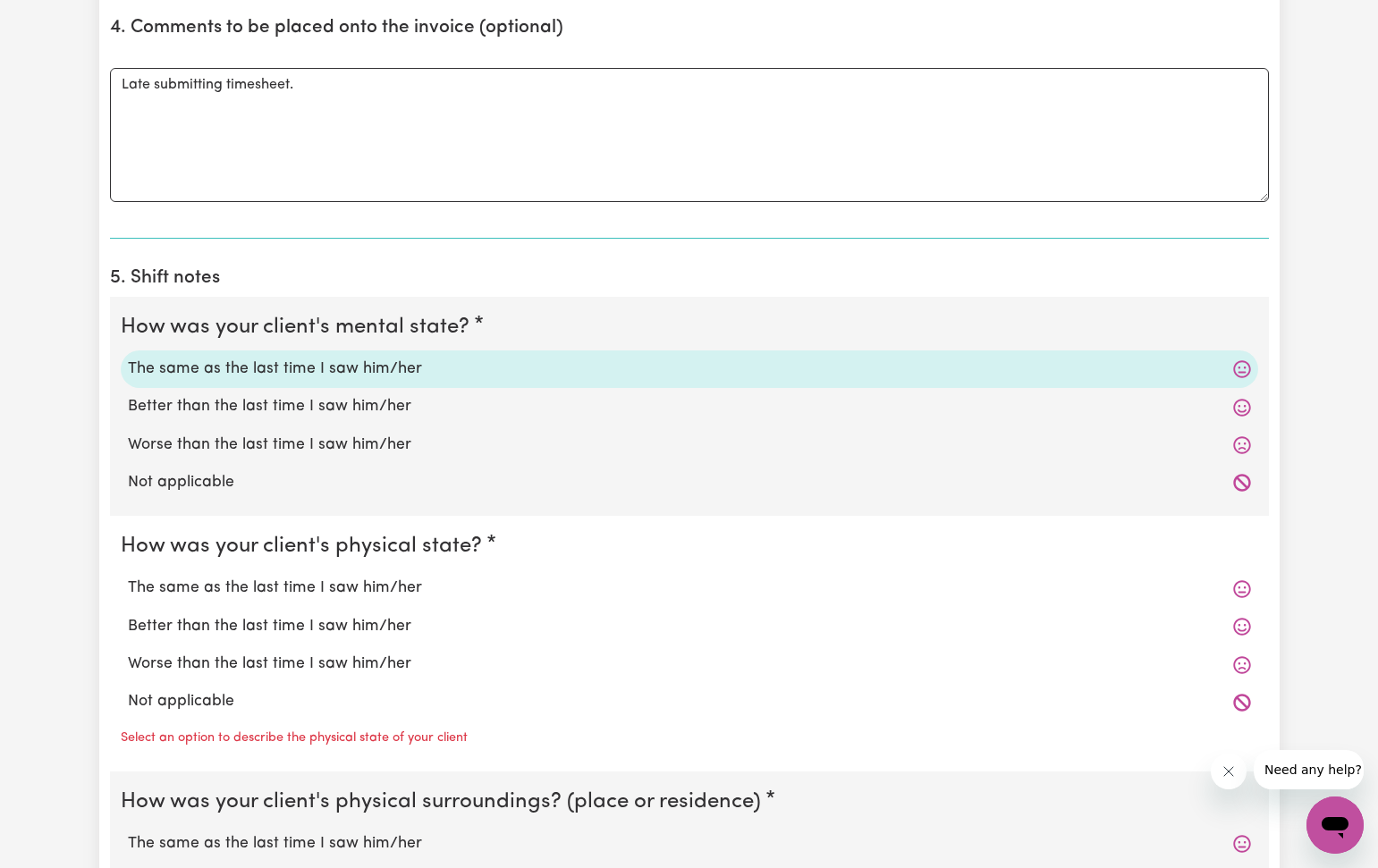
drag, startPoint x: 262, startPoint y: 578, endPoint x: 251, endPoint y: 706, distance: 128.5
click at [264, 582] on label "The same as the last time I saw him/her" at bounding box center [689, 587] width 1123 height 23
click at [128, 576] on input "The same as the last time I saw him/her" at bounding box center [127, 576] width 1 height 1
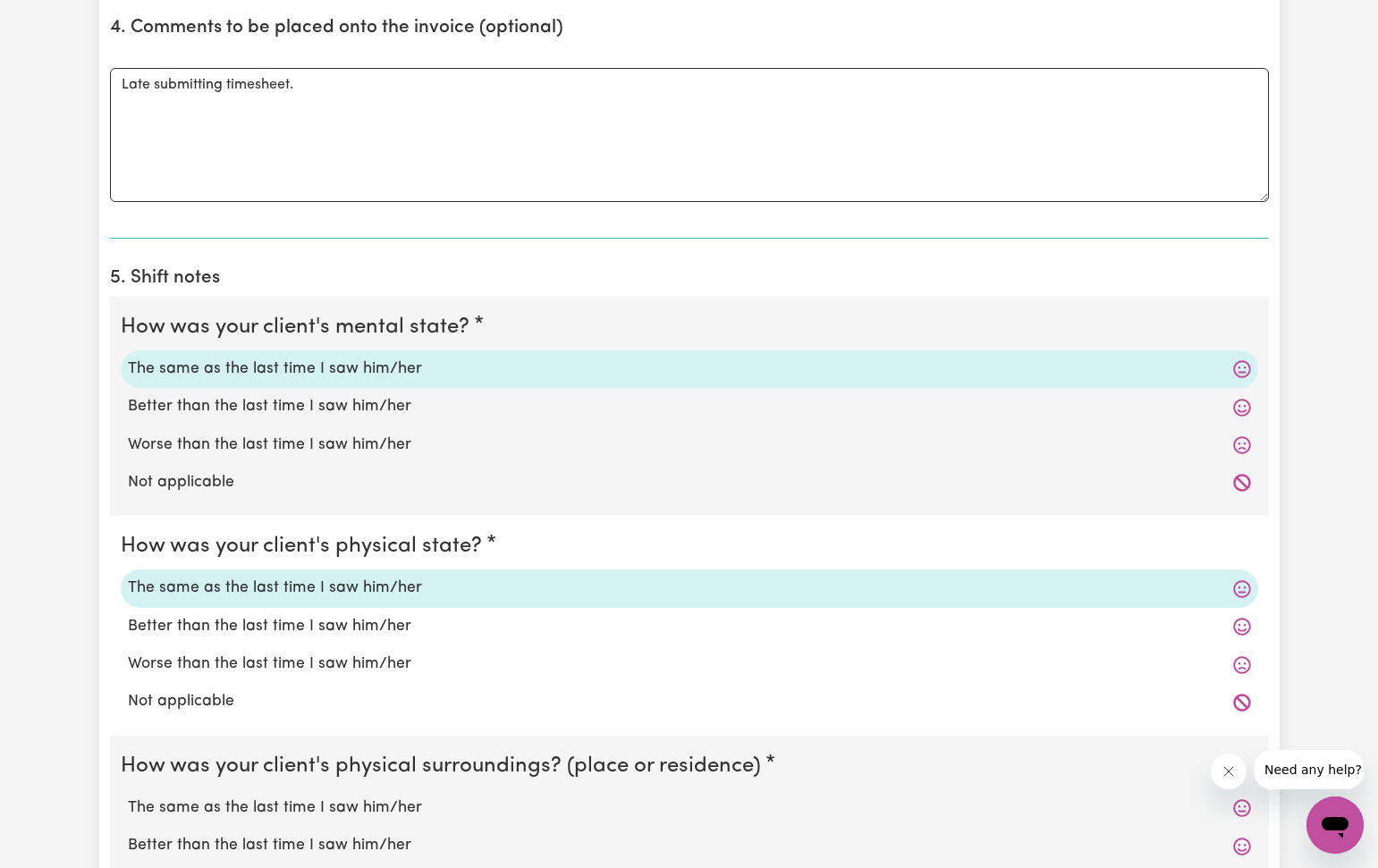
click at [249, 796] on label "The same as the last time I saw him/her" at bounding box center [689, 807] width 1123 height 23
click at [128, 795] on input "The same as the last time I saw him/her" at bounding box center [127, 795] width 1 height 1
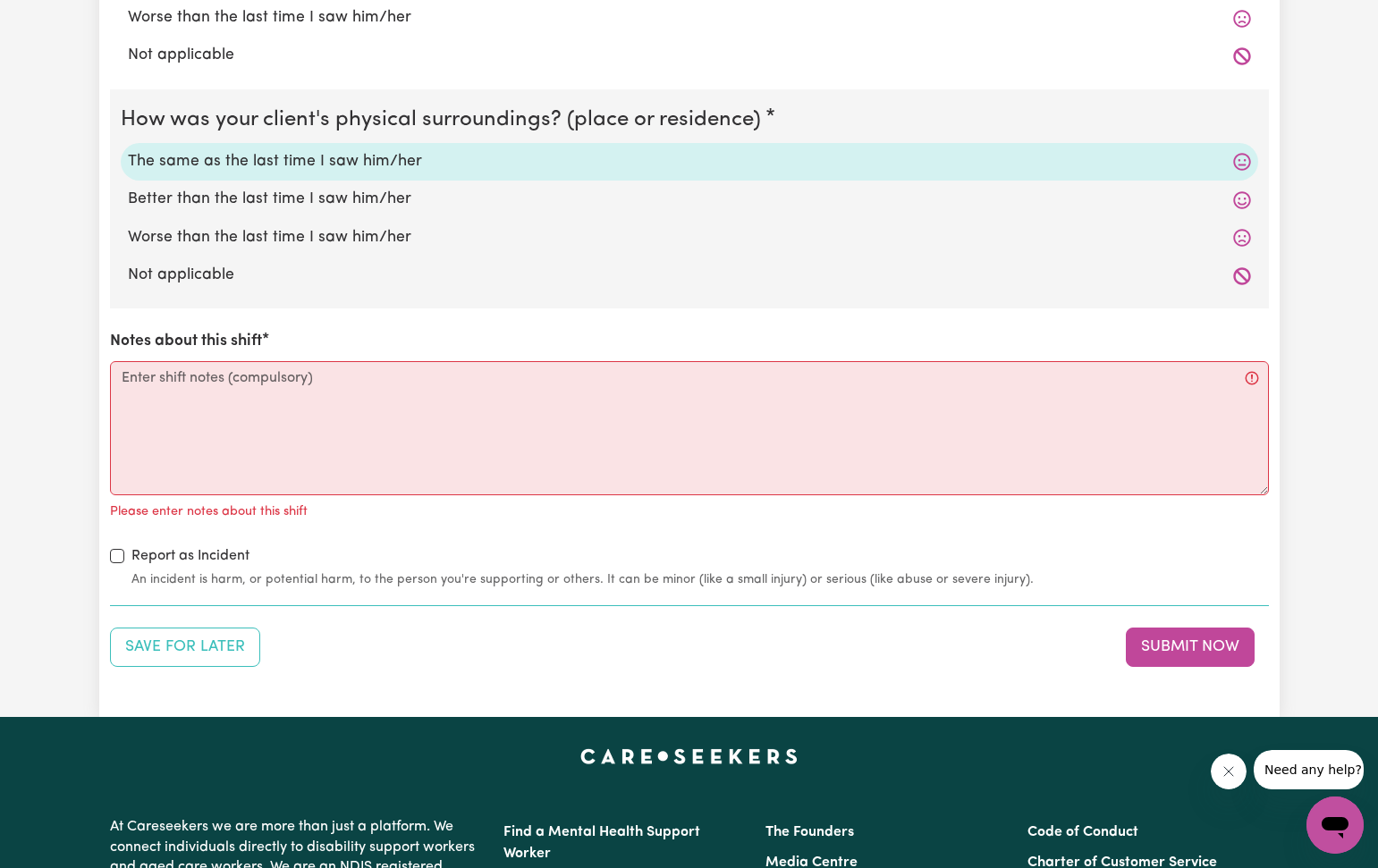
scroll to position [1753, 0]
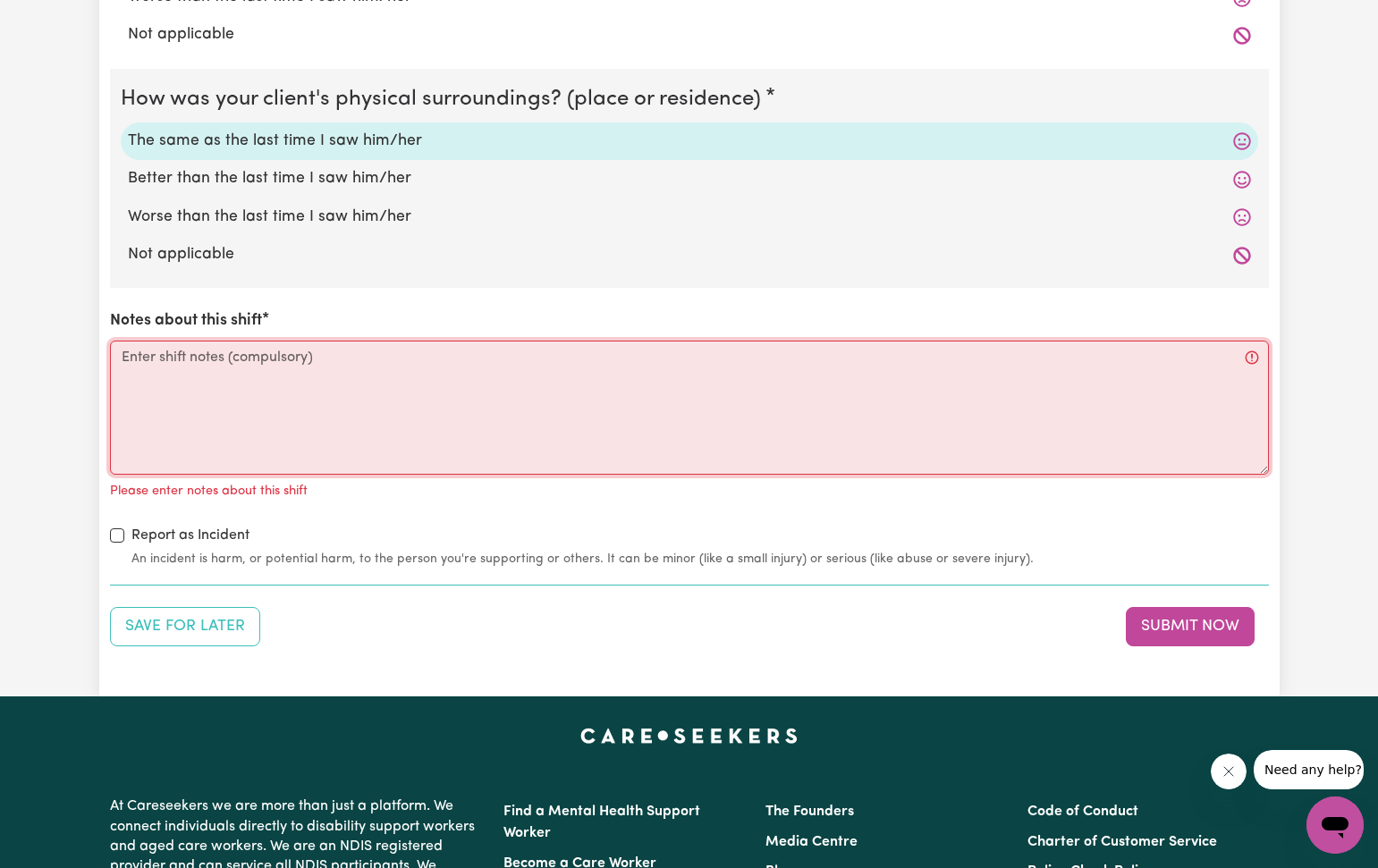
click at [121, 357] on textarea "Notes about this shift" at bounding box center [689, 407] width 1159 height 134
paste textarea "I helped [PERSON_NAME] through the day to go to bathroom. I feed her lunch when…"
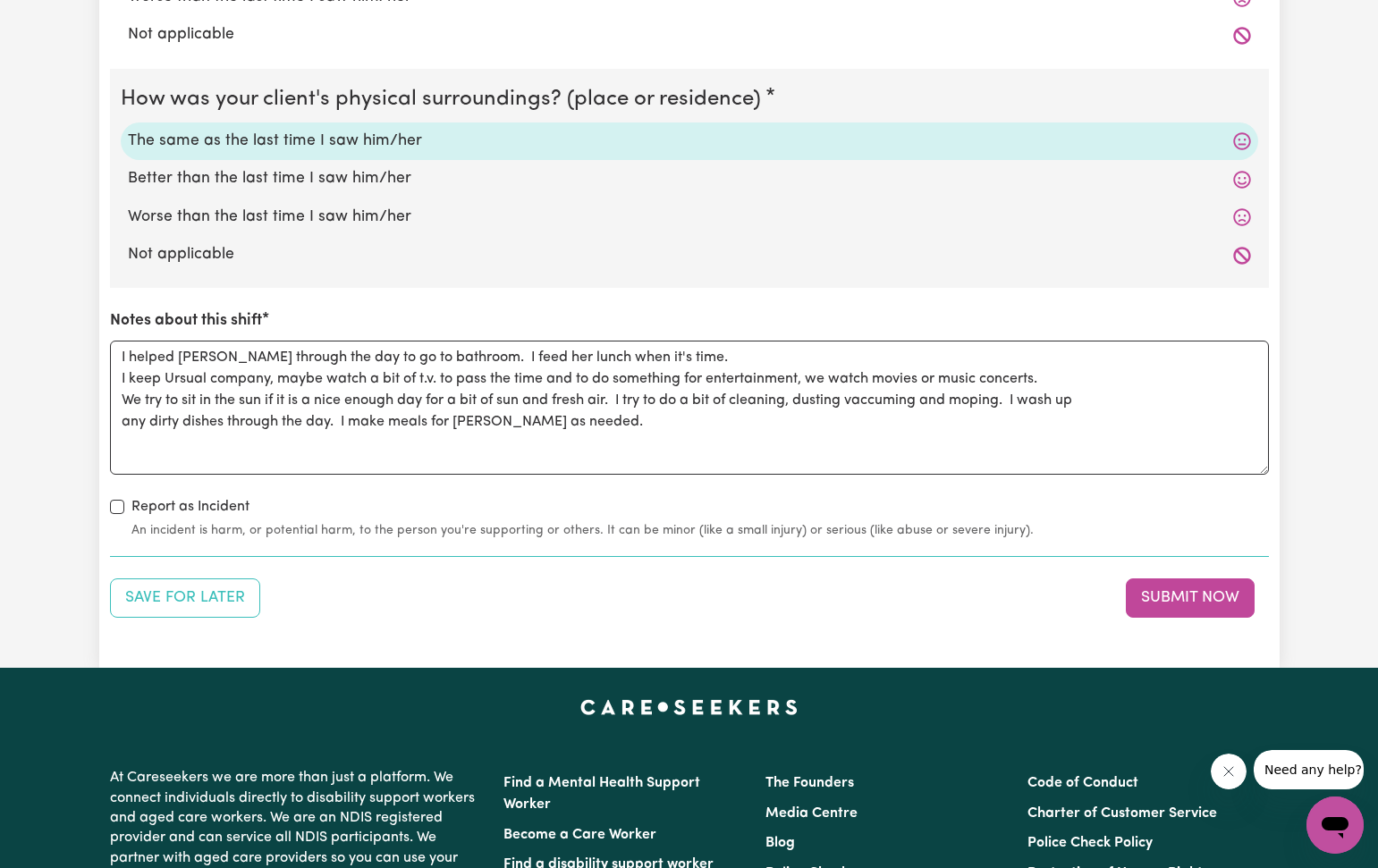
click at [1185, 582] on button "Submit Now" at bounding box center [1190, 598] width 129 height 39
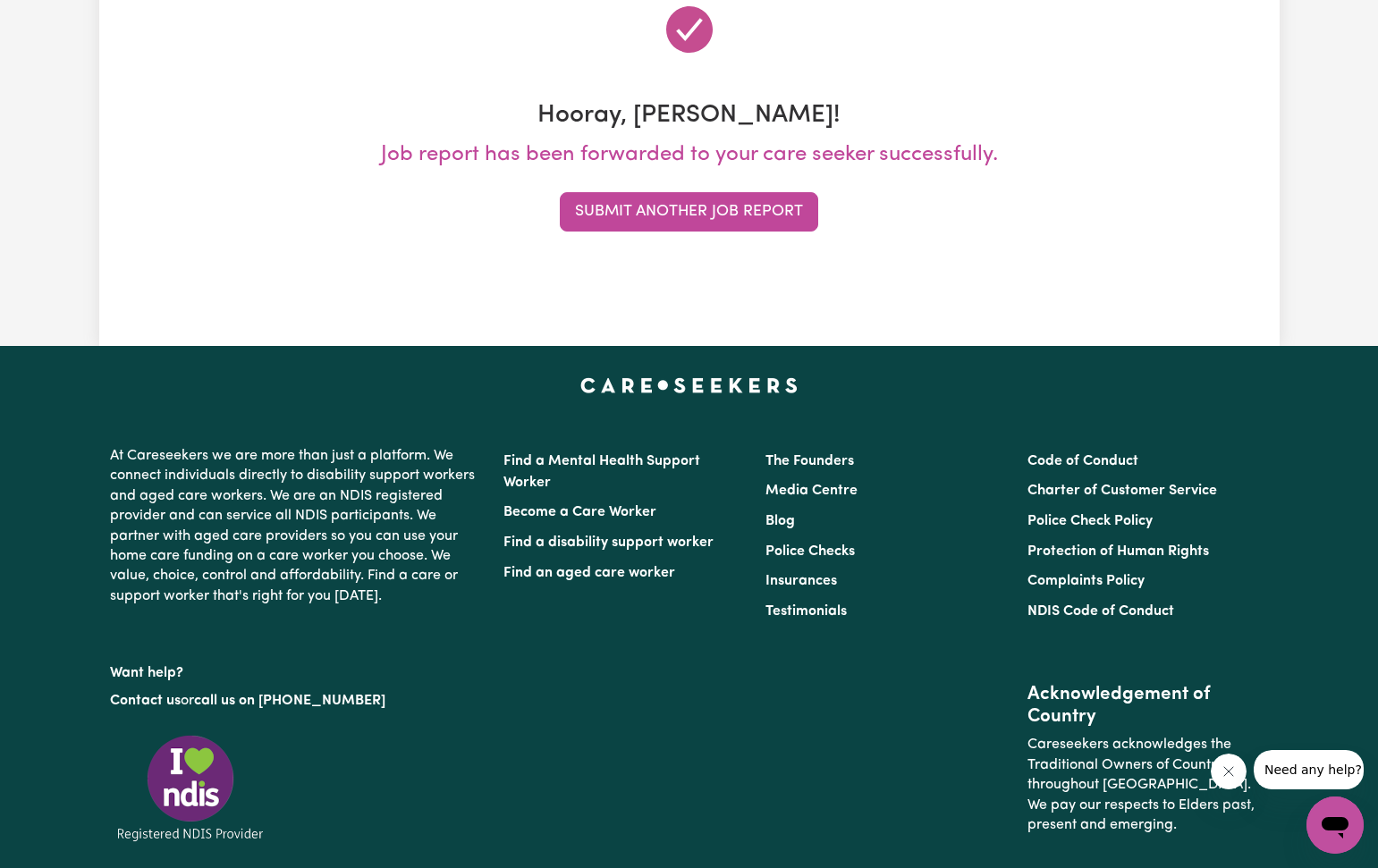
scroll to position [0, 0]
